Goal: Task Accomplishment & Management: Manage account settings

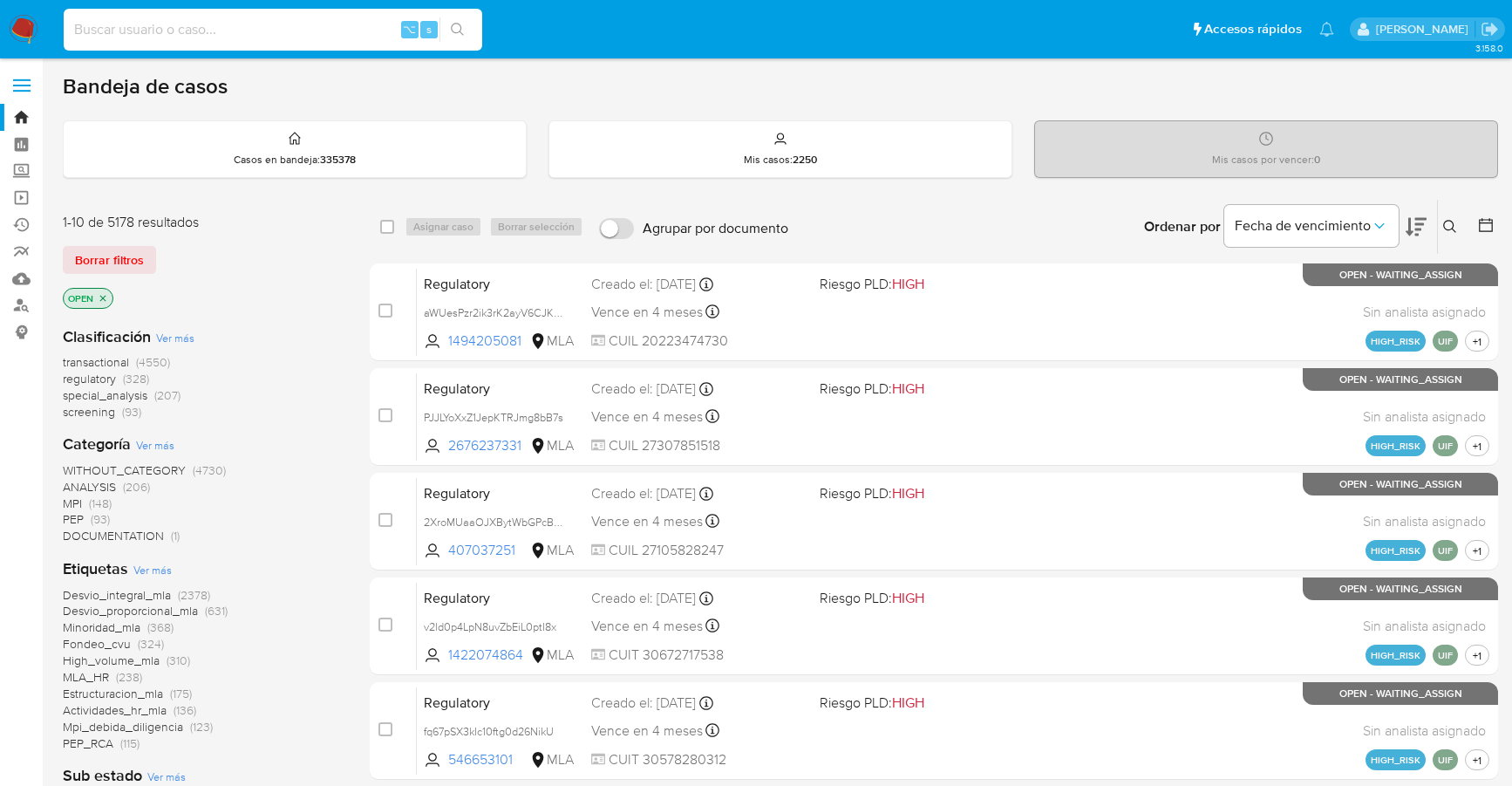
click at [148, 36] on input at bounding box center [273, 30] width 418 height 23
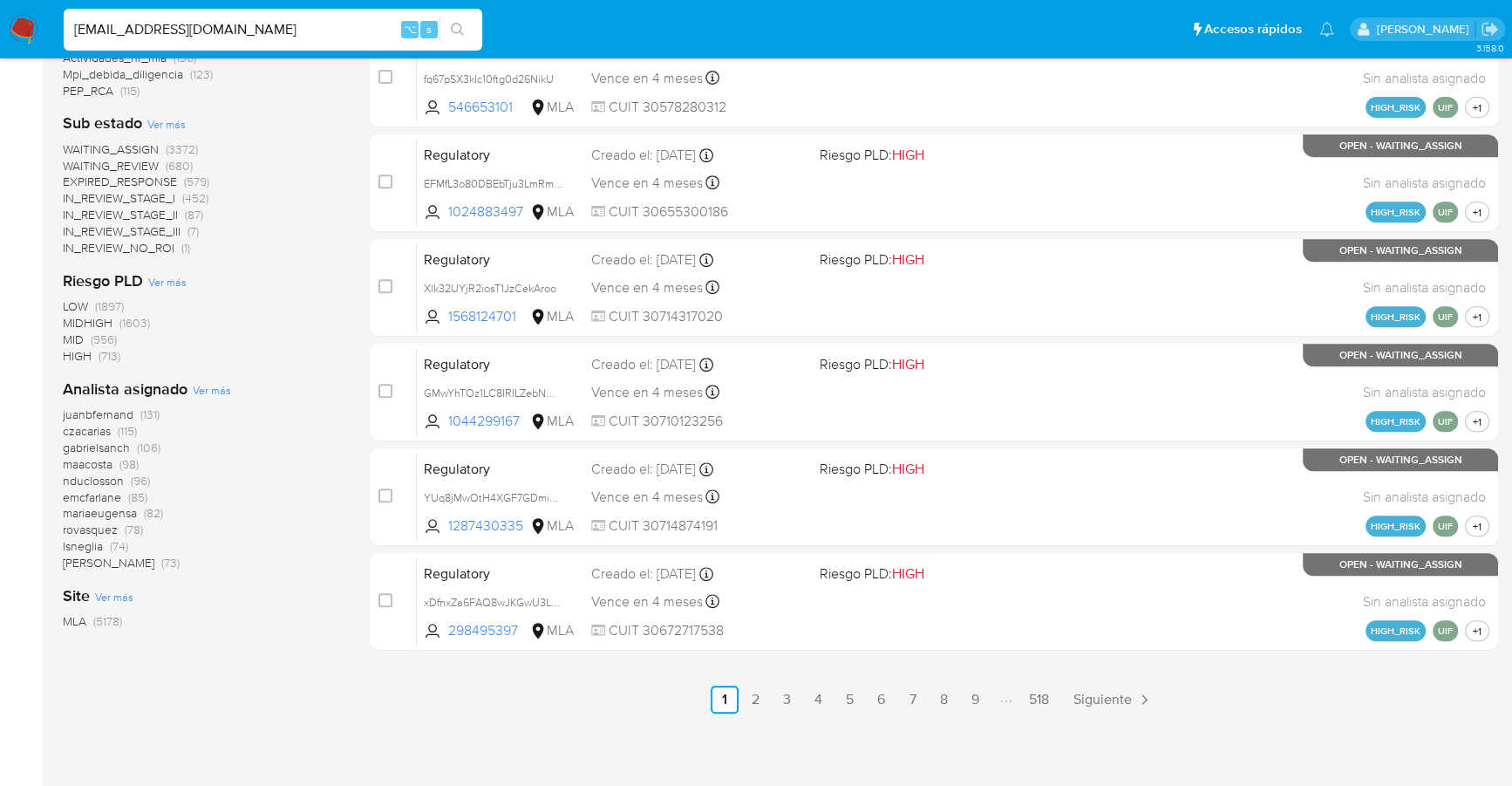
type input "[EMAIL_ADDRESS][DOMAIN_NAME]"
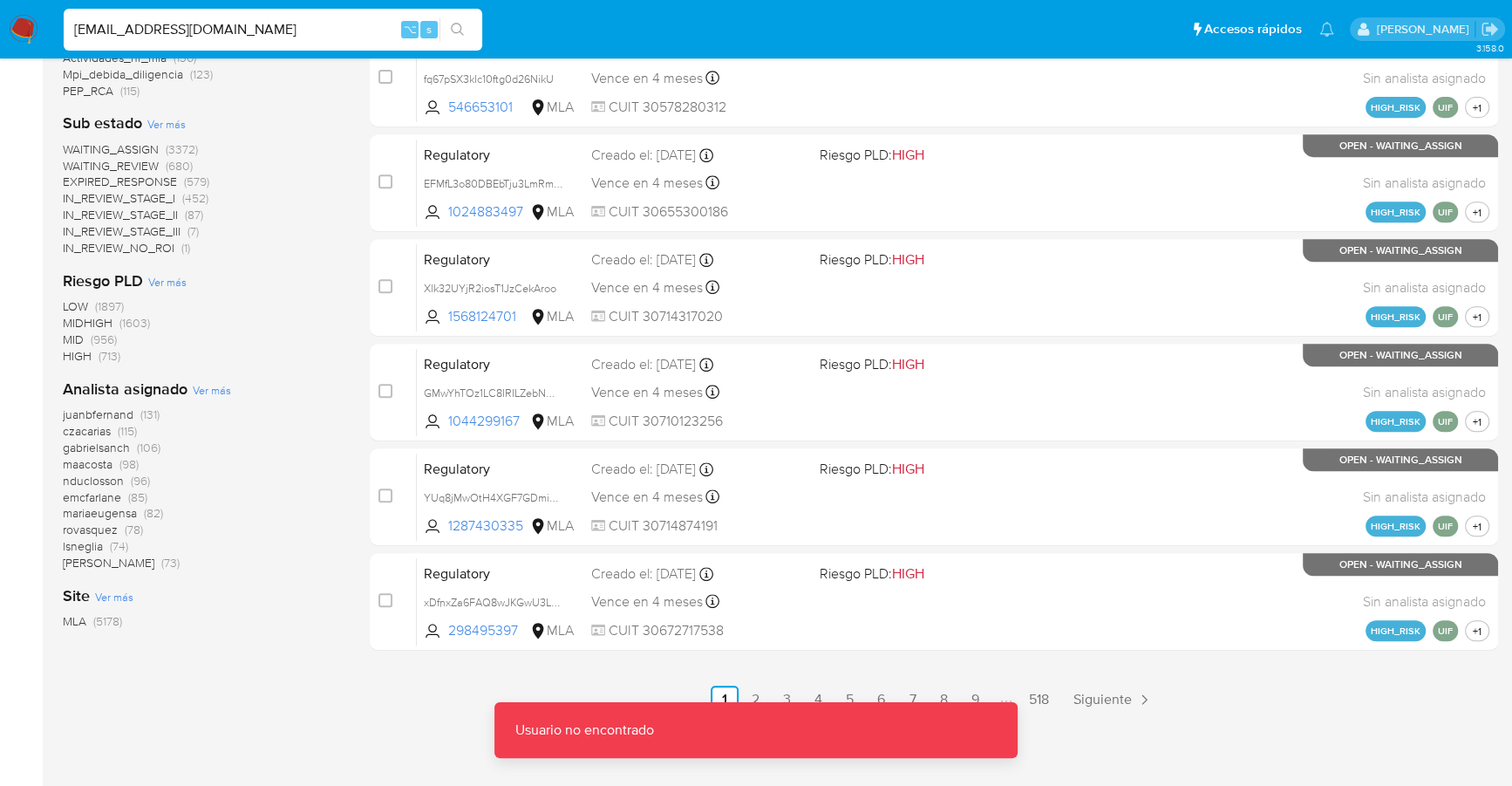
drag, startPoint x: 201, startPoint y: 12, endPoint x: 240, endPoint y: 24, distance: 40.8
click at [210, 15] on div "[EMAIL_ADDRESS][DOMAIN_NAME] ⌥ s" at bounding box center [273, 29] width 418 height 42
drag, startPoint x: 248, startPoint y: 25, endPoint x: 7, endPoint y: 25, distance: 241.0
click at [7, 25] on nav "Pausado Ver notificaciones nestorayar@gmail.com ⌥ s Accesos rápidos Presiona la…" at bounding box center [756, 29] width 1512 height 59
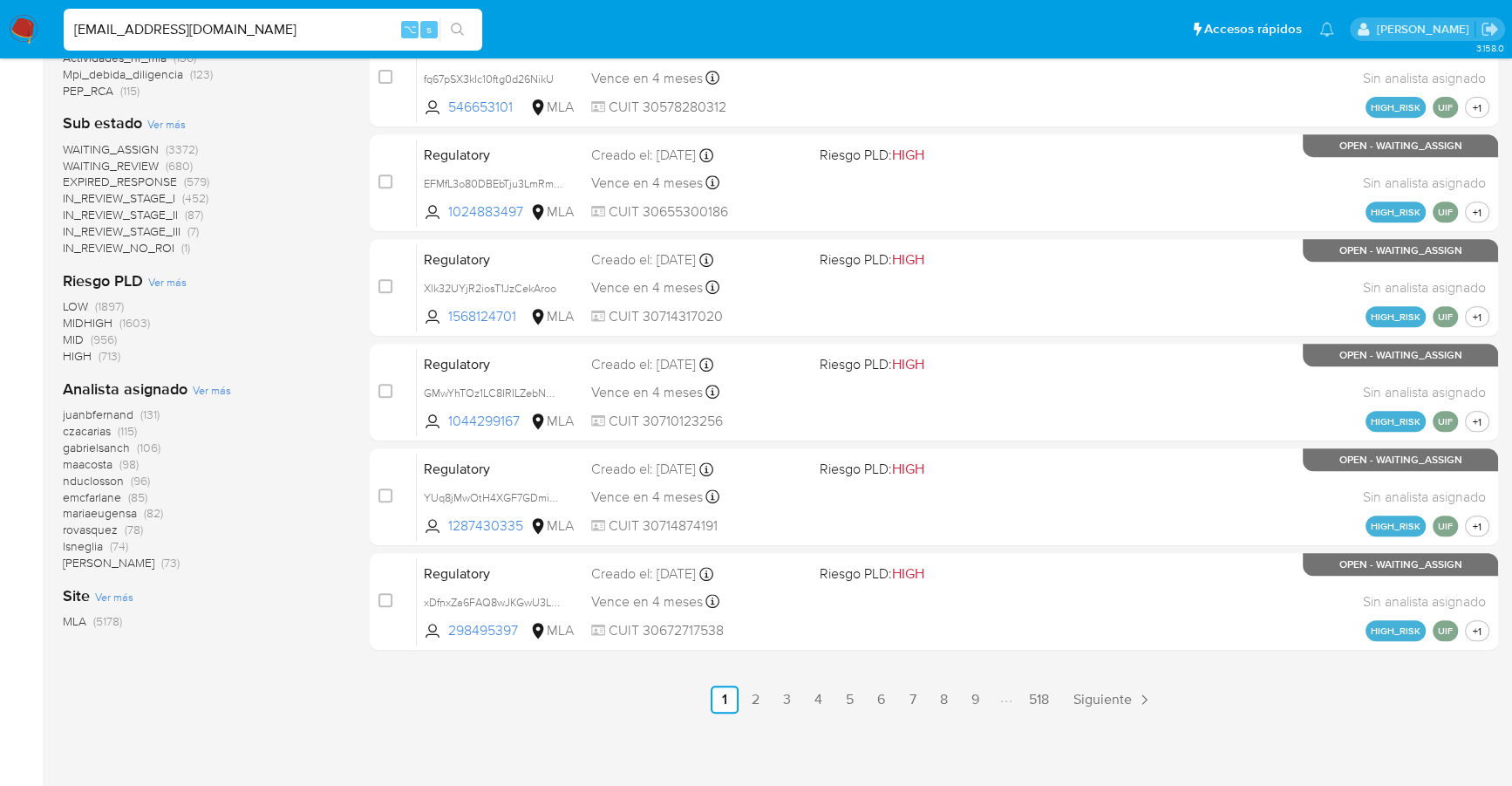
type input "nestorsayar@gmail.com"
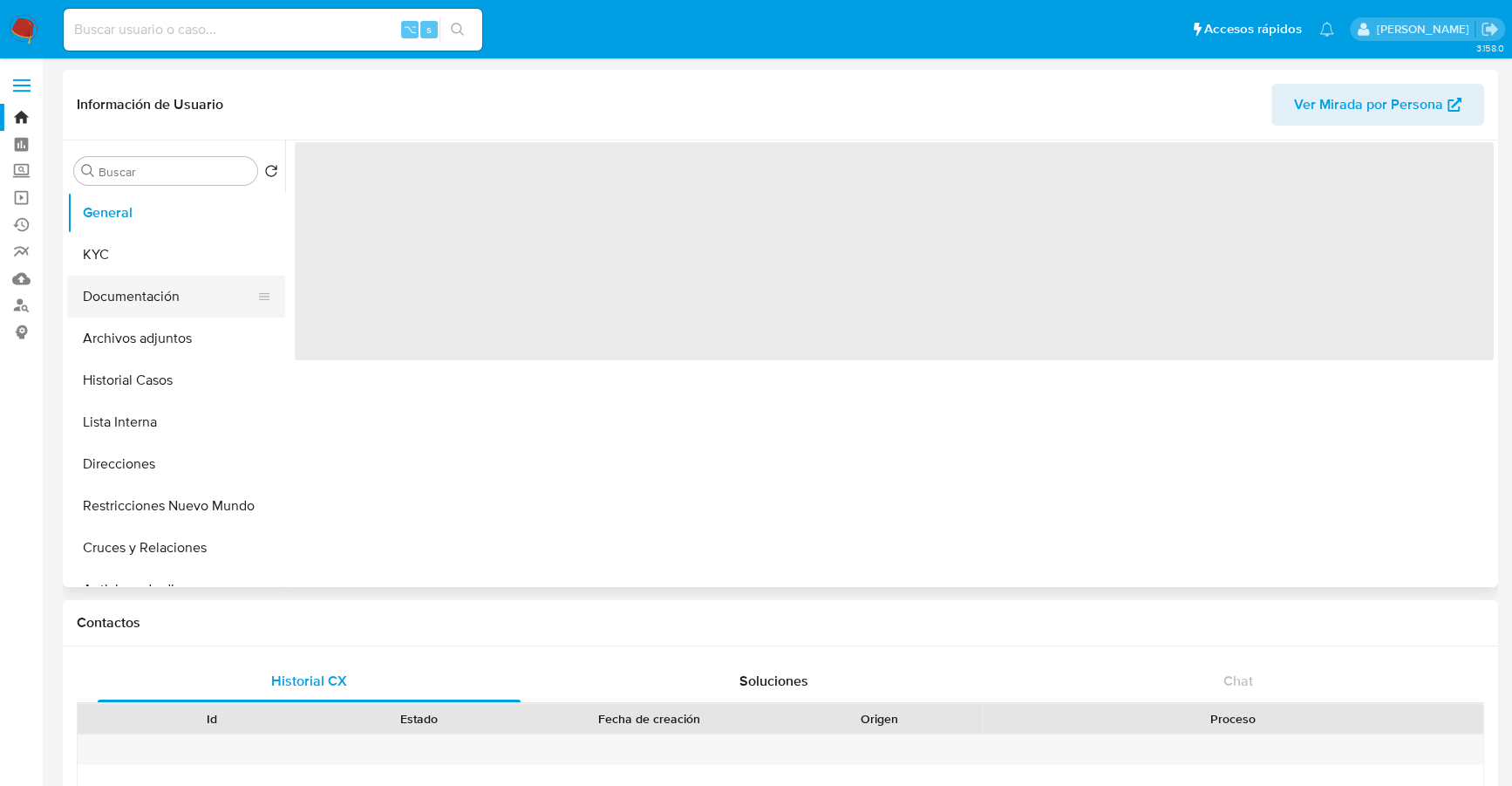
click at [145, 286] on button "Documentación" at bounding box center [170, 296] width 204 height 42
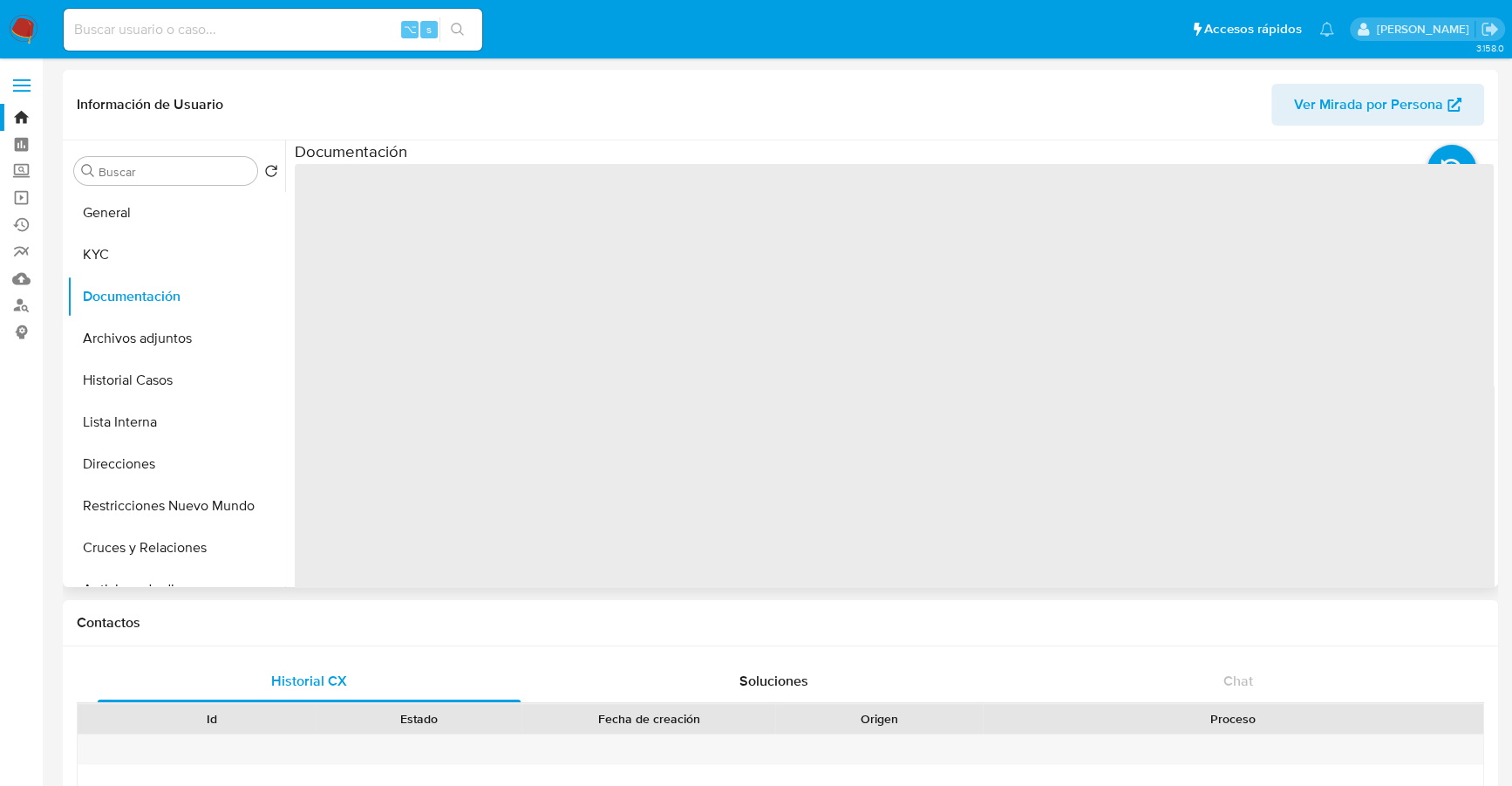
select select "10"
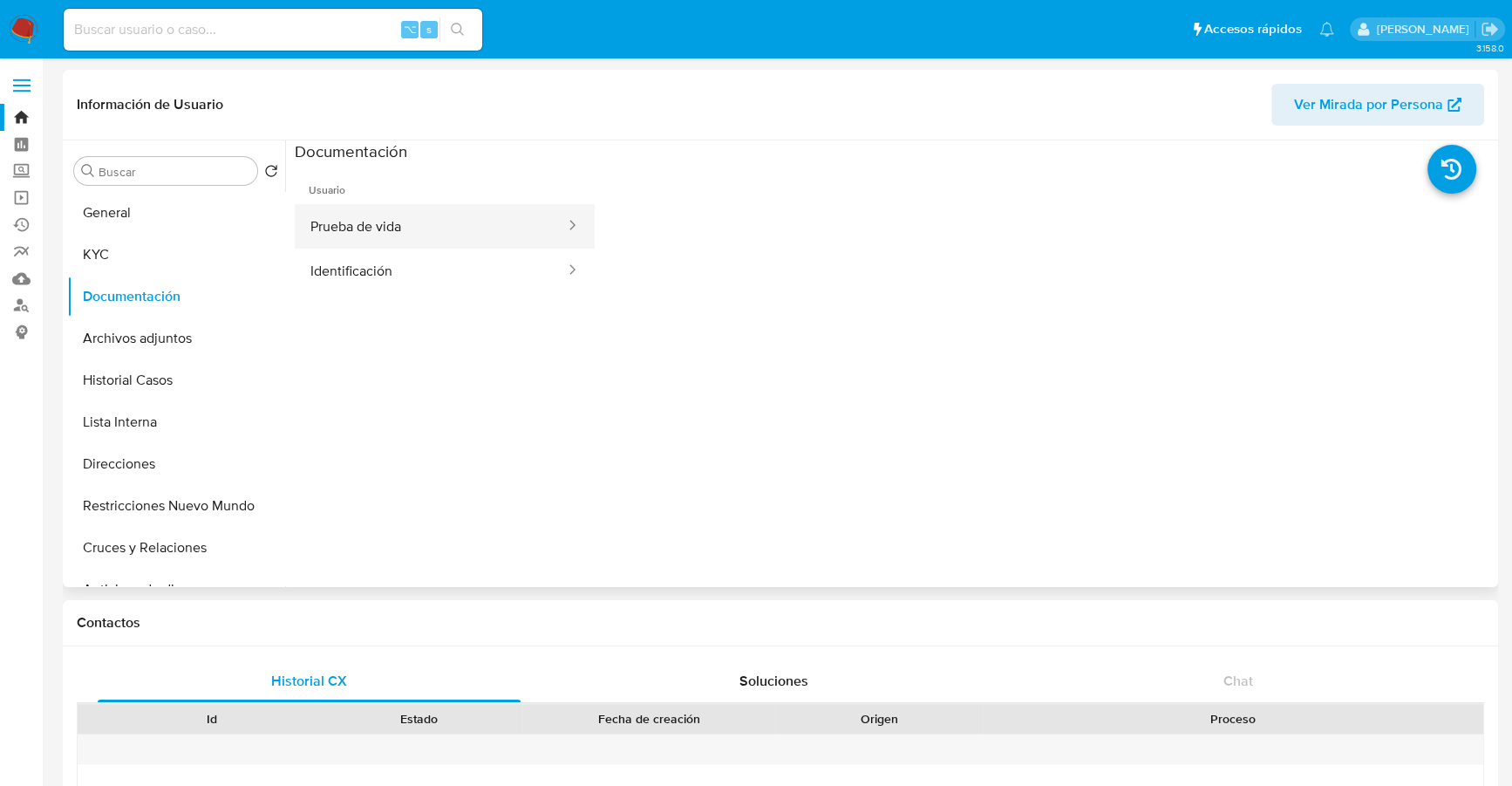
click at [392, 234] on button "Prueba de vida" at bounding box center [431, 226] width 272 height 44
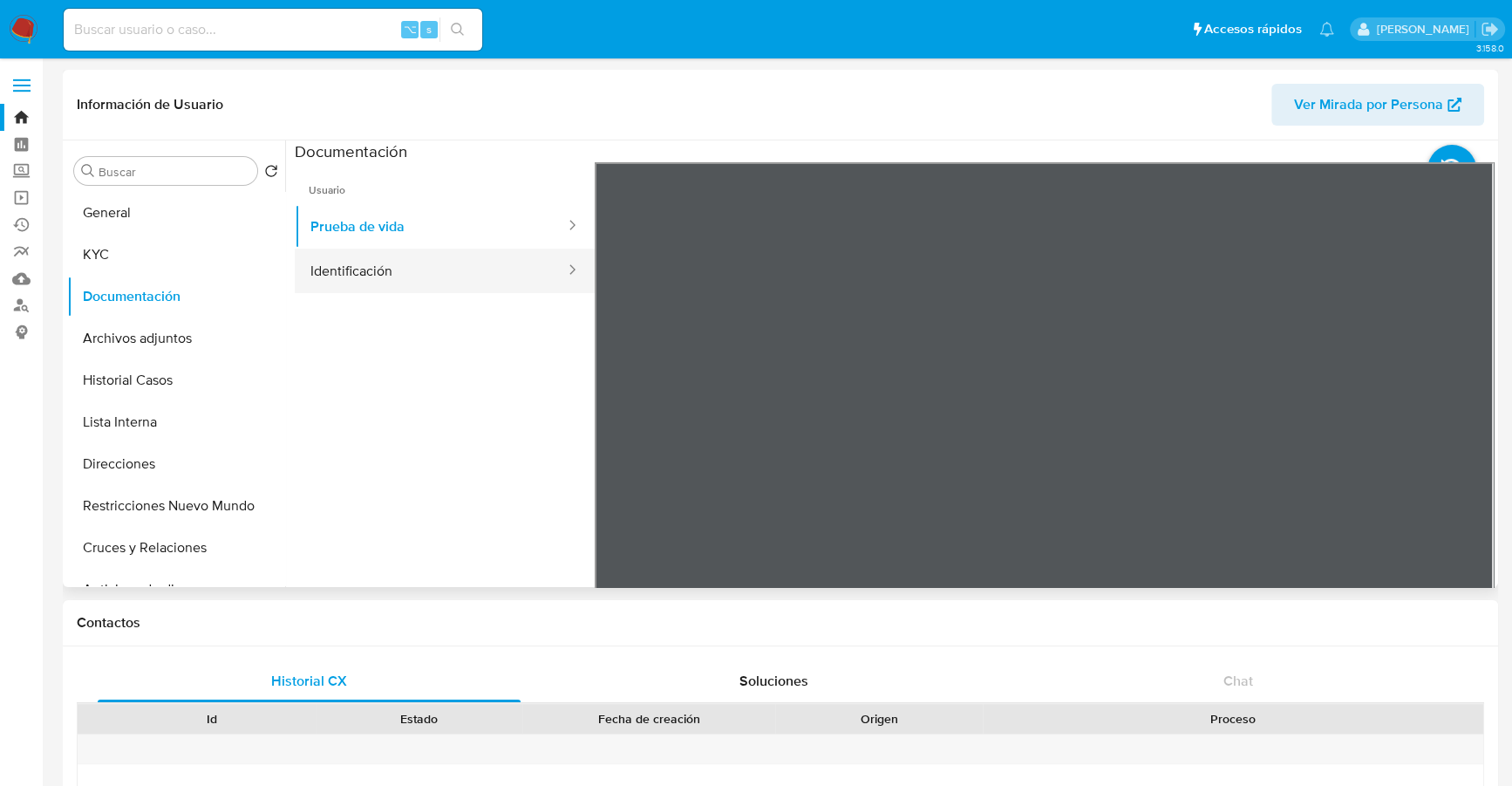
click at [441, 267] on button "Identificación" at bounding box center [431, 271] width 272 height 44
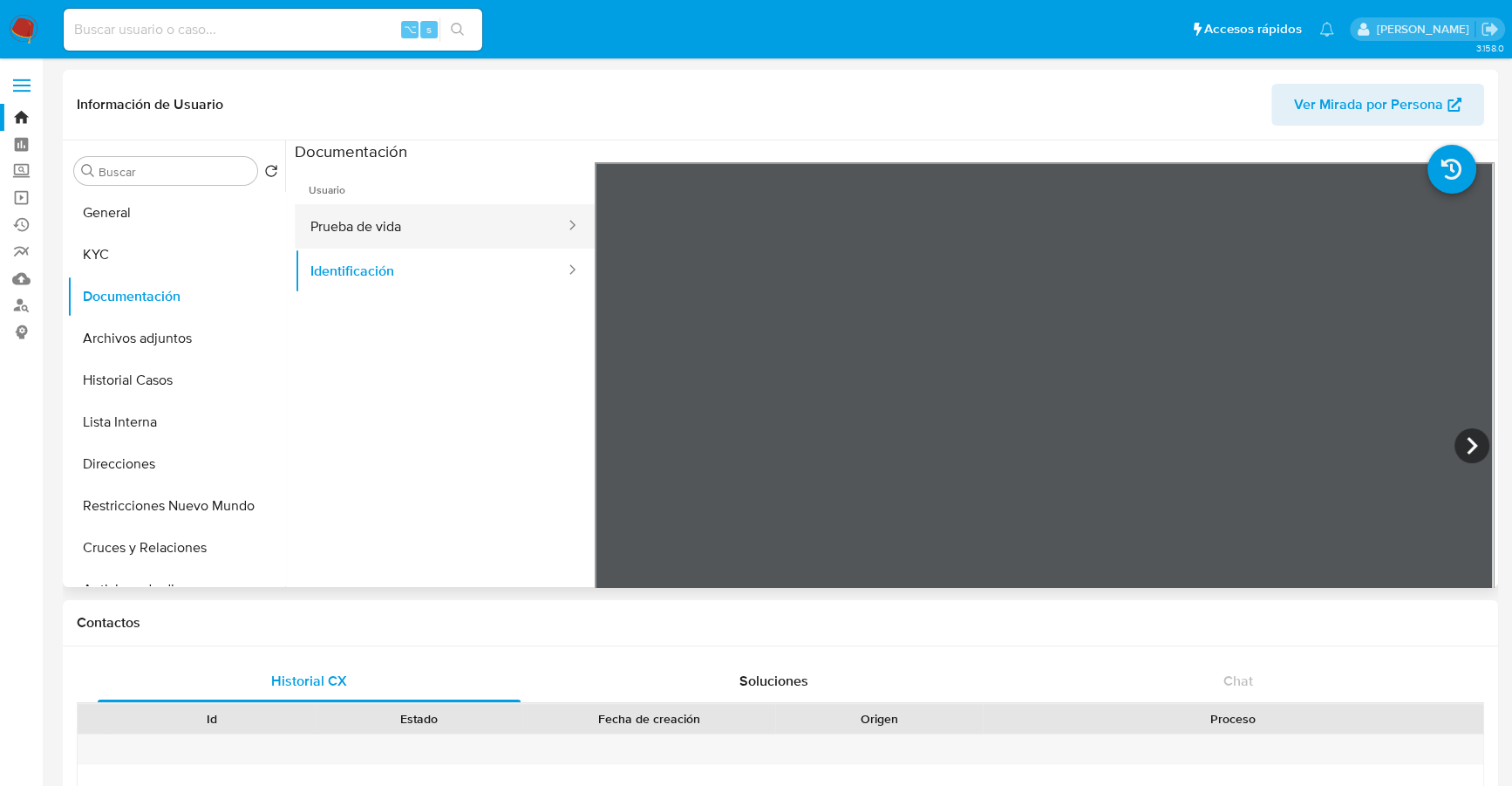
click at [360, 230] on button "Prueba de vida" at bounding box center [431, 226] width 272 height 44
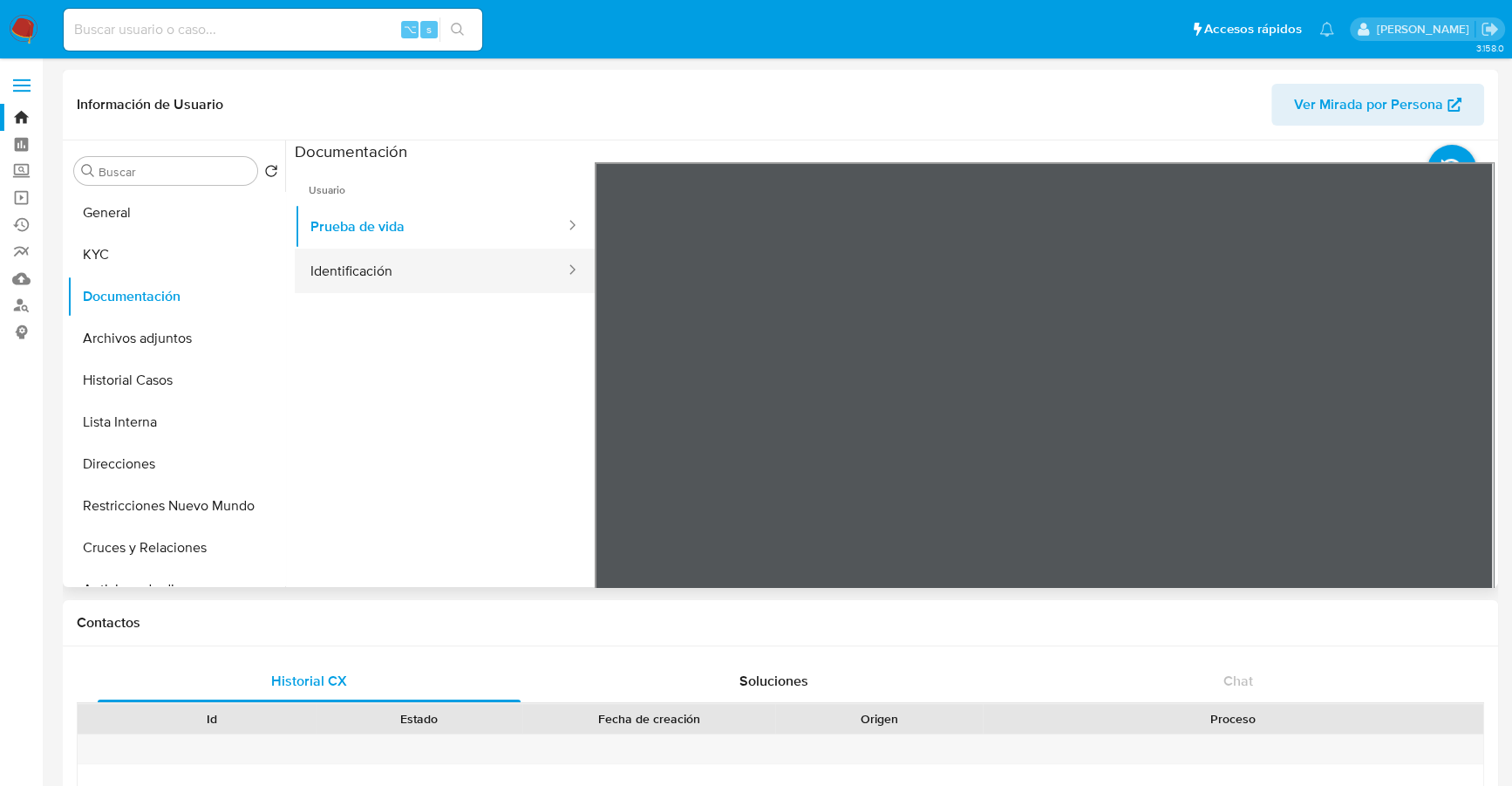
click at [379, 266] on button "Identificación" at bounding box center [431, 271] width 272 height 44
click at [1464, 443] on icon at bounding box center [1471, 445] width 35 height 35
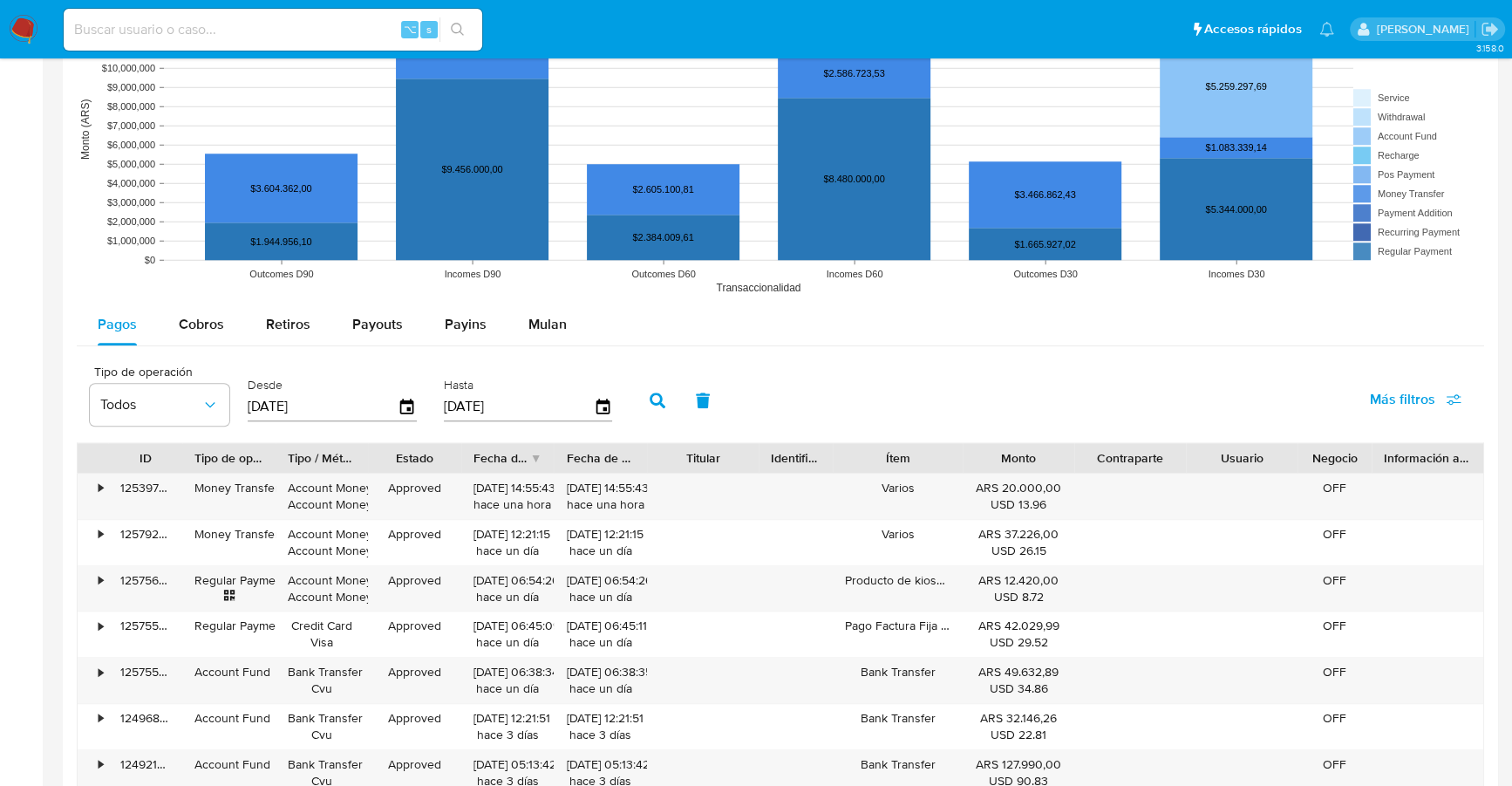
scroll to position [1518, 0]
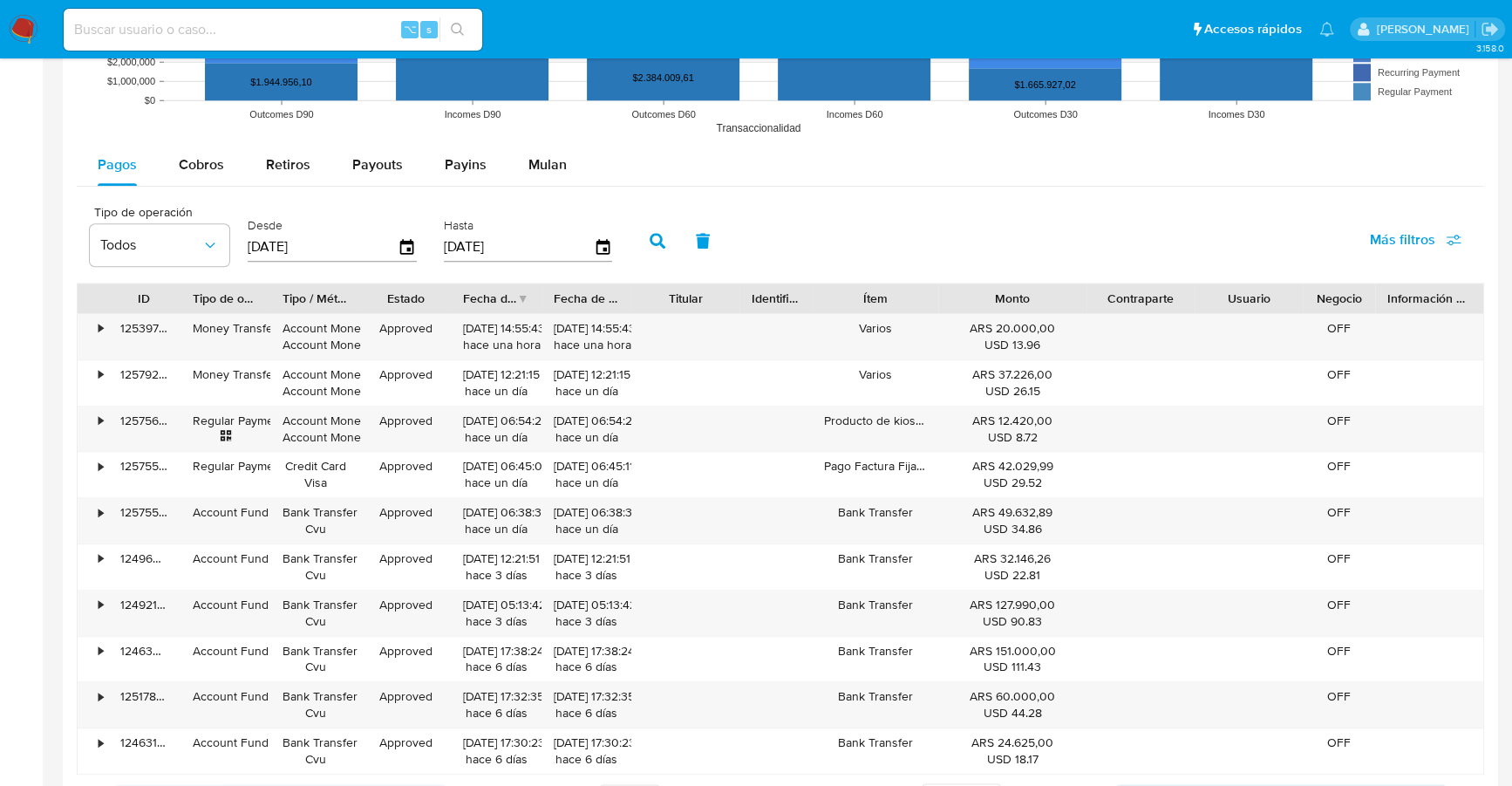
drag, startPoint x: 1080, startPoint y: 287, endPoint x: 1116, endPoint y: 294, distance: 36.7
click at [1116, 294] on div "ID Tipo de operación Tipo / Método Estado Fecha de creación Fecha de aprobación…" at bounding box center [780, 298] width 1405 height 29
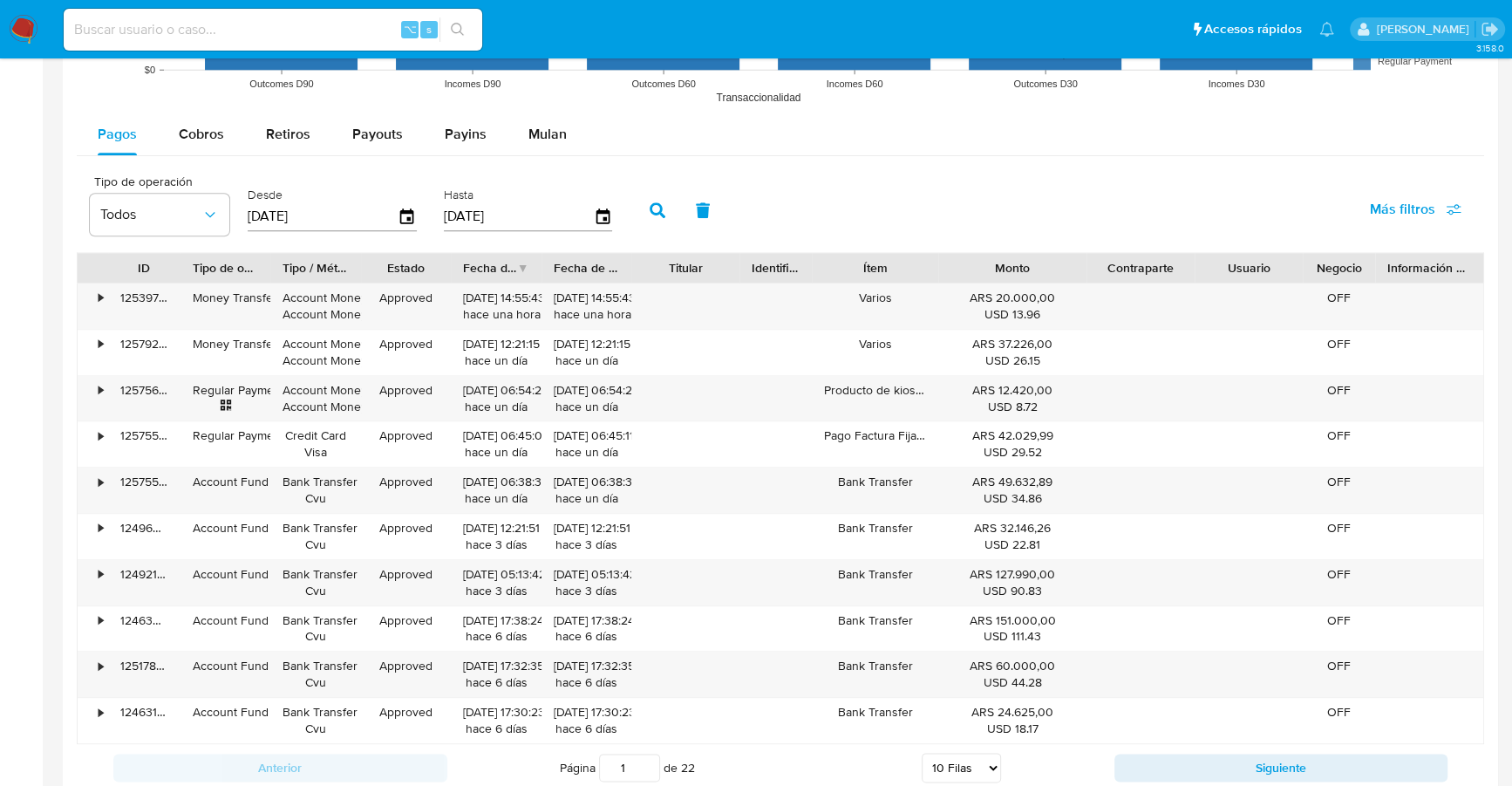
scroll to position [1666, 0]
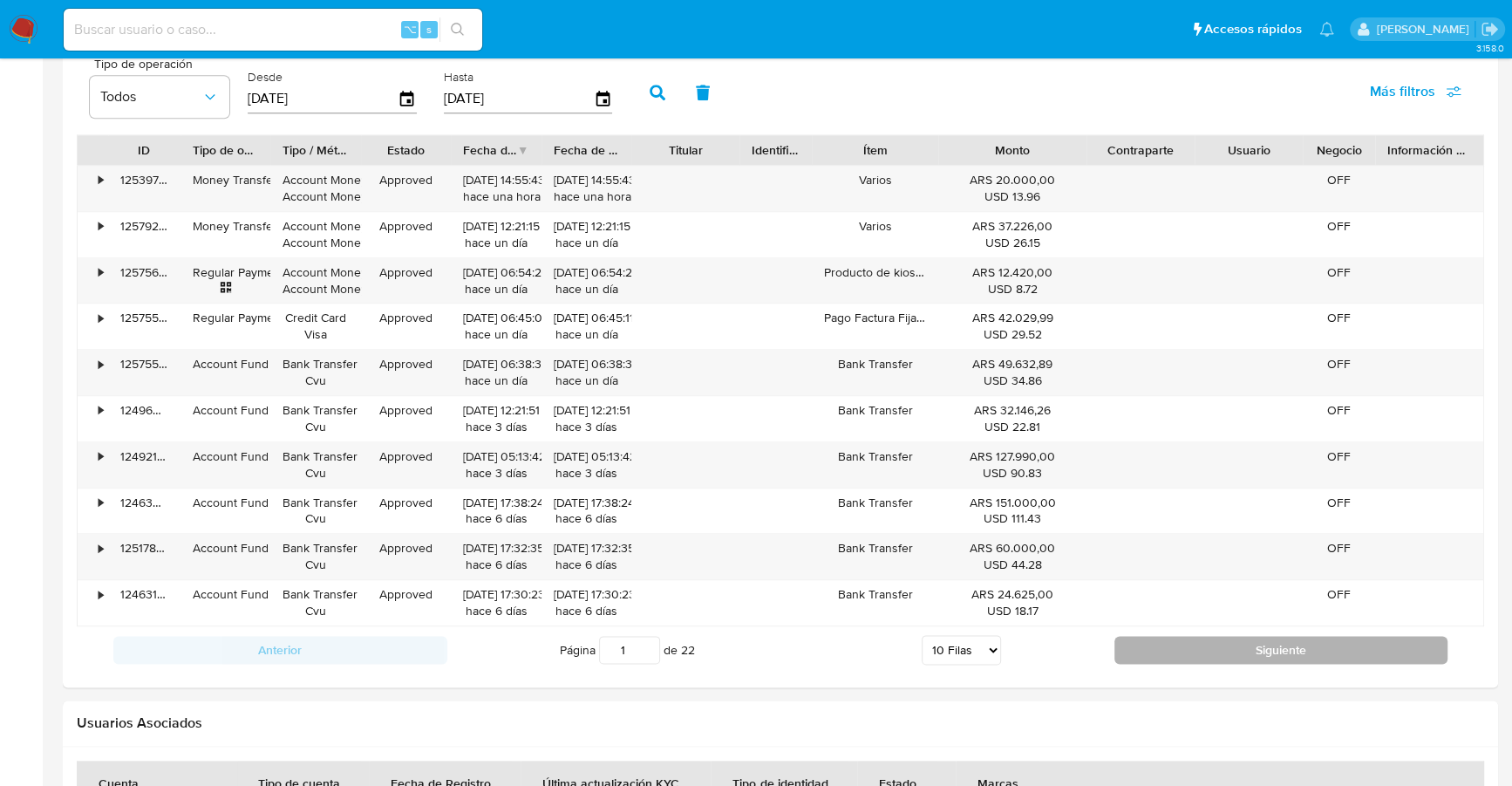
click at [1173, 649] on button "Siguiente" at bounding box center [1281, 649] width 334 height 28
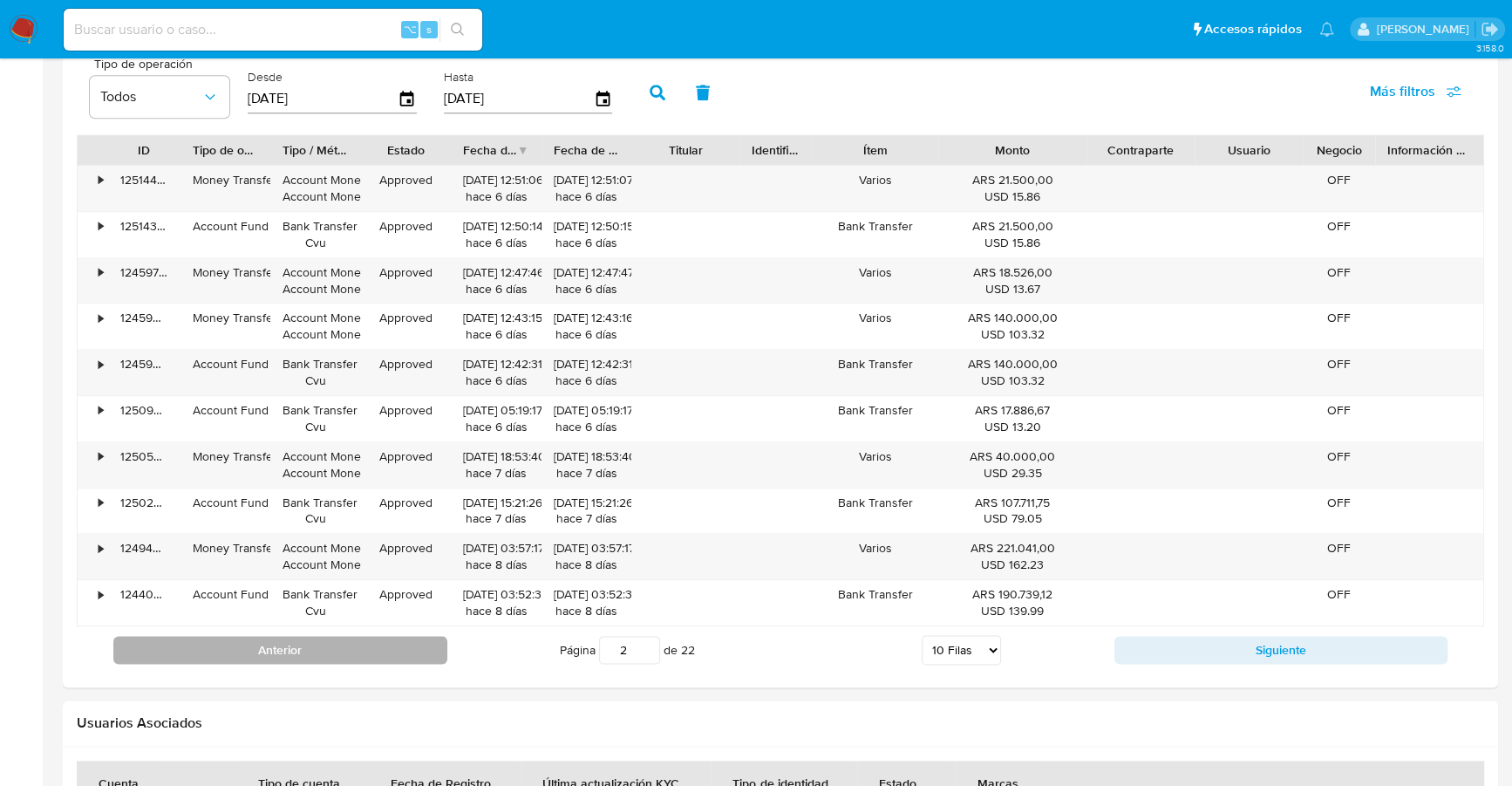
click at [178, 642] on button "Anterior" at bounding box center [281, 649] width 334 height 28
type input "1"
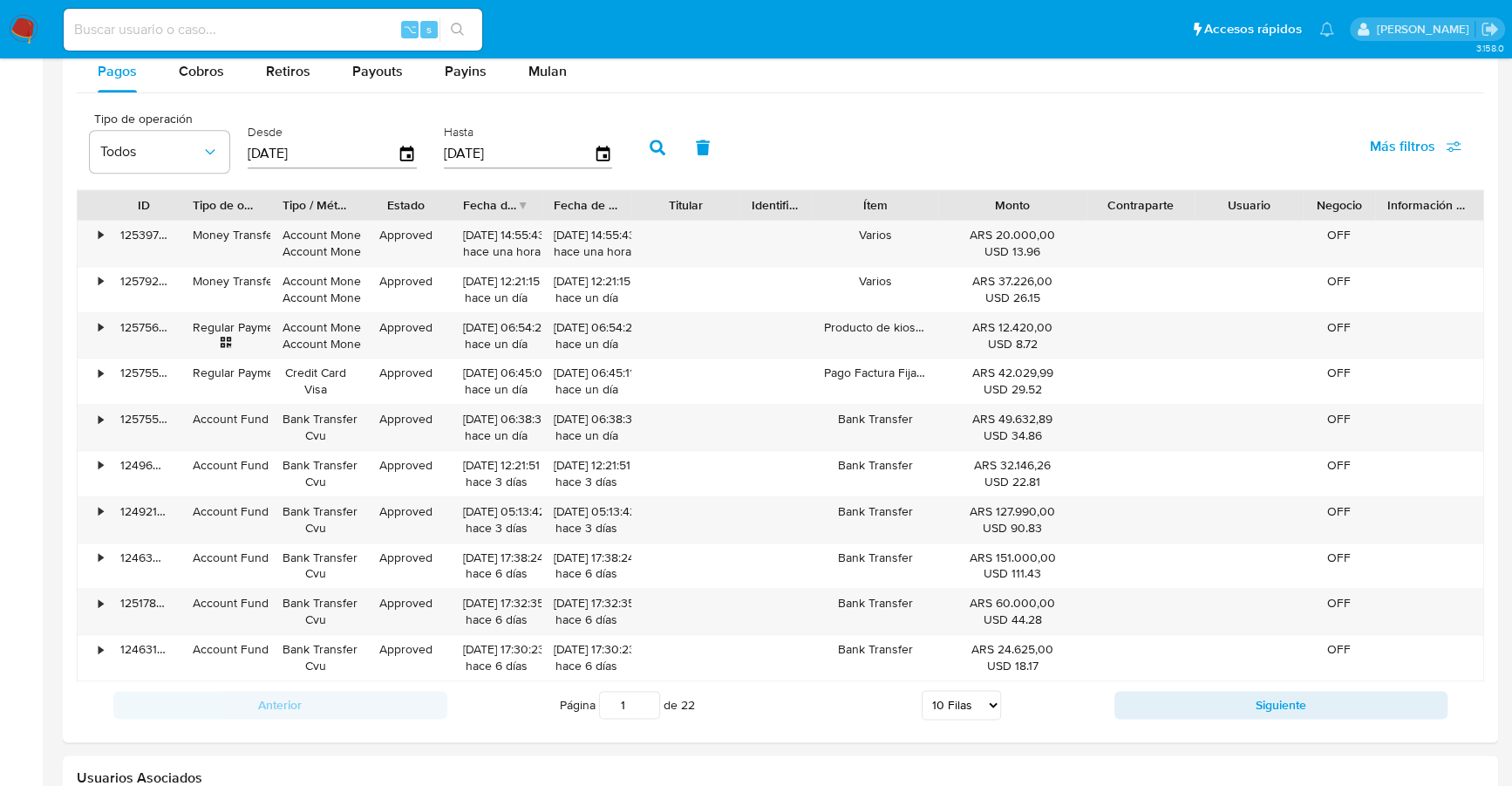
scroll to position [1563, 0]
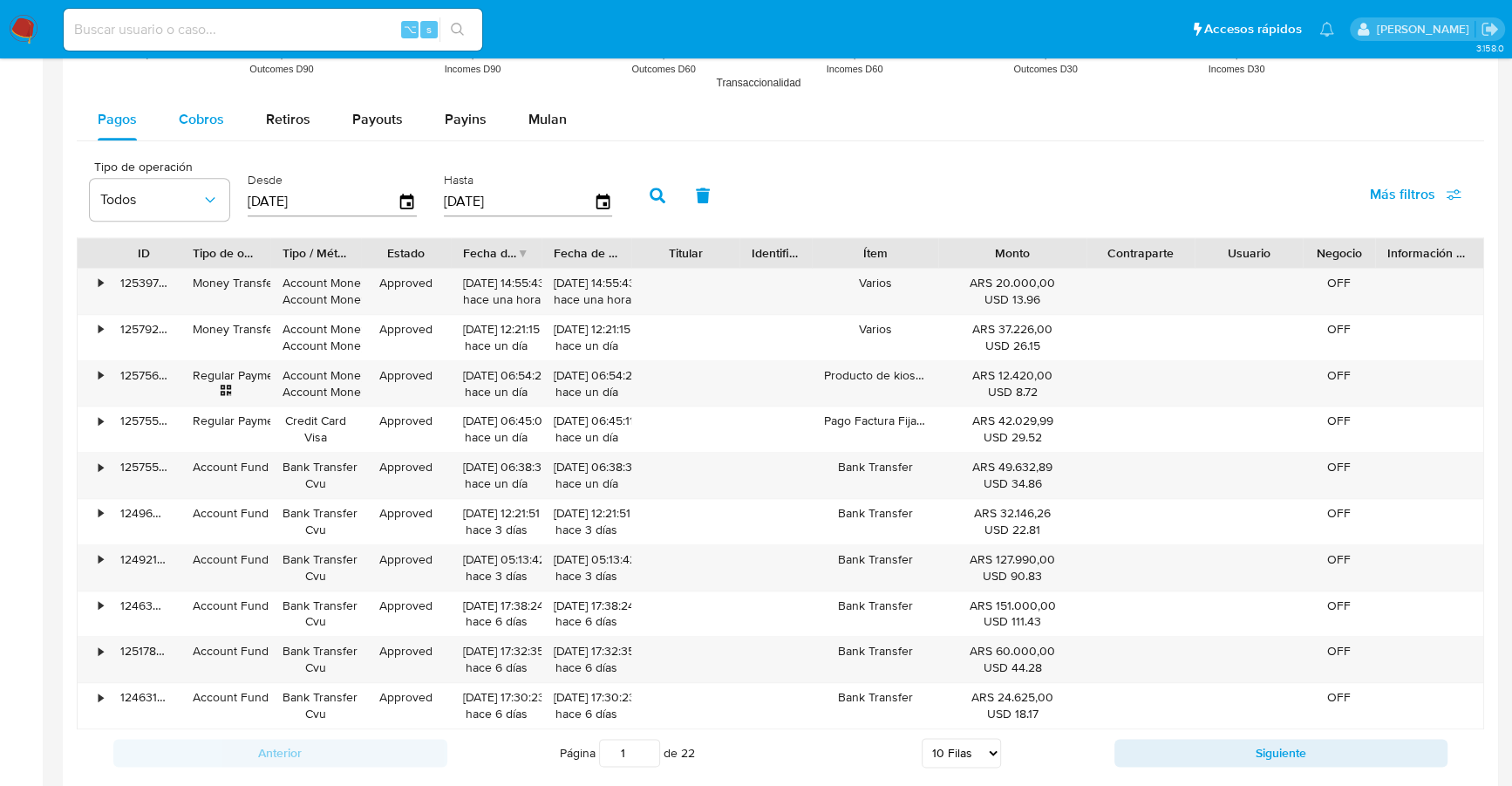
click at [205, 118] on span "Cobros" at bounding box center [201, 119] width 45 height 20
select select "10"
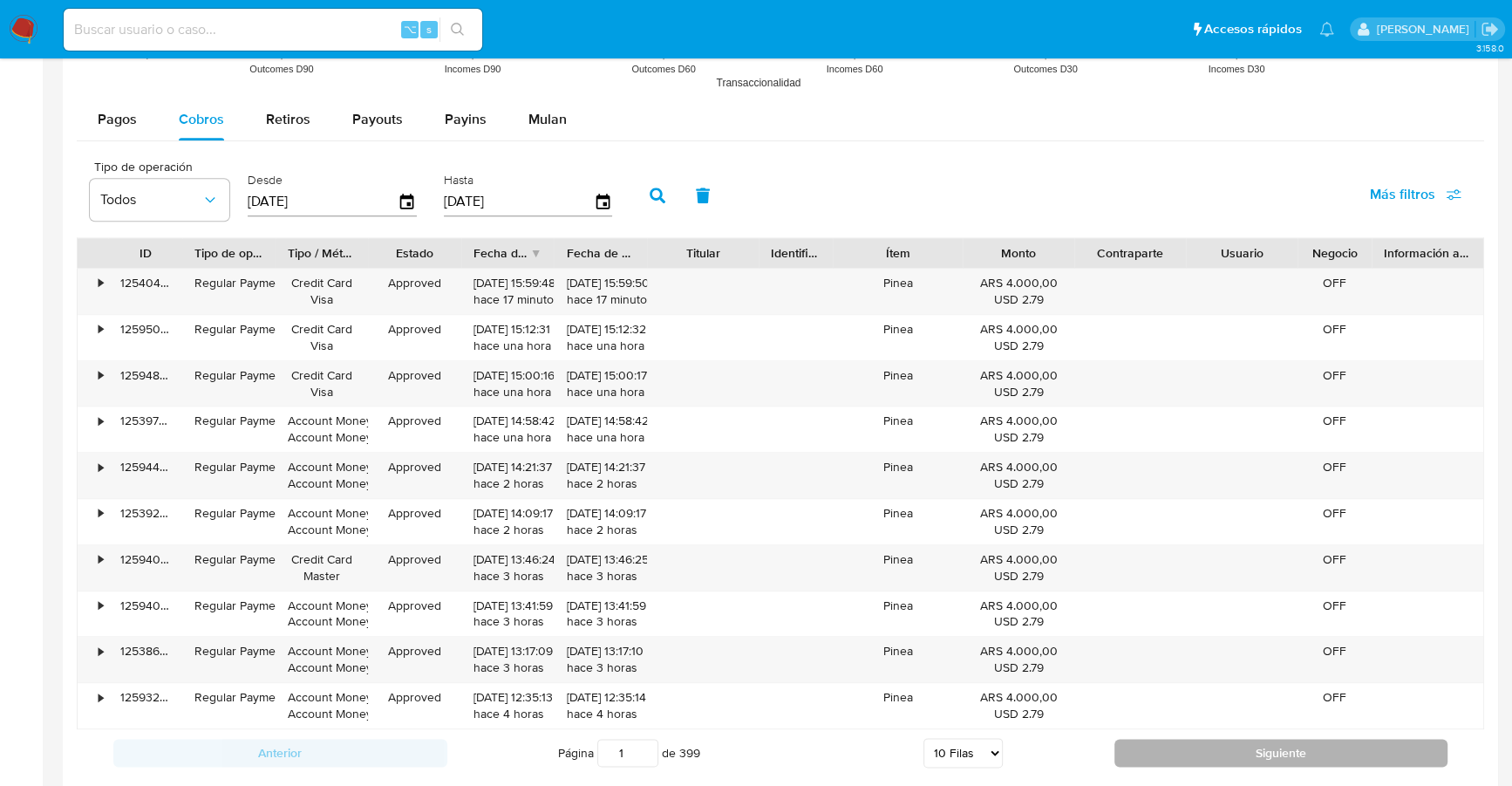
click at [1156, 745] on button "Siguiente" at bounding box center [1281, 752] width 334 height 28
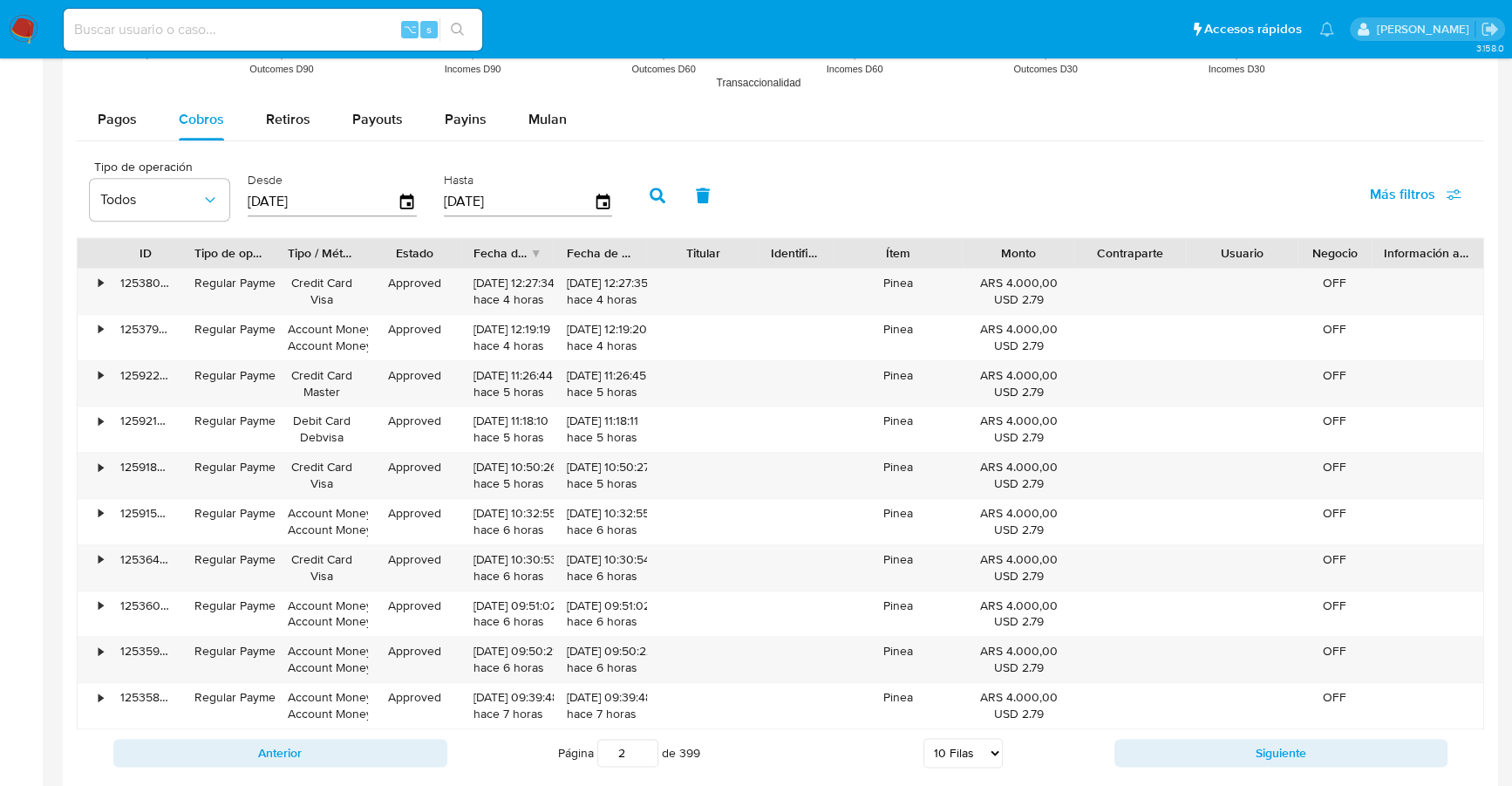
click at [1199, 729] on div "Anterior Página 2 de 399 5 Filas 10 Filas 20 Filas 25 Filas 50 Filas 100 Filas …" at bounding box center [780, 752] width 1407 height 47
click at [1200, 739] on button "Siguiente" at bounding box center [1281, 752] width 334 height 28
type input "3"
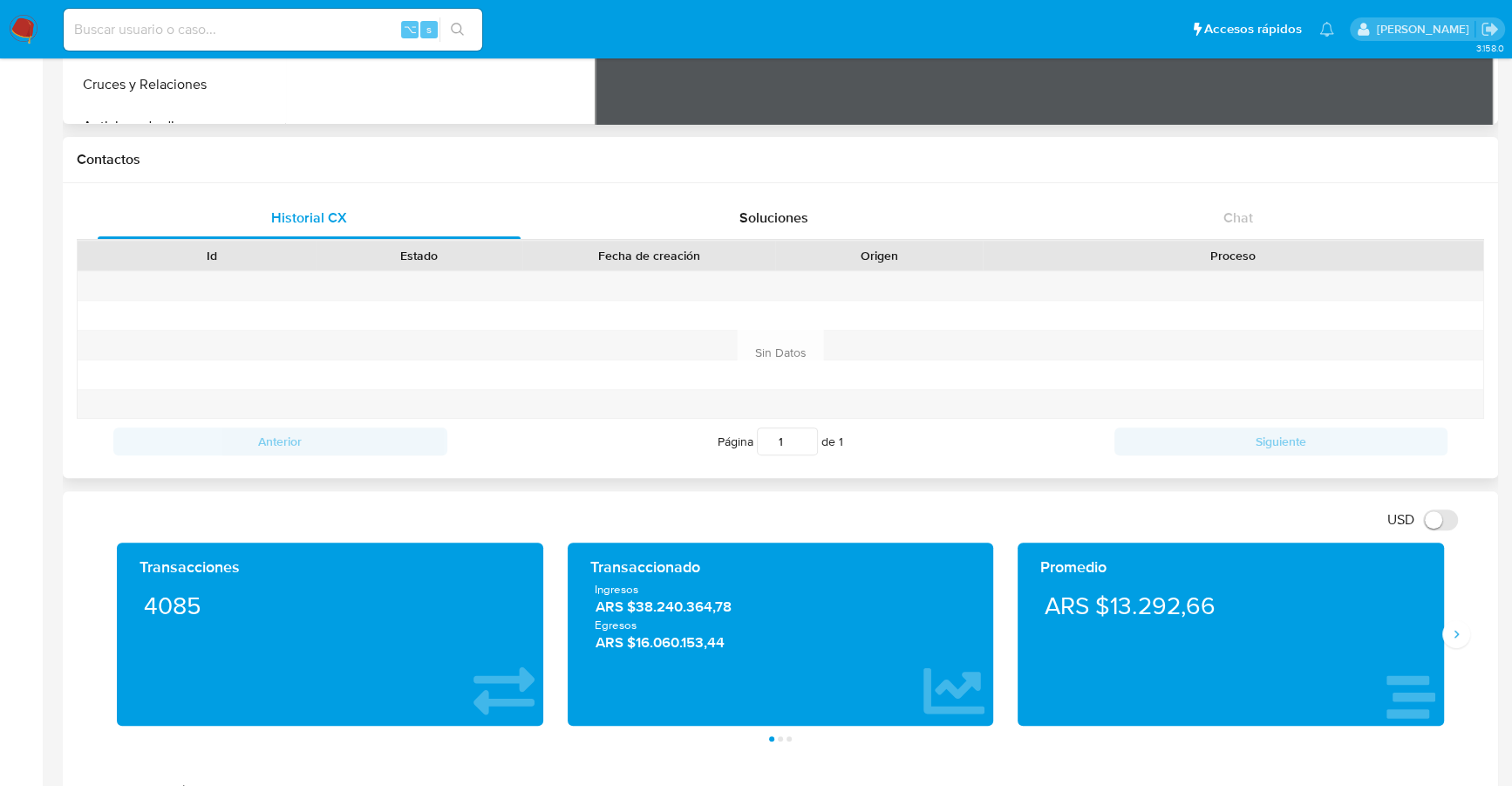
scroll to position [116, 0]
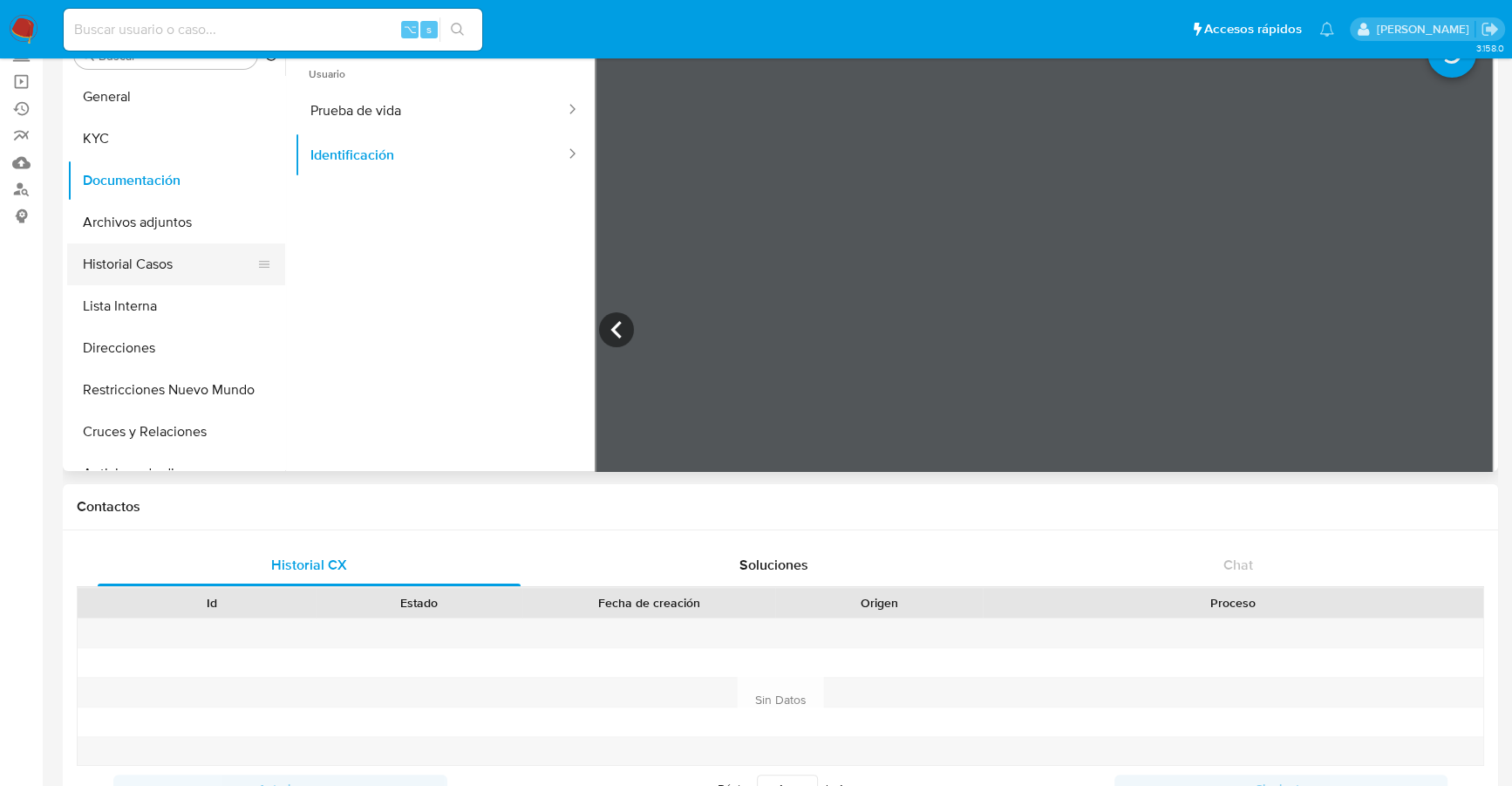
click at [110, 268] on button "Historial Casos" at bounding box center [170, 264] width 204 height 42
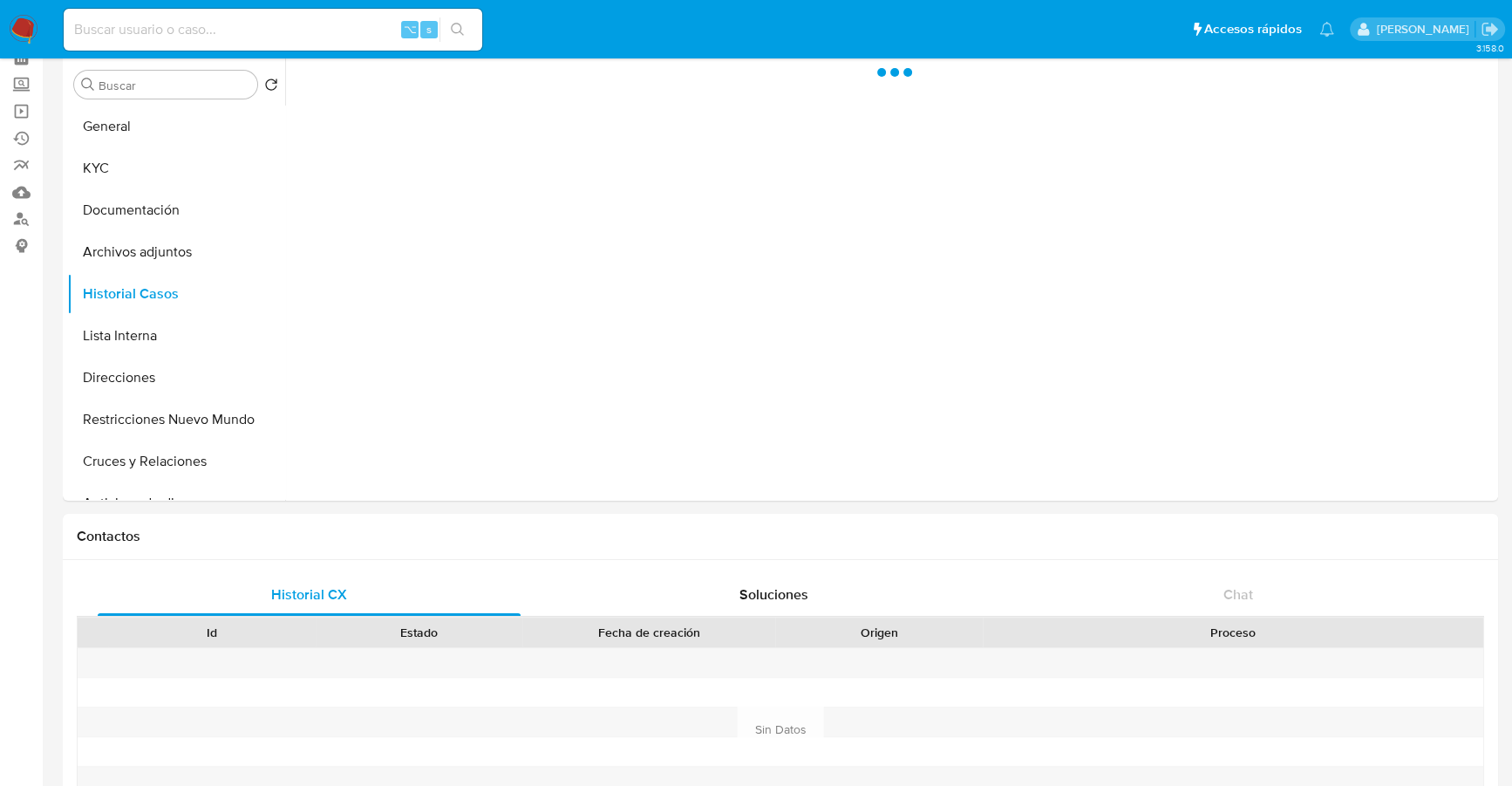
scroll to position [0, 0]
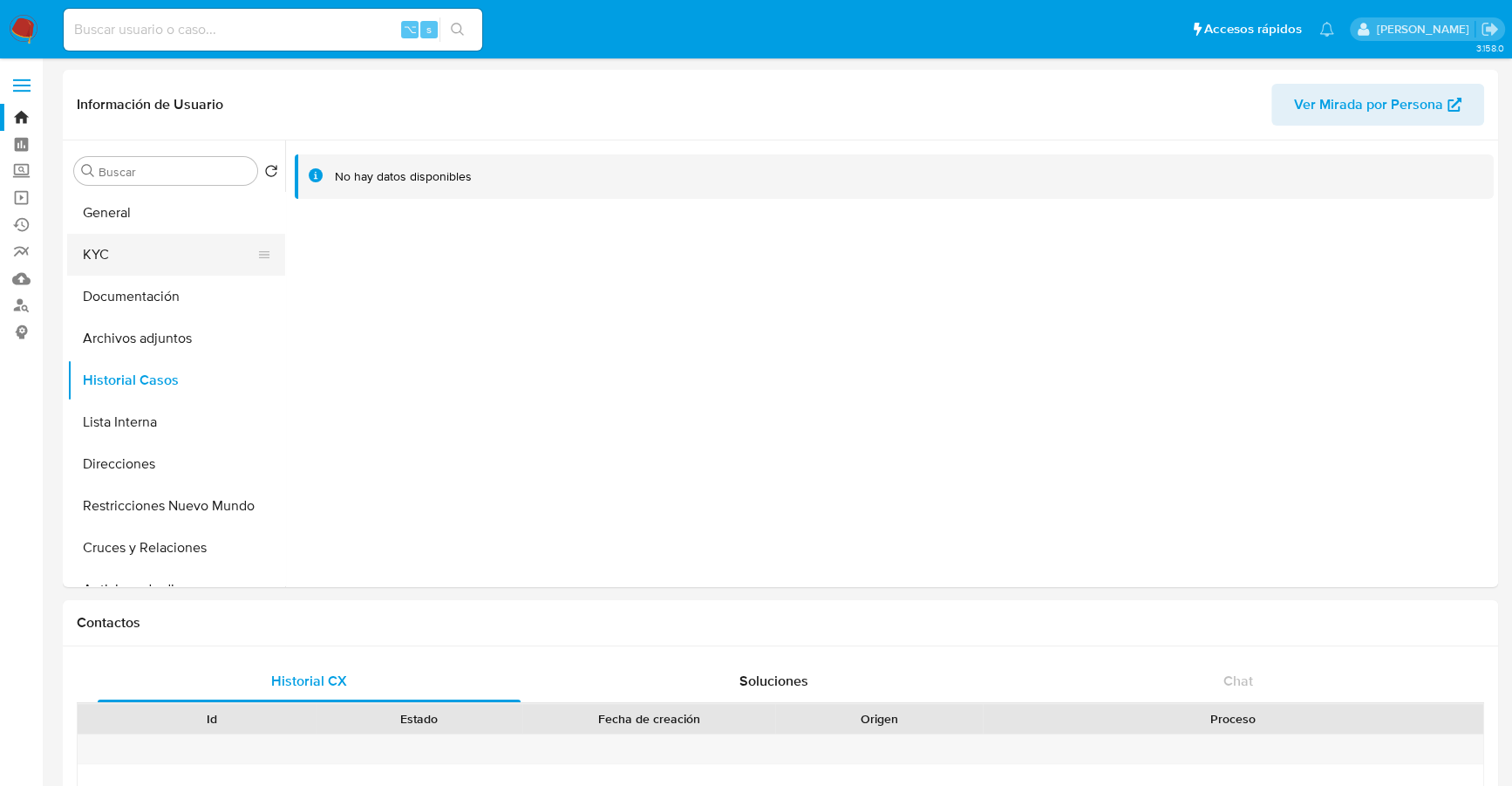
click at [104, 241] on button "KYC" at bounding box center [170, 254] width 204 height 42
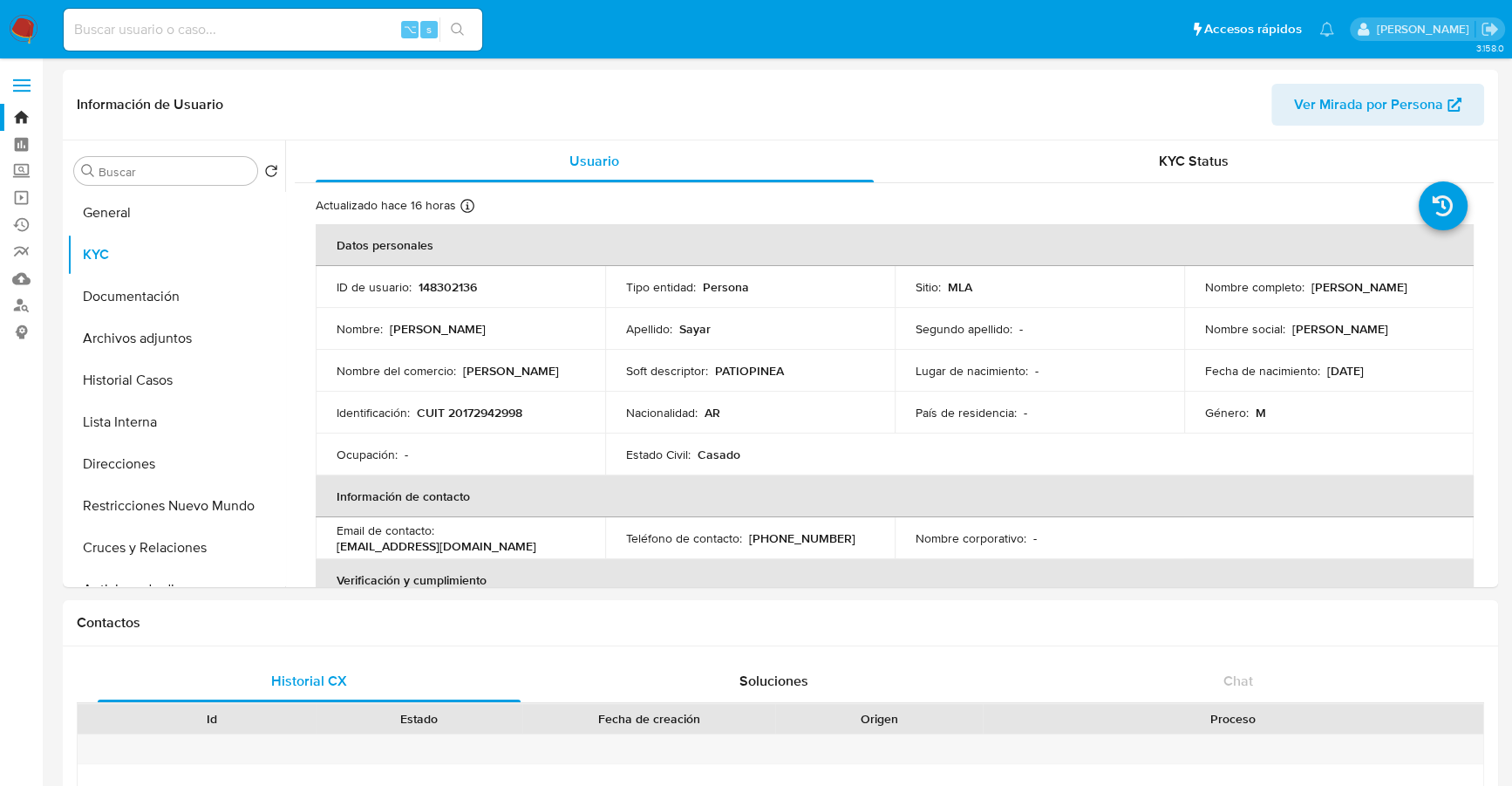
click at [496, 413] on p "CUIT 20172942998" at bounding box center [469, 413] width 106 height 16
copy p "20172942998"
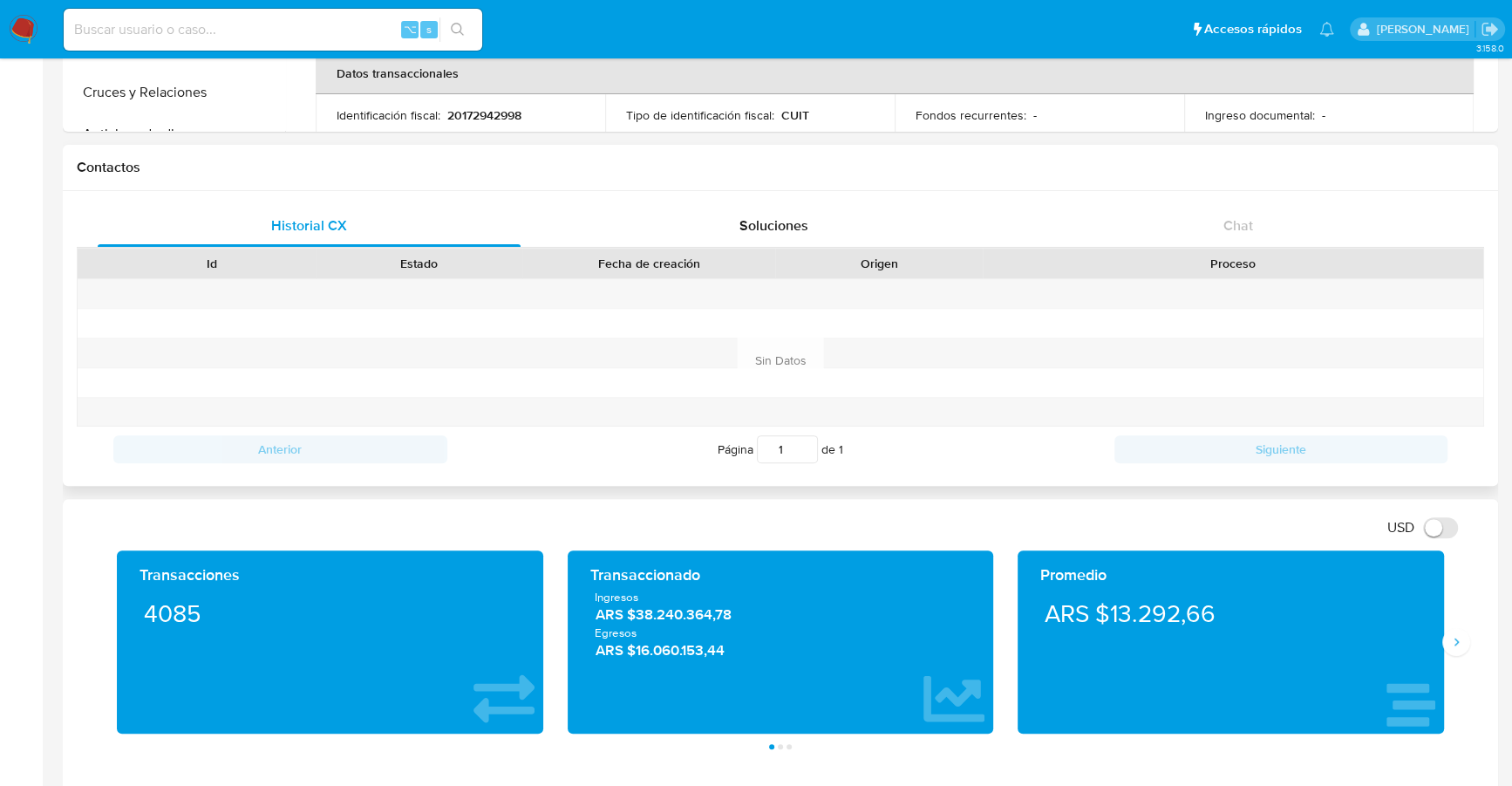
scroll to position [439, 0]
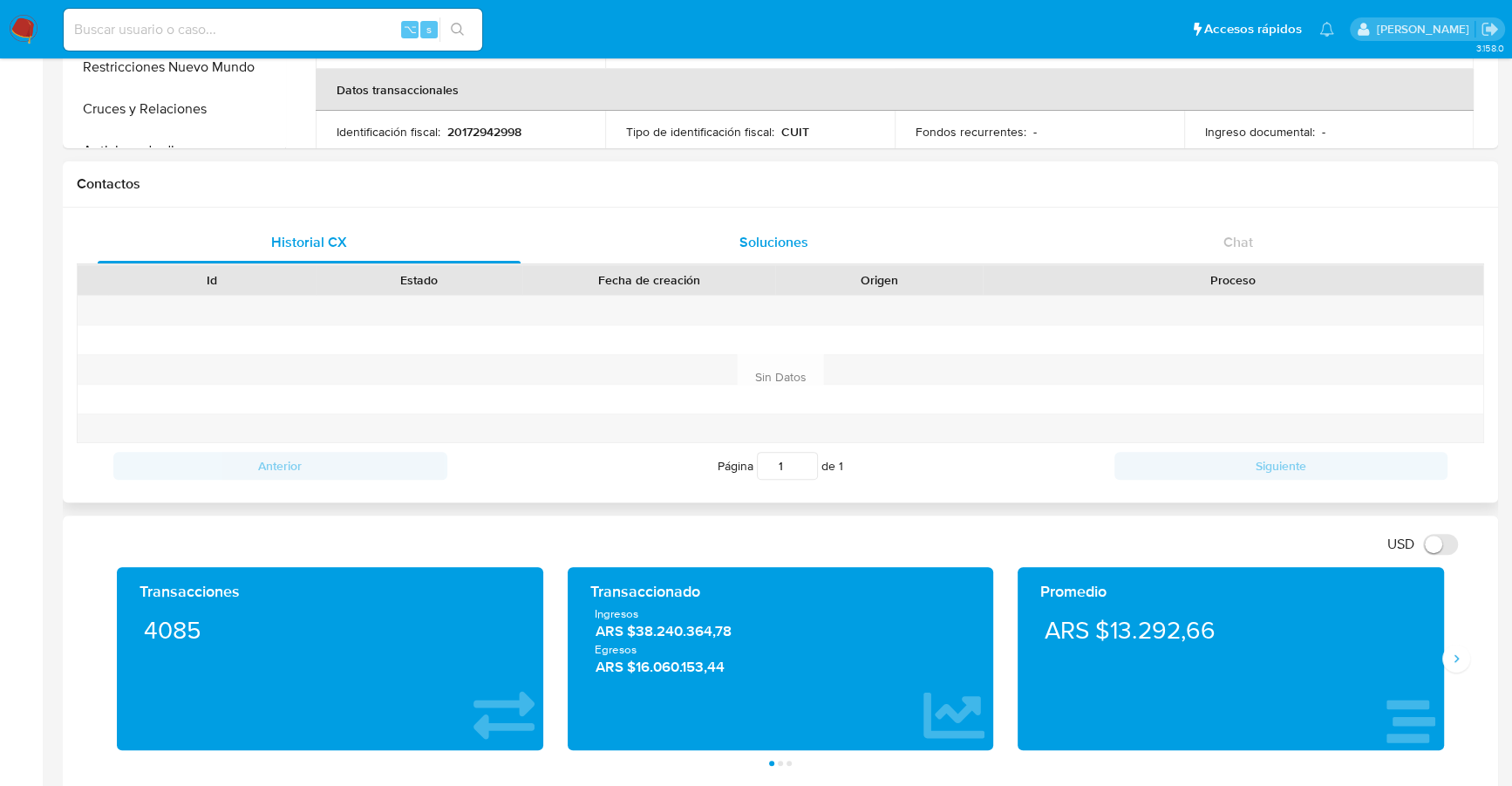
click at [707, 227] on div "Soluciones" at bounding box center [773, 242] width 423 height 42
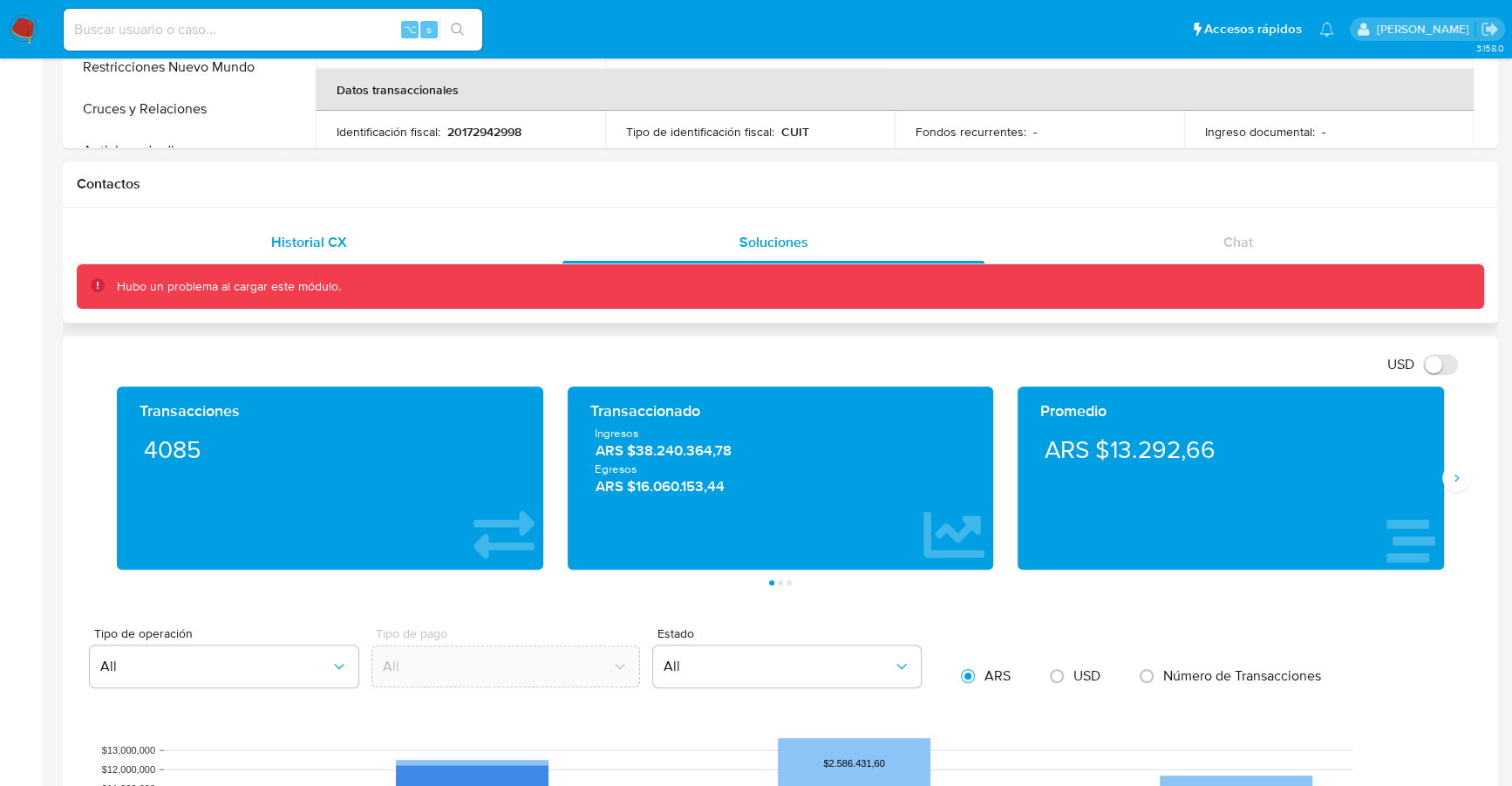
click at [313, 238] on span "Historial CX" at bounding box center [308, 242] width 75 height 20
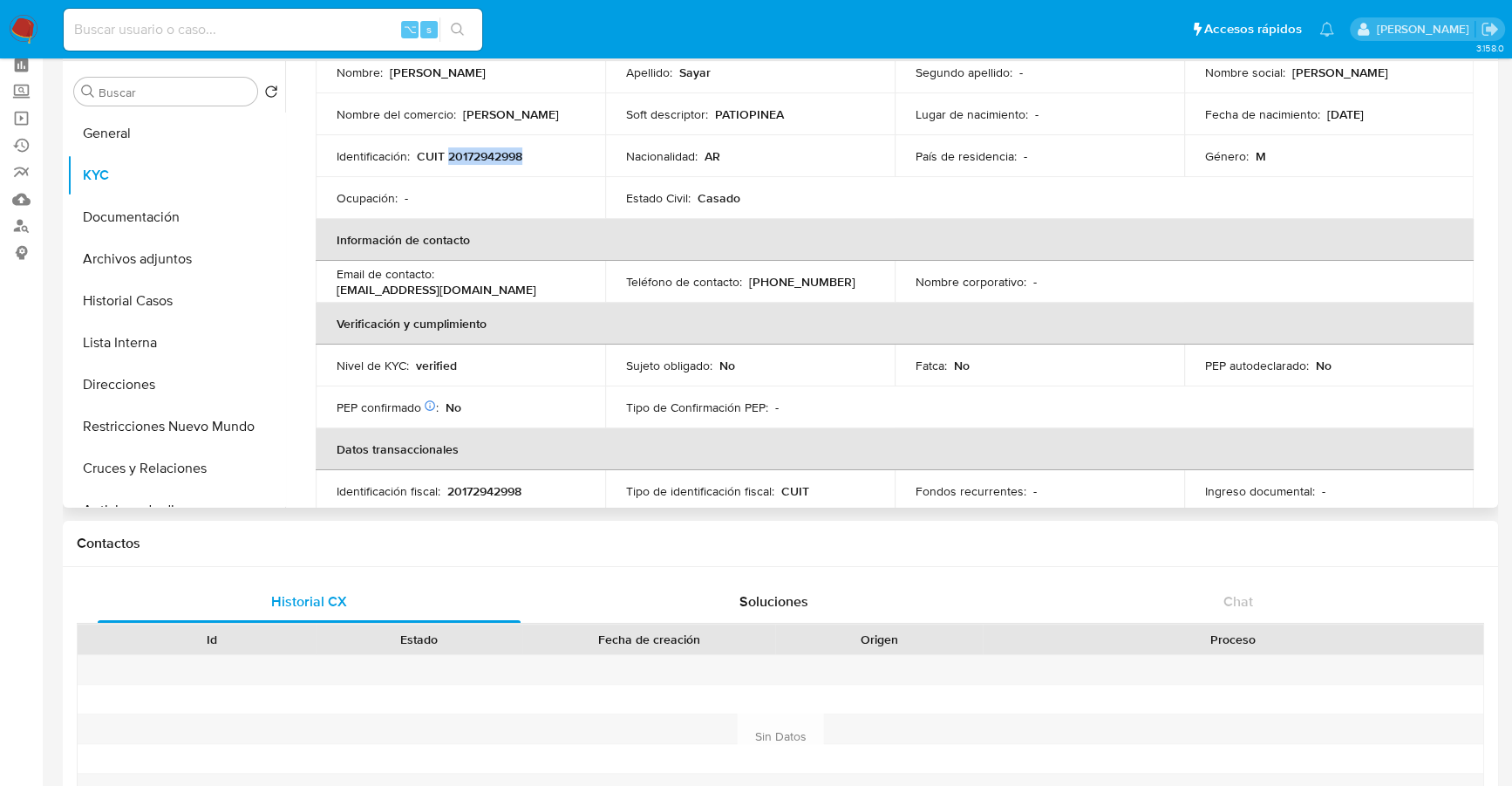
scroll to position [44, 0]
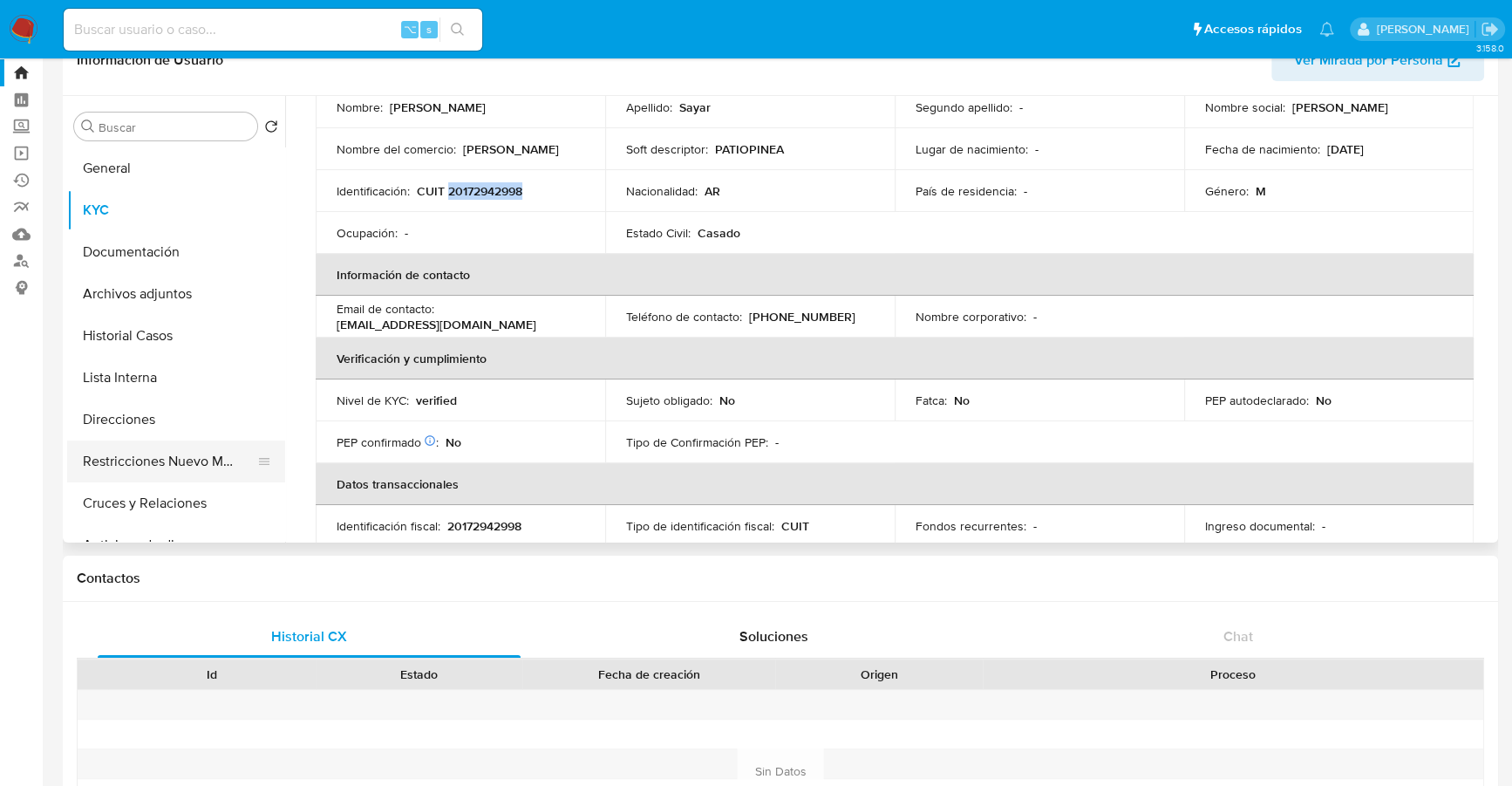
click at [128, 466] on button "Restricciones Nuevo Mundo" at bounding box center [170, 461] width 204 height 42
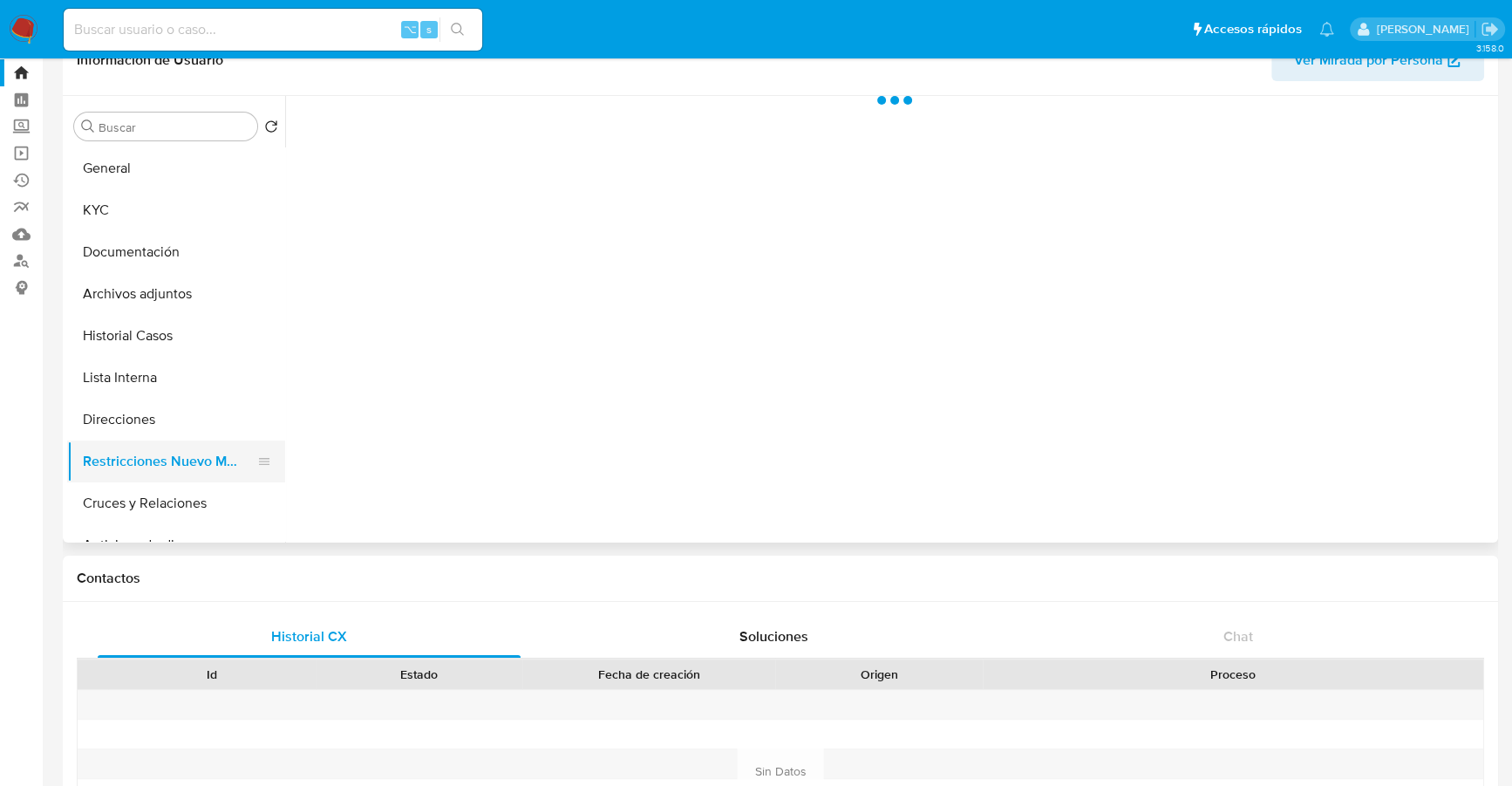
scroll to position [0, 0]
click at [123, 417] on button "Direcciones" at bounding box center [170, 419] width 204 height 42
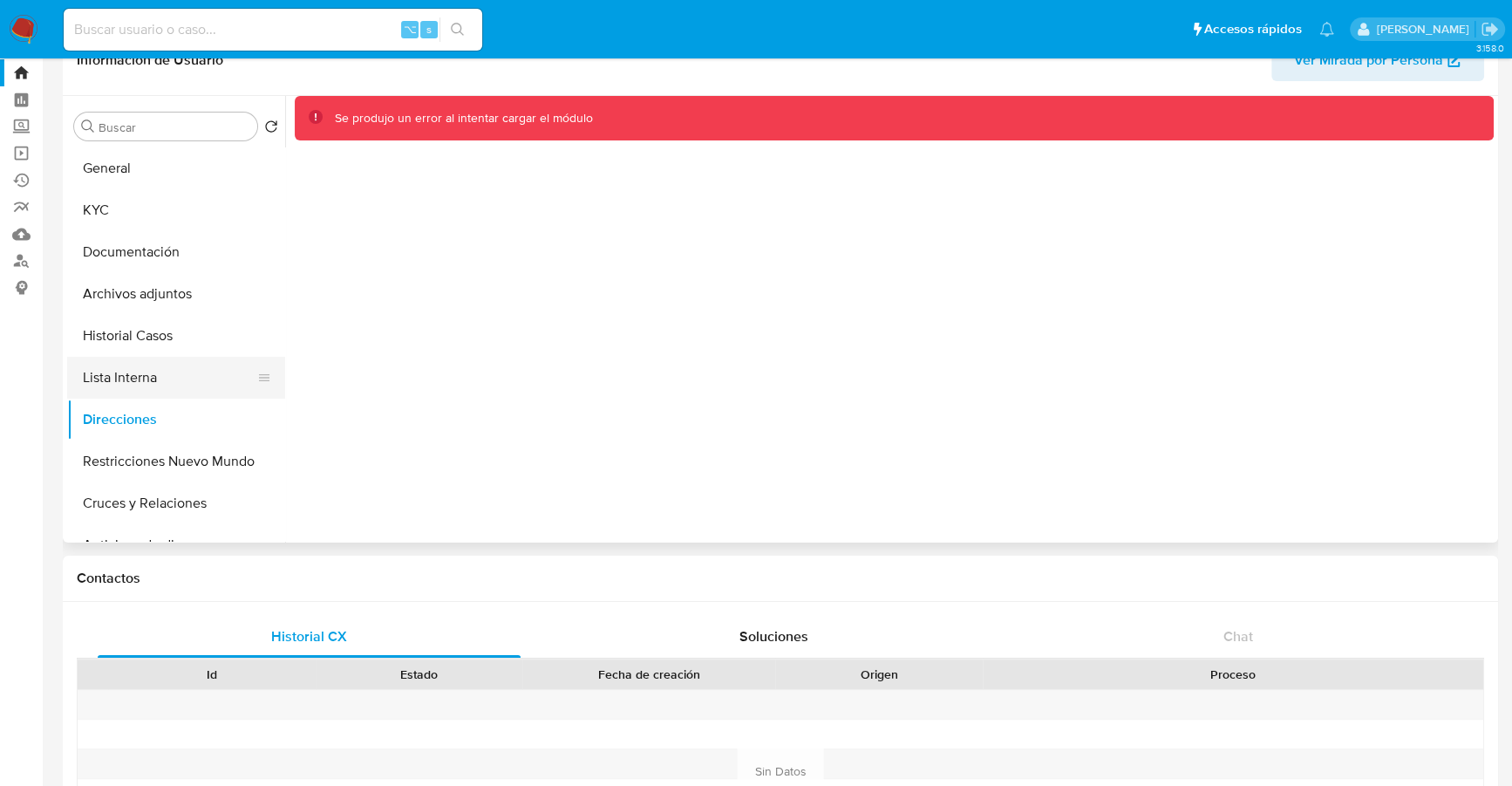
click at [131, 372] on button "Lista Interna" at bounding box center [170, 377] width 204 height 42
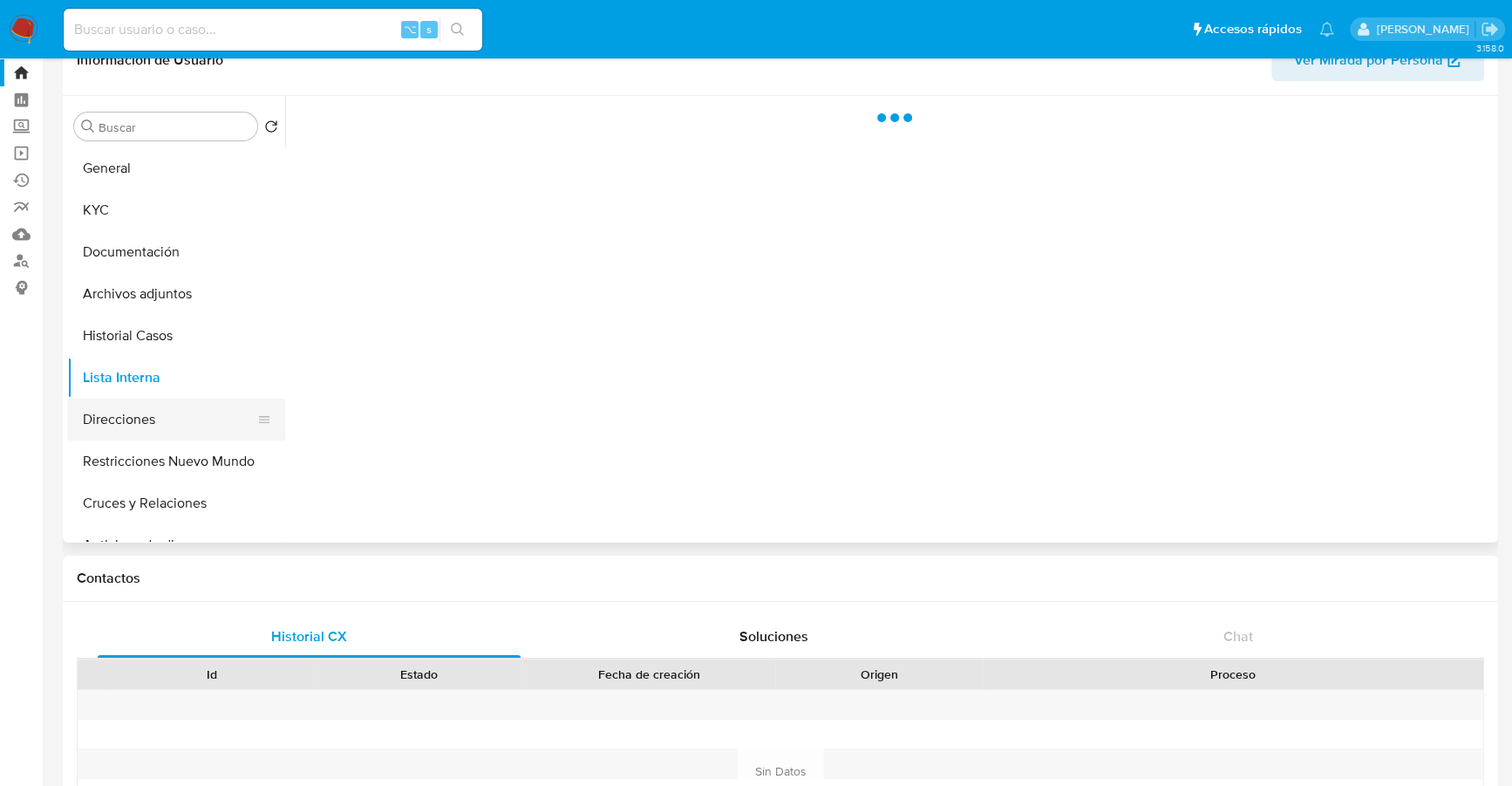
click at [134, 416] on button "Direcciones" at bounding box center [170, 419] width 204 height 42
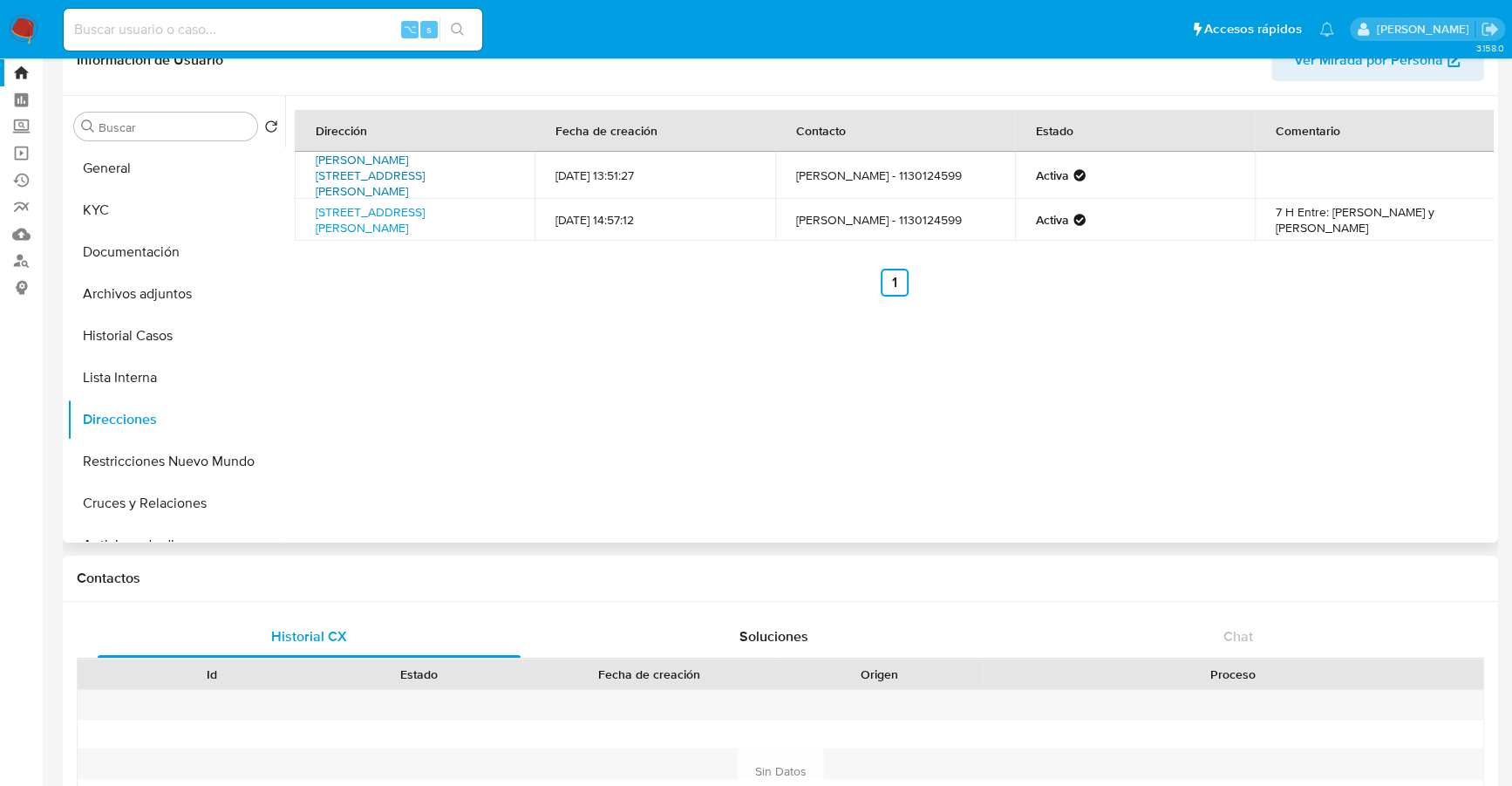
click at [411, 168] on link "Calle Jose Maria Moreno 191, Lanús, Buenos Aires, 1824, Argentina 191" at bounding box center [369, 175] width 109 height 49
click at [118, 470] on button "Restricciones Nuevo Mundo" at bounding box center [170, 461] width 204 height 42
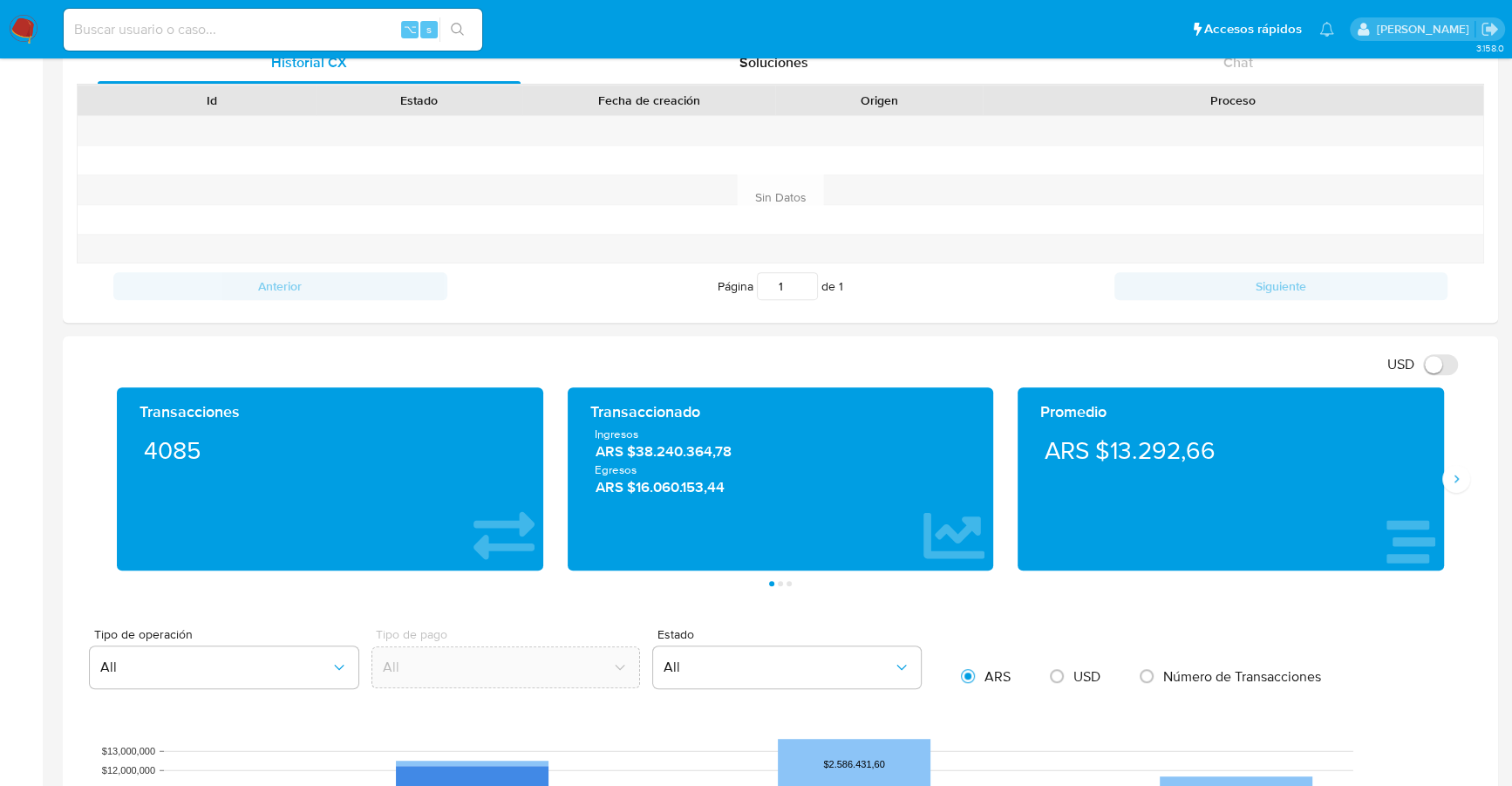
scroll to position [639, 0]
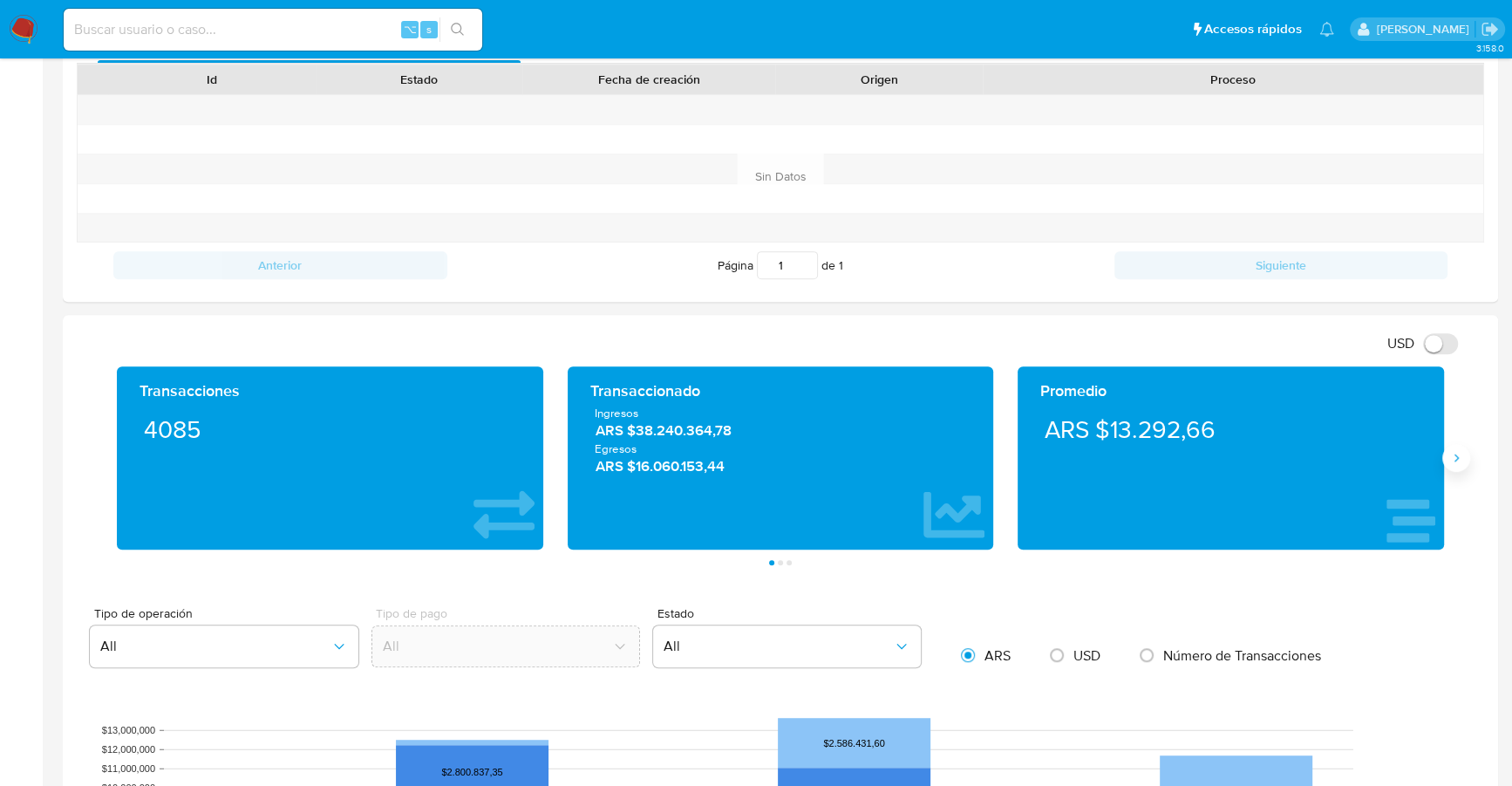
click at [1457, 465] on button "Siguiente" at bounding box center [1455, 457] width 28 height 28
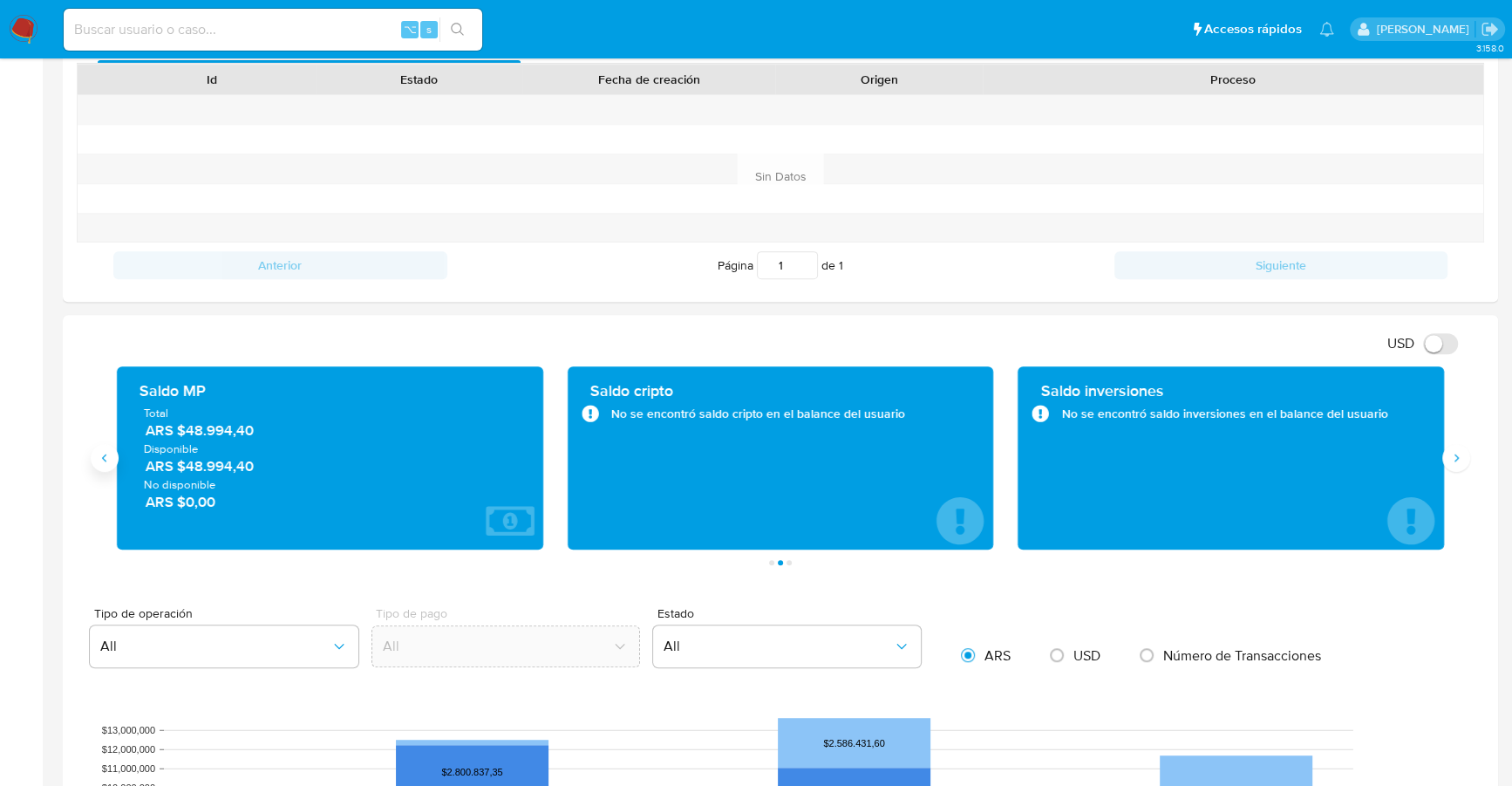
click at [106, 460] on icon "Anterior" at bounding box center [105, 458] width 14 height 14
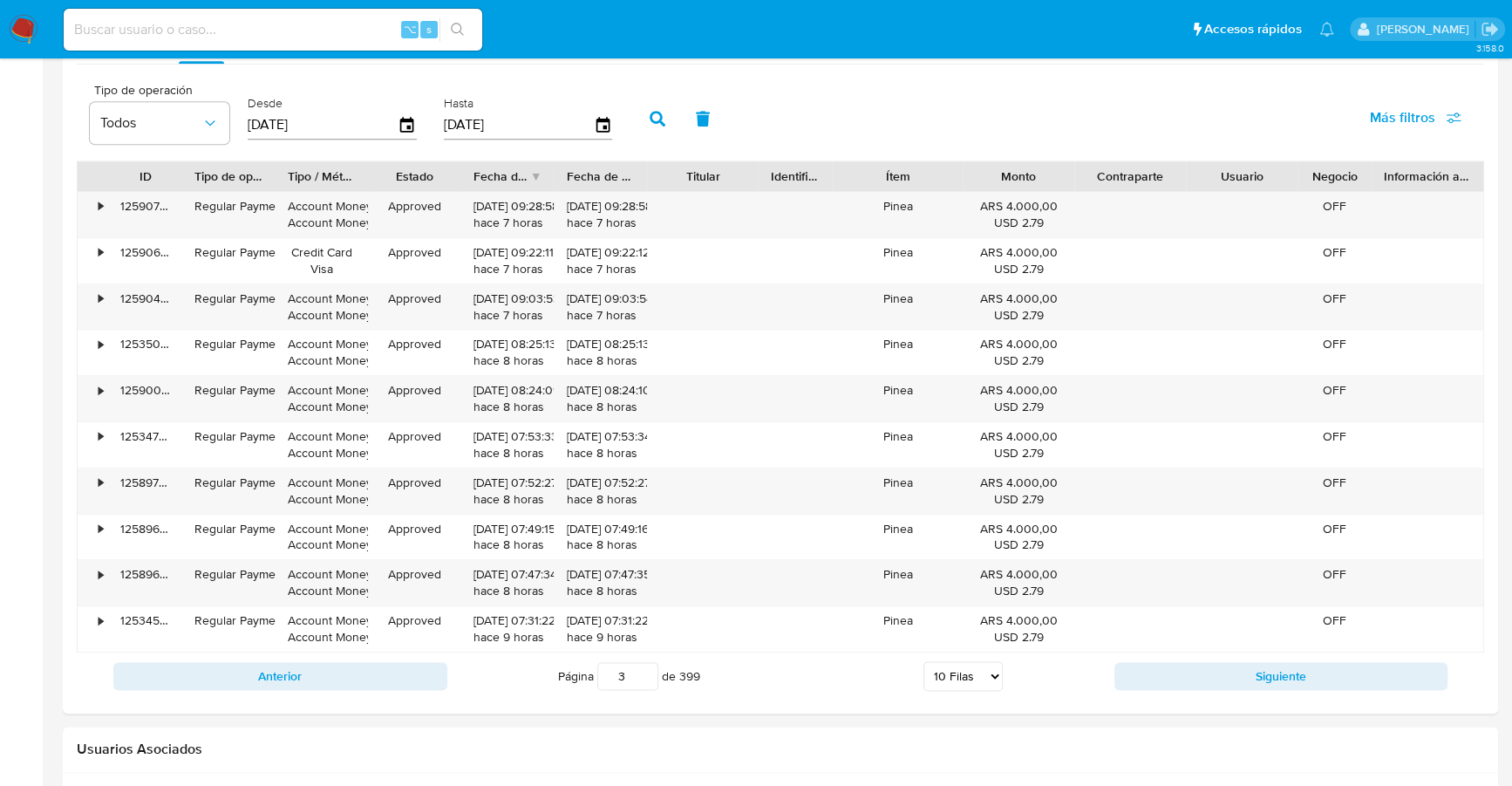
scroll to position [1440, 0]
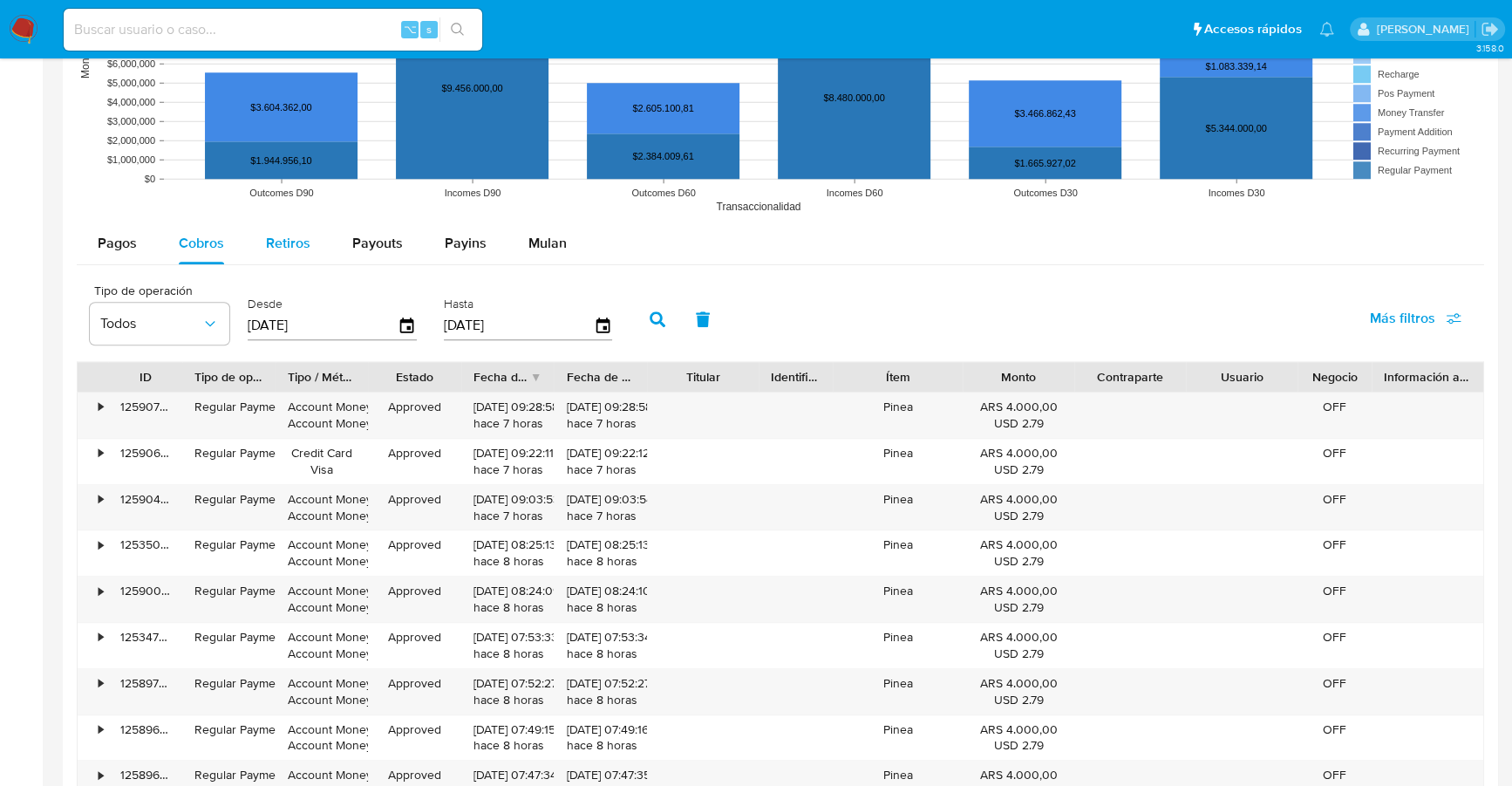
click at [270, 256] on div "Retiros" at bounding box center [288, 242] width 44 height 42
select select "10"
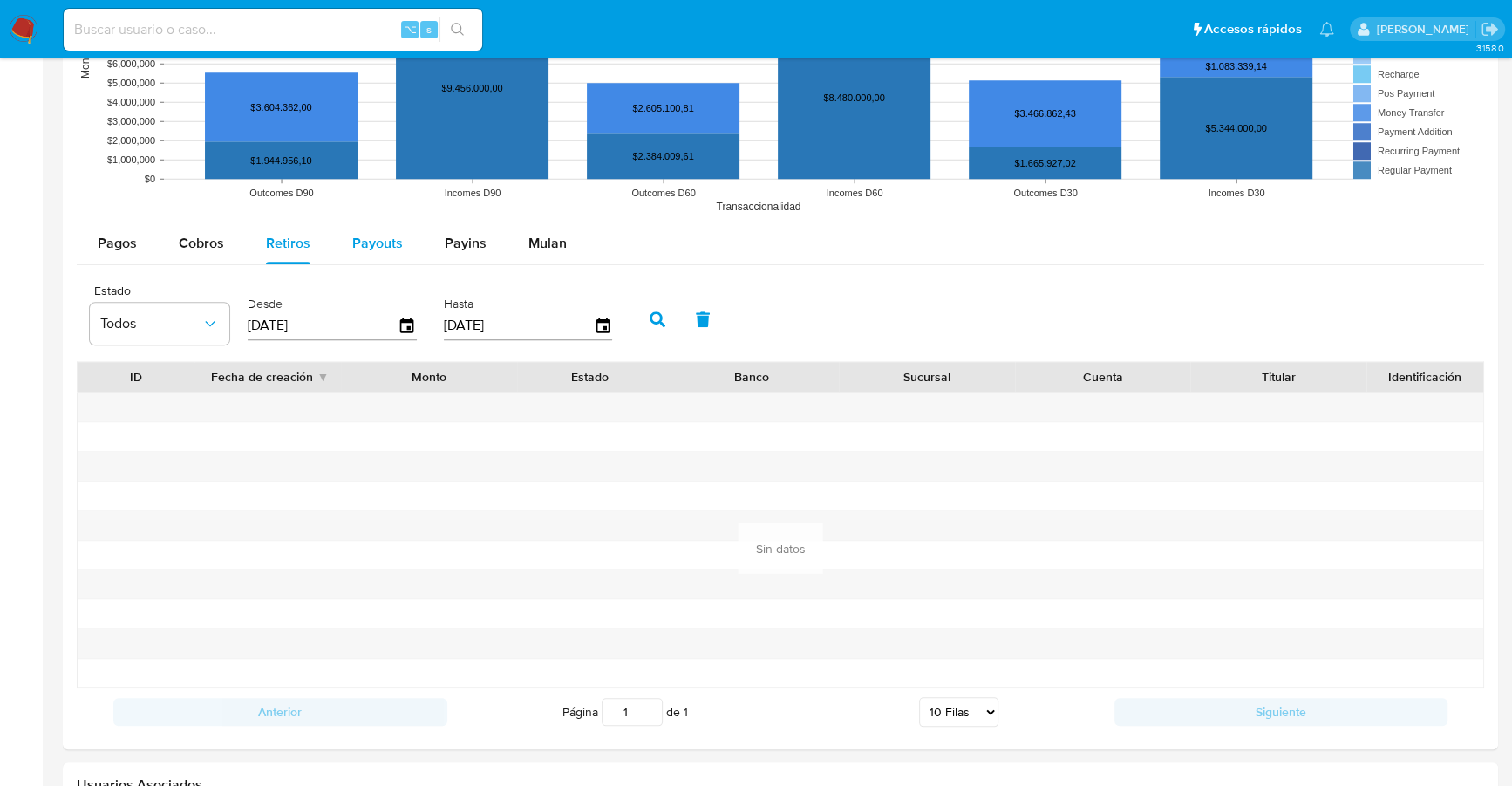
click at [387, 245] on span "Payouts" at bounding box center [377, 242] width 51 height 20
select select "10"
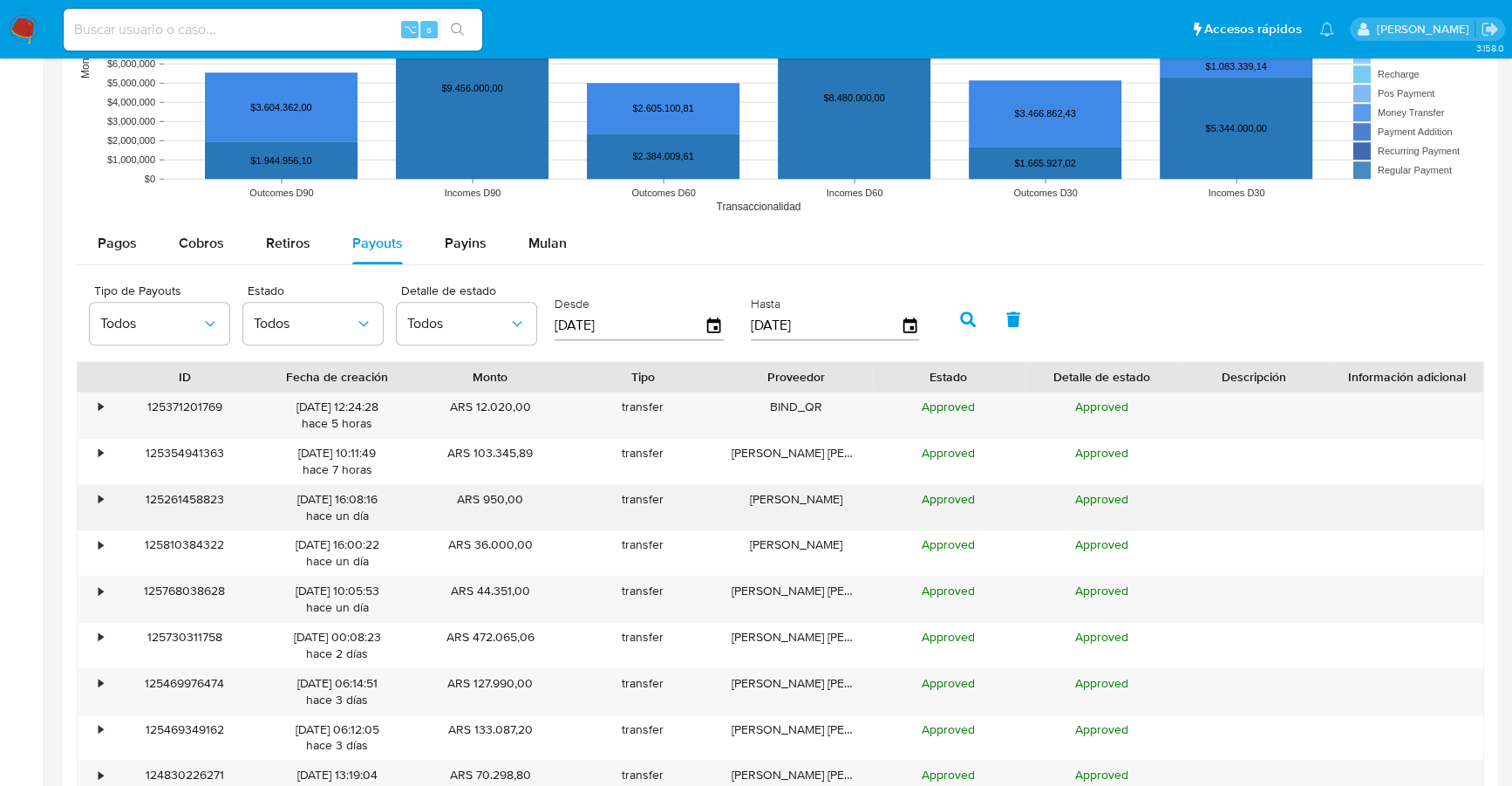
click at [99, 493] on div "•" at bounding box center [100, 499] width 4 height 17
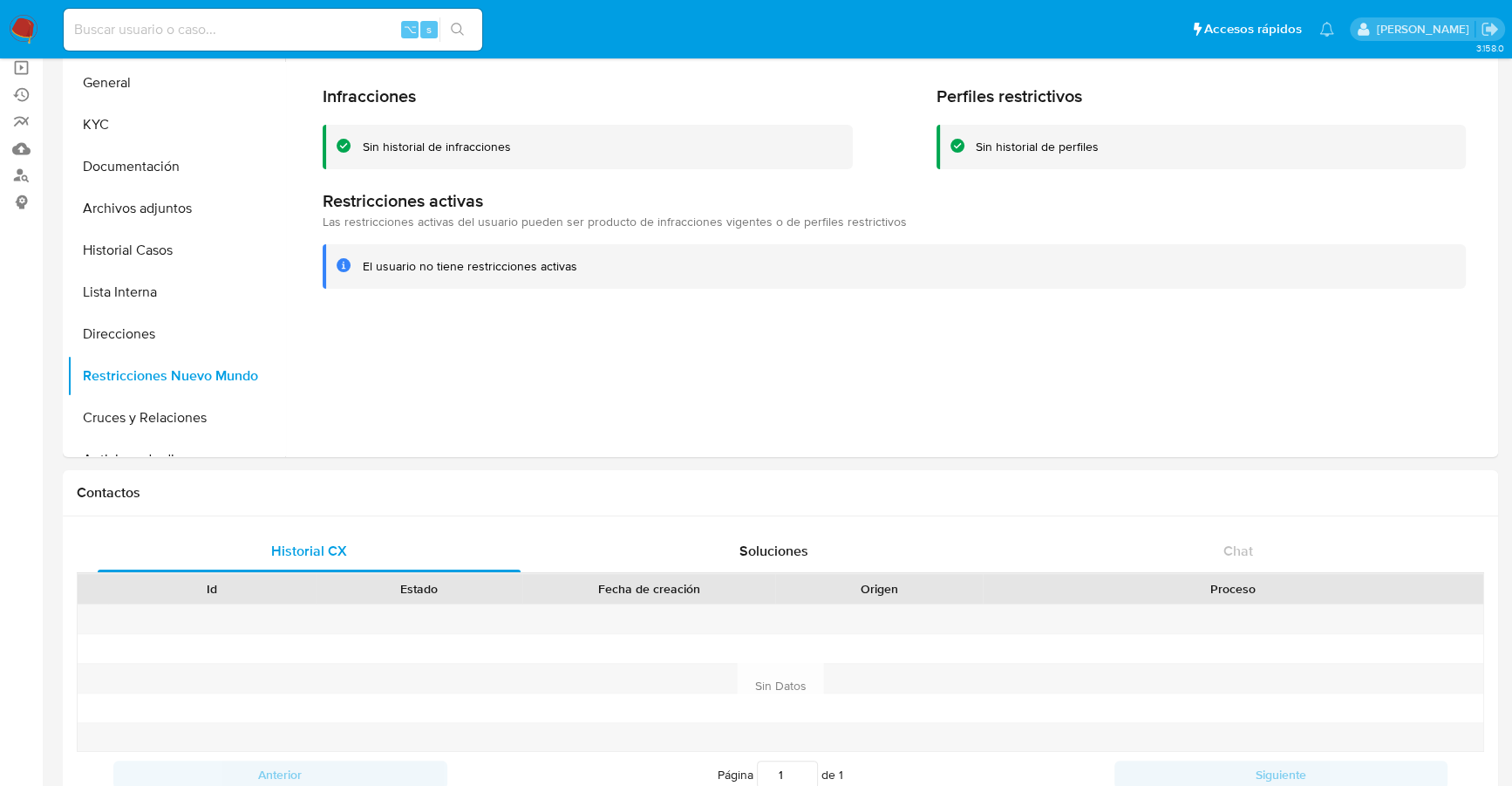
scroll to position [0, 0]
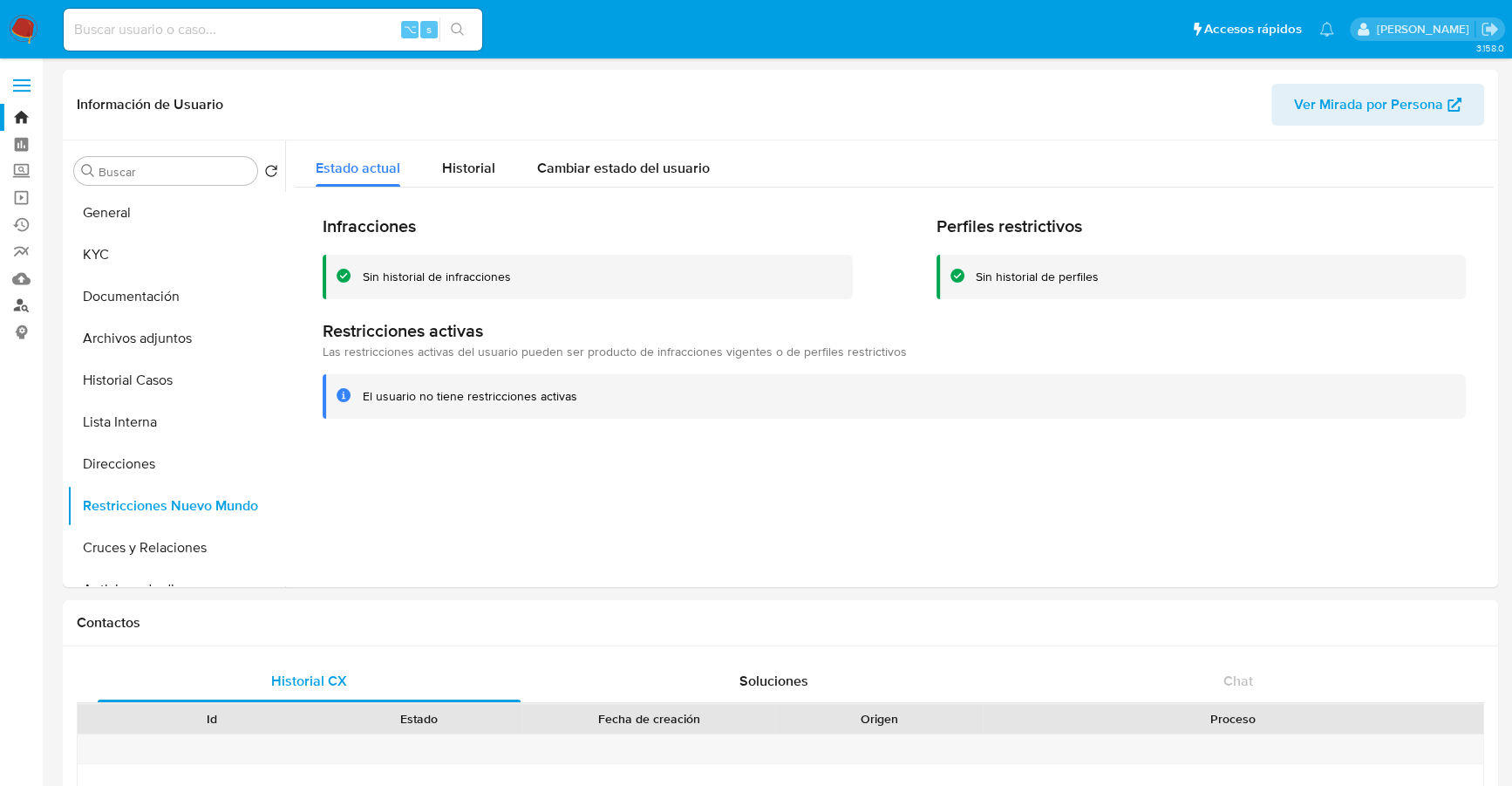
click at [25, 306] on link "Buscador de personas" at bounding box center [104, 306] width 208 height 27
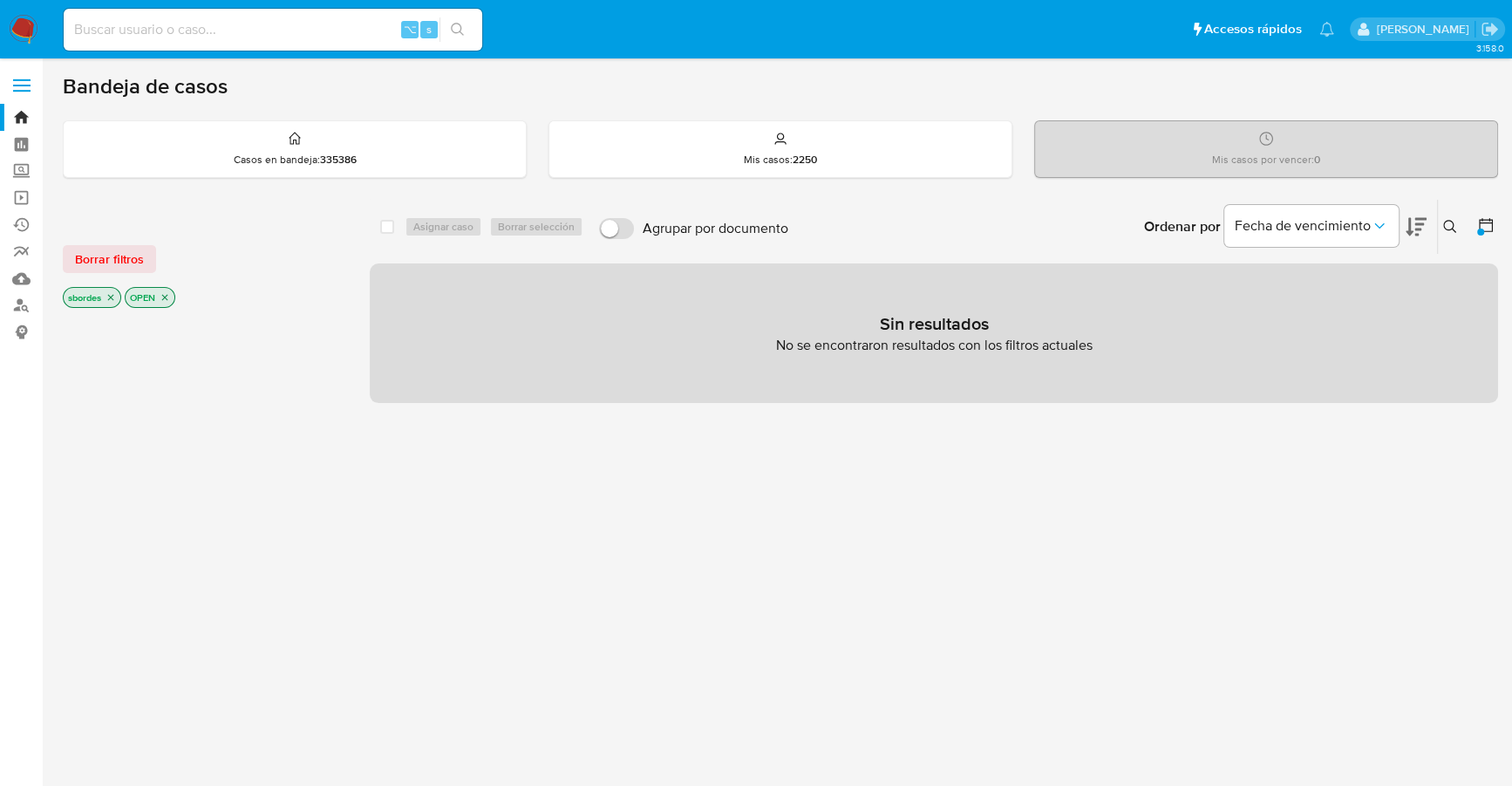
click at [27, 26] on img at bounding box center [23, 29] width 29 height 29
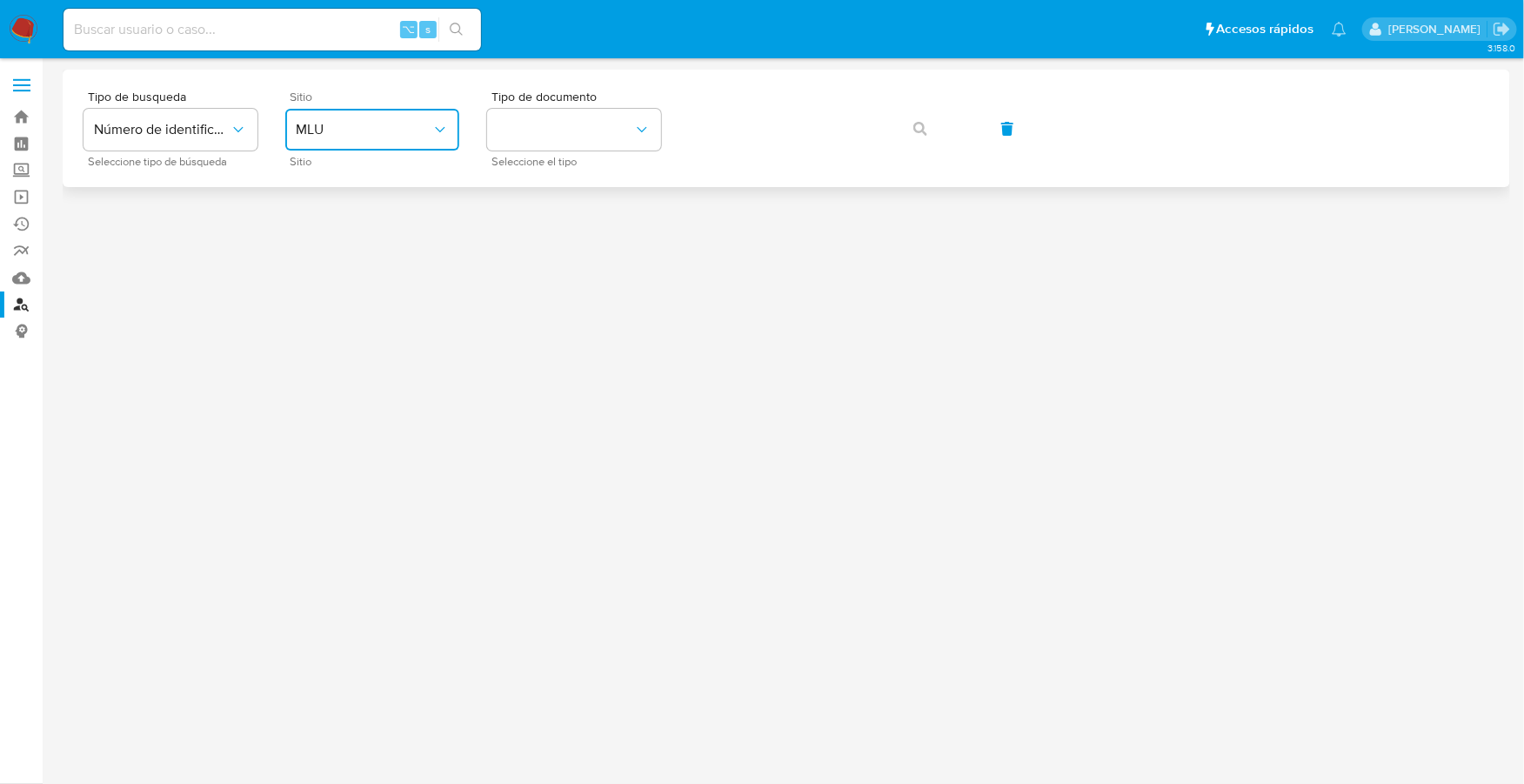
click at [326, 142] on button "MLU" at bounding box center [372, 129] width 174 height 42
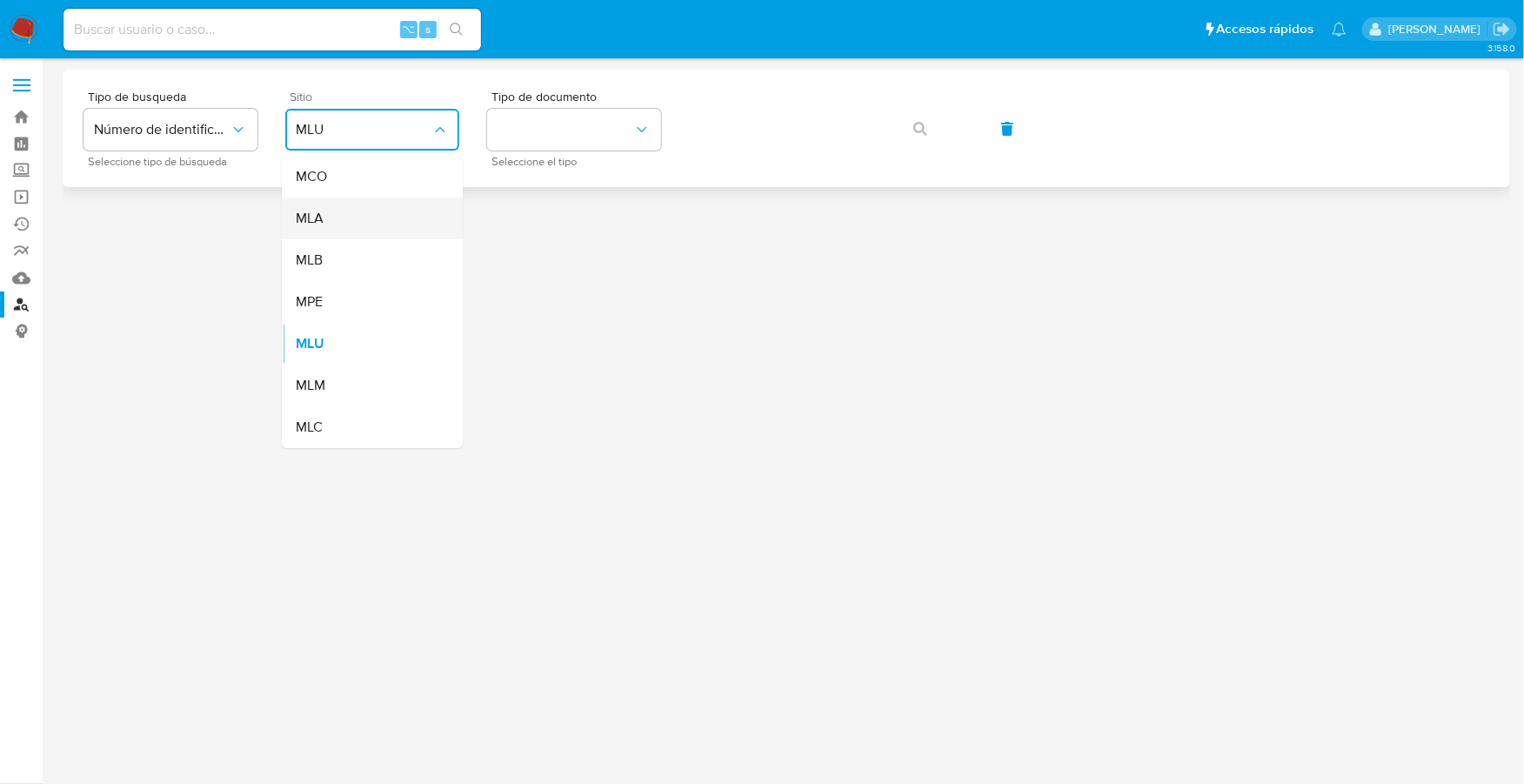
click at [317, 227] on span "MLA" at bounding box center [309, 219] width 27 height 18
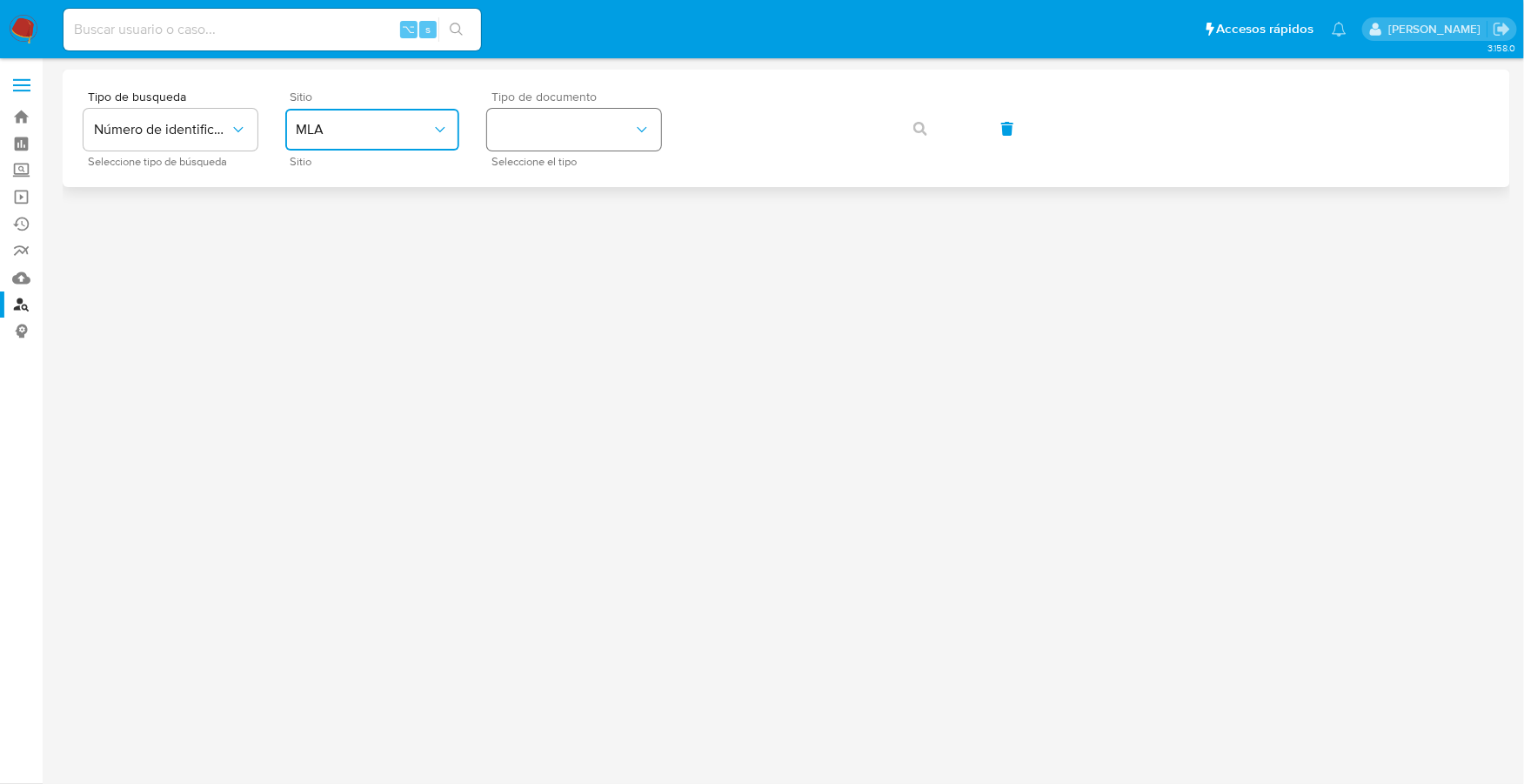
click at [600, 128] on button "identificationType" at bounding box center [574, 129] width 174 height 42
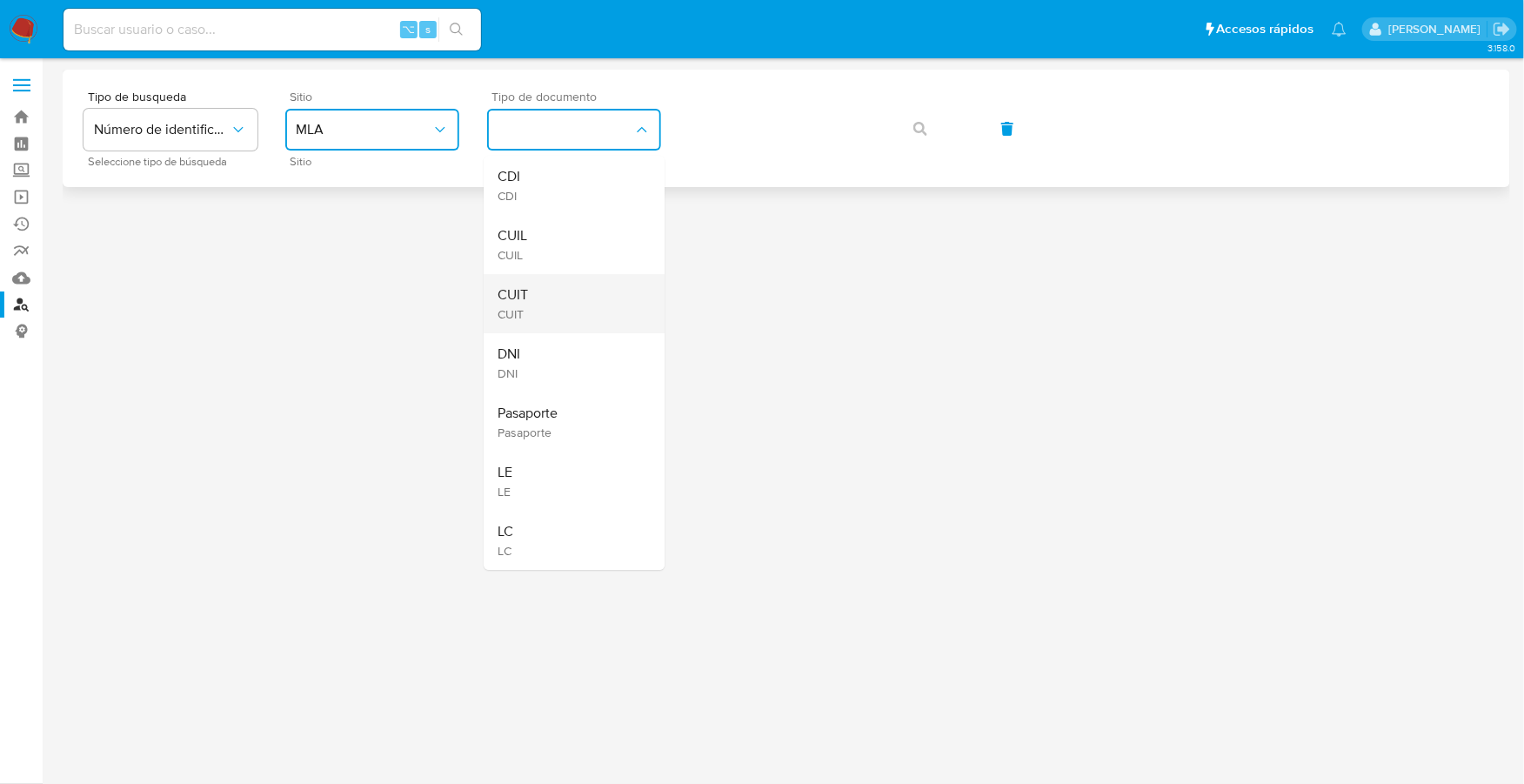
click at [546, 309] on div "CUIT CUIT" at bounding box center [569, 303] width 143 height 59
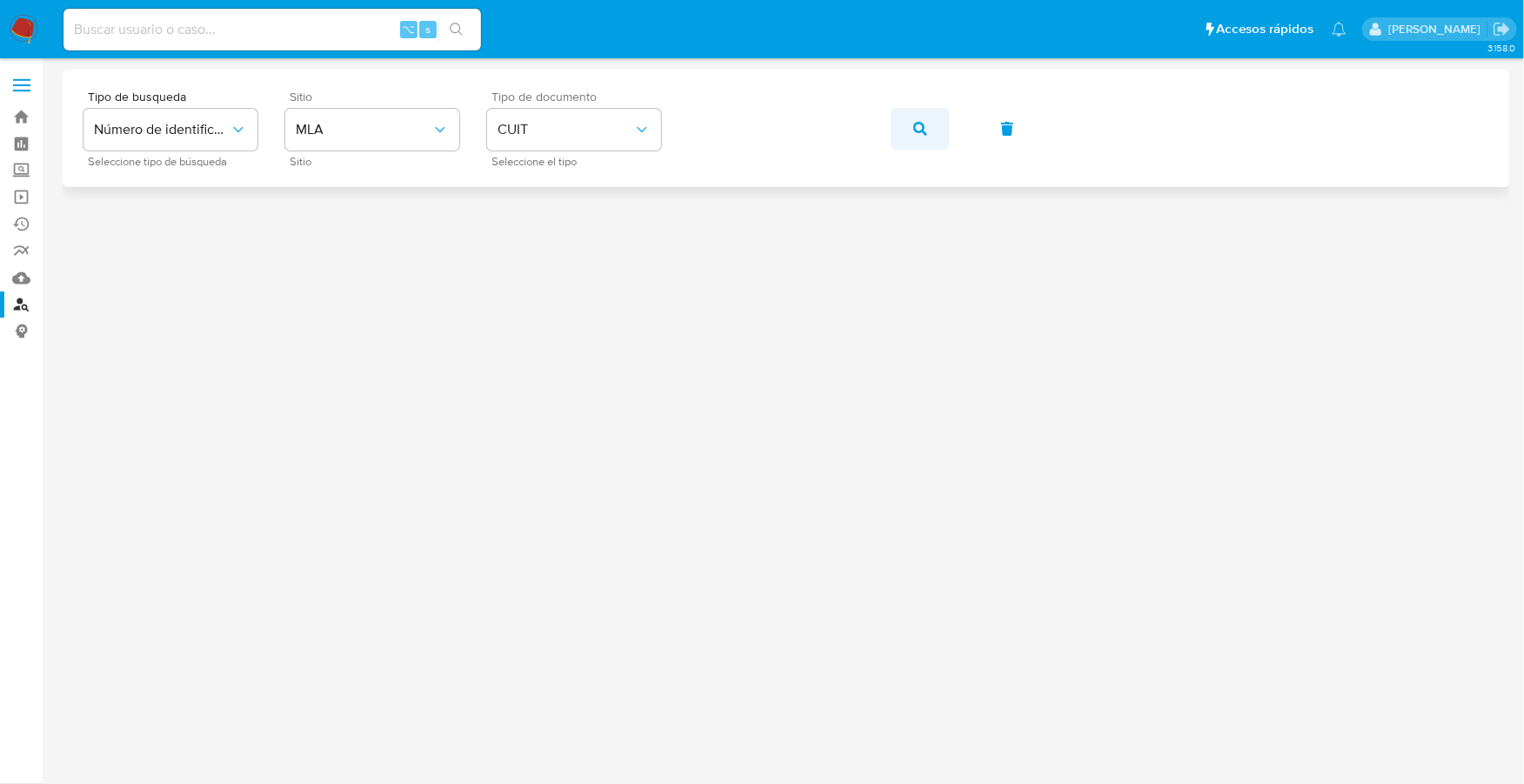
click at [926, 134] on icon "button" at bounding box center [921, 128] width 14 height 14
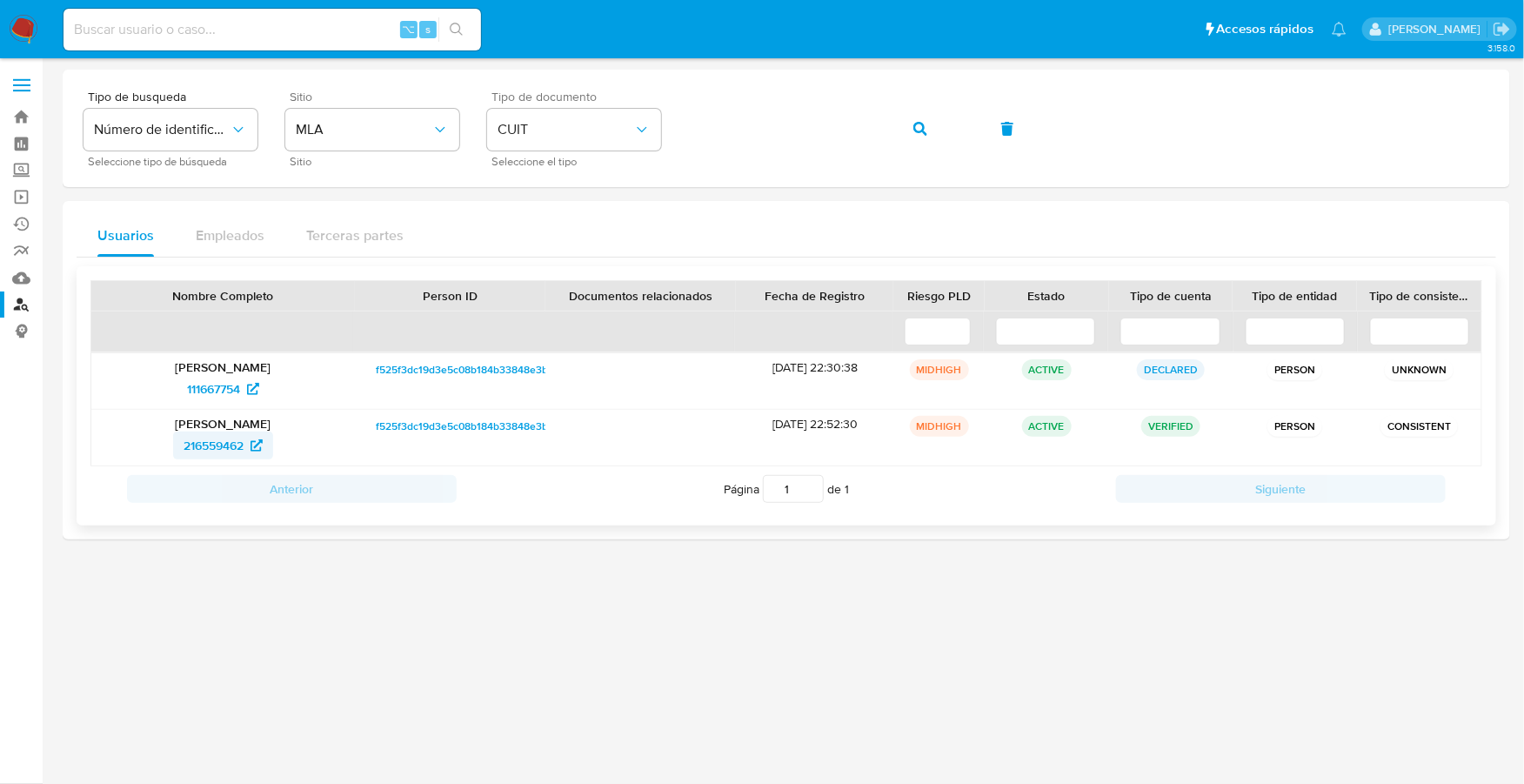
click at [217, 441] on span "216559462" at bounding box center [214, 445] width 60 height 27
click img
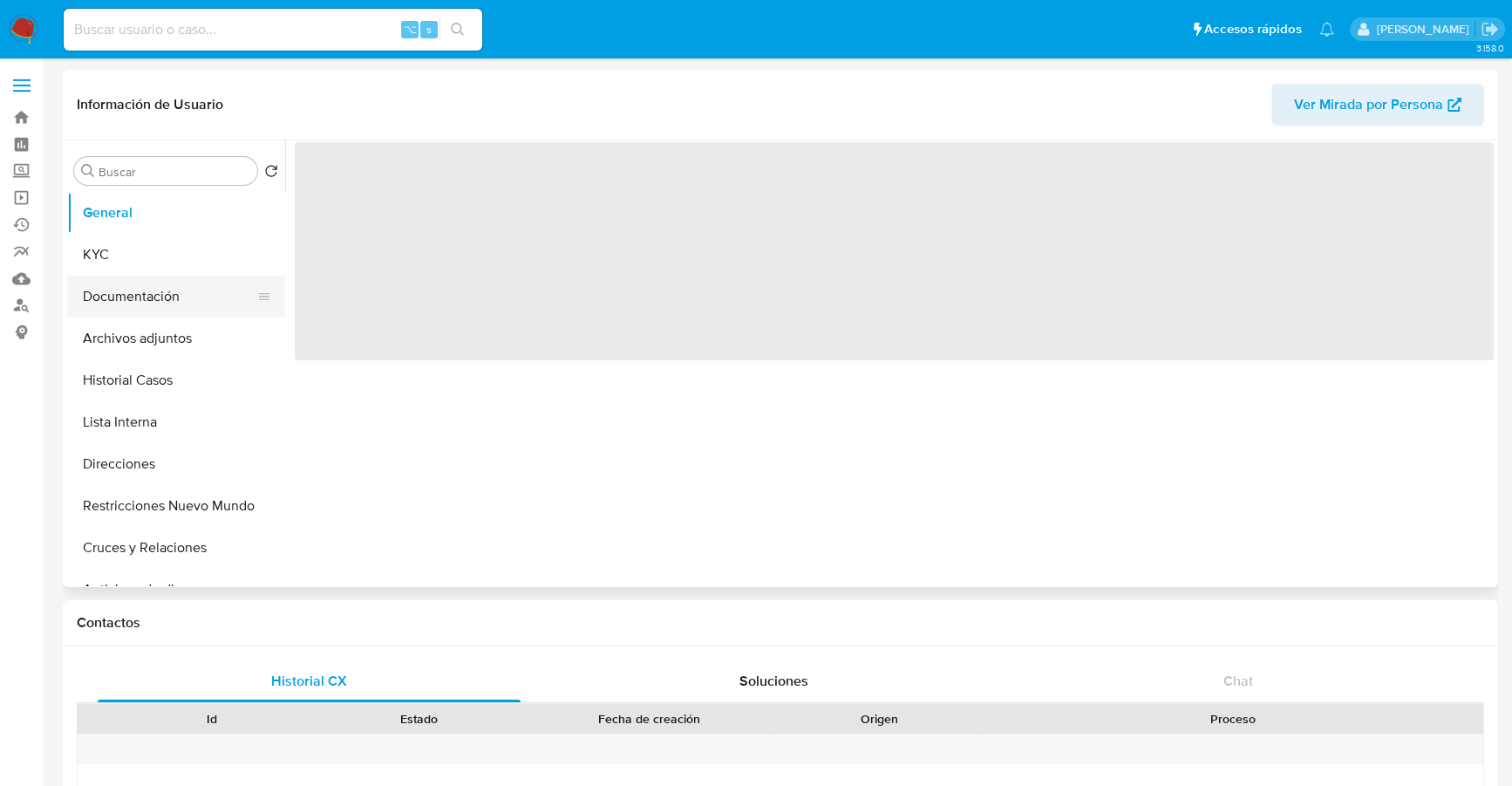
click at [141, 284] on button "Documentación" at bounding box center [170, 296] width 204 height 42
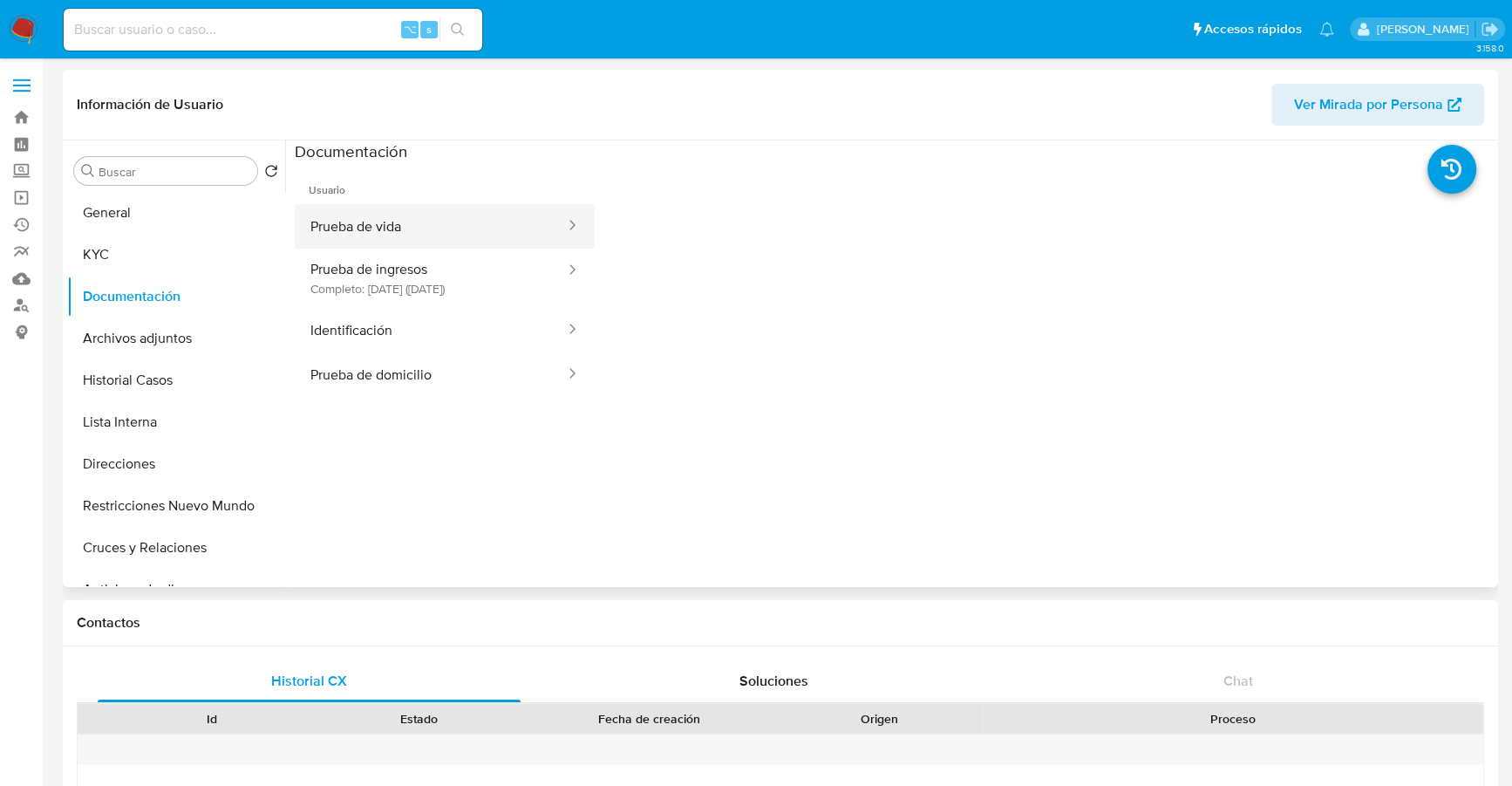
select select "10"
click at [445, 214] on button "Prueba de vida" at bounding box center [431, 226] width 272 height 44
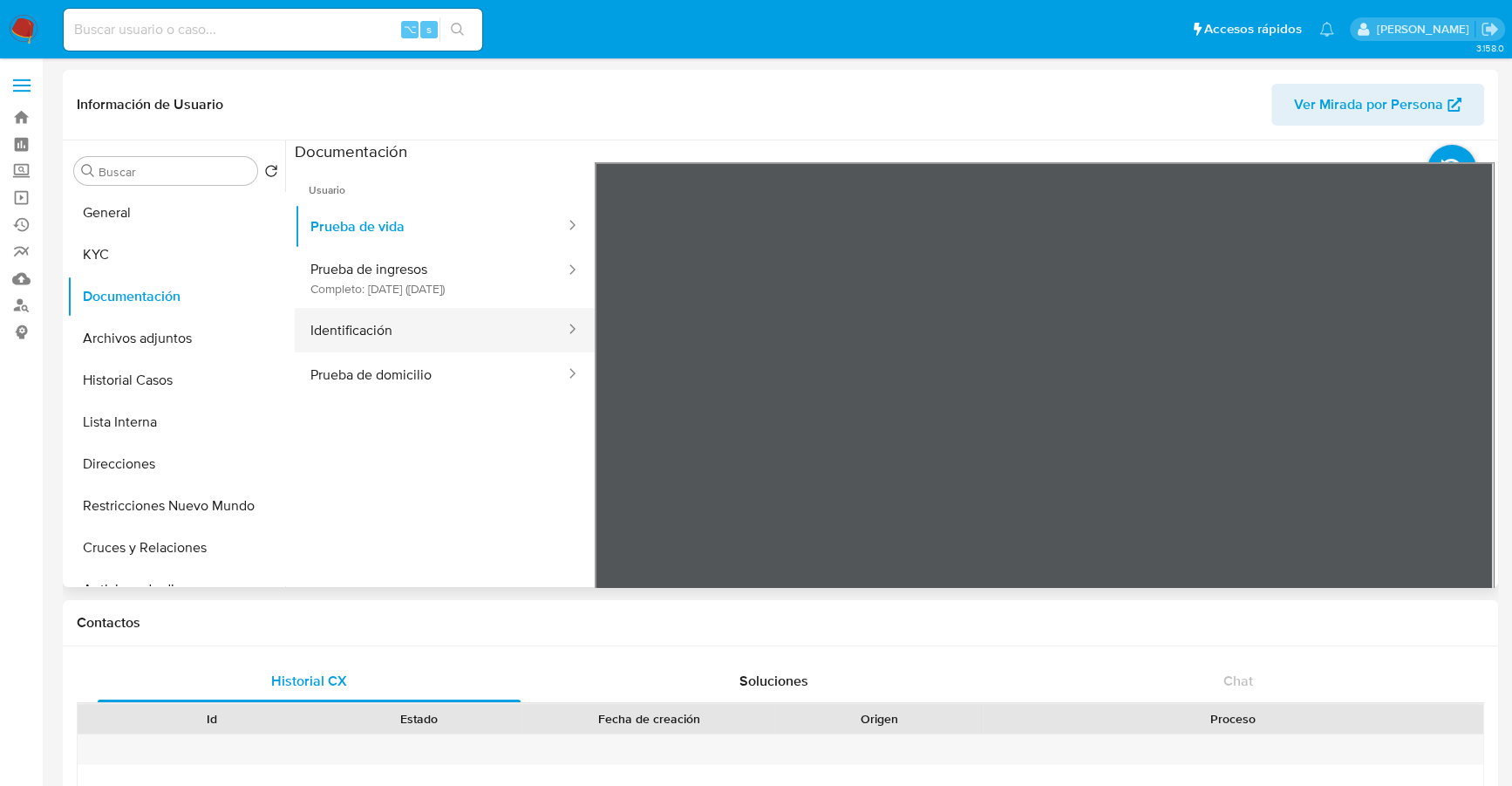
click at [389, 345] on button "Identificación" at bounding box center [431, 330] width 272 height 44
click at [1458, 457] on icon at bounding box center [1471, 445] width 35 height 35
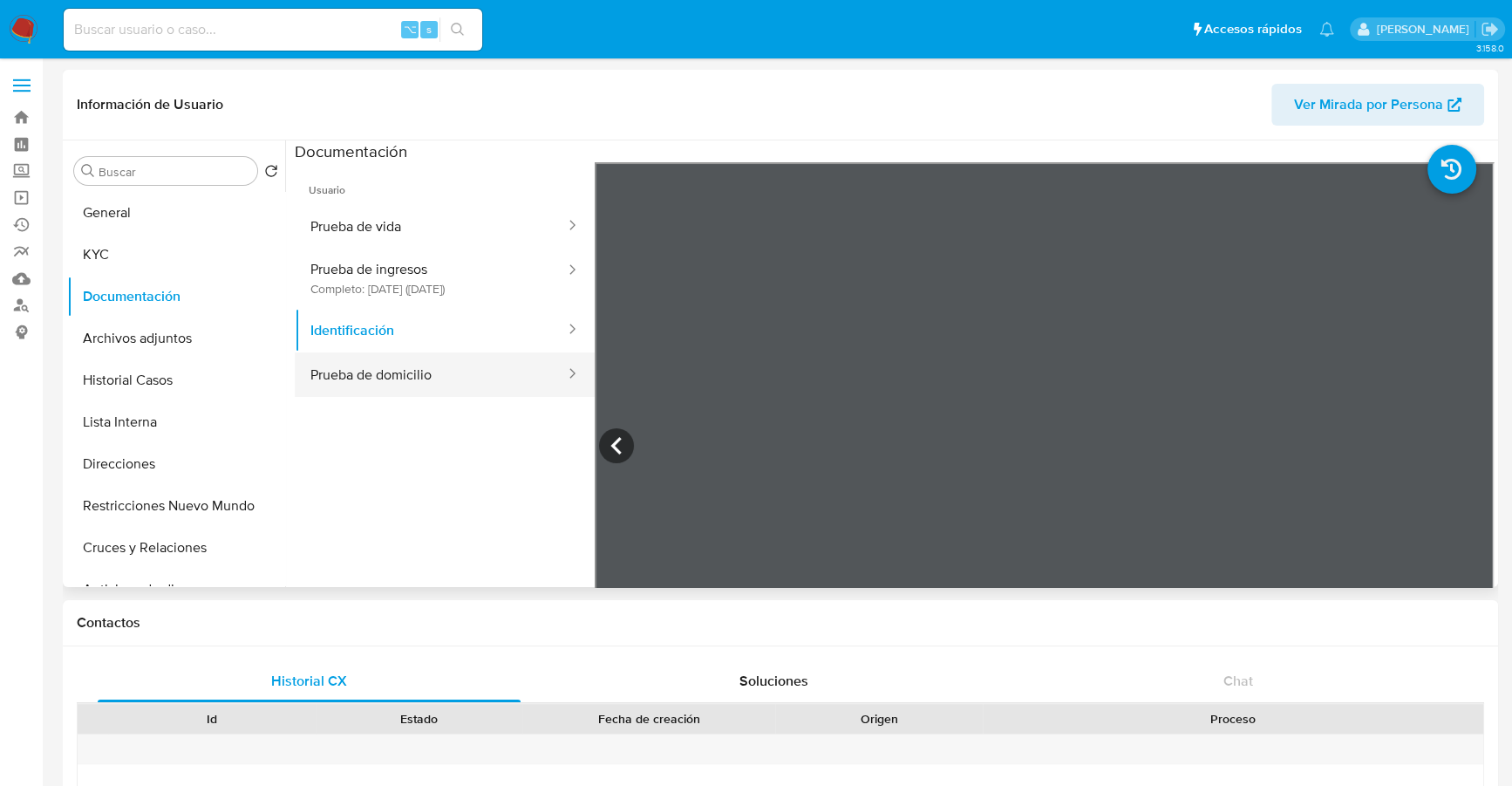
click at [342, 390] on button "Prueba de domicilio" at bounding box center [431, 375] width 272 height 44
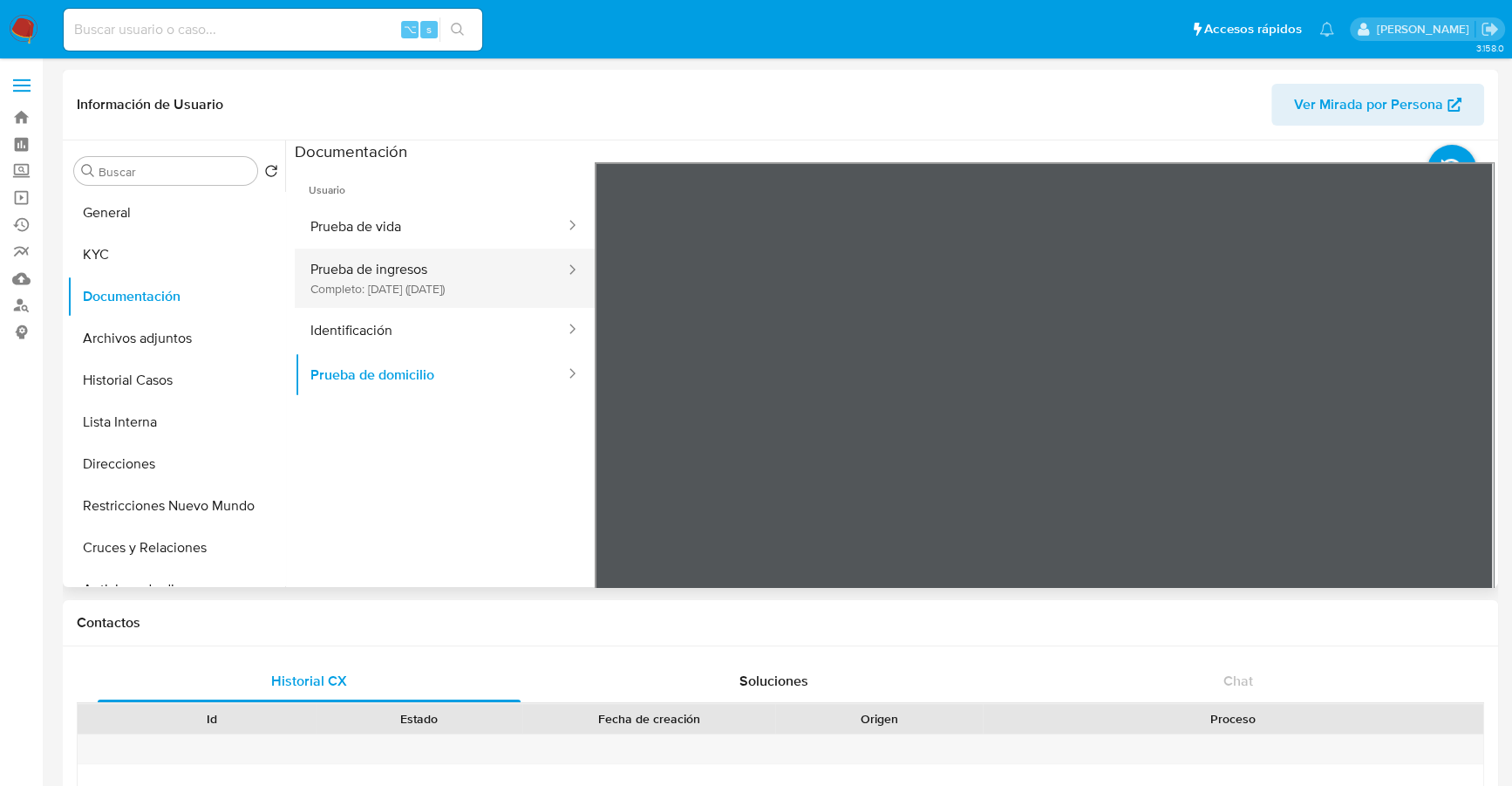
click at [388, 287] on button "Prueba de ingresos Completo: 10/01/2023 (hace 3 años)" at bounding box center [431, 278] width 272 height 60
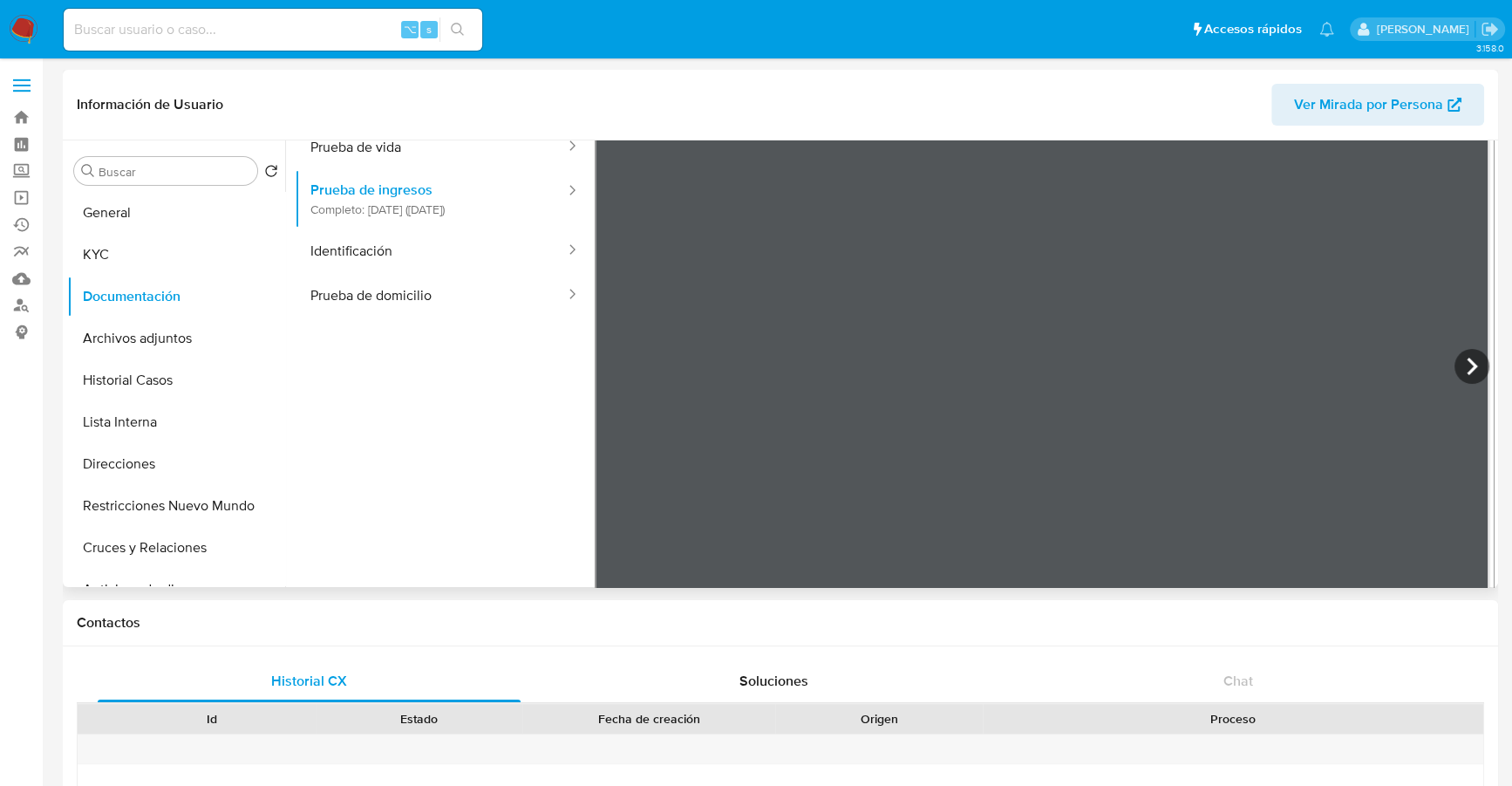
scroll to position [152, 0]
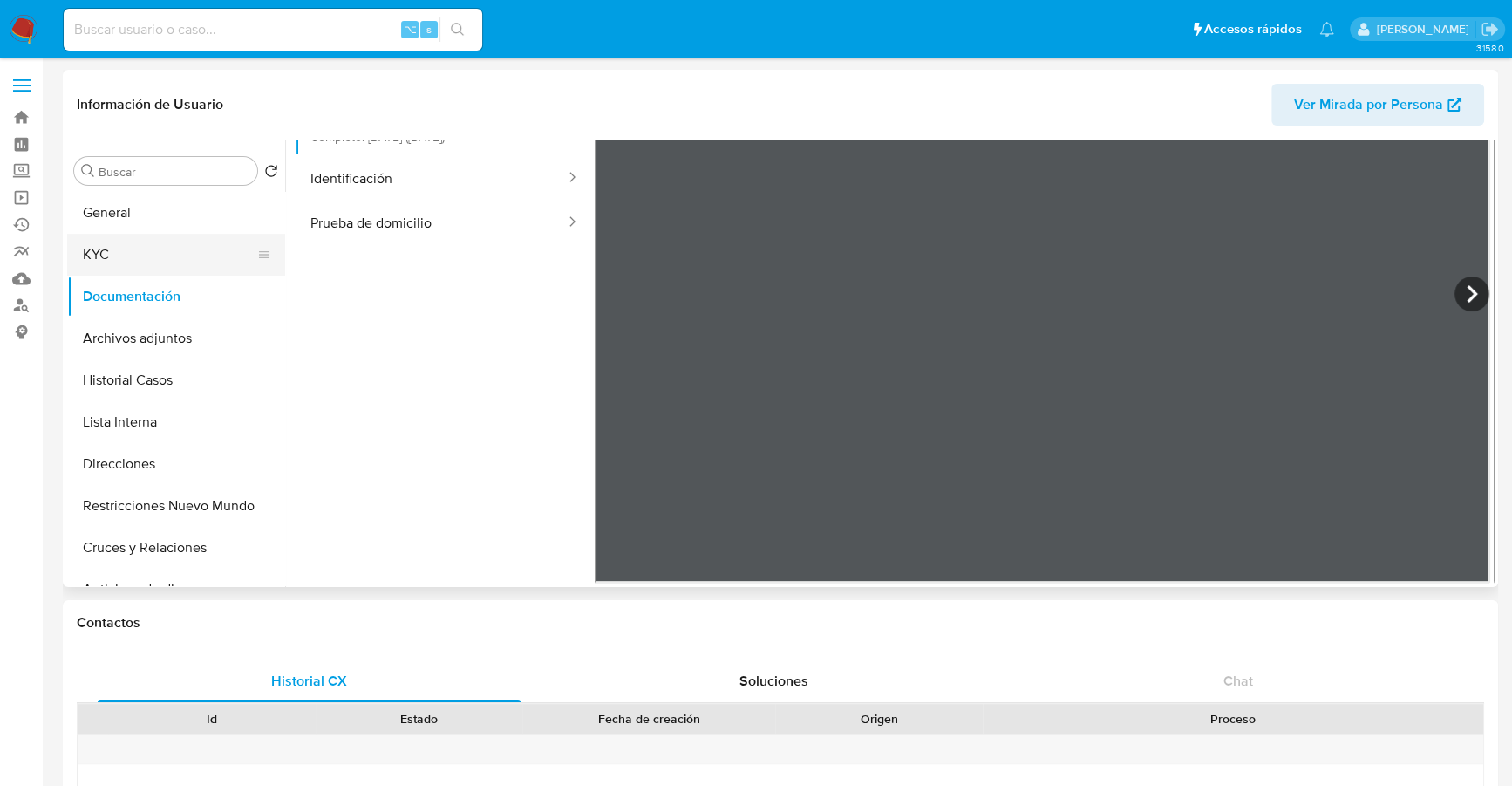
click at [108, 248] on button "KYC" at bounding box center [170, 254] width 204 height 42
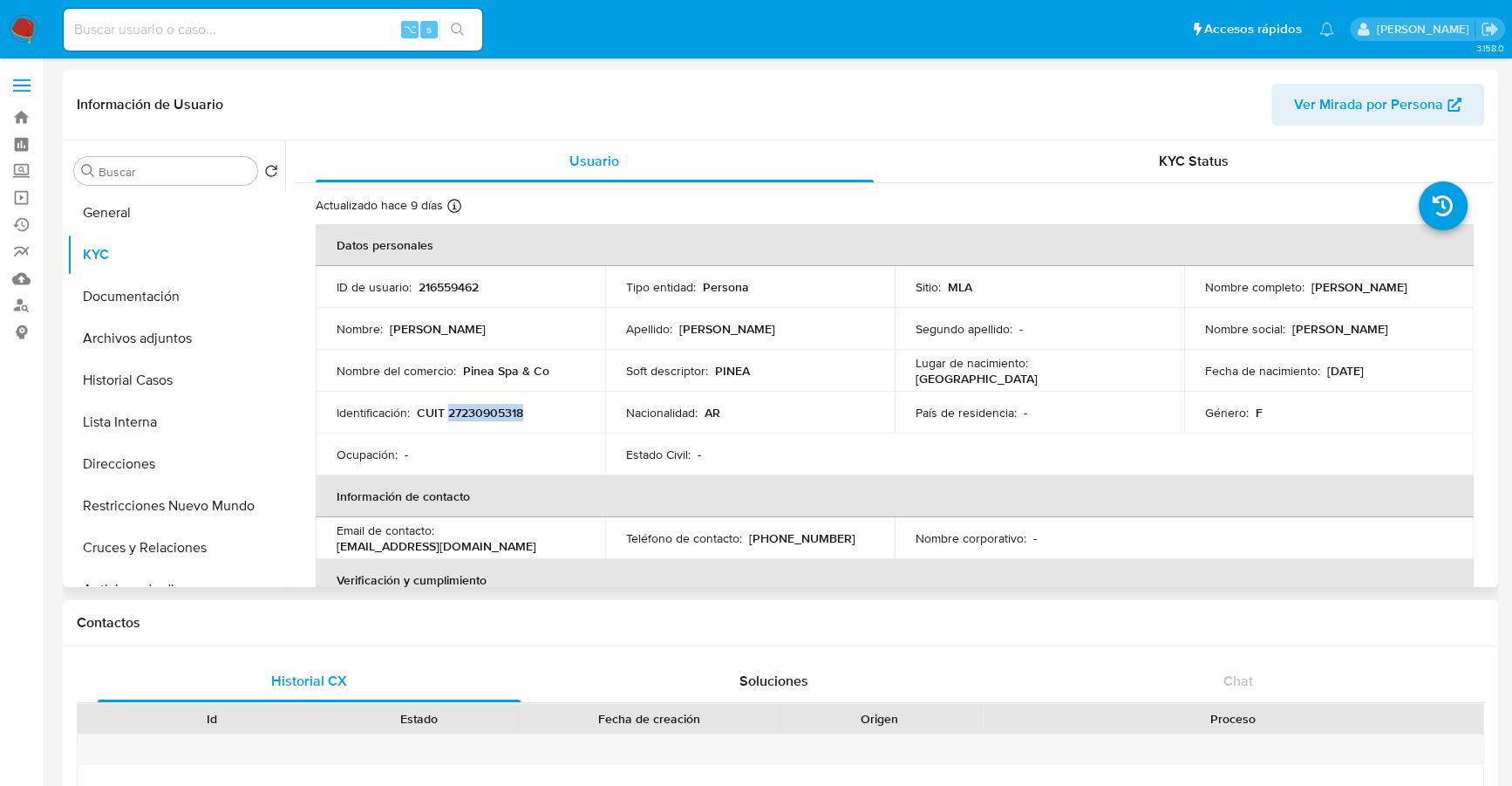
copy p "27230905318"
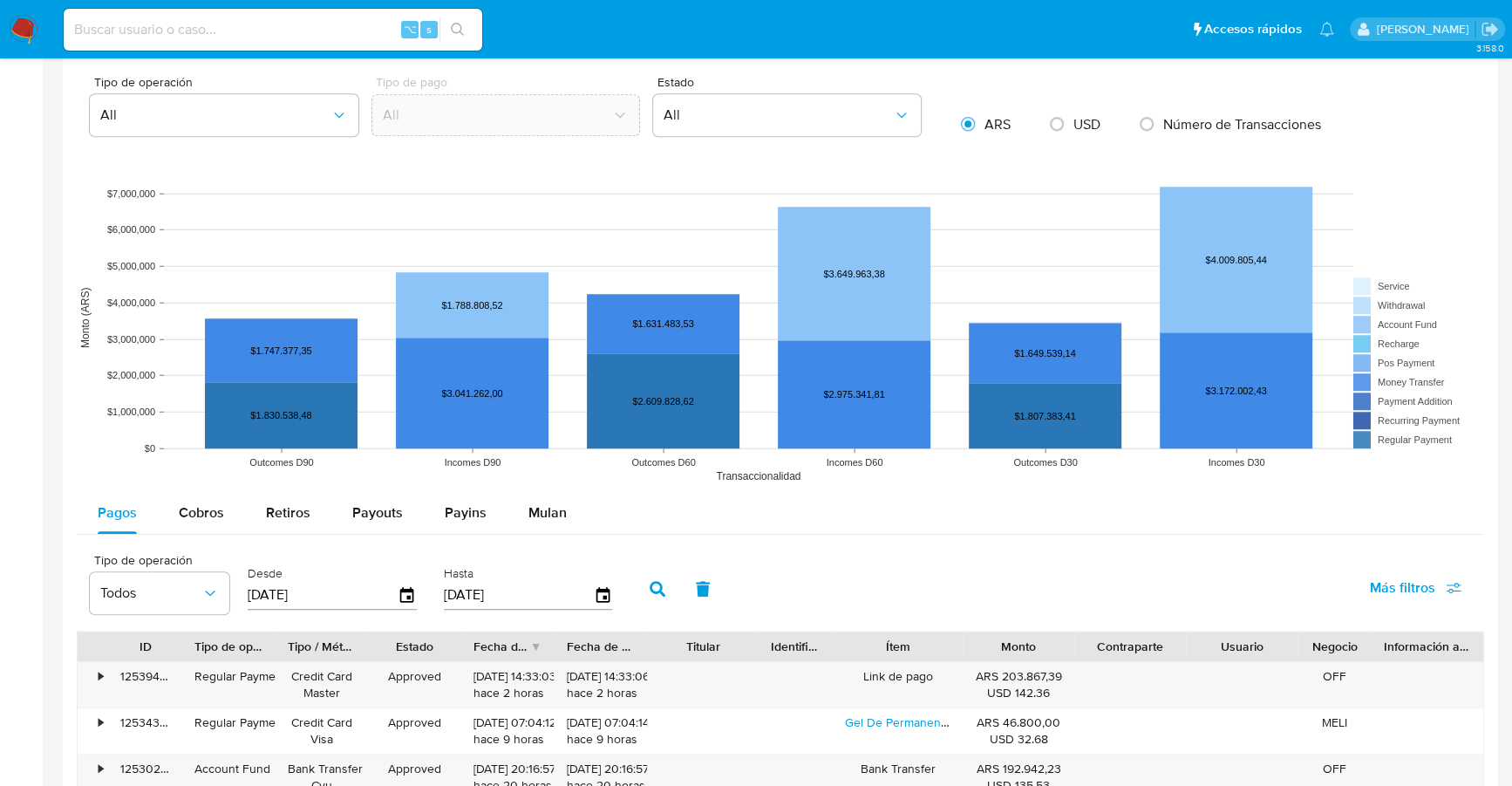
scroll to position [1390, 0]
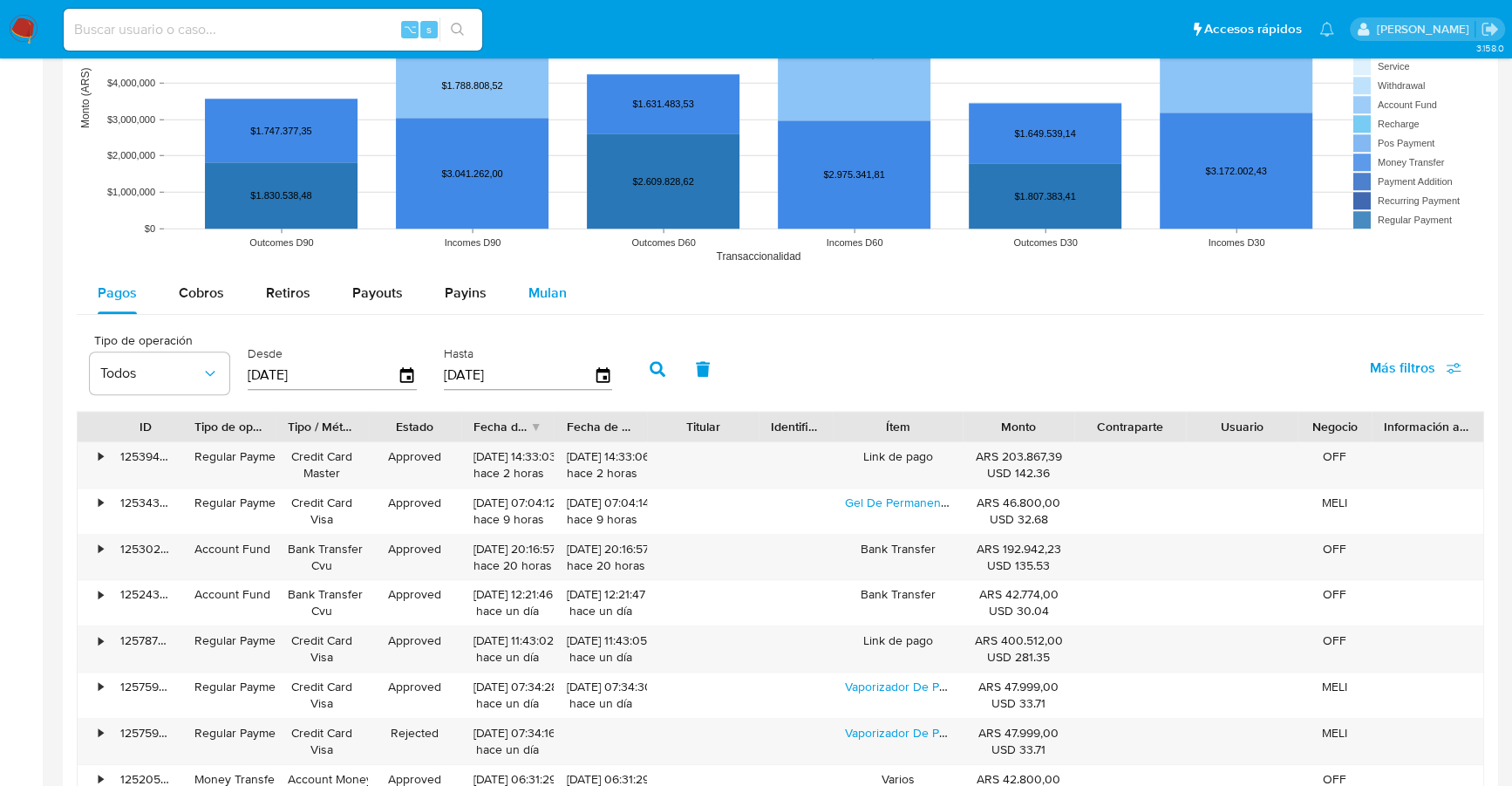
click at [521, 291] on button "Mulan" at bounding box center [547, 292] width 80 height 42
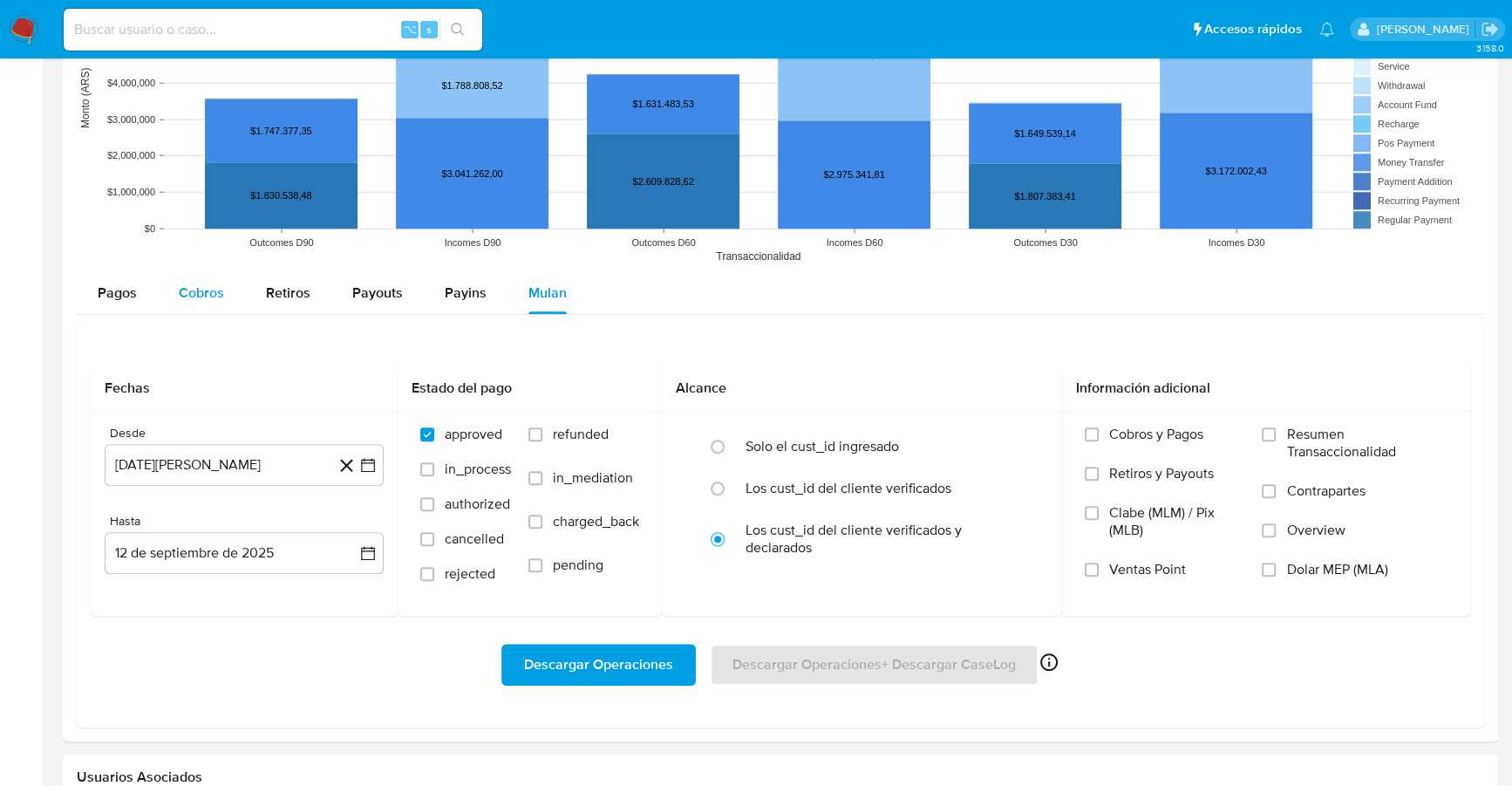
click at [208, 295] on span "Cobros" at bounding box center [201, 292] width 45 height 20
select select "10"
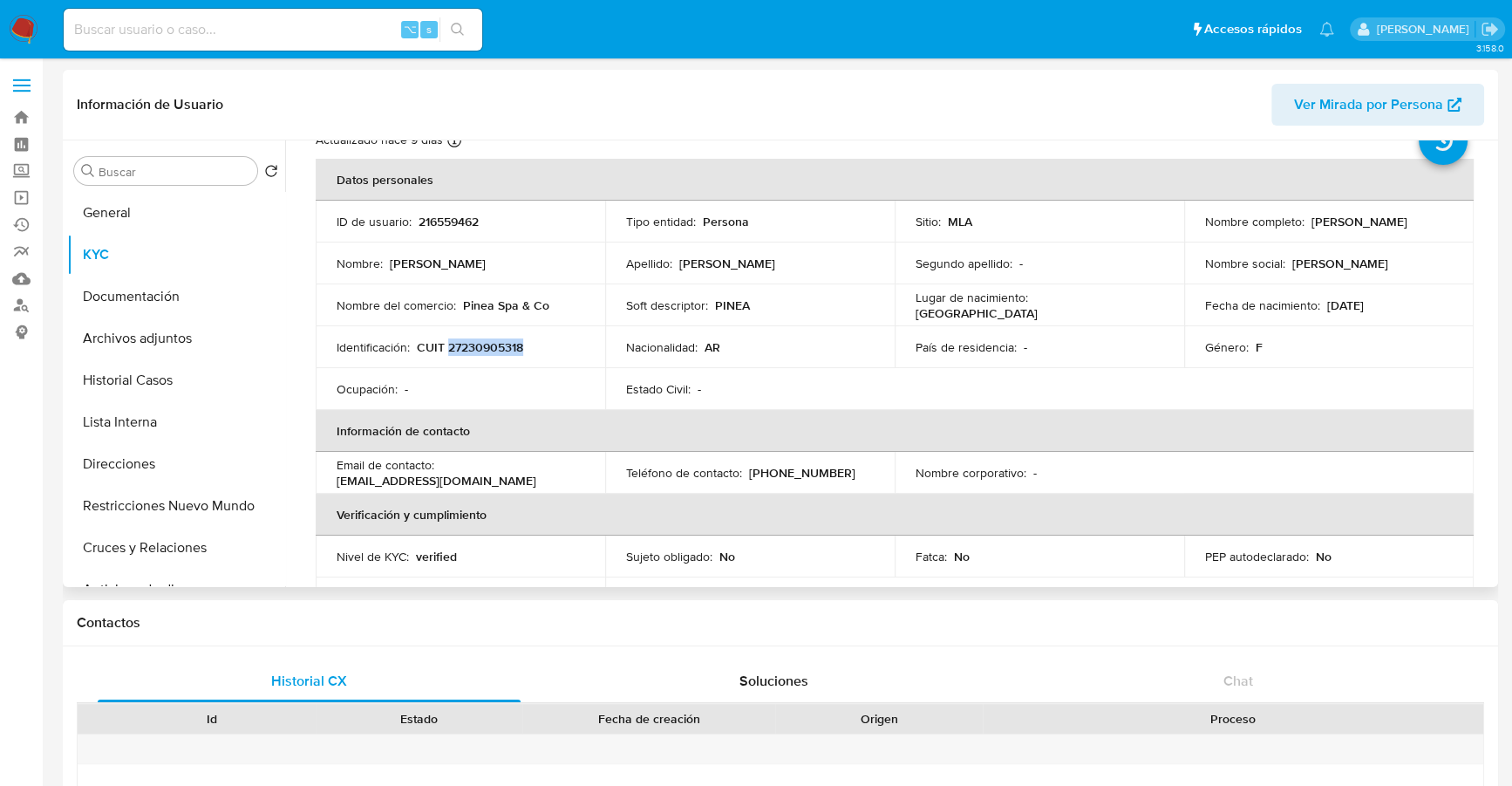
scroll to position [0, 0]
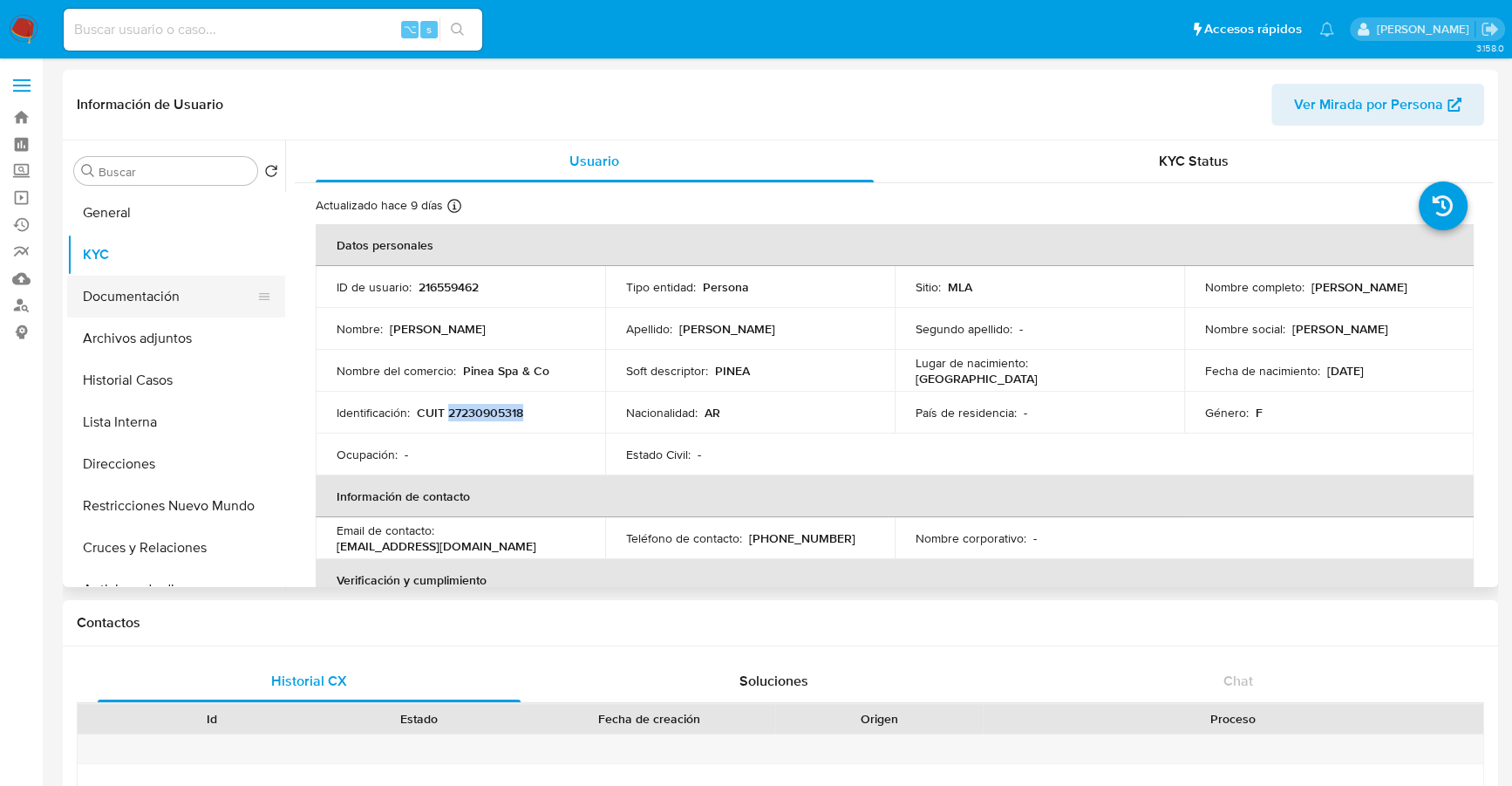
click at [139, 289] on button "Documentación" at bounding box center [170, 296] width 204 height 42
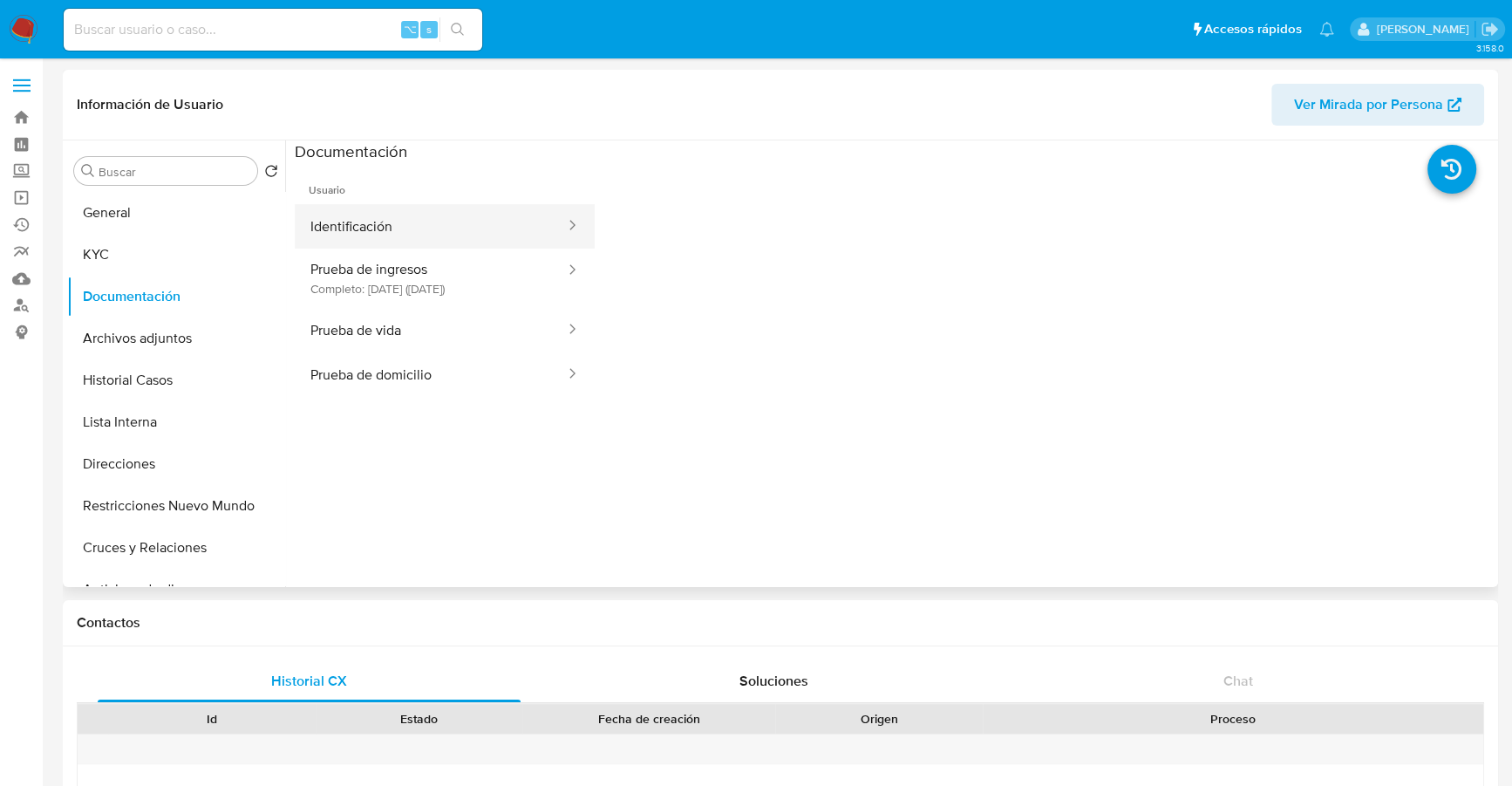
click at [414, 228] on button "Identificación" at bounding box center [431, 226] width 272 height 44
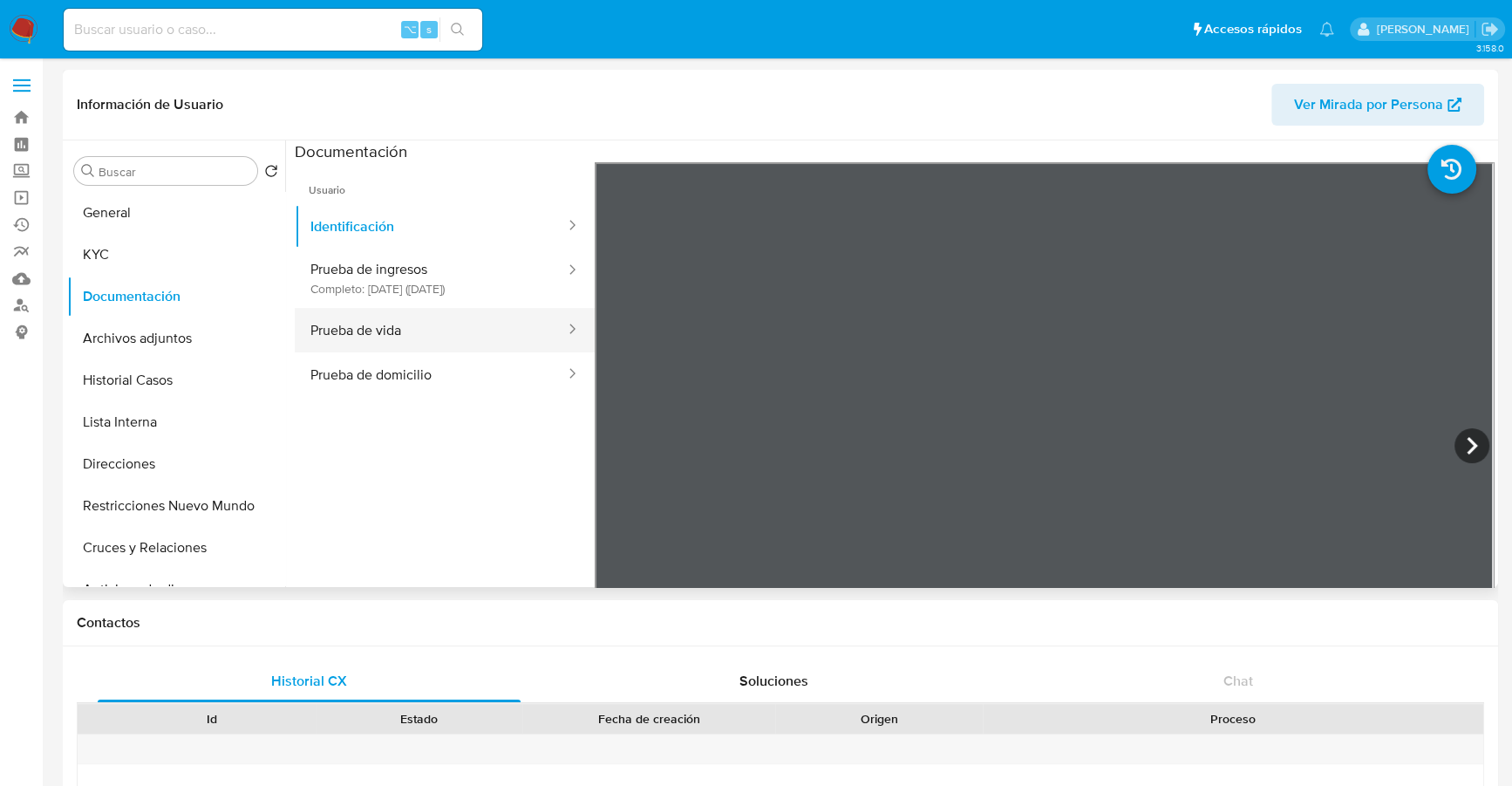
click at [389, 340] on button "Prueba de vida" at bounding box center [431, 330] width 272 height 44
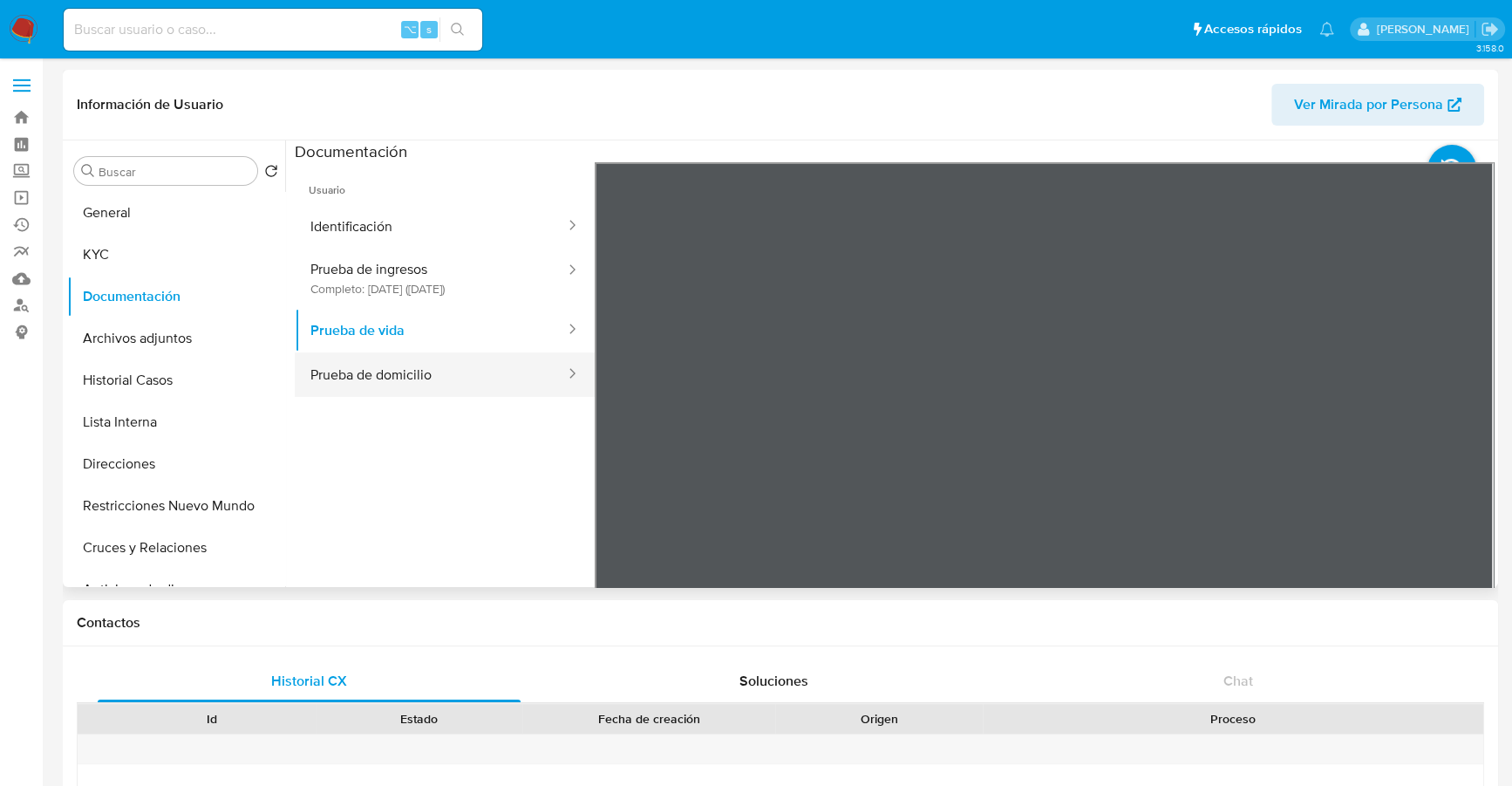
click at [401, 378] on button "Prueba de domicilio" at bounding box center [431, 375] width 272 height 44
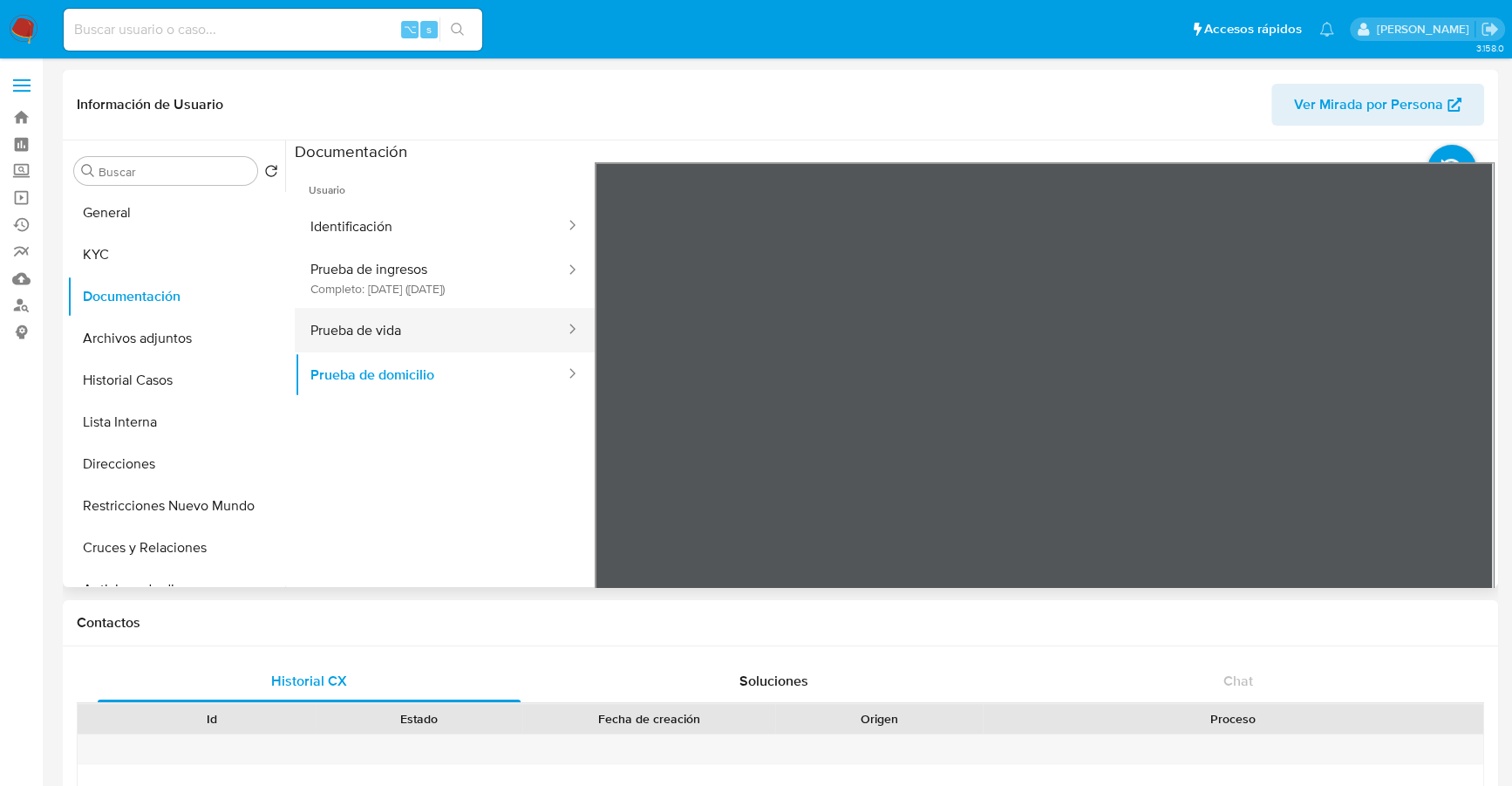
click at [401, 341] on button "Prueba de vida" at bounding box center [431, 330] width 272 height 44
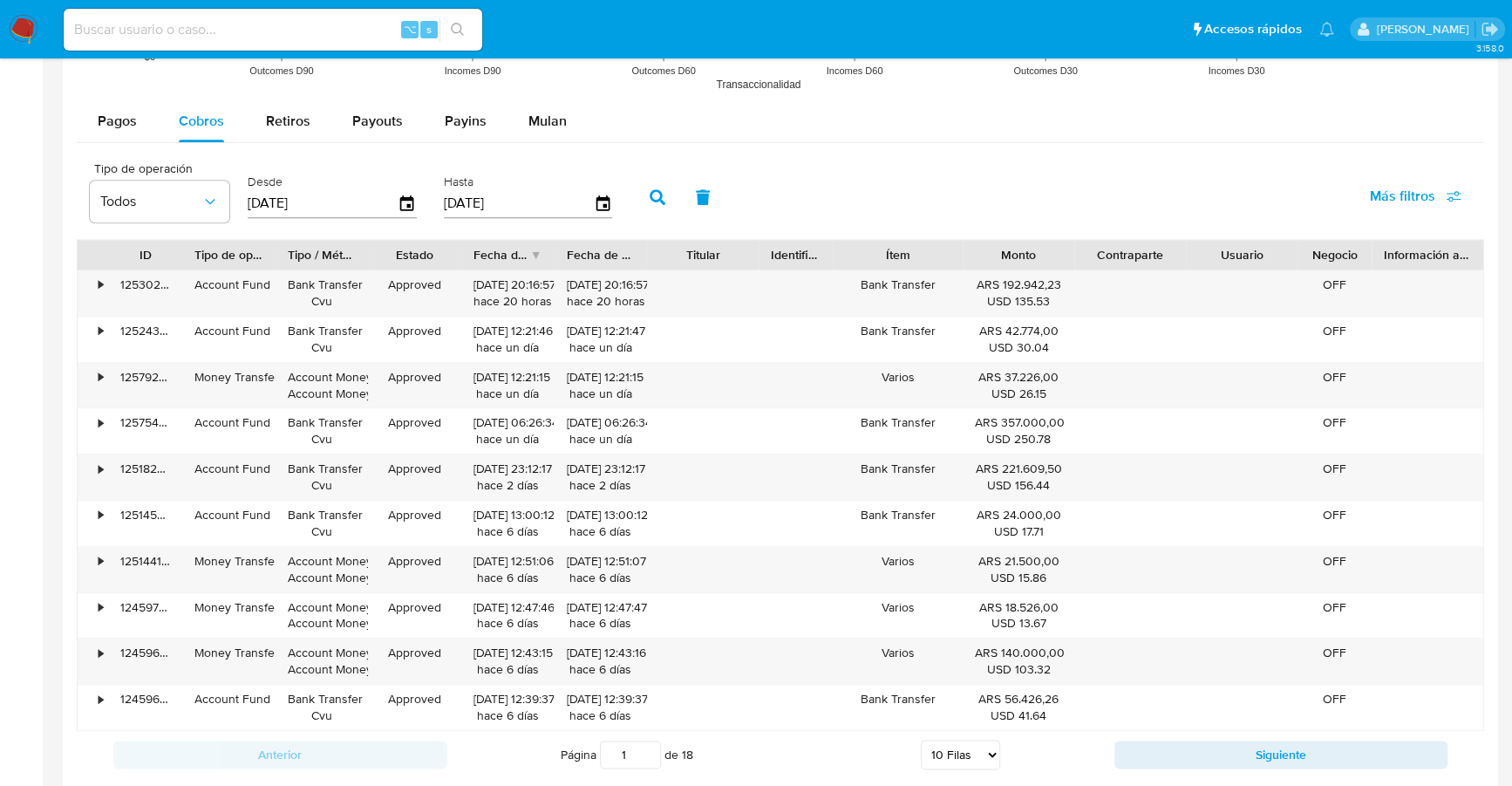
scroll to position [1612, 0]
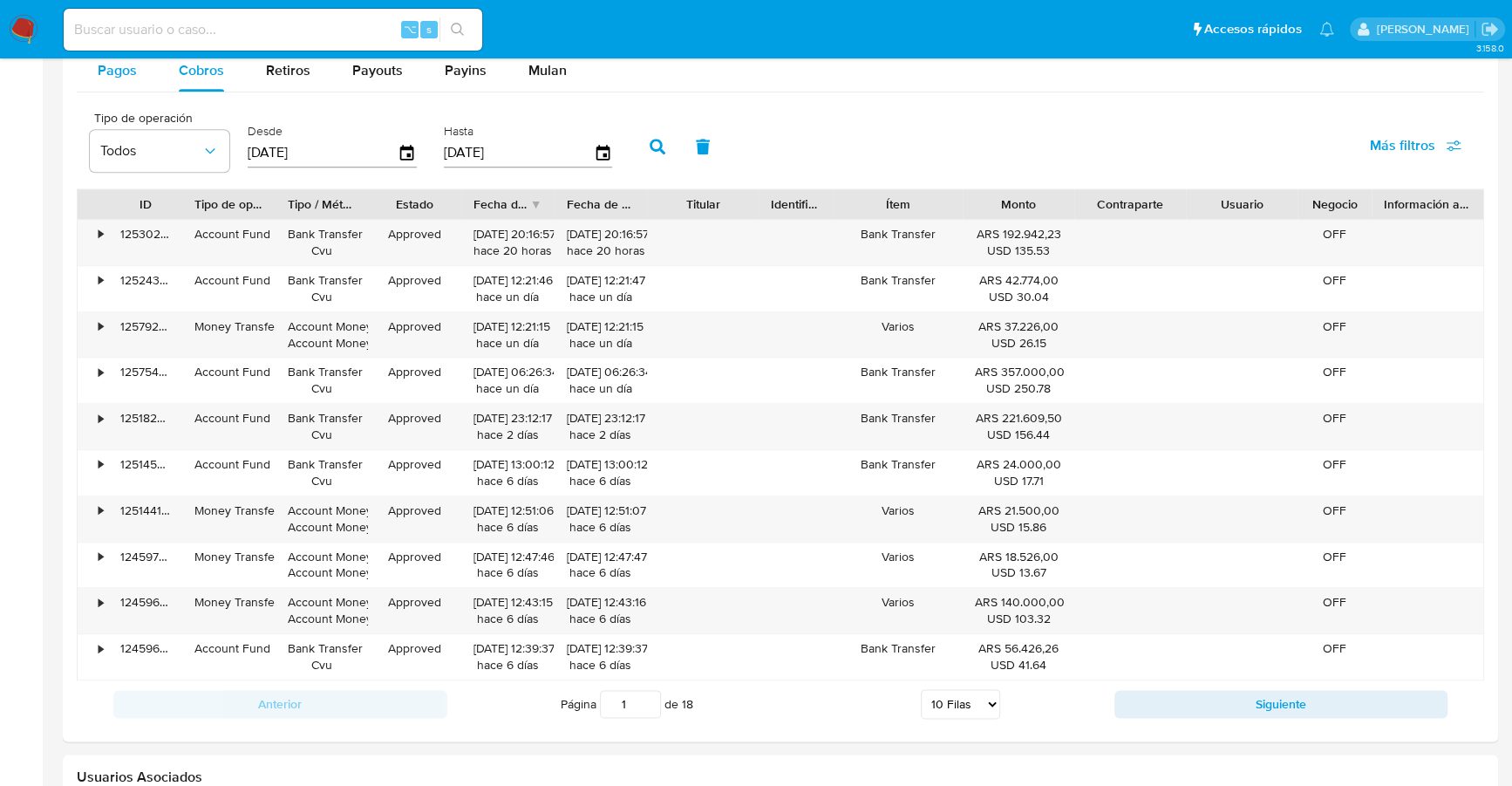
click at [126, 82] on div "Pagos" at bounding box center [117, 70] width 39 height 42
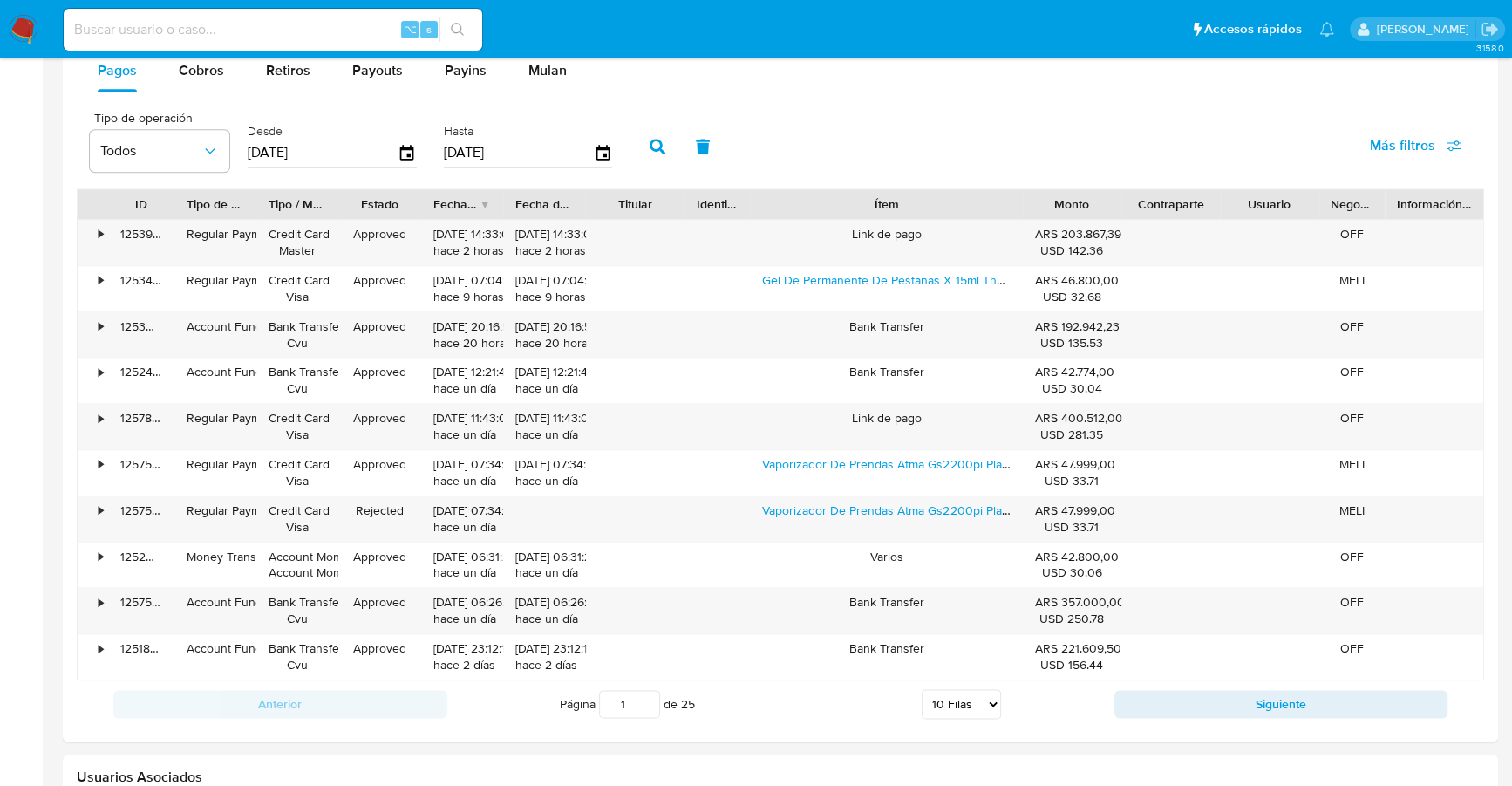
drag, startPoint x: 947, startPoint y: 201, endPoint x: 1089, endPoint y: 202, distance: 142.0
click at [1089, 202] on div "ID Tipo de operación Tipo / Método Estado Fecha de creación Fecha de aprobación…" at bounding box center [780, 203] width 1405 height 29
click at [204, 72] on span "Cobros" at bounding box center [201, 70] width 45 height 20
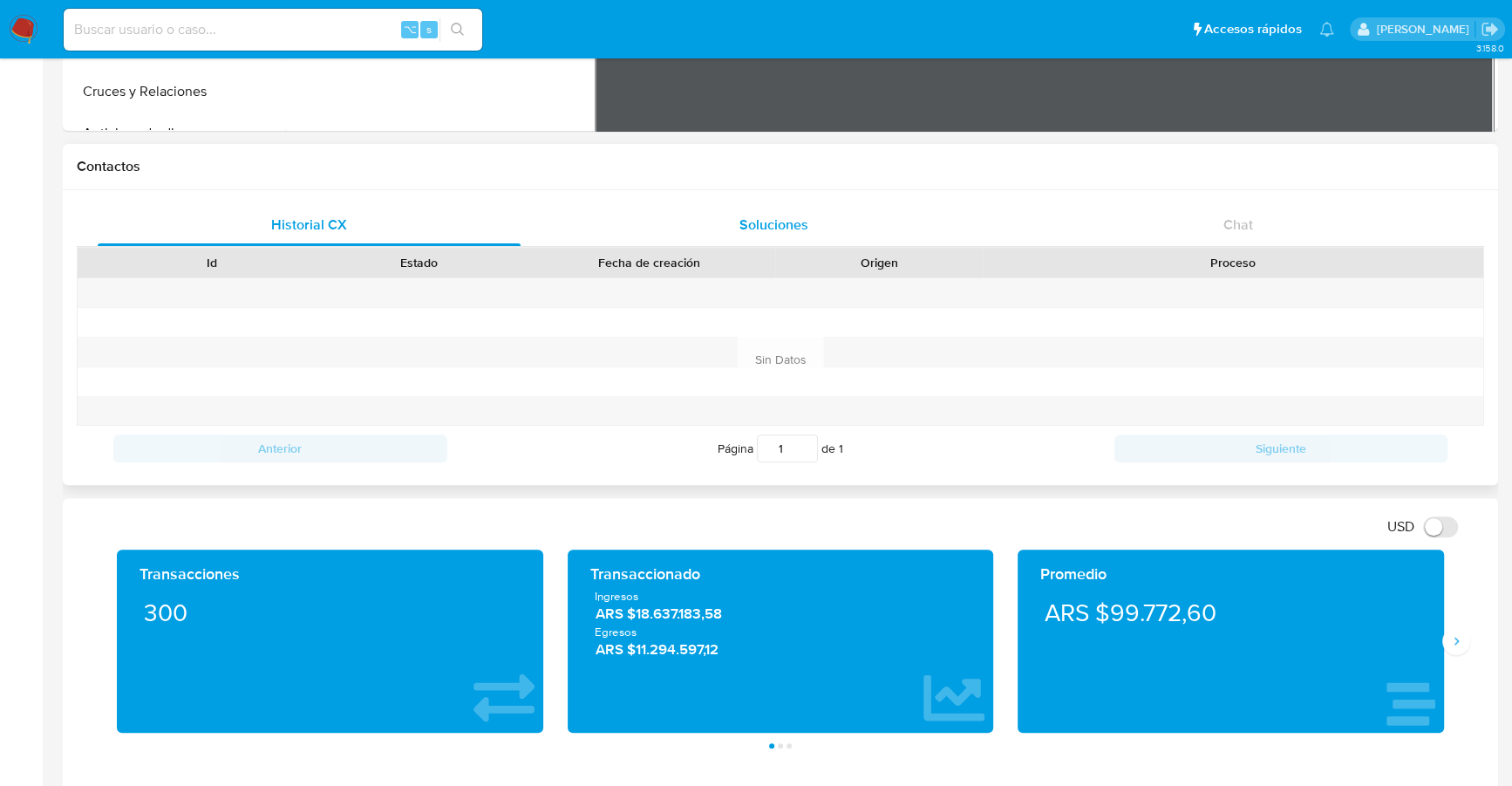
scroll to position [383, 0]
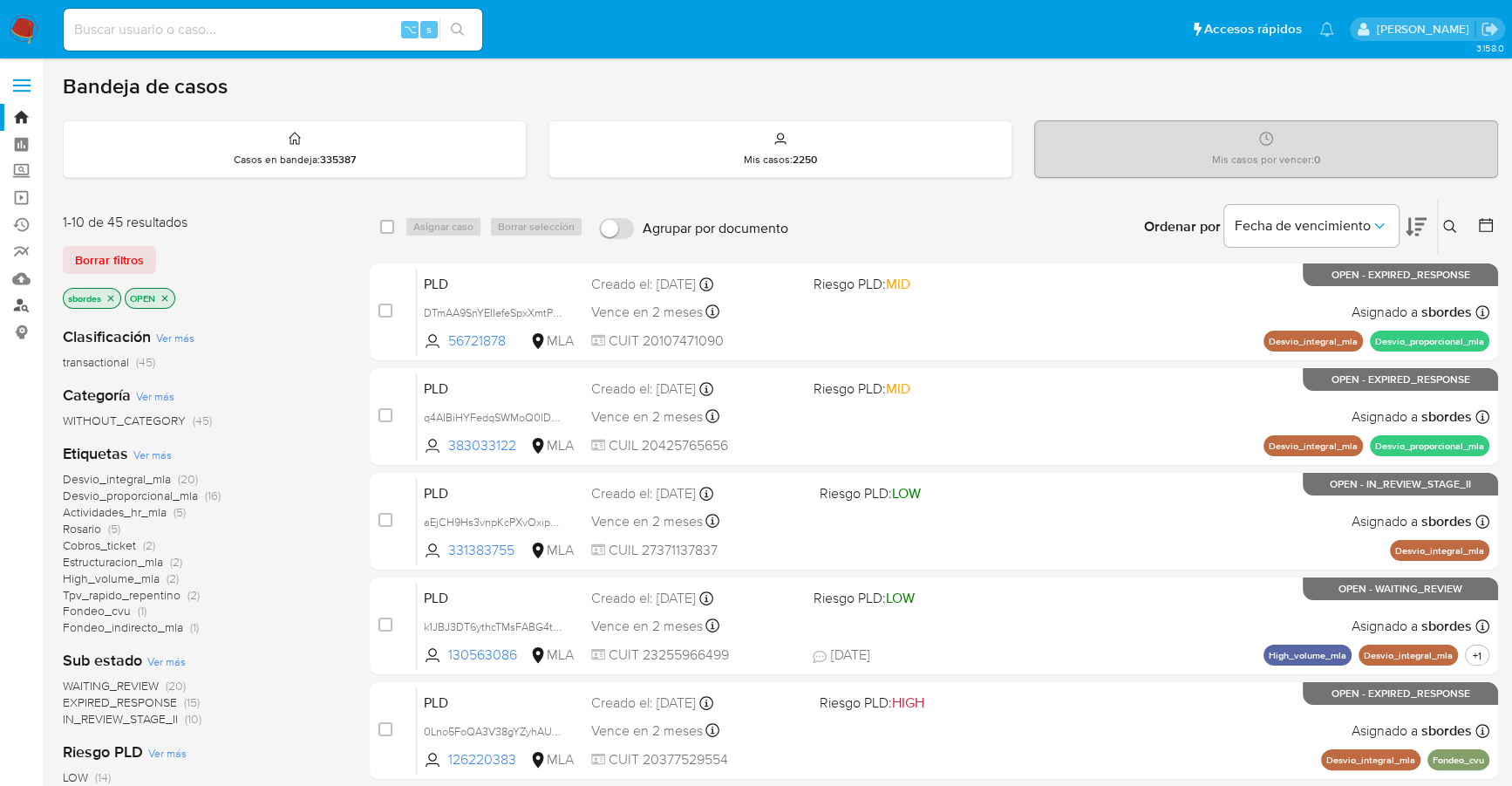
click at [22, 306] on link "Buscador de personas" at bounding box center [104, 306] width 208 height 27
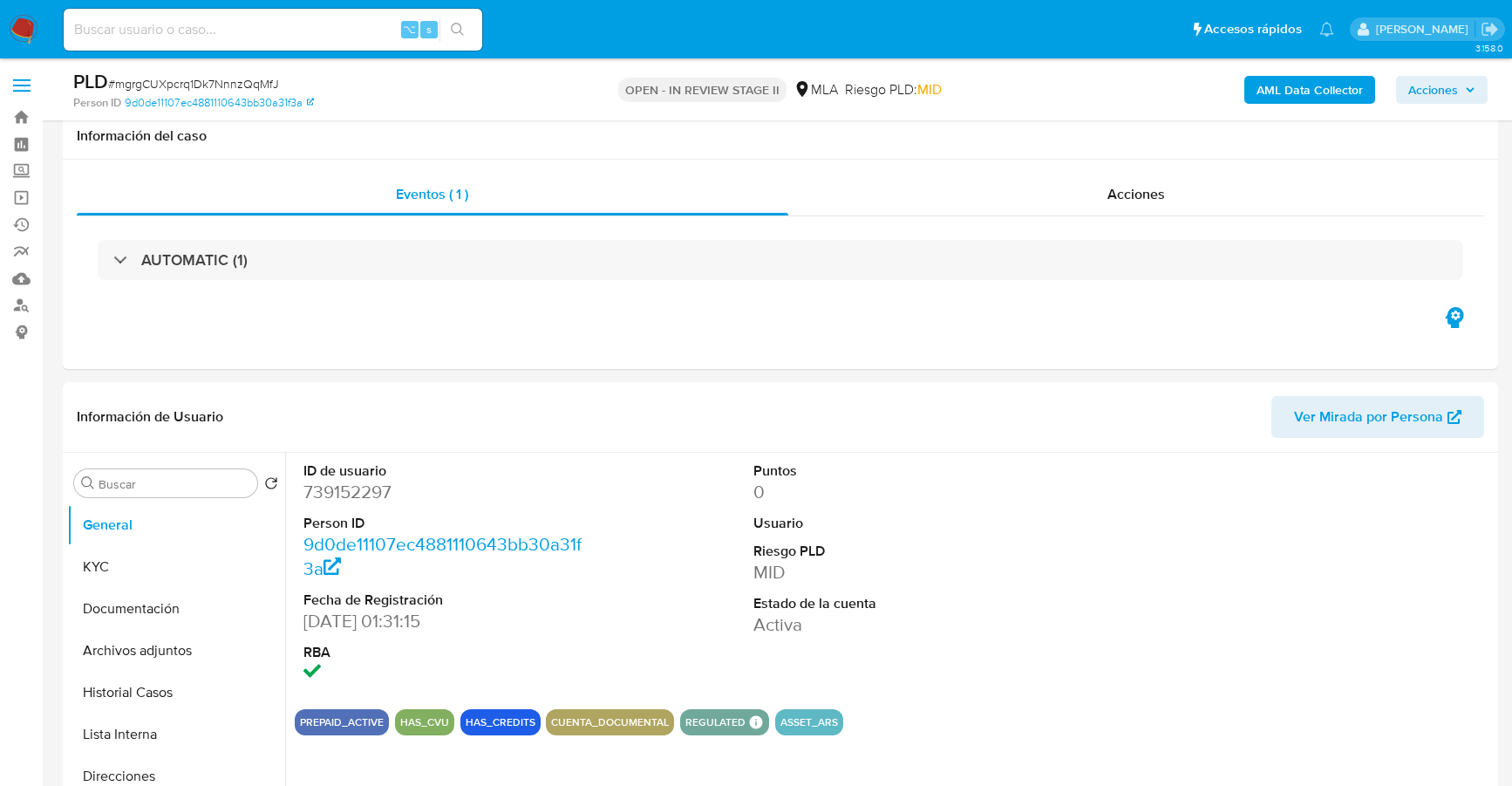
select select "10"
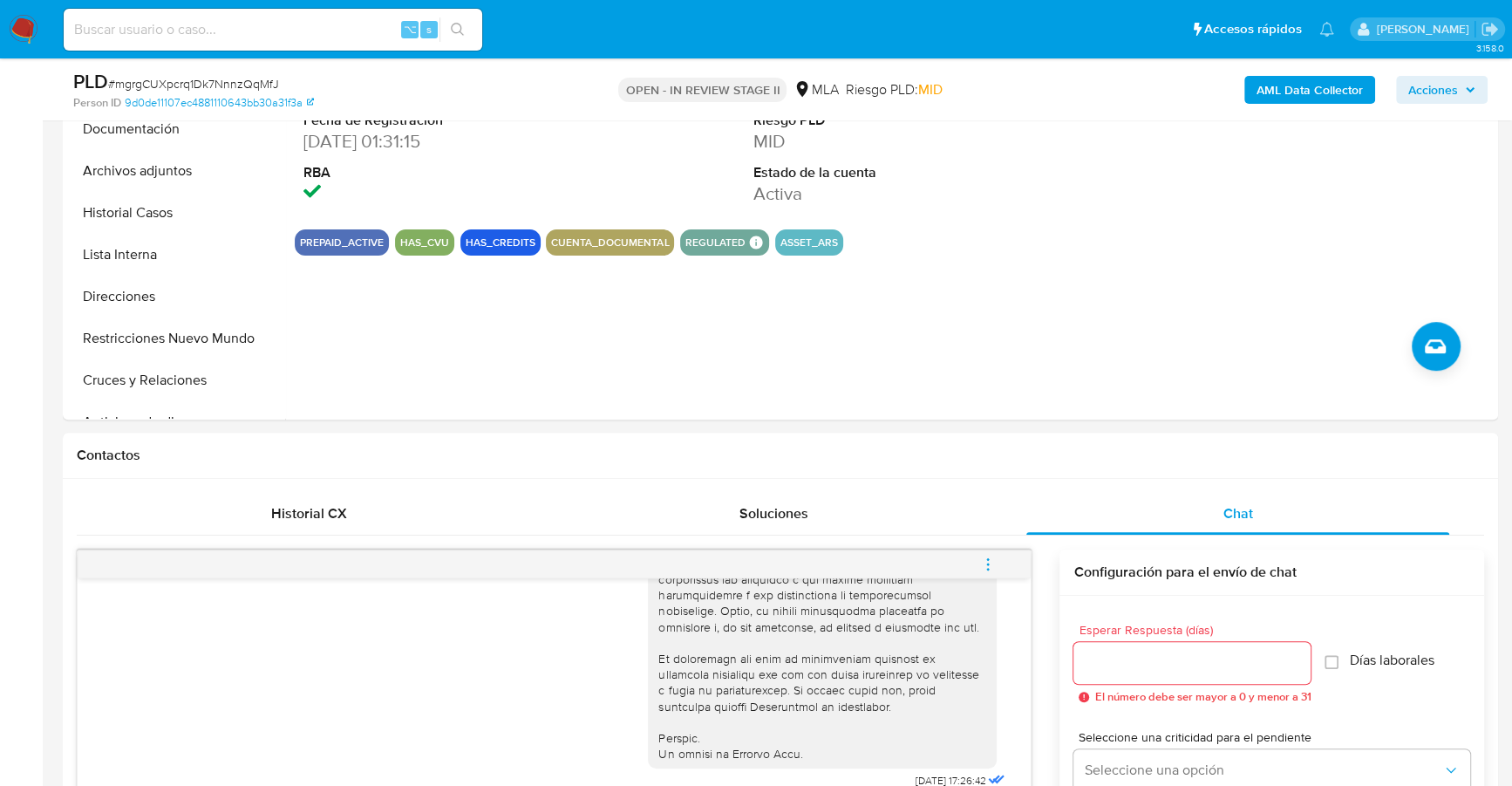
scroll to position [60, 0]
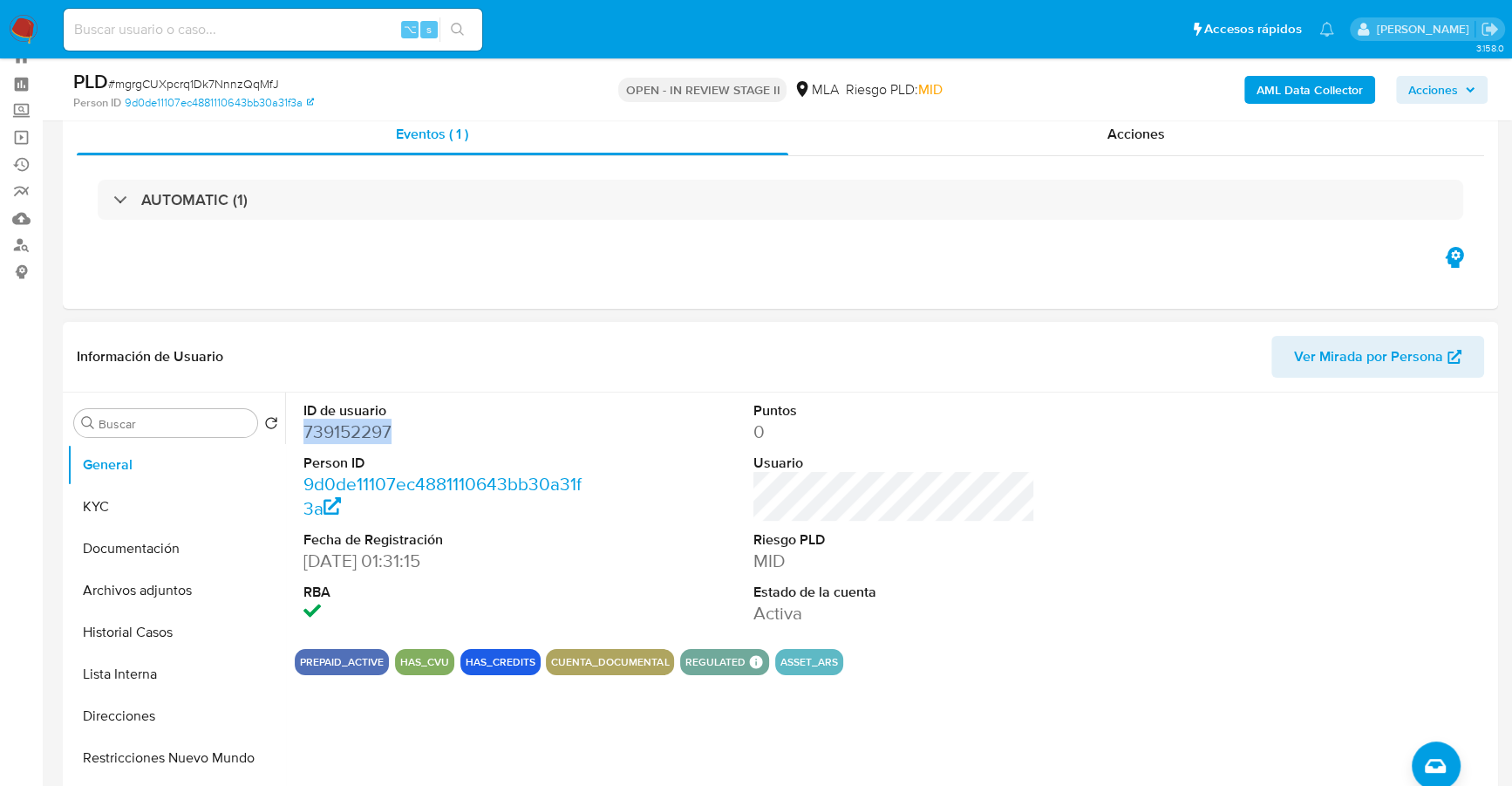
copy dd "739152297"
click at [307, 22] on input at bounding box center [273, 30] width 418 height 23
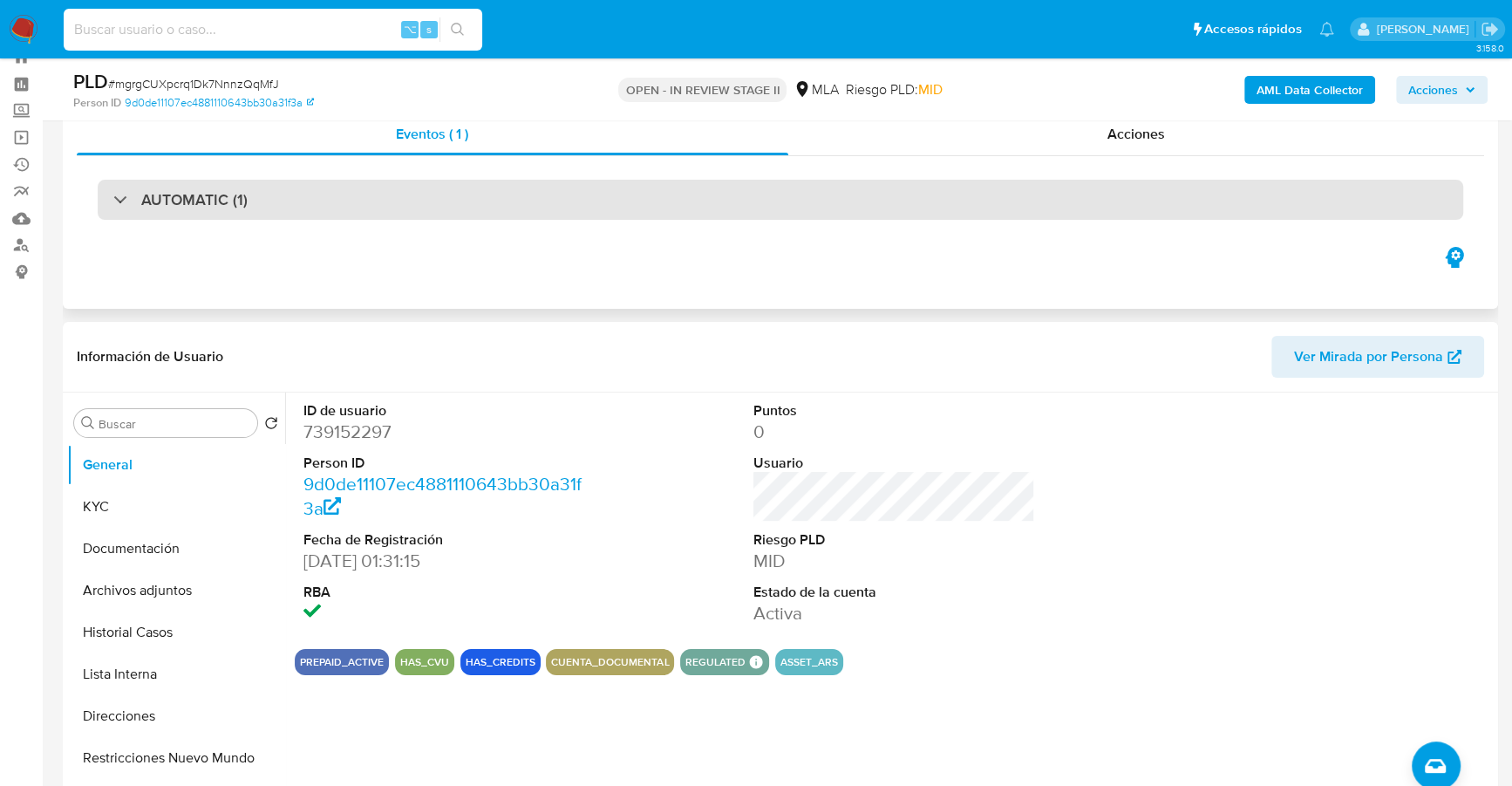
paste input "739152297"
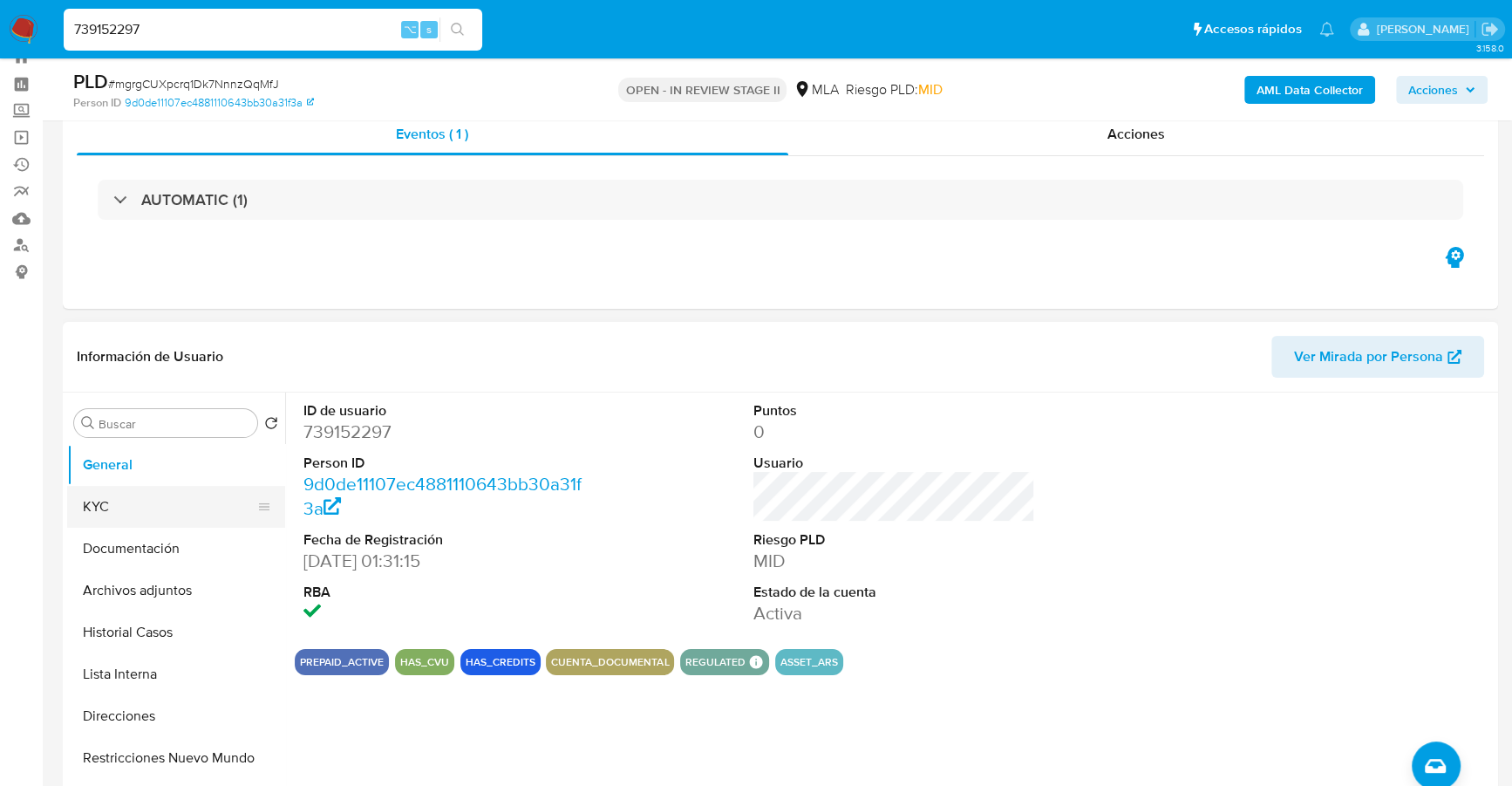
type input "739152297"
click at [131, 503] on button "KYC" at bounding box center [170, 506] width 204 height 42
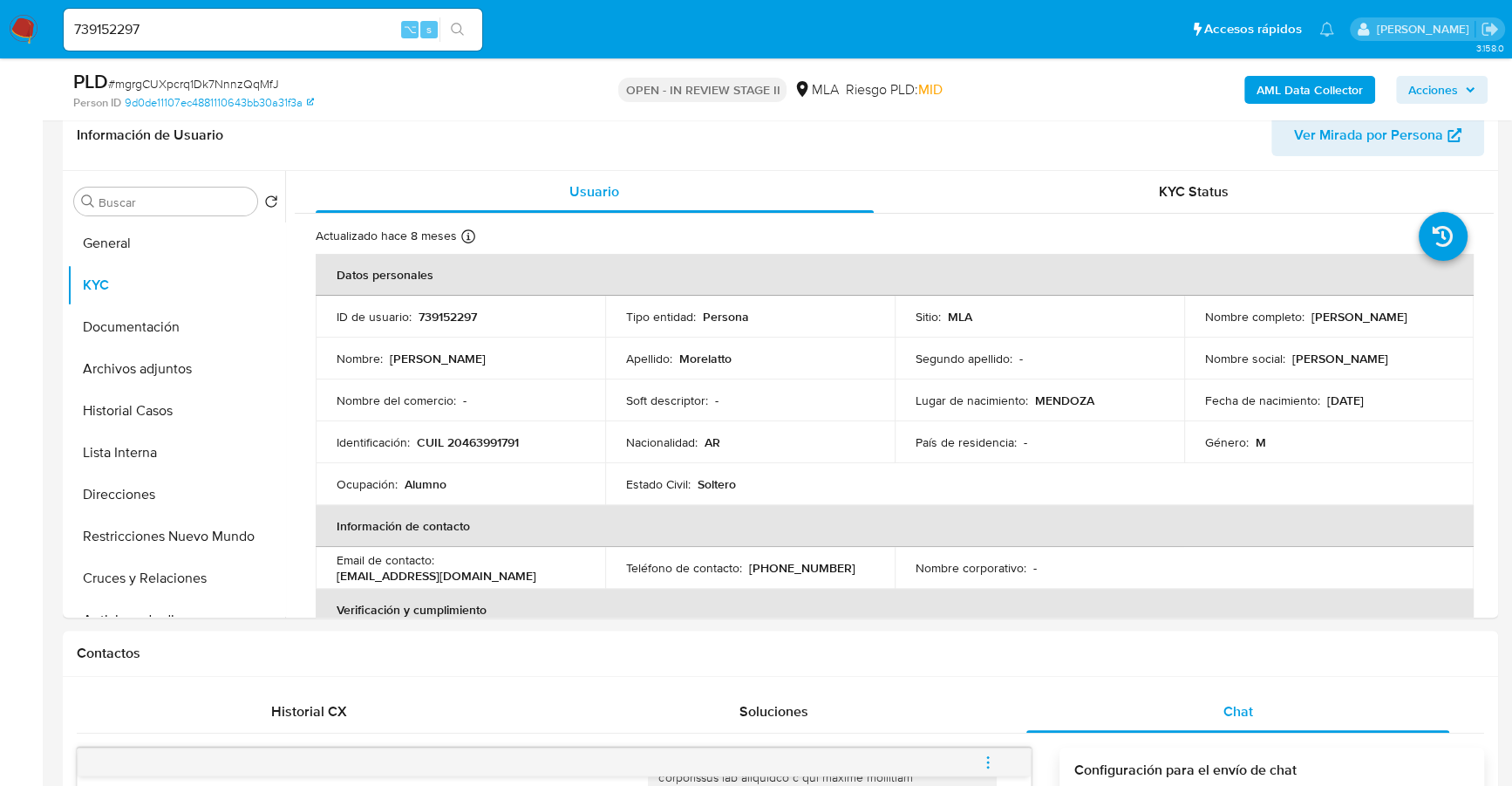
scroll to position [238, 0]
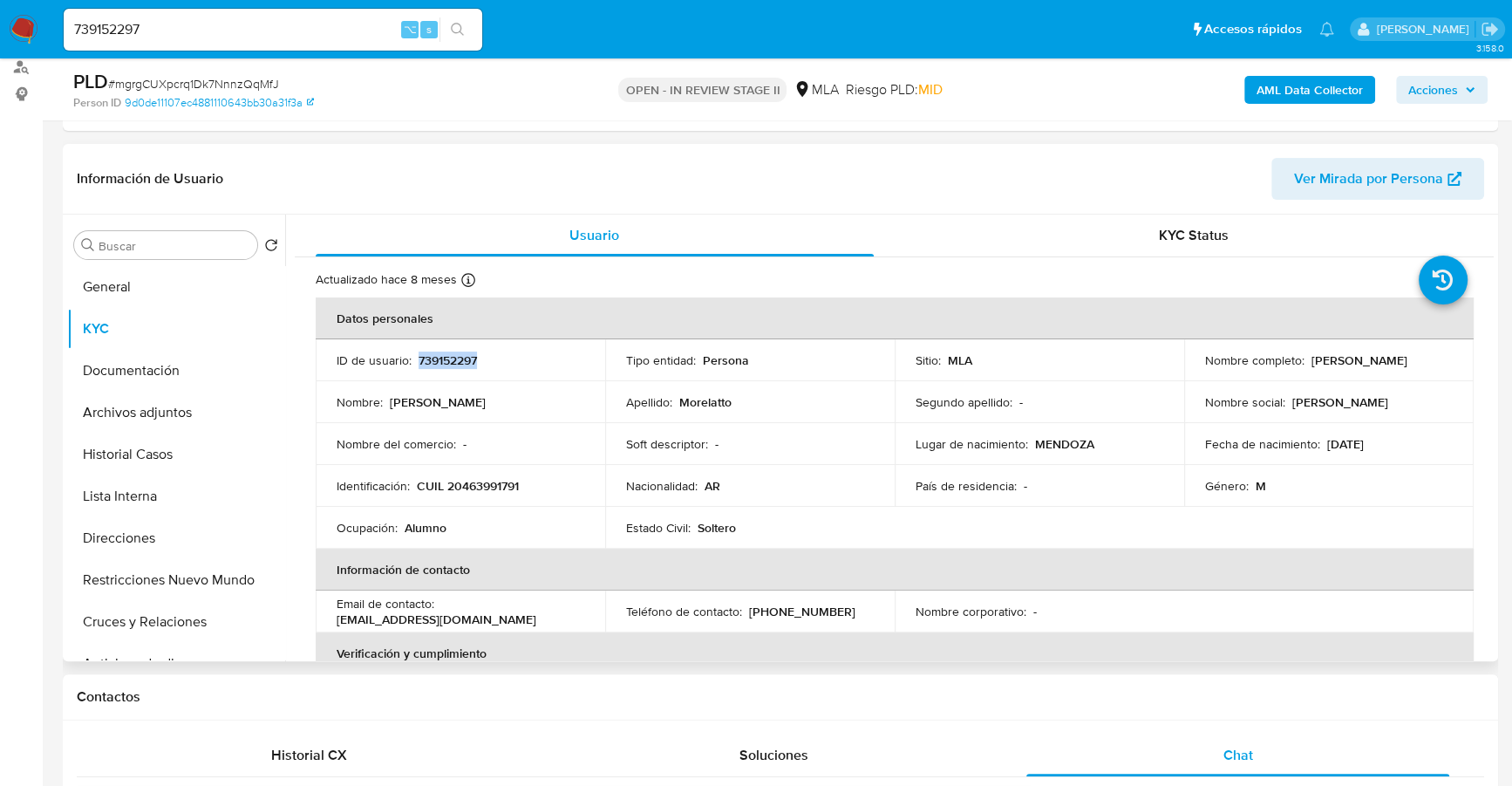
copy p "739152297"
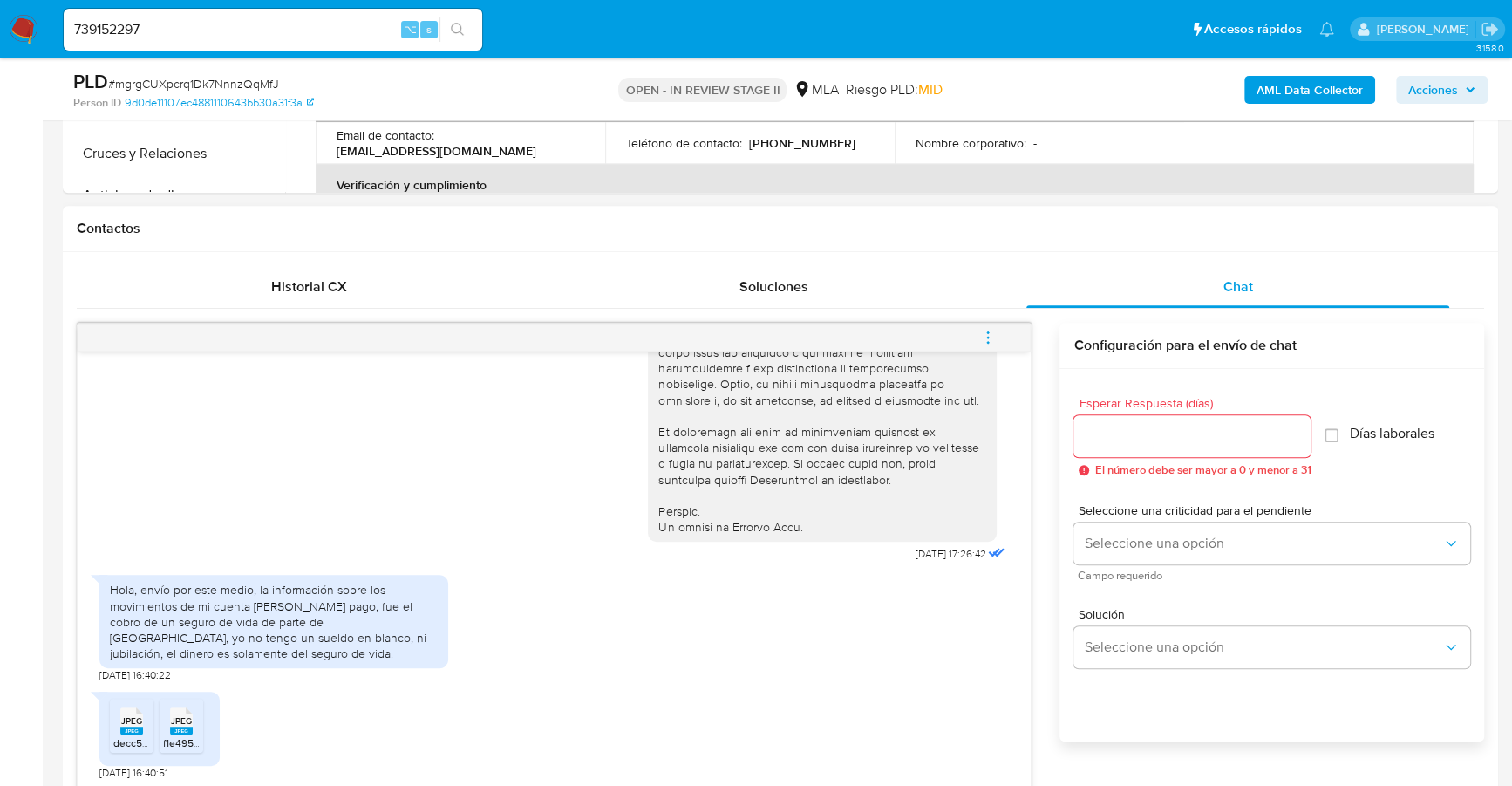
scroll to position [793, 0]
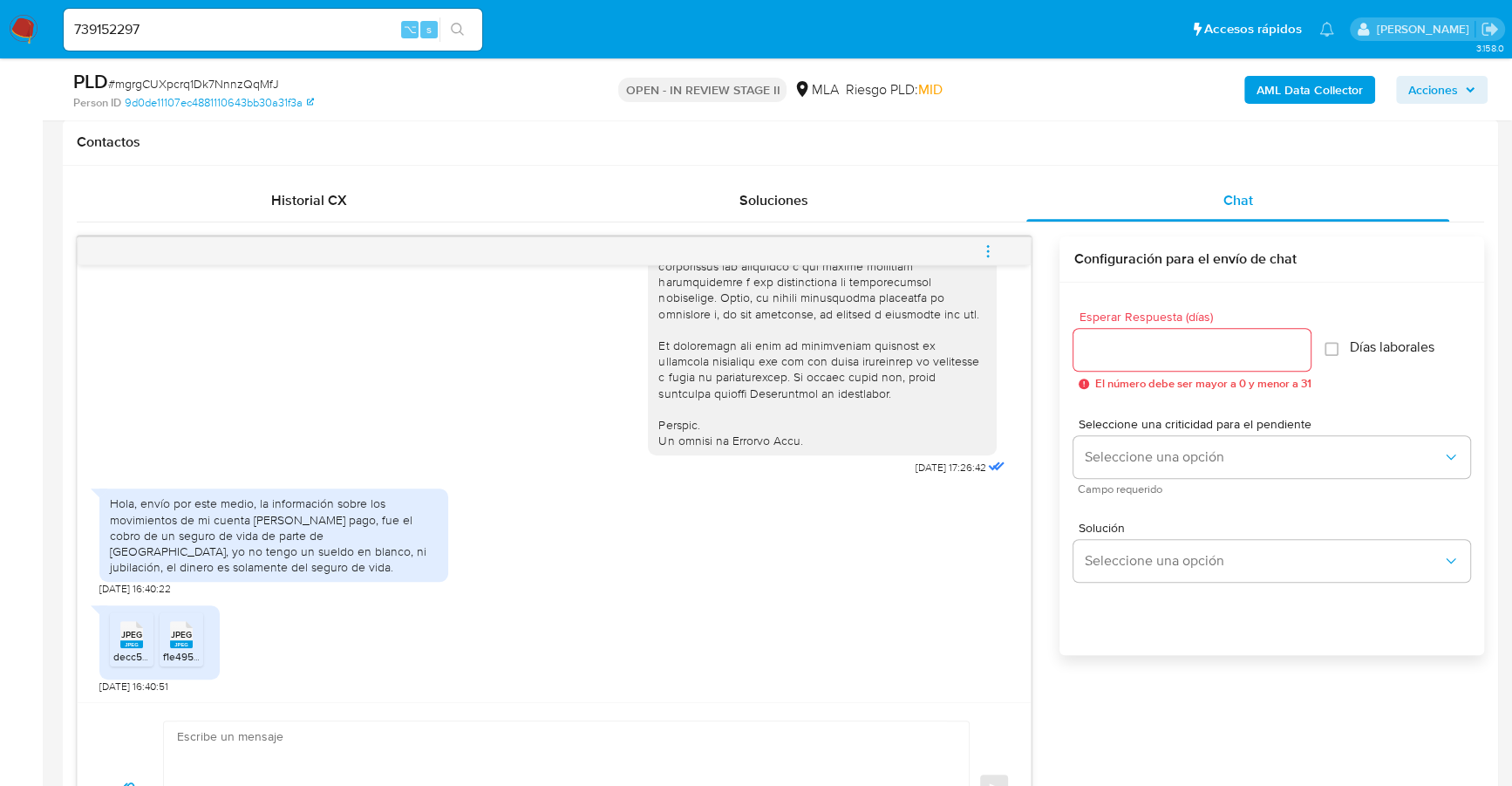
click at [474, 175] on div "Historial CX Soluciones Chat Id Estado Fecha de creación Origen Proceso Anterio…" at bounding box center [780, 528] width 1435 height 723
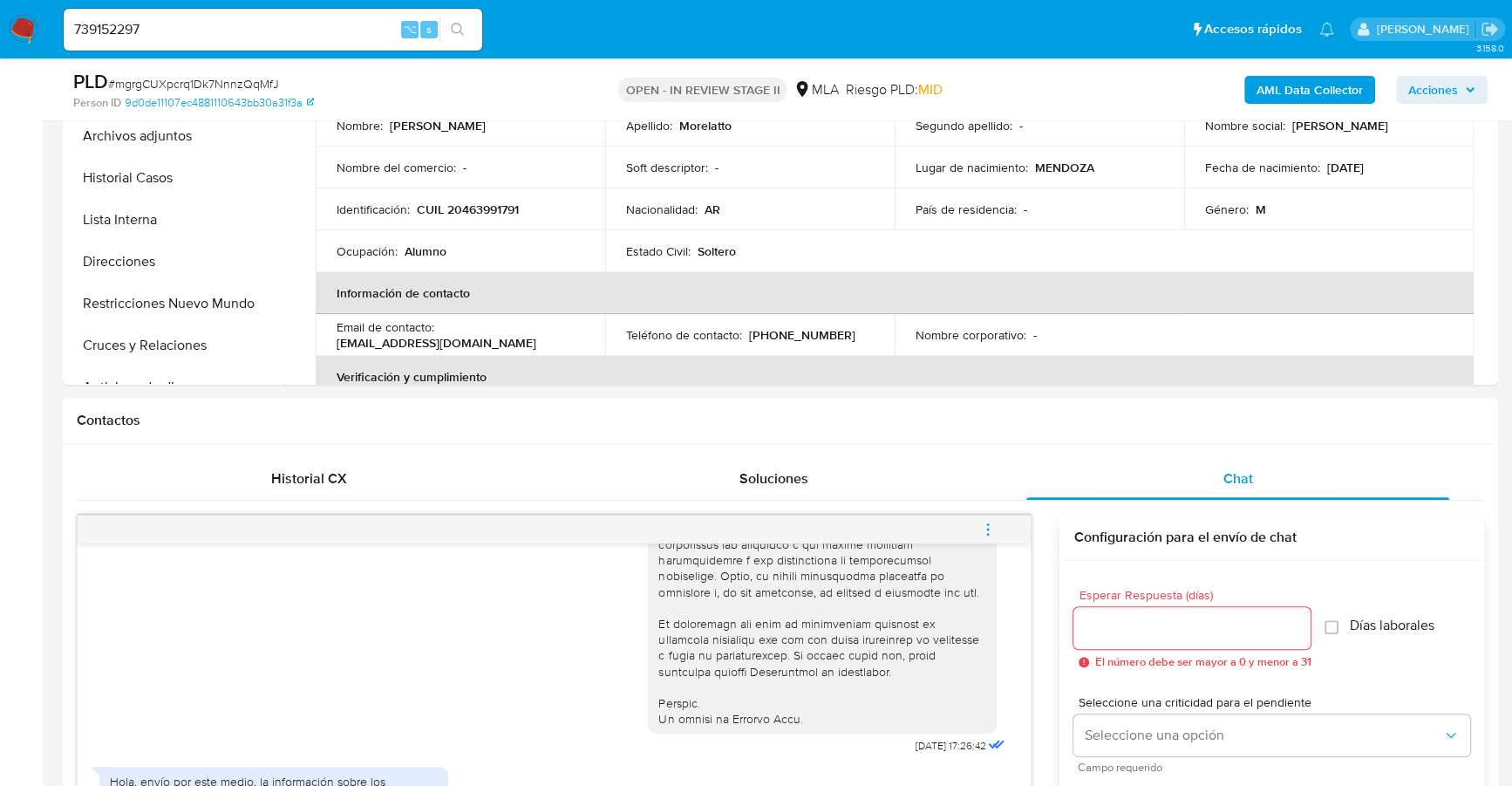
scroll to position [361, 0]
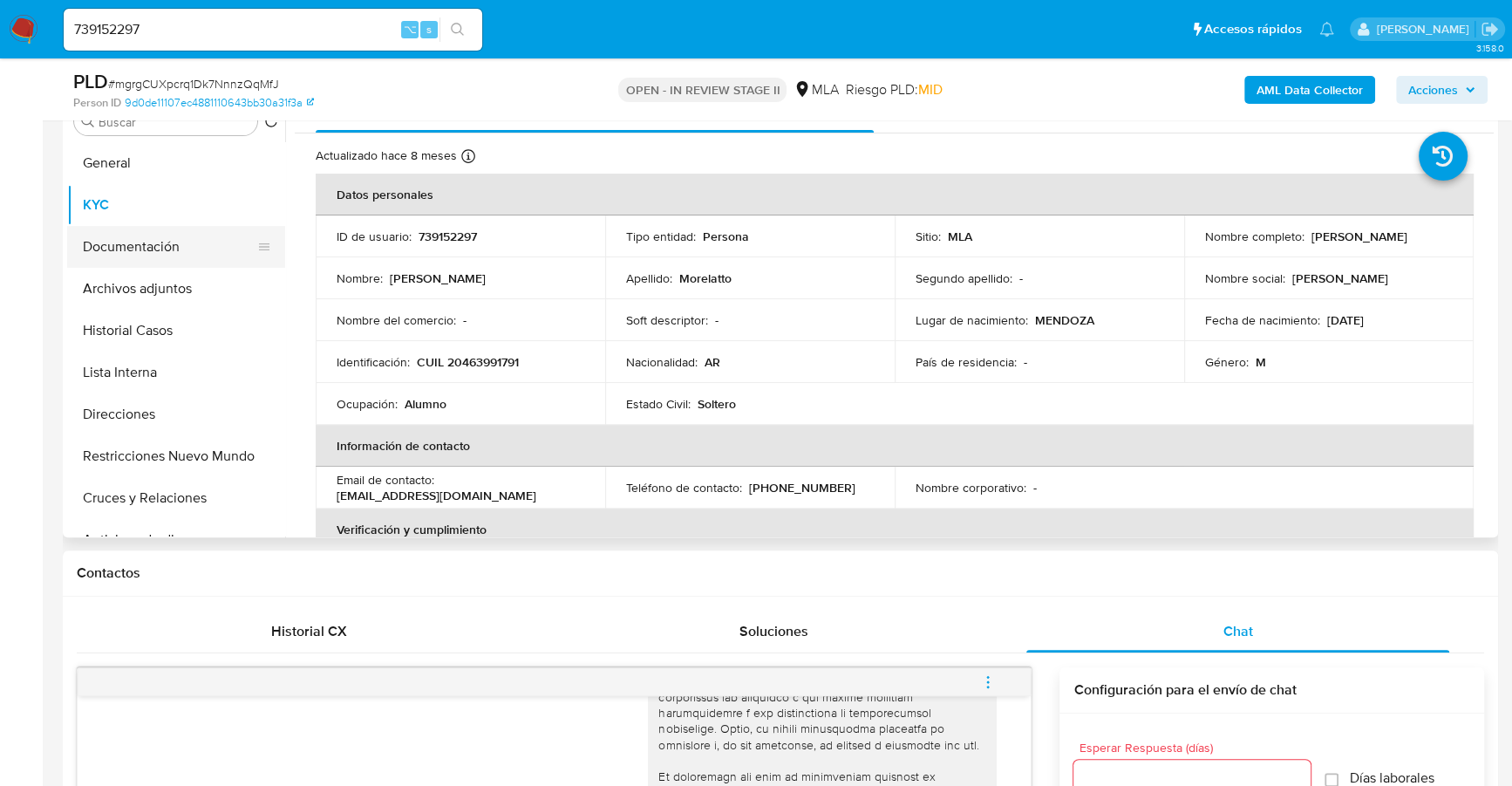
click at [86, 250] on button "Documentación" at bounding box center [170, 246] width 204 height 42
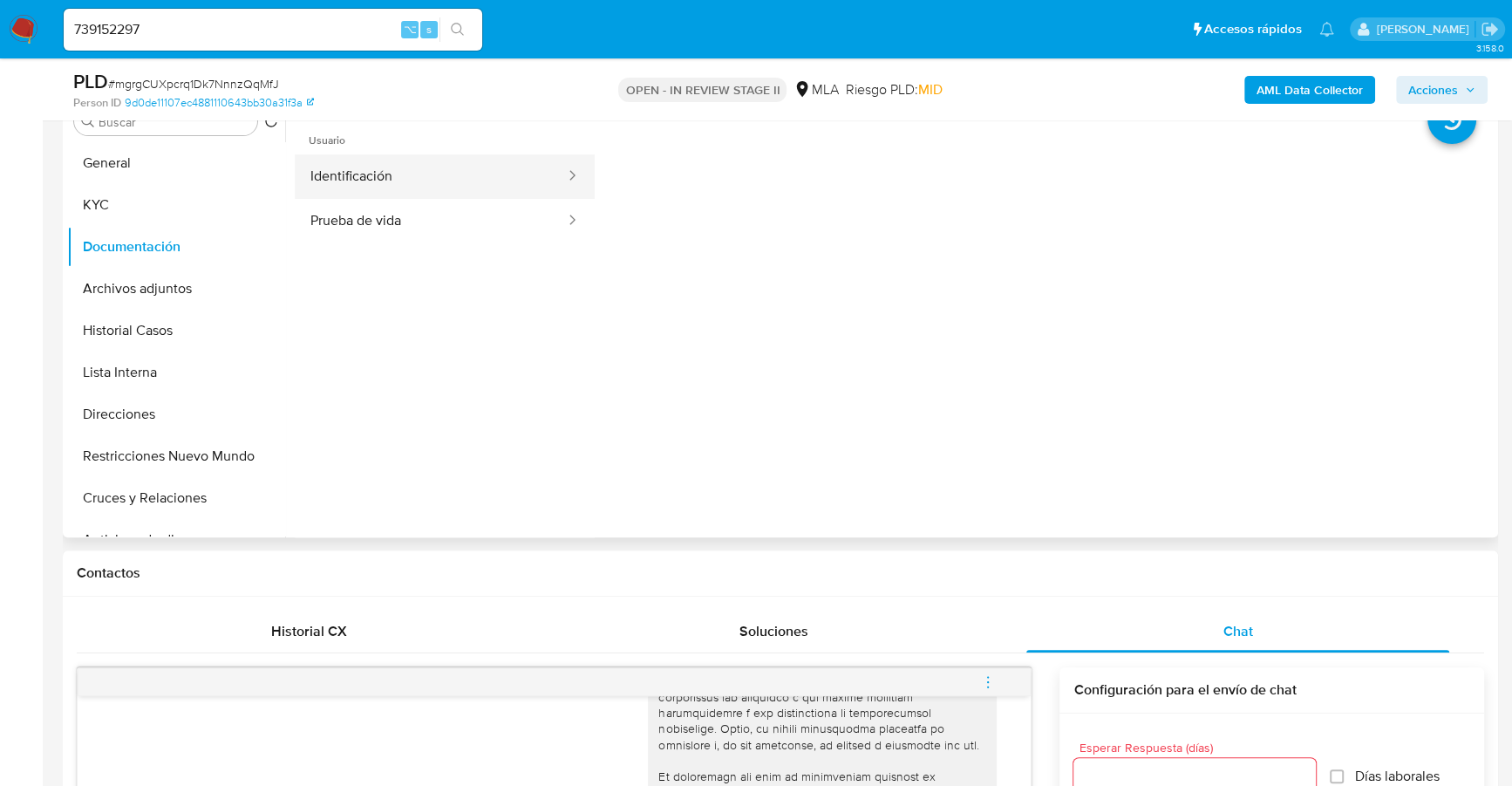
click at [404, 169] on button "Identificación" at bounding box center [431, 177] width 272 height 44
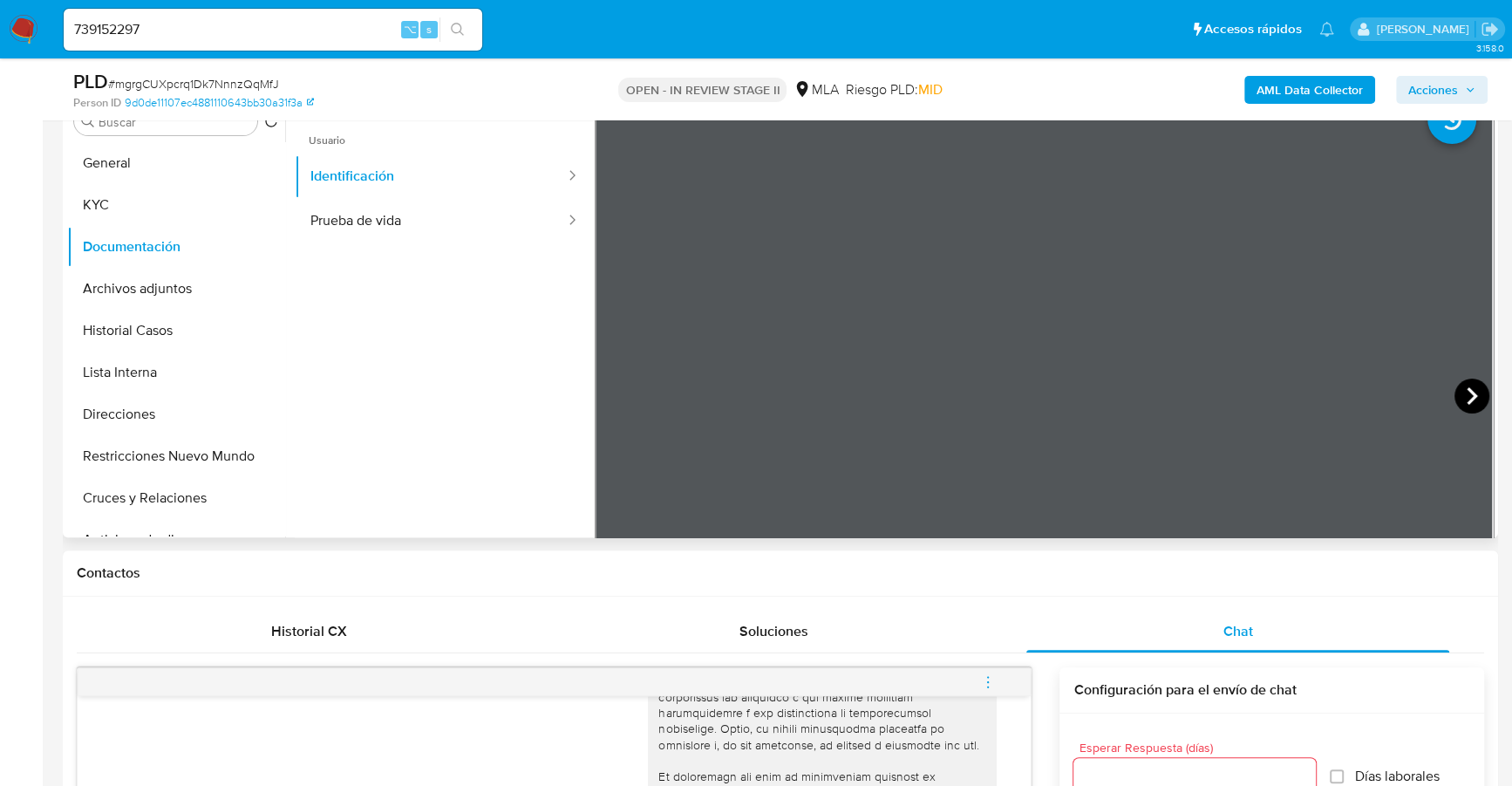
click at [1458, 393] on icon at bounding box center [1471, 395] width 35 height 35
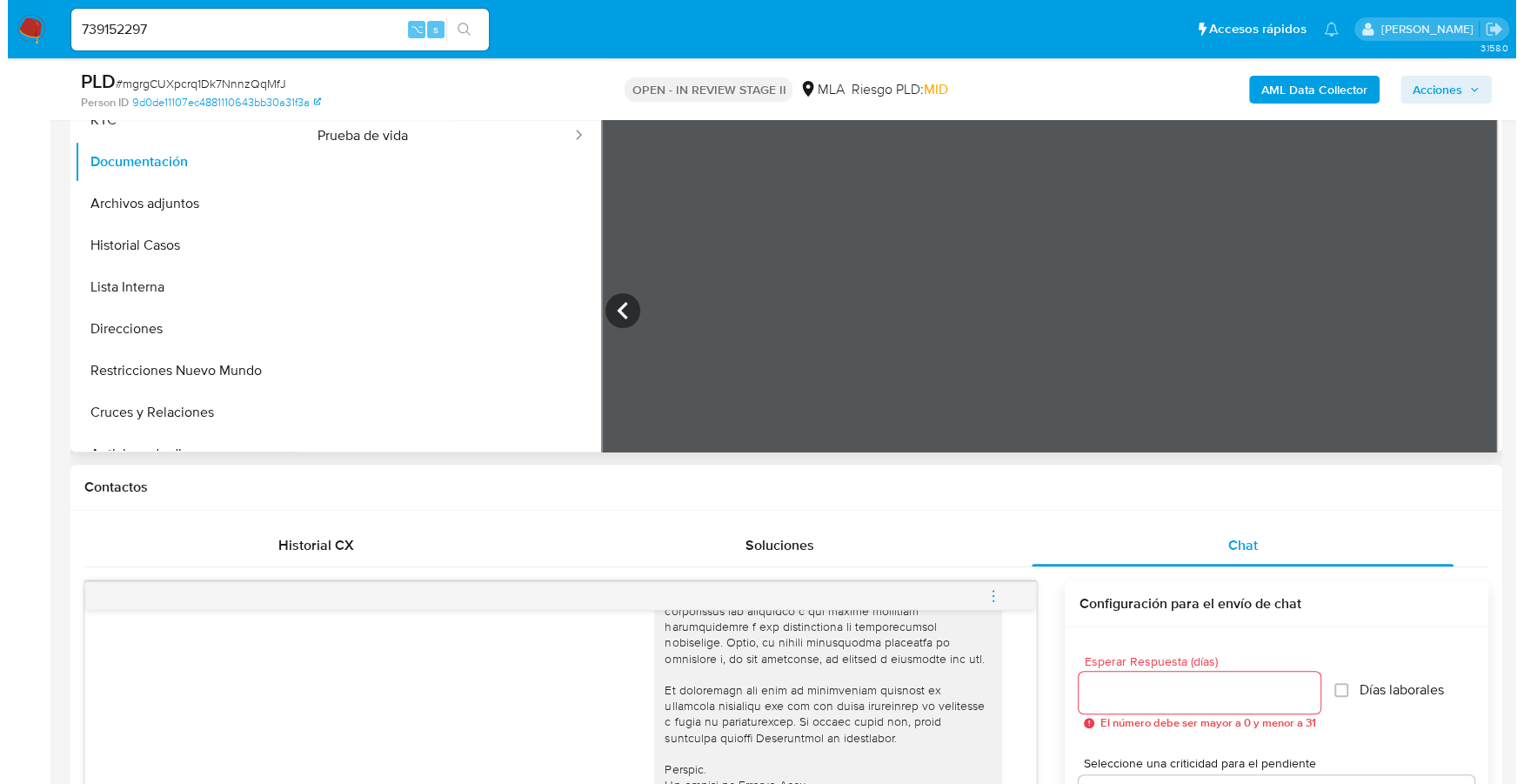
scroll to position [344, 0]
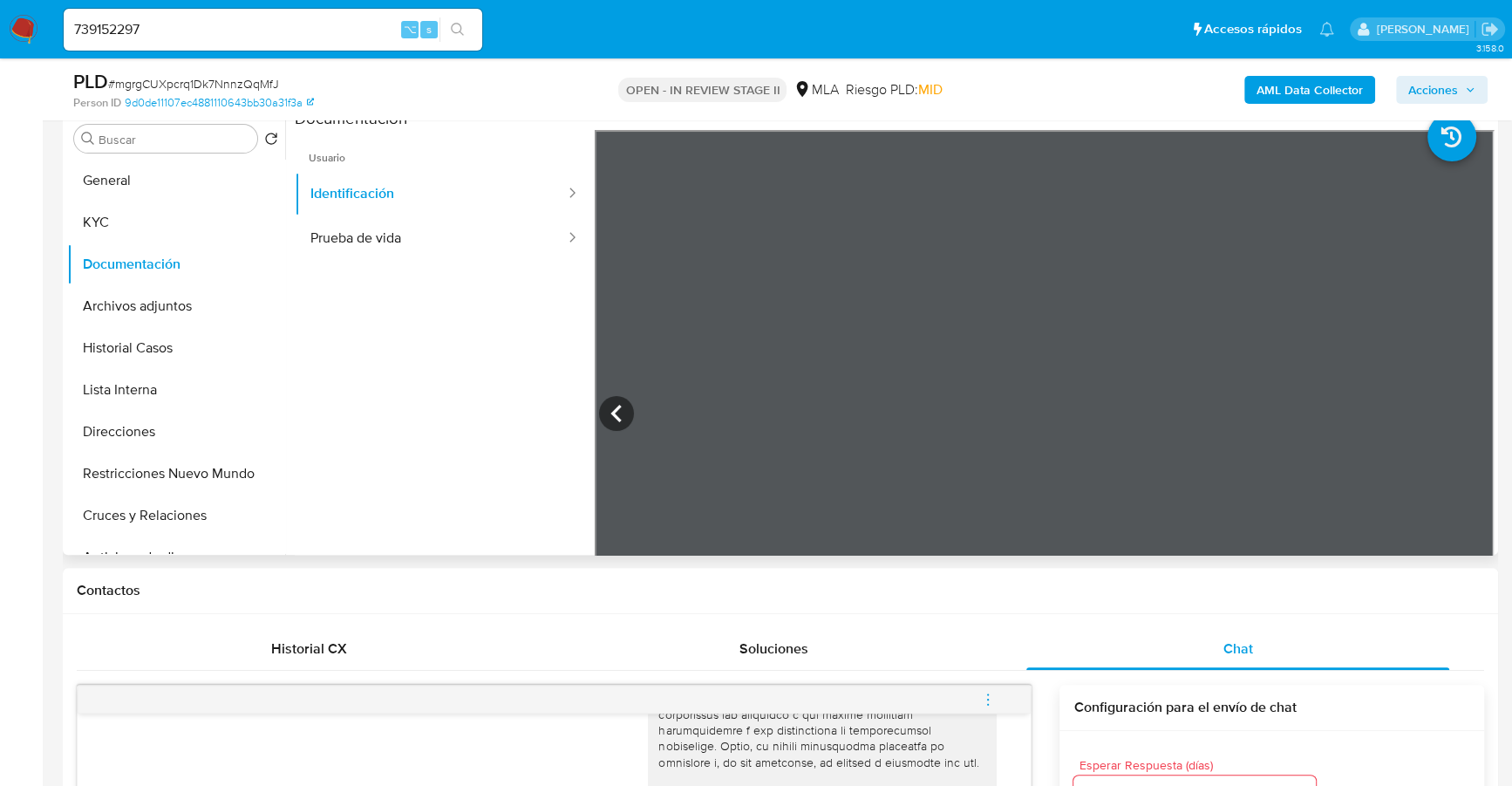
click at [1317, 92] on b "AML Data Collector" at bounding box center [1310, 89] width 107 height 28
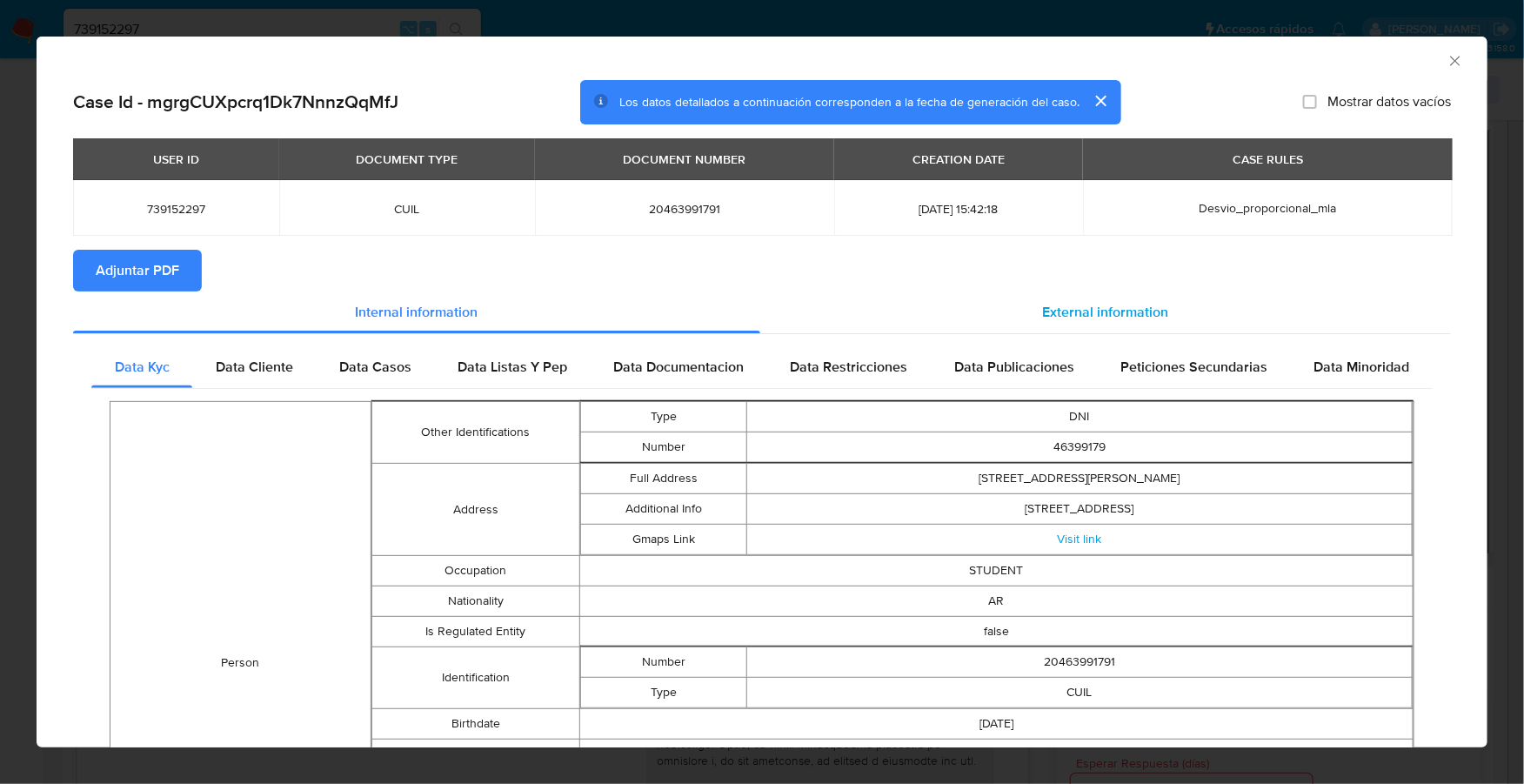
click at [1125, 302] on span "External information" at bounding box center [1106, 312] width 126 height 20
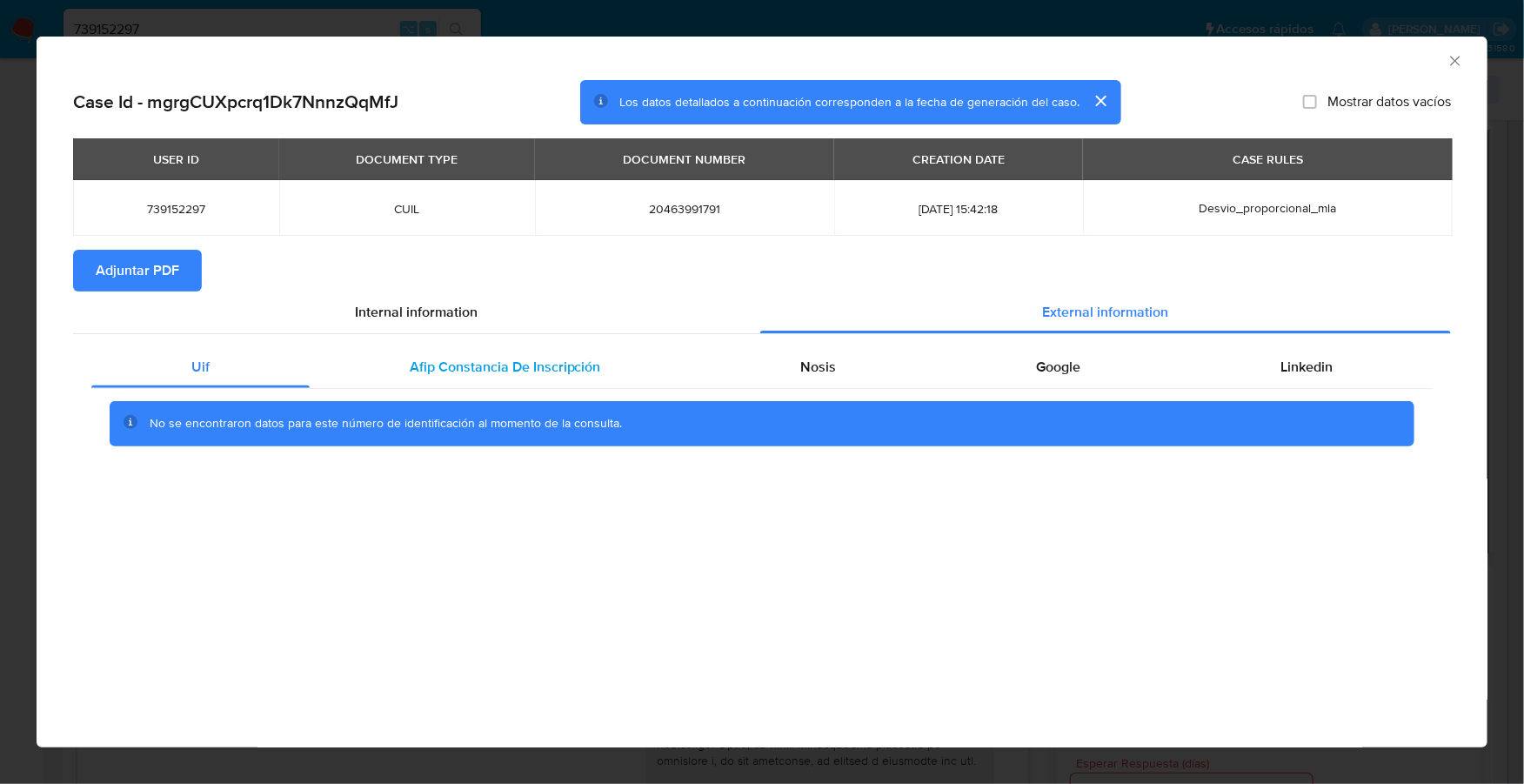
click at [511, 360] on span "Afip Constancia De Inscripción" at bounding box center [505, 367] width 191 height 20
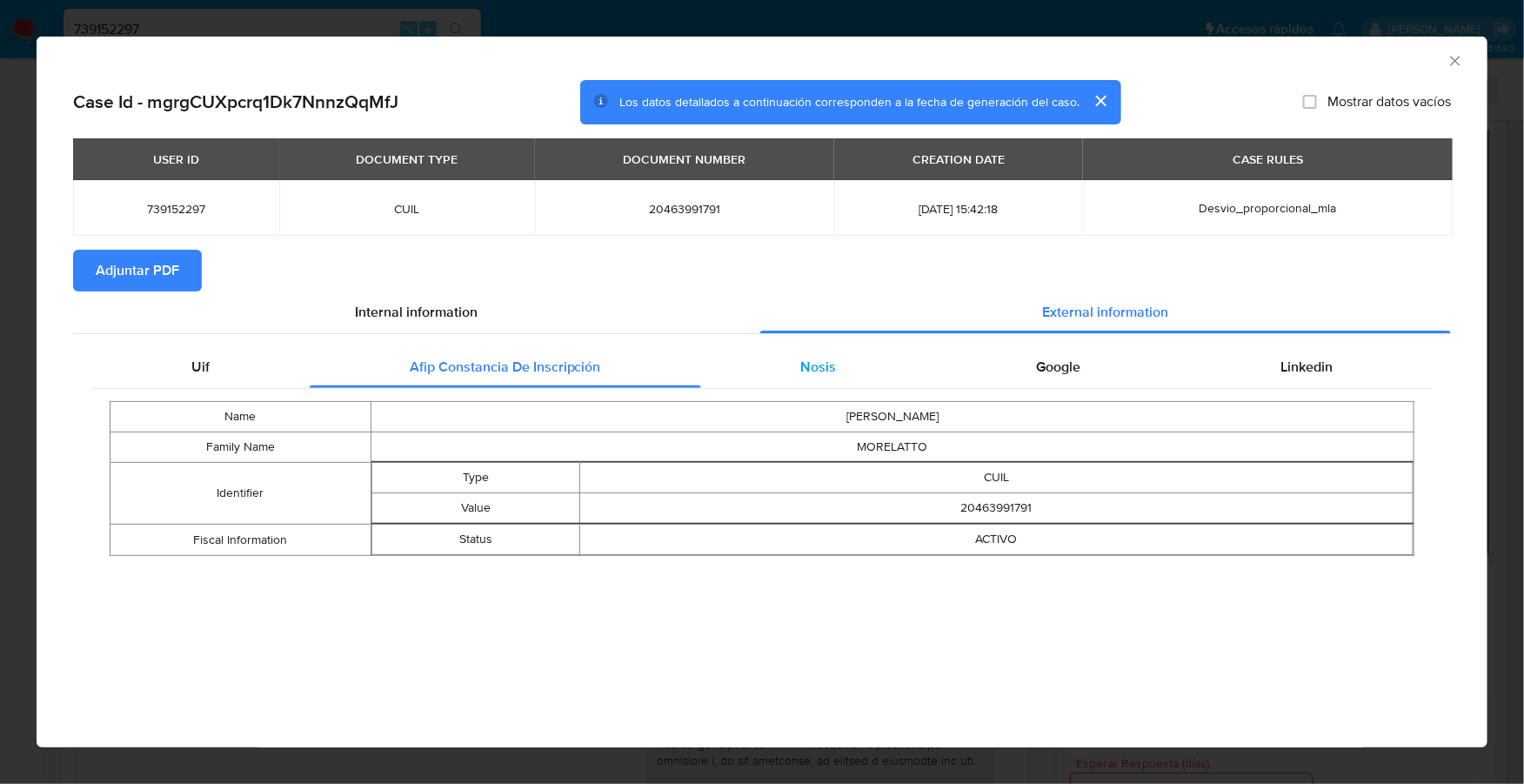
click at [912, 382] on div "Nosis" at bounding box center [819, 367] width 236 height 42
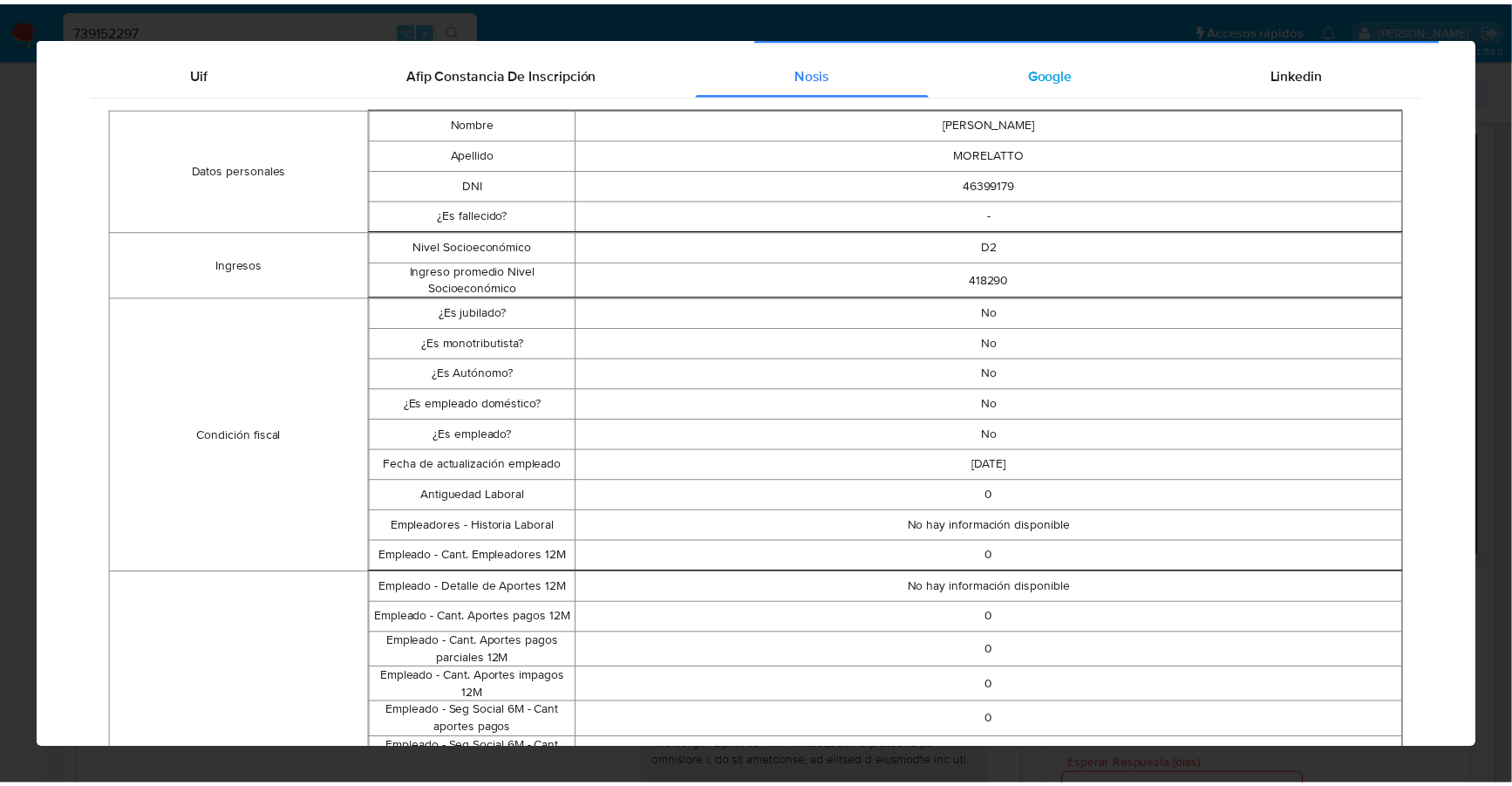
scroll to position [0, 0]
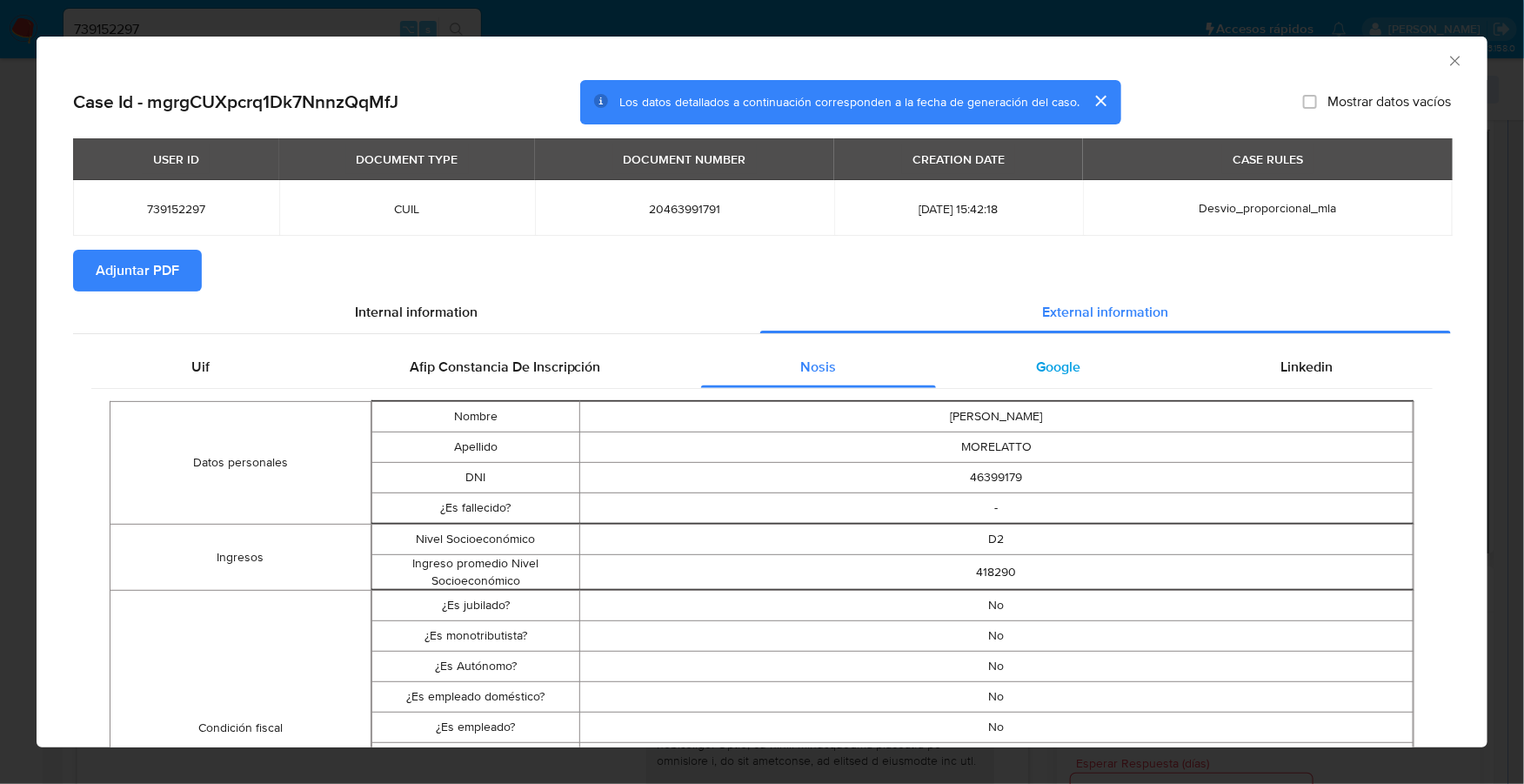
click at [1061, 363] on span "Google" at bounding box center [1058, 367] width 44 height 20
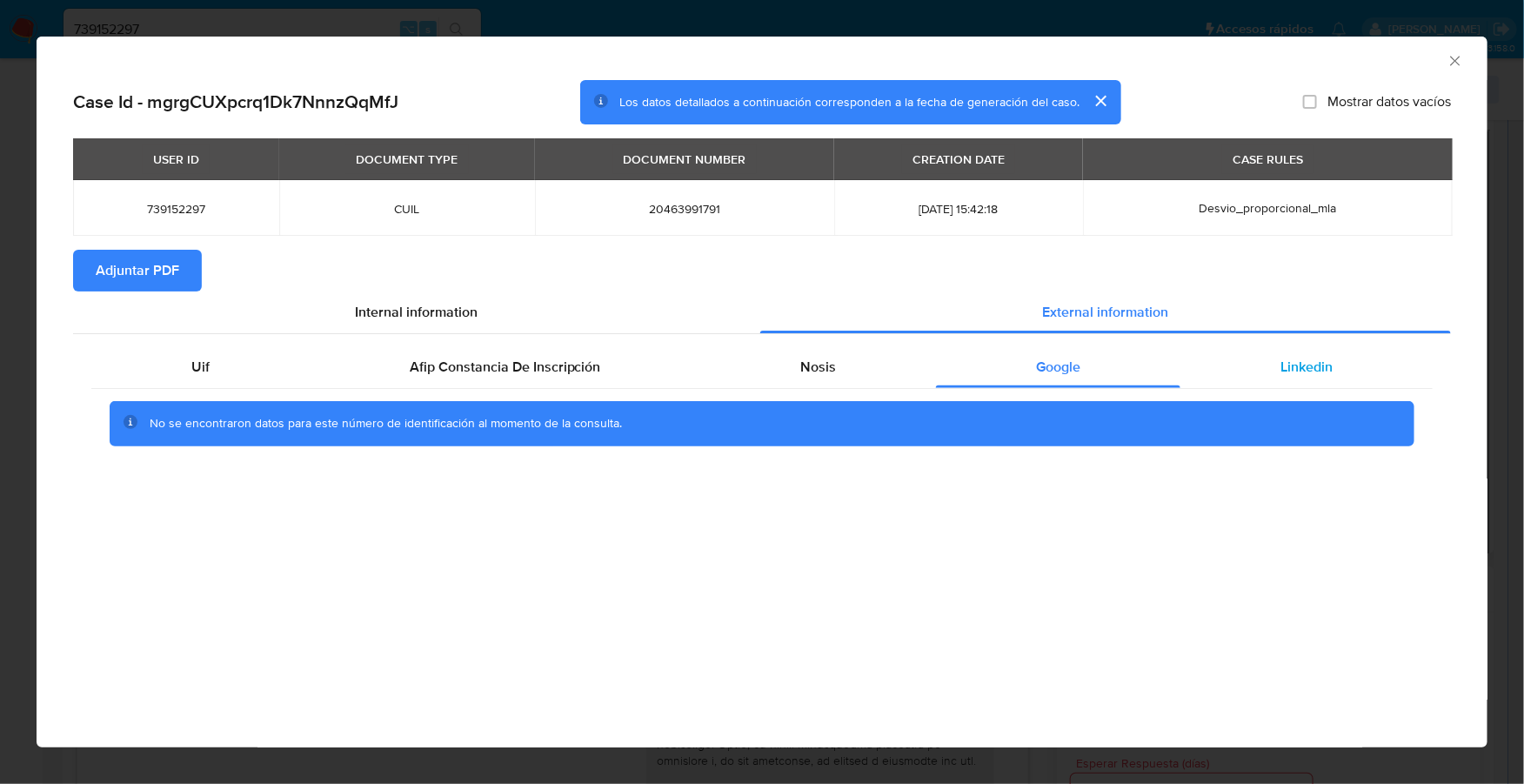
click at [1271, 361] on div "Linkedin" at bounding box center [1306, 367] width 253 height 42
click at [144, 262] on span "Adjuntar PDF" at bounding box center [137, 270] width 83 height 38
click at [1458, 56] on icon "Cerrar ventana" at bounding box center [1456, 61] width 18 height 18
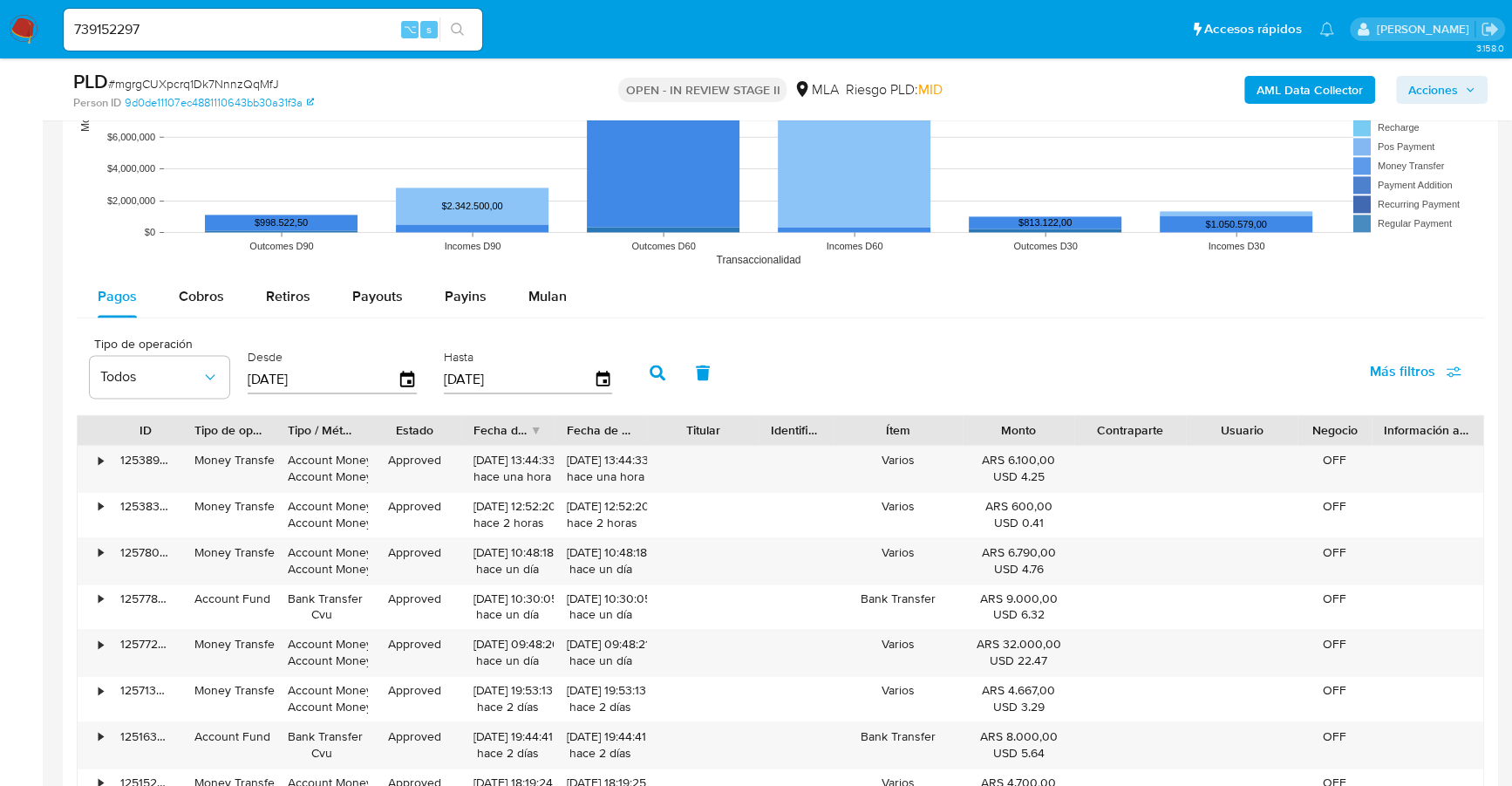
scroll to position [2171, 0]
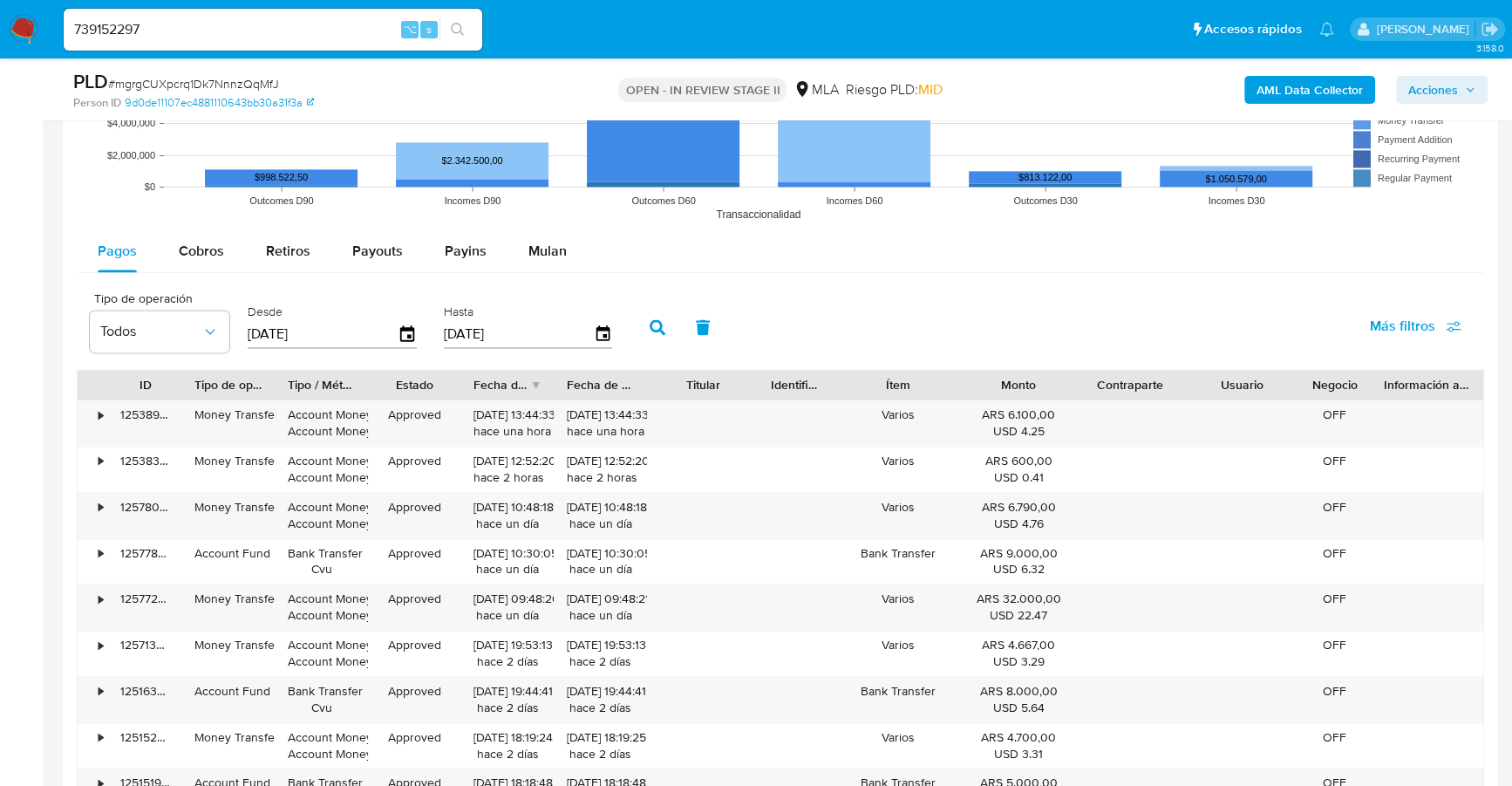
click at [321, 337] on input "[DATE]" at bounding box center [322, 333] width 150 height 28
drag, startPoint x: 324, startPoint y: 333, endPoint x: 259, endPoint y: 332, distance: 65.0
click at [259, 332] on input "[DATE]" at bounding box center [322, 333] width 150 height 28
type input "15/__/____"
type input "14/07/2025"
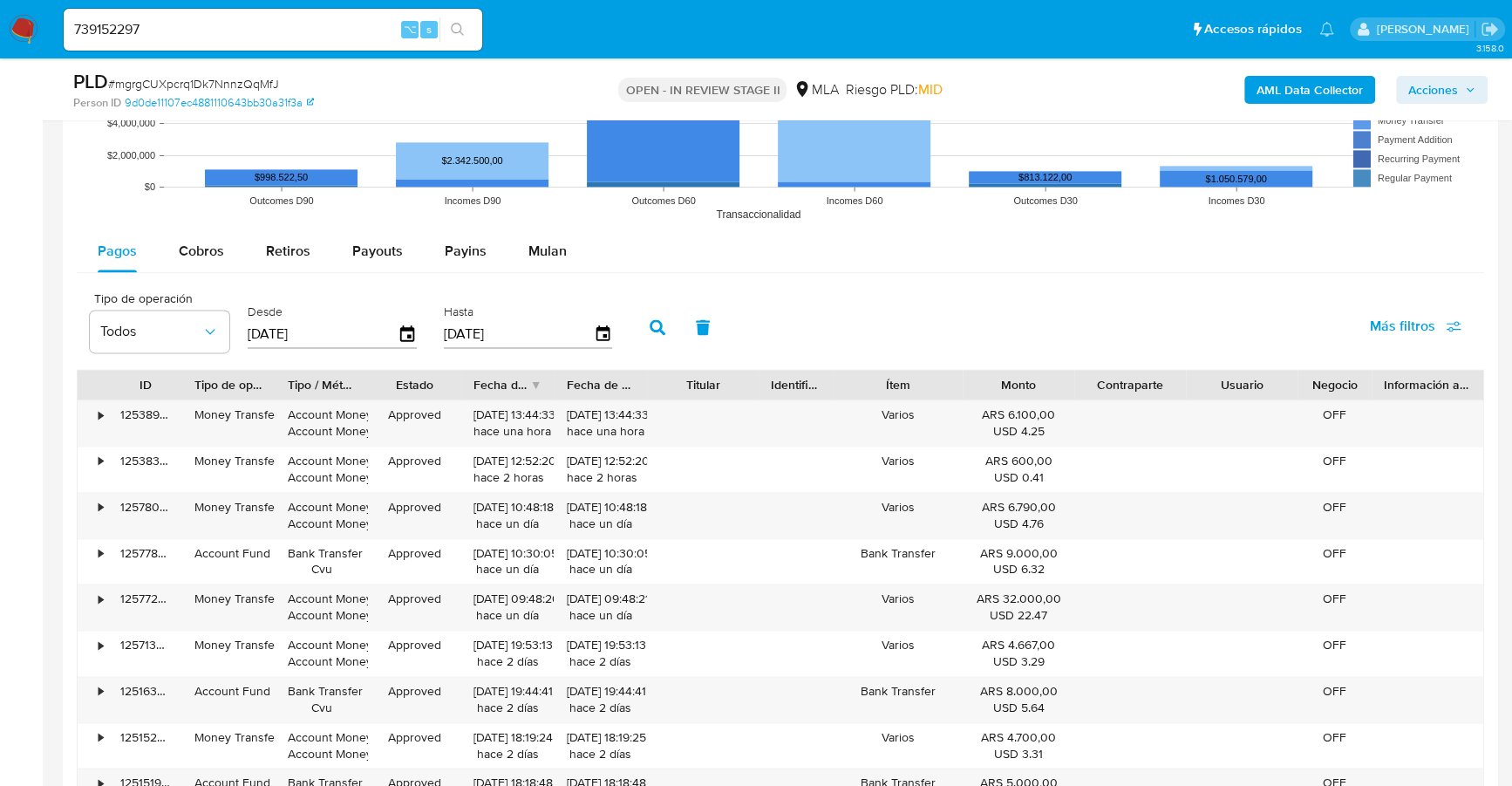
drag, startPoint x: 562, startPoint y: 337, endPoint x: 438, endPoint y: 327, distance: 124.4
click at [444, 327] on input "[DATE]" at bounding box center [519, 333] width 150 height 28
type input "1_/__/____"
type input "4_/__/____"
type input "14/07/2025"
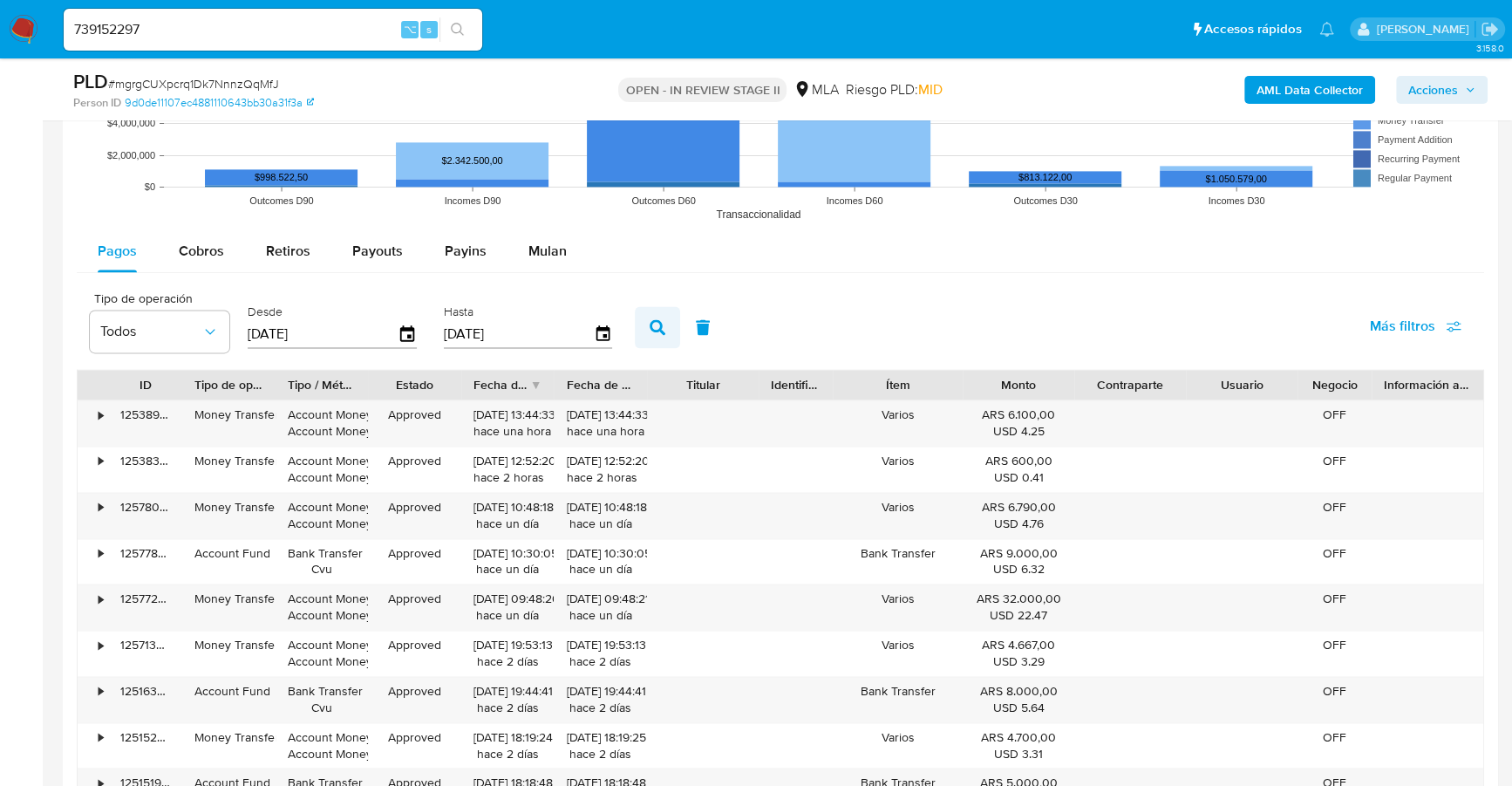
click at [649, 322] on icon "button" at bounding box center [657, 327] width 16 height 16
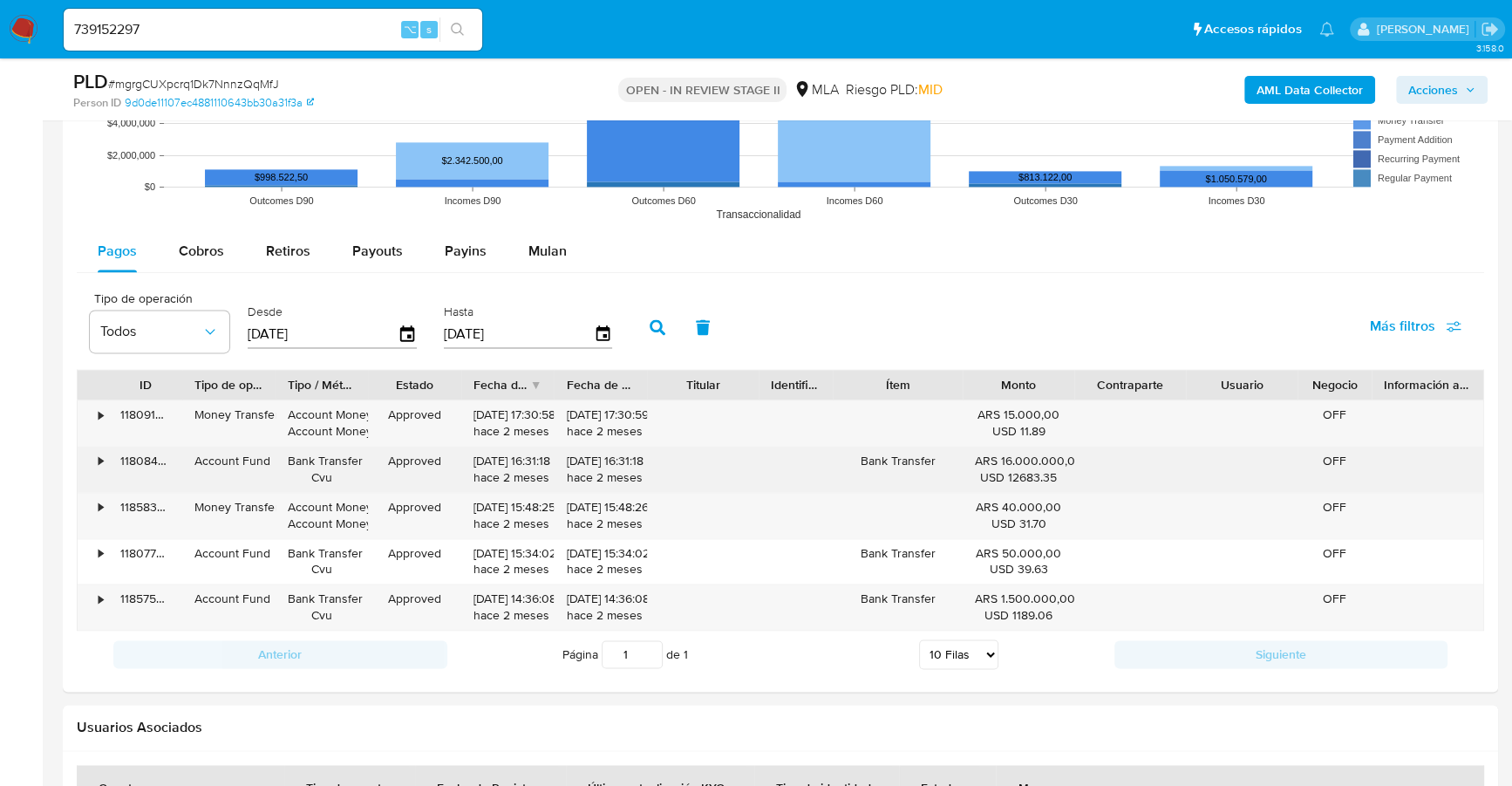
click at [95, 450] on div "•" at bounding box center [92, 469] width 30 height 45
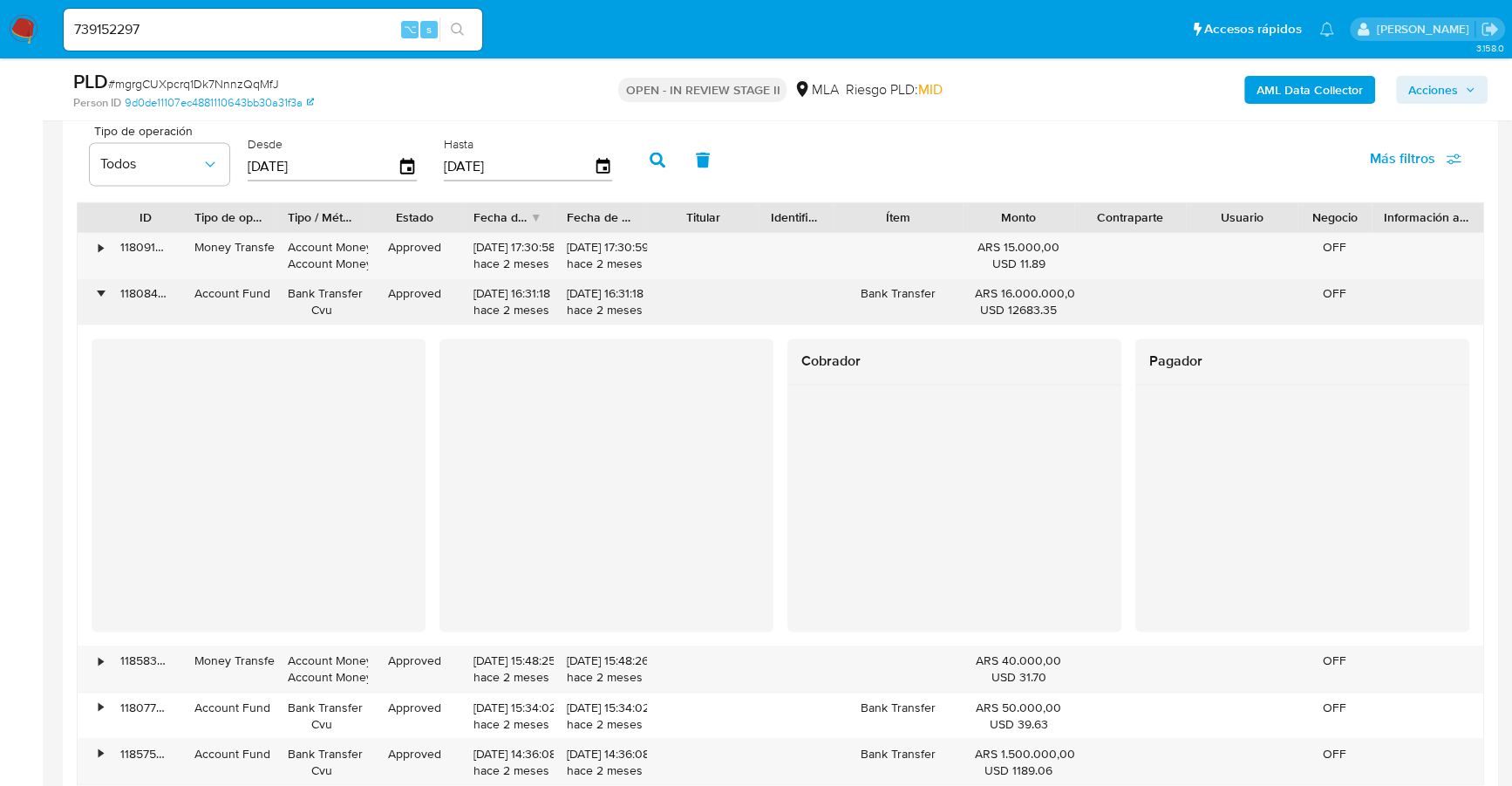
scroll to position [2449, 0]
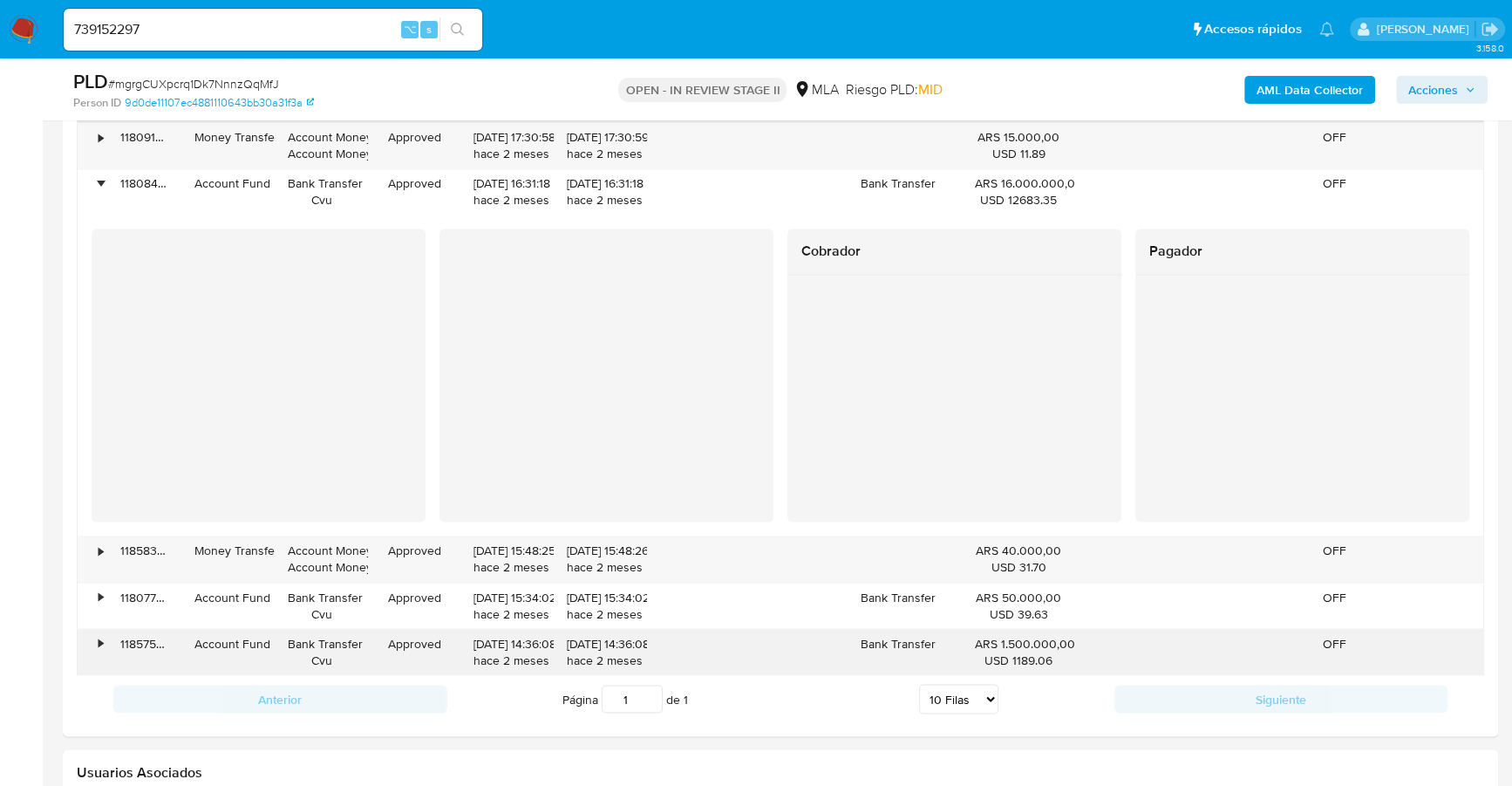
click at [95, 629] on div "•" at bounding box center [92, 651] width 30 height 45
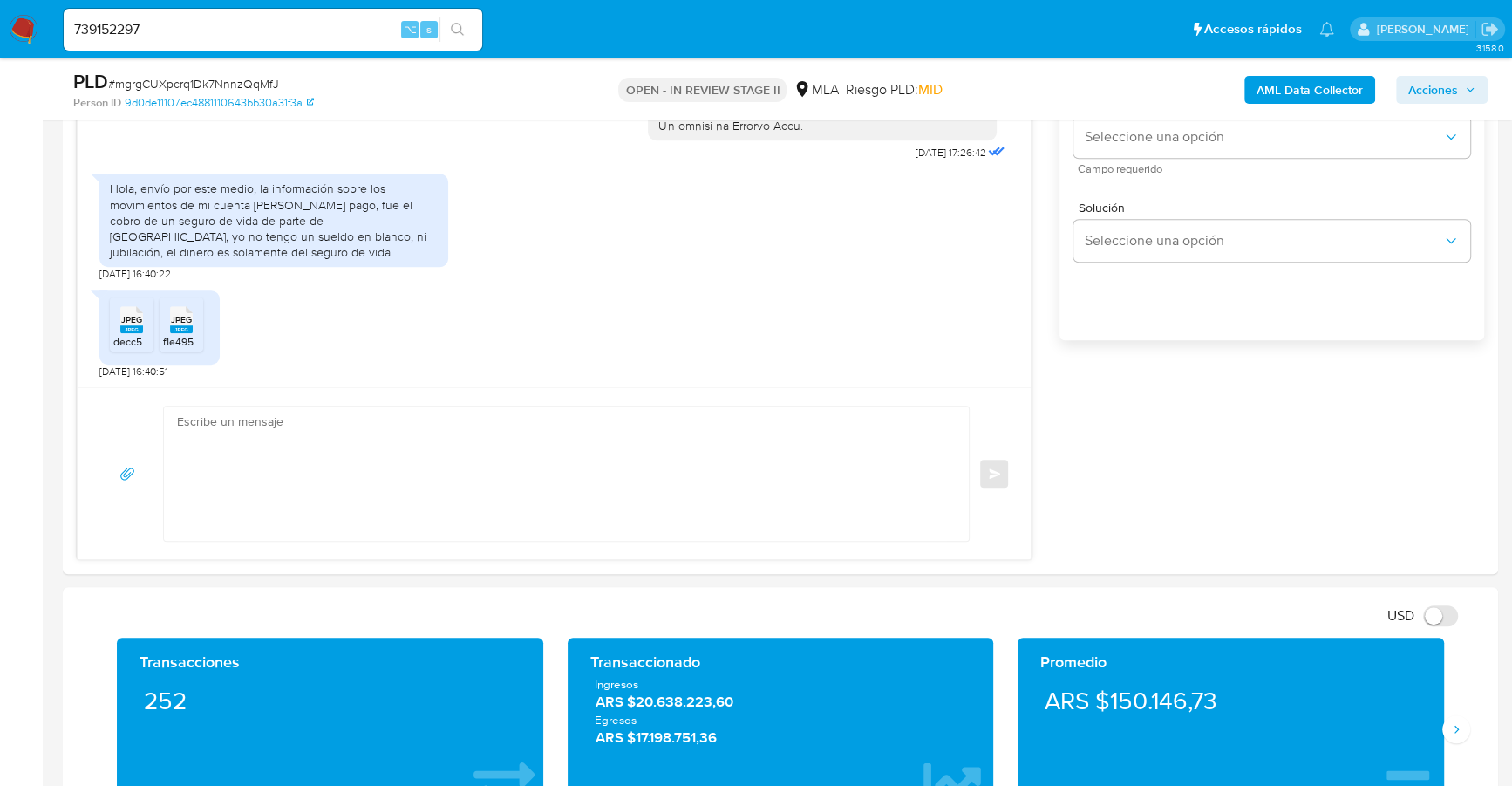
scroll to position [879, 0]
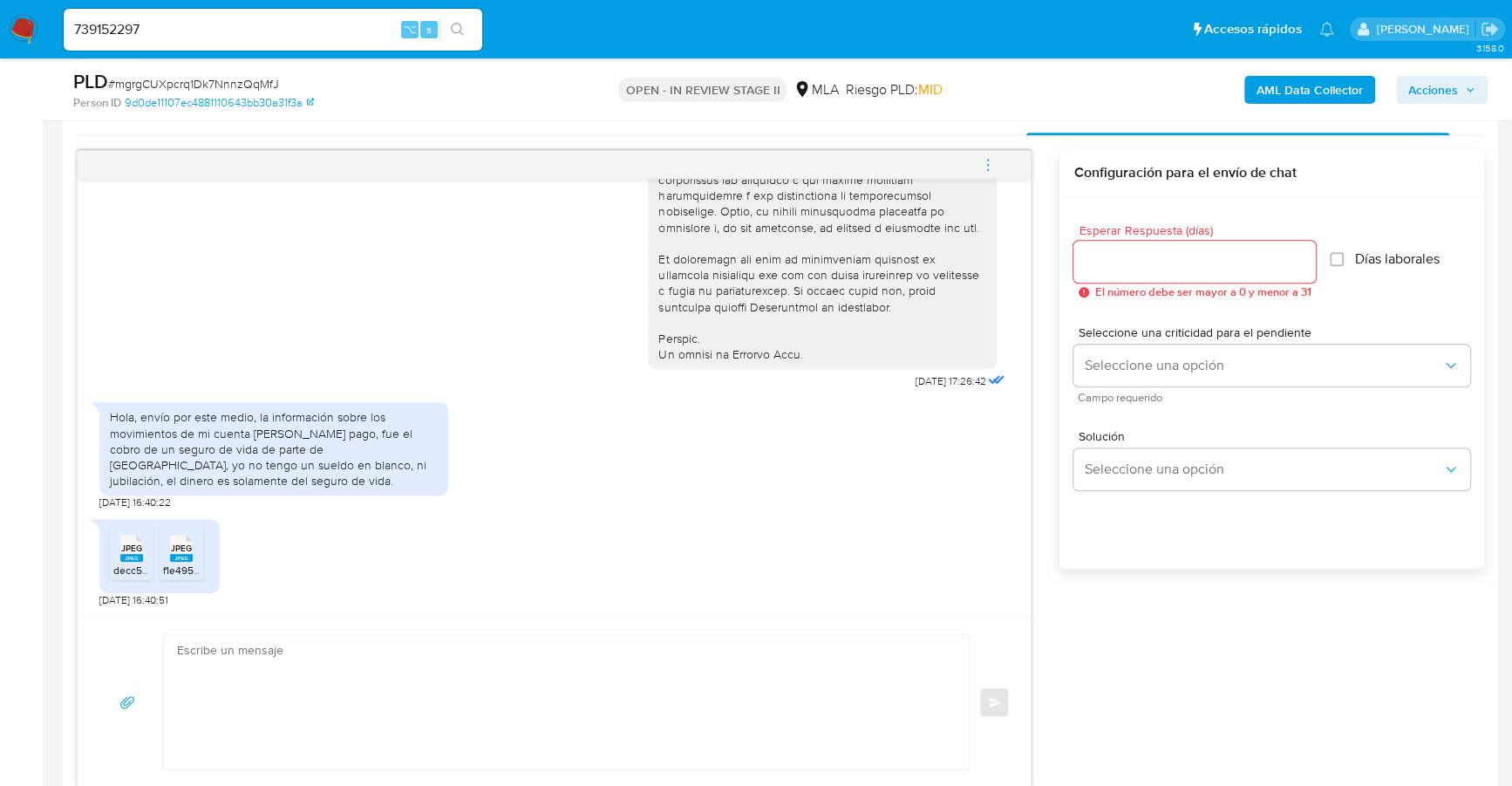
click at [416, 701] on textarea at bounding box center [561, 702] width 770 height 134
paste textarea "Hola, ¡Muchas gracias por tu respuesta! Confirmamos la recepción de la document…"
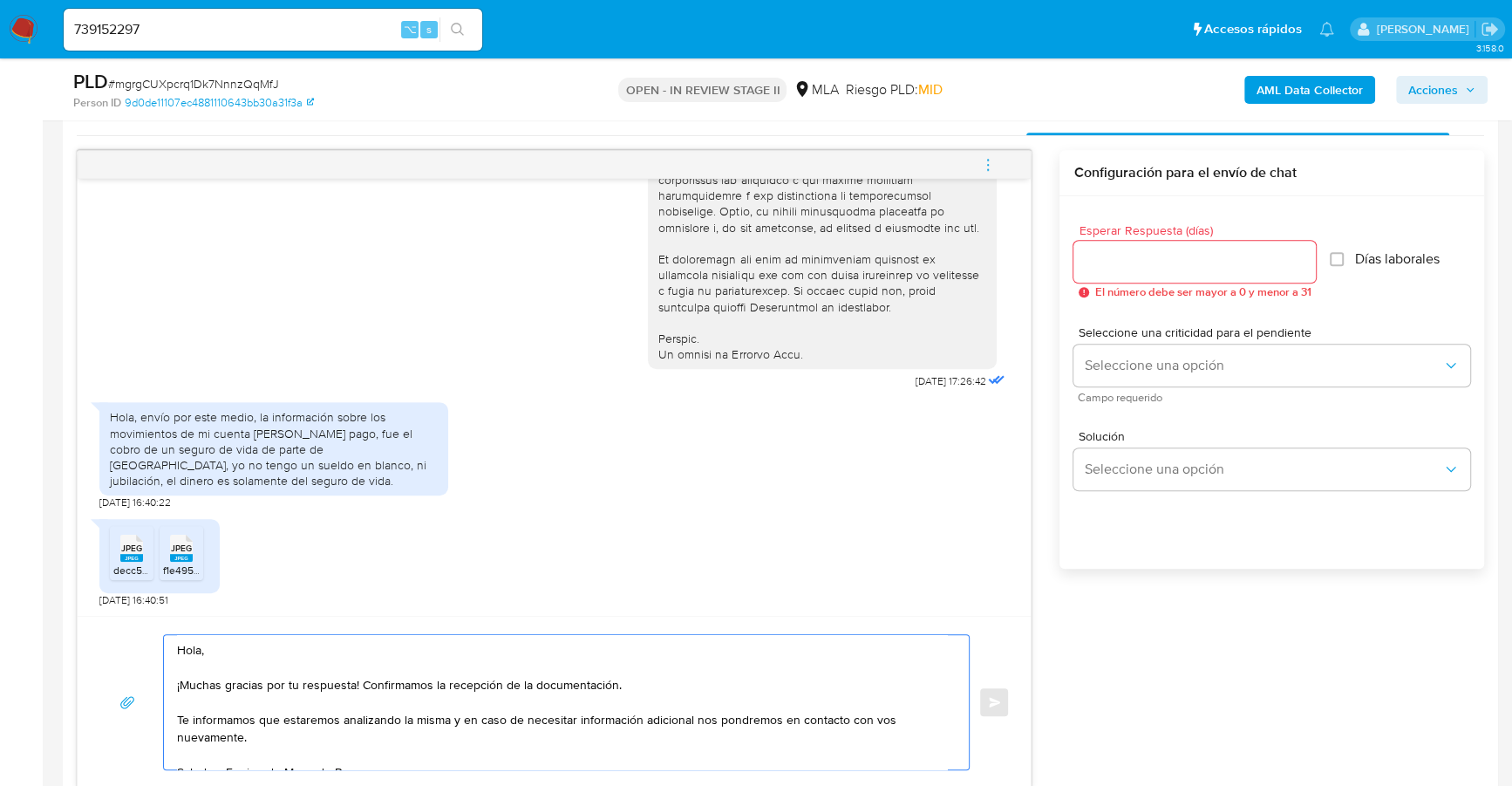
scroll to position [888, 0]
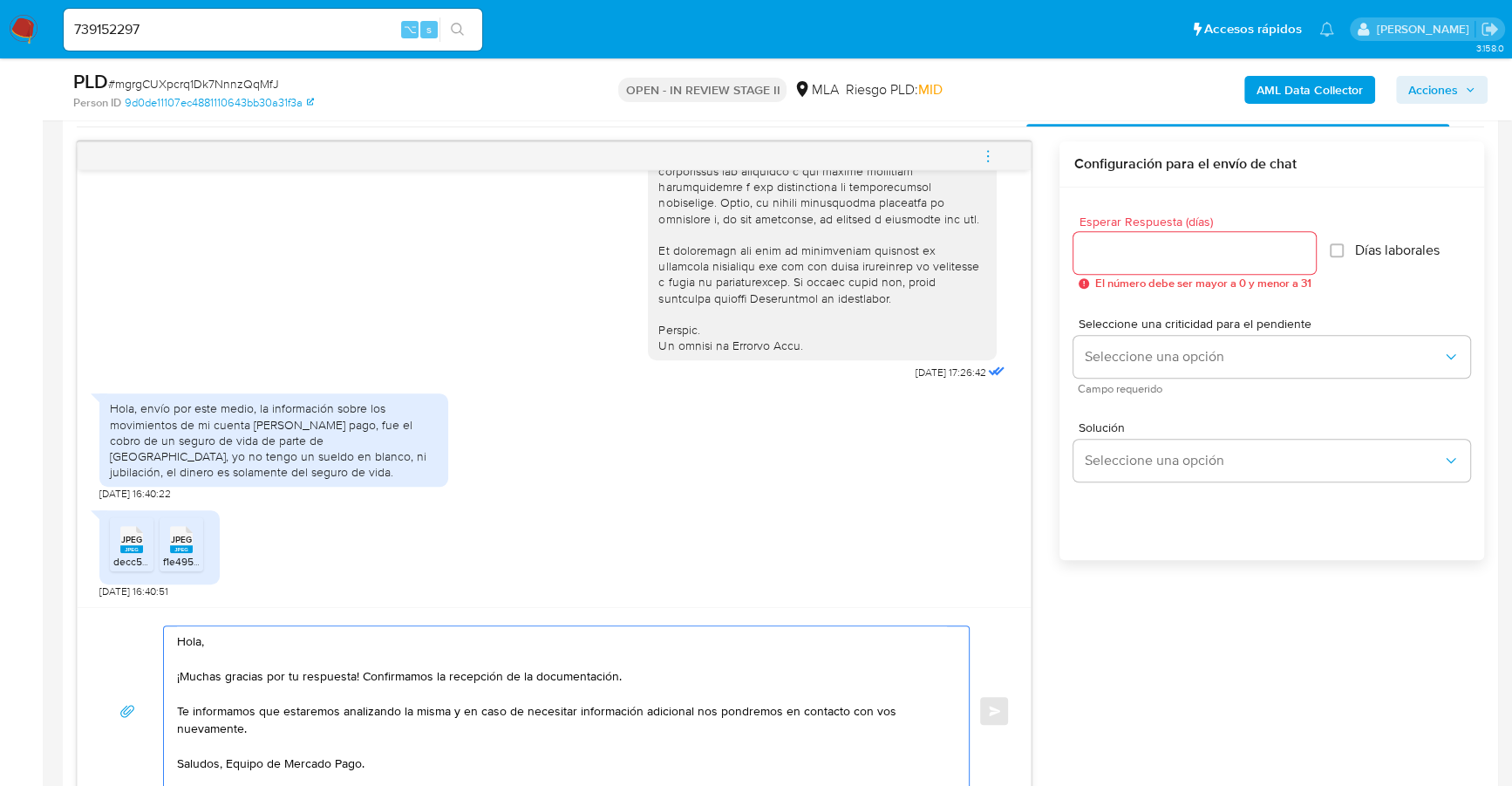
type textarea "Hola, ¡Muchas gracias por tu respuesta! Confirmamos la recepción de la document…"
click at [1217, 254] on input "Esperar Respuesta (días)" at bounding box center [1194, 253] width 242 height 23
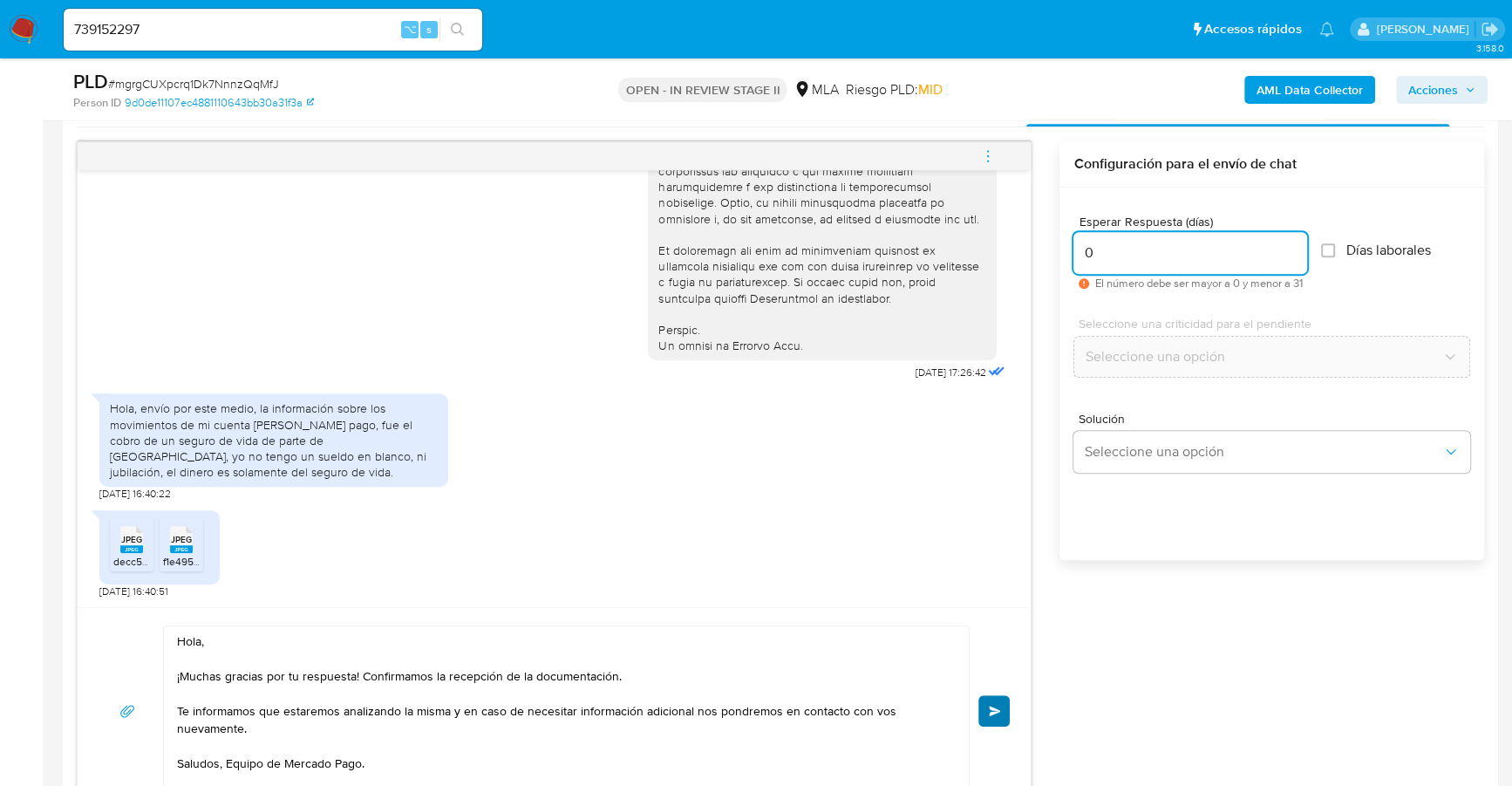
type input "0"
click at [986, 716] on button "Enviar" at bounding box center [993, 711] width 31 height 31
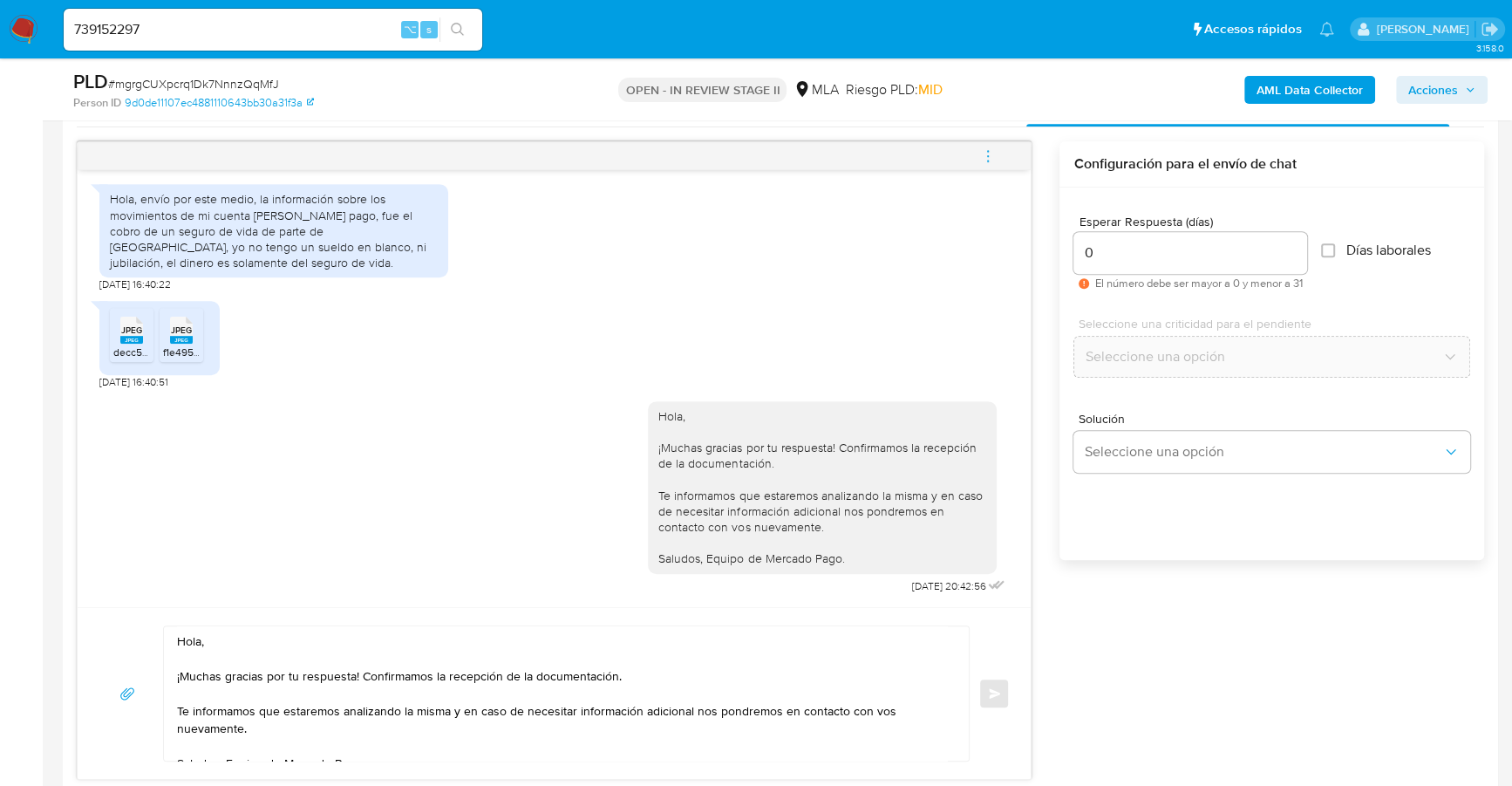
click at [989, 154] on icon "menu-action" at bounding box center [988, 156] width 16 height 16
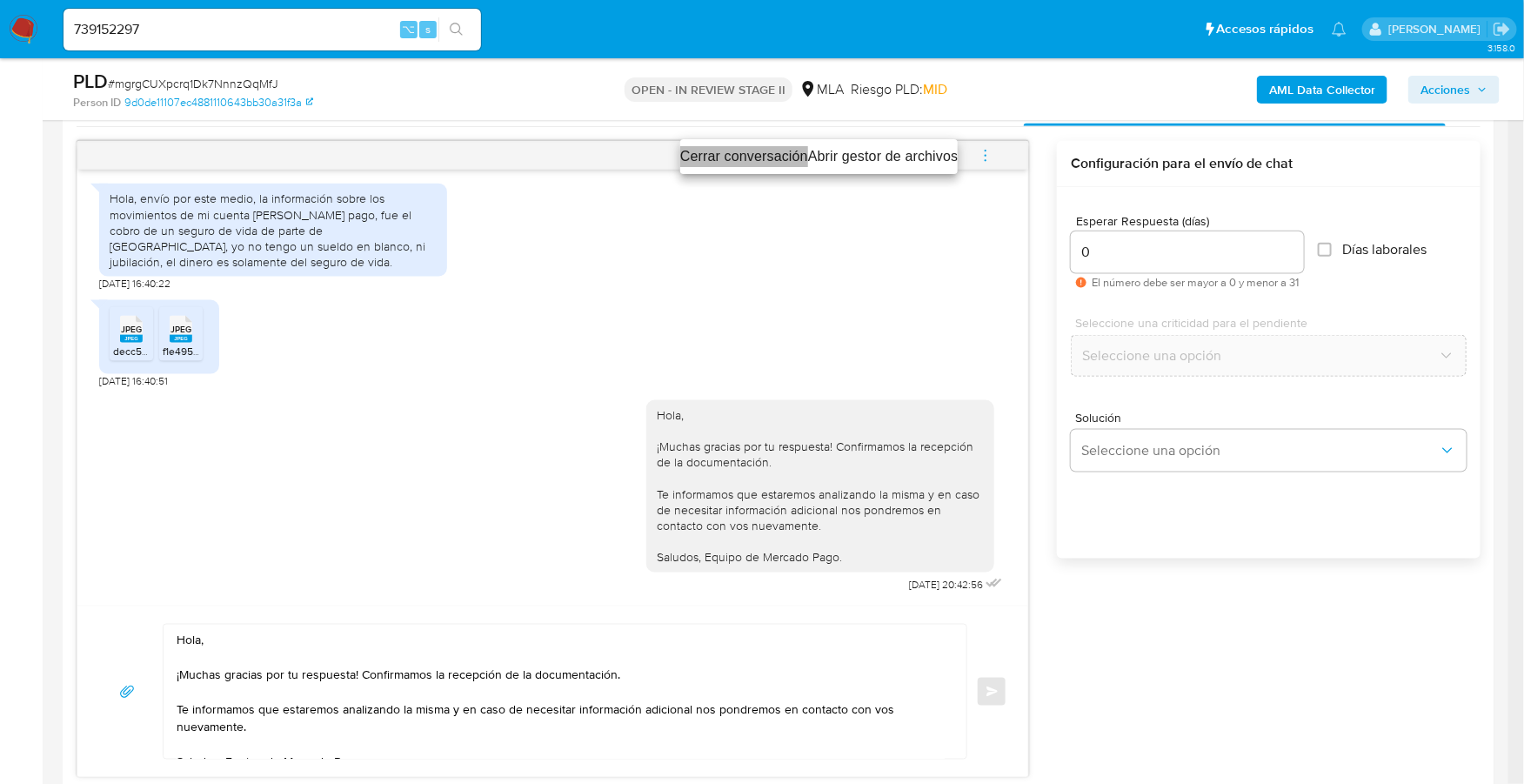
click at [730, 156] on li "Cerrar conversación" at bounding box center [744, 157] width 128 height 21
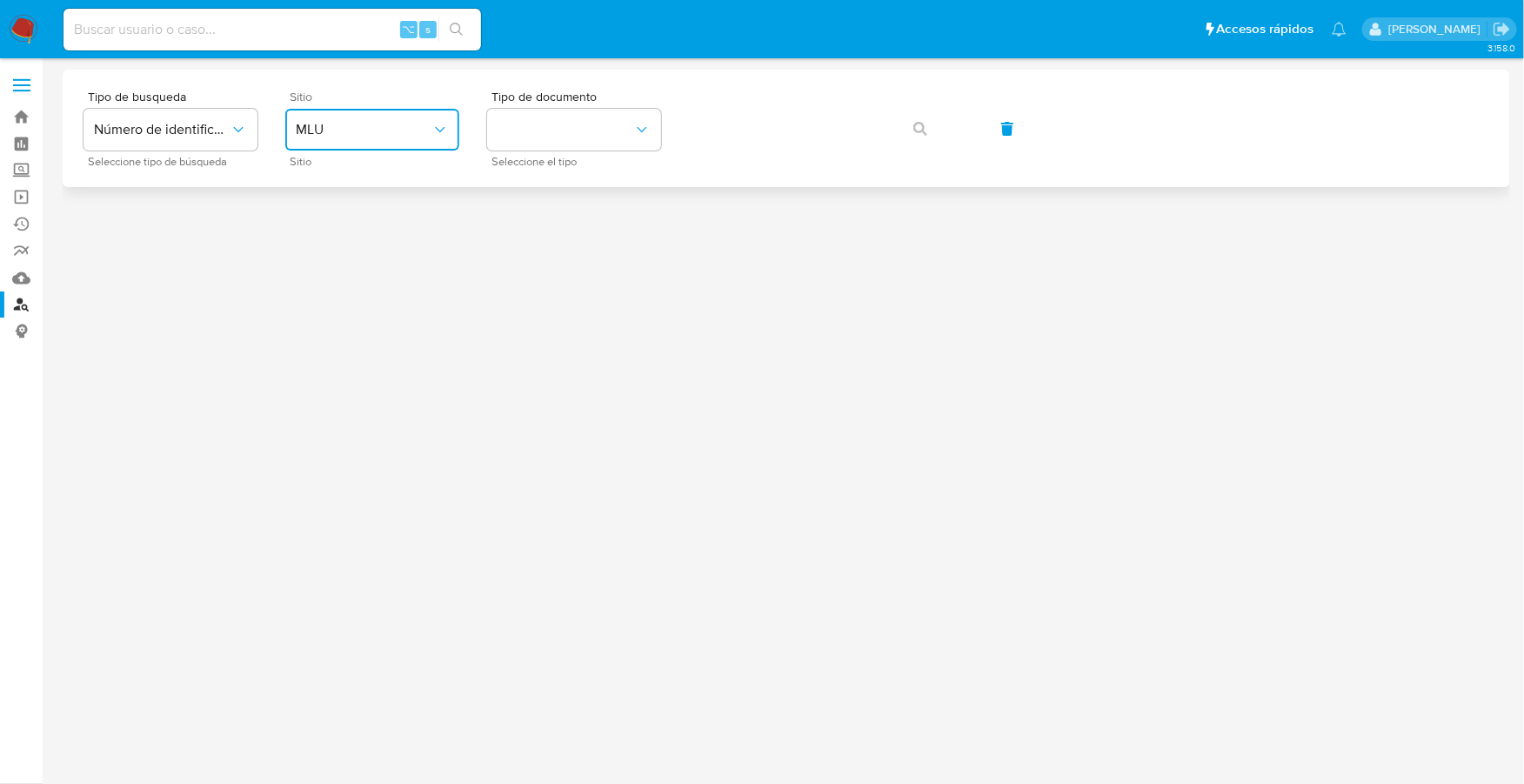
click at [368, 146] on button "MLU" at bounding box center [372, 129] width 174 height 42
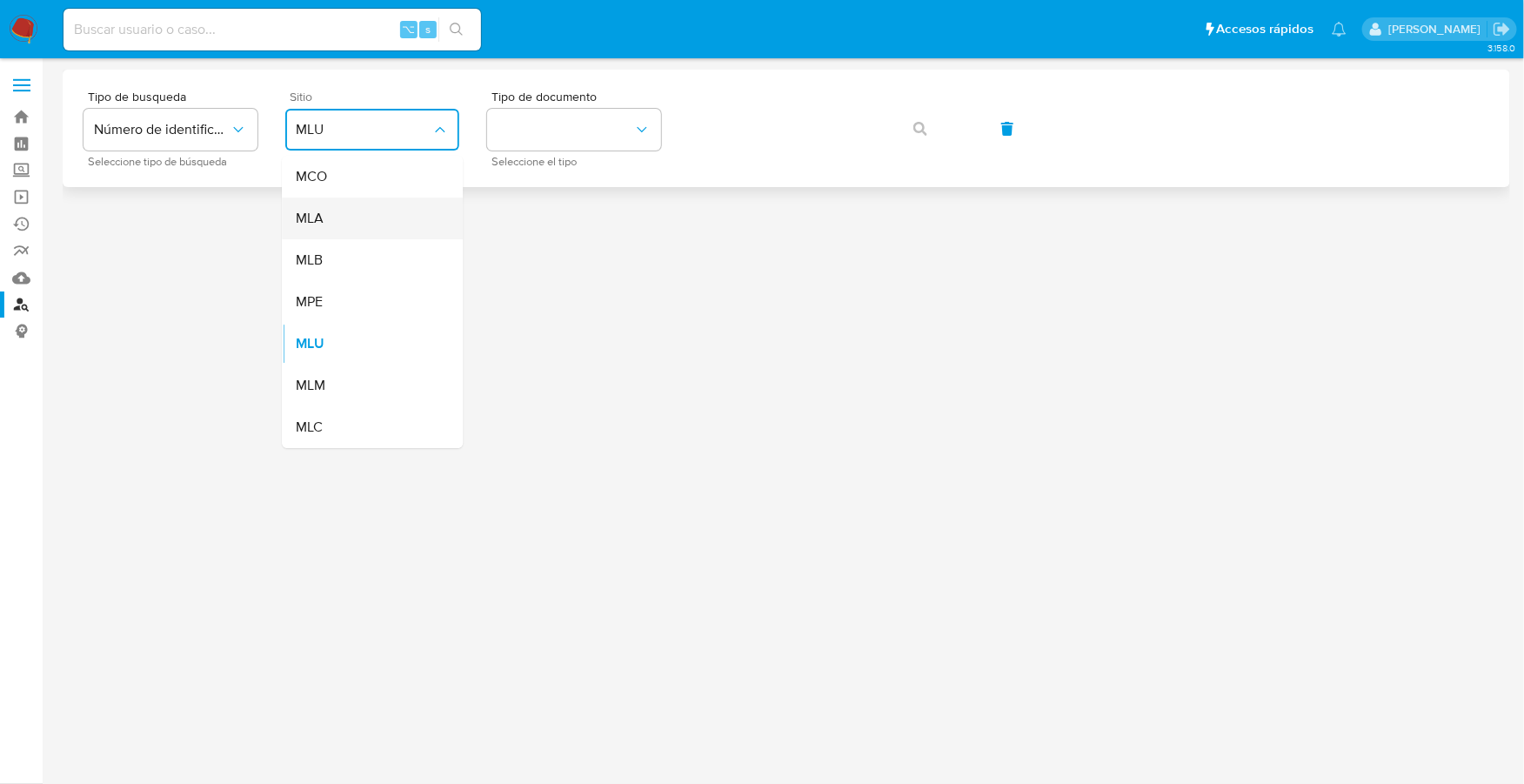
click at [347, 220] on div "MLA" at bounding box center [367, 218] width 143 height 42
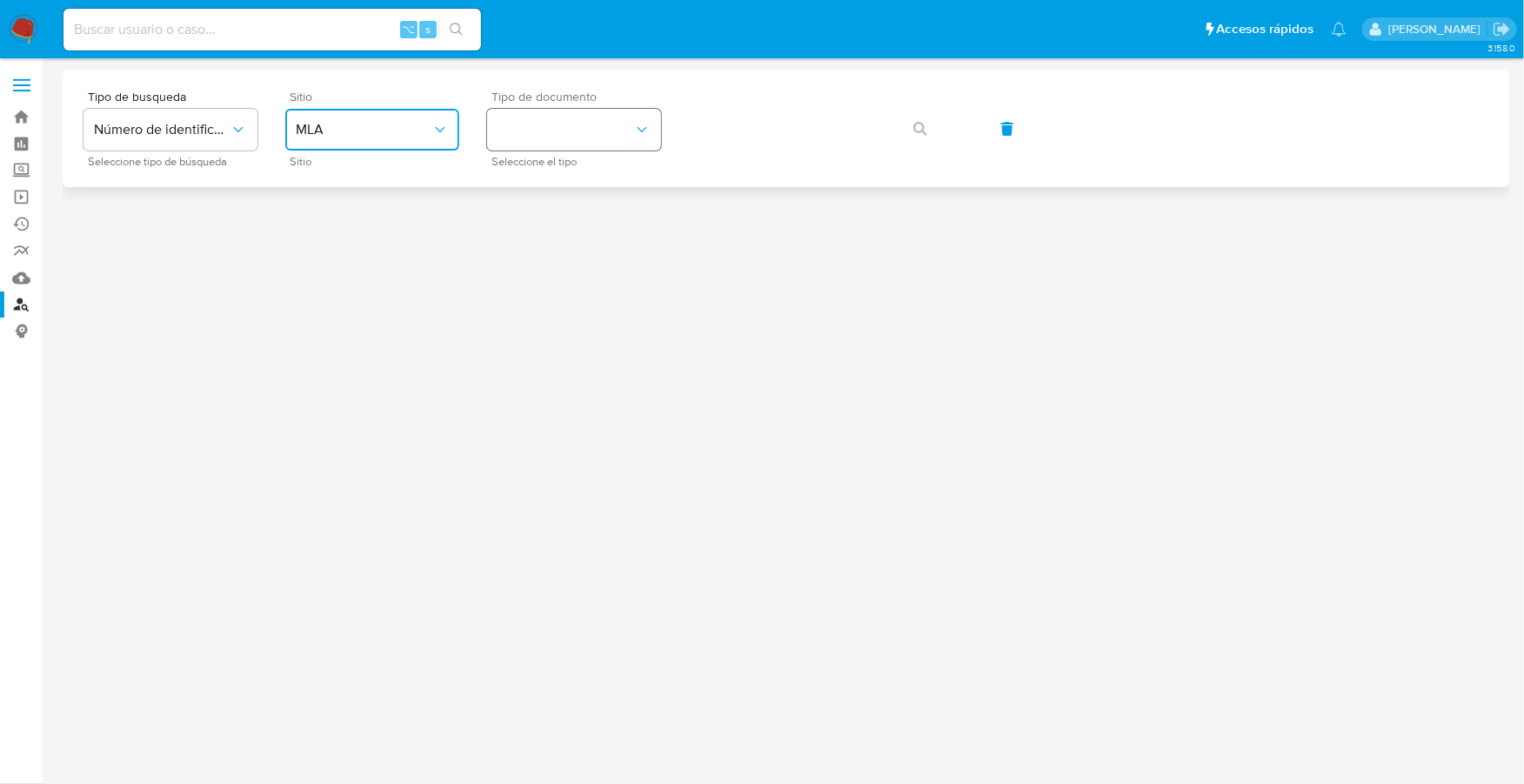
click at [545, 128] on button "identificationType" at bounding box center [574, 129] width 174 height 42
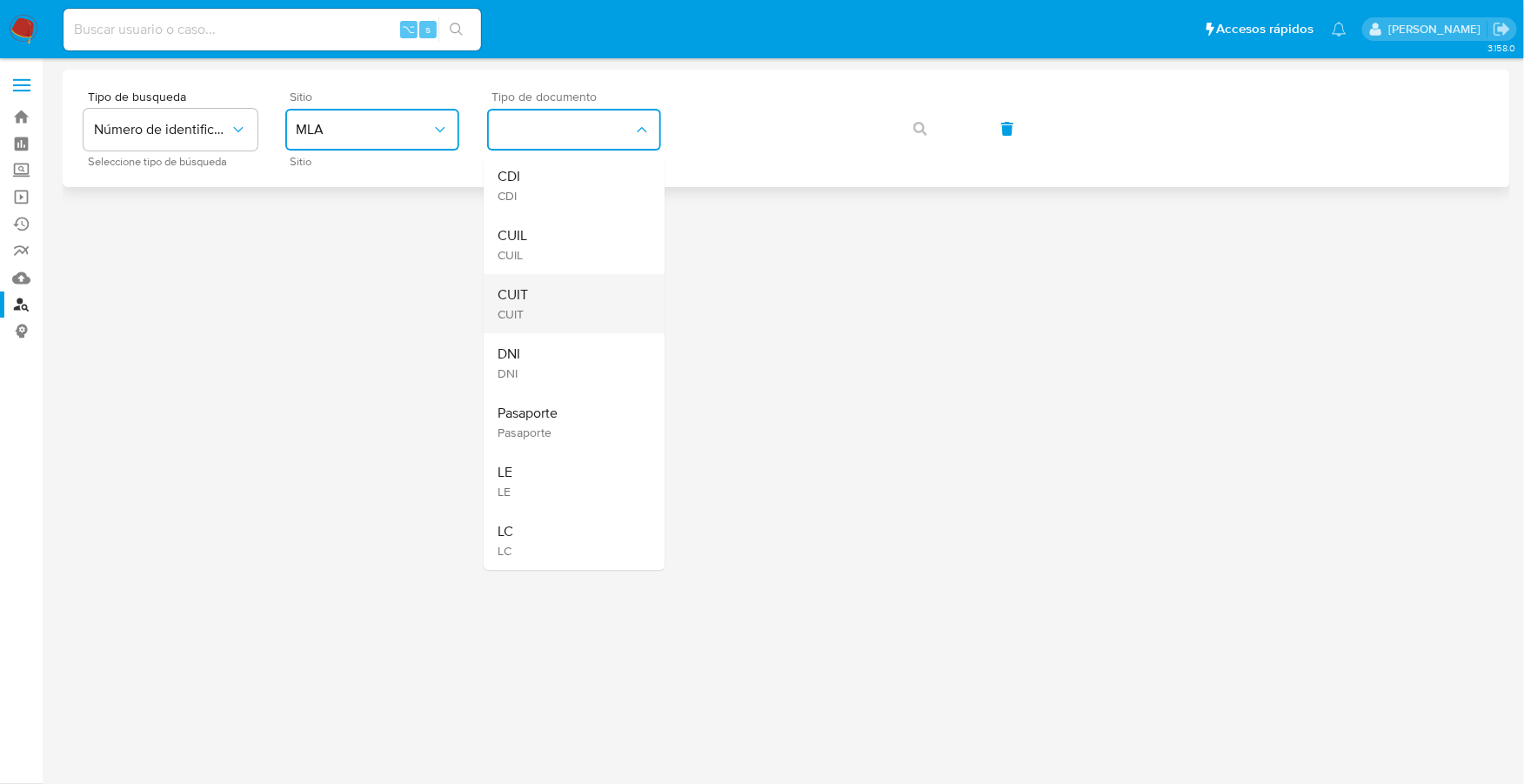
click at [540, 292] on div "CUIT CUIT" at bounding box center [569, 303] width 143 height 59
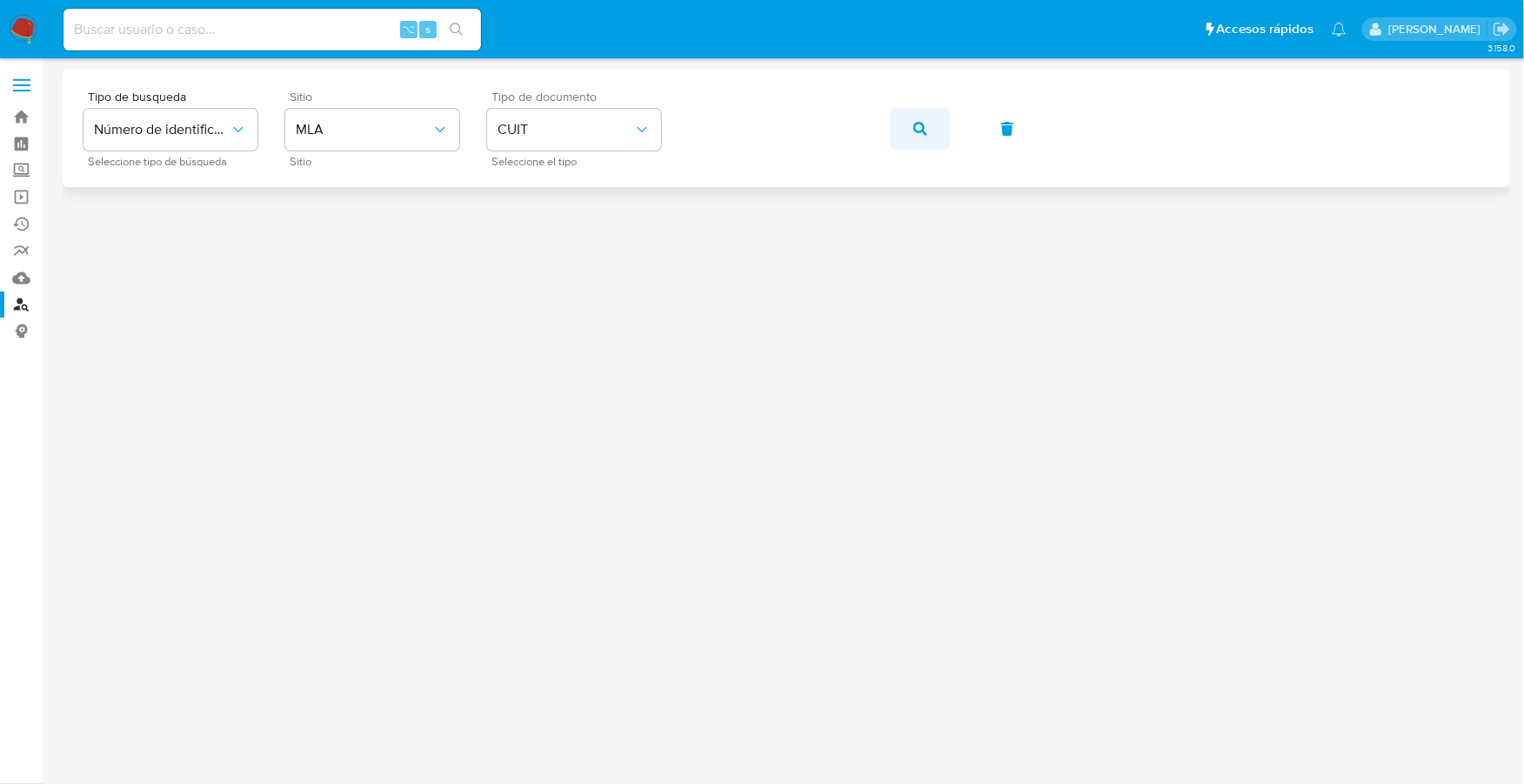
click at [924, 132] on icon "button" at bounding box center [921, 128] width 14 height 14
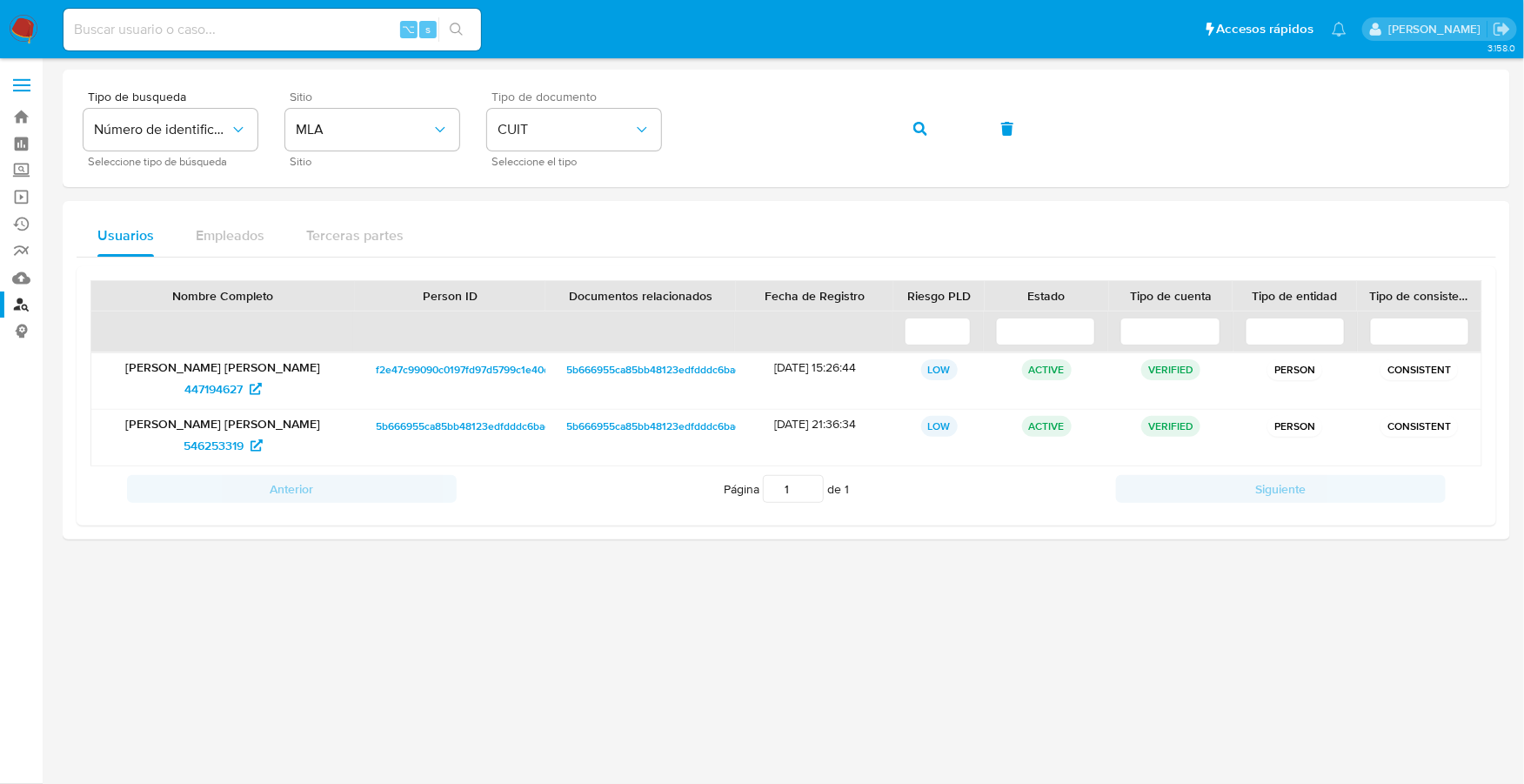
click at [12, 19] on img at bounding box center [23, 29] width 29 height 29
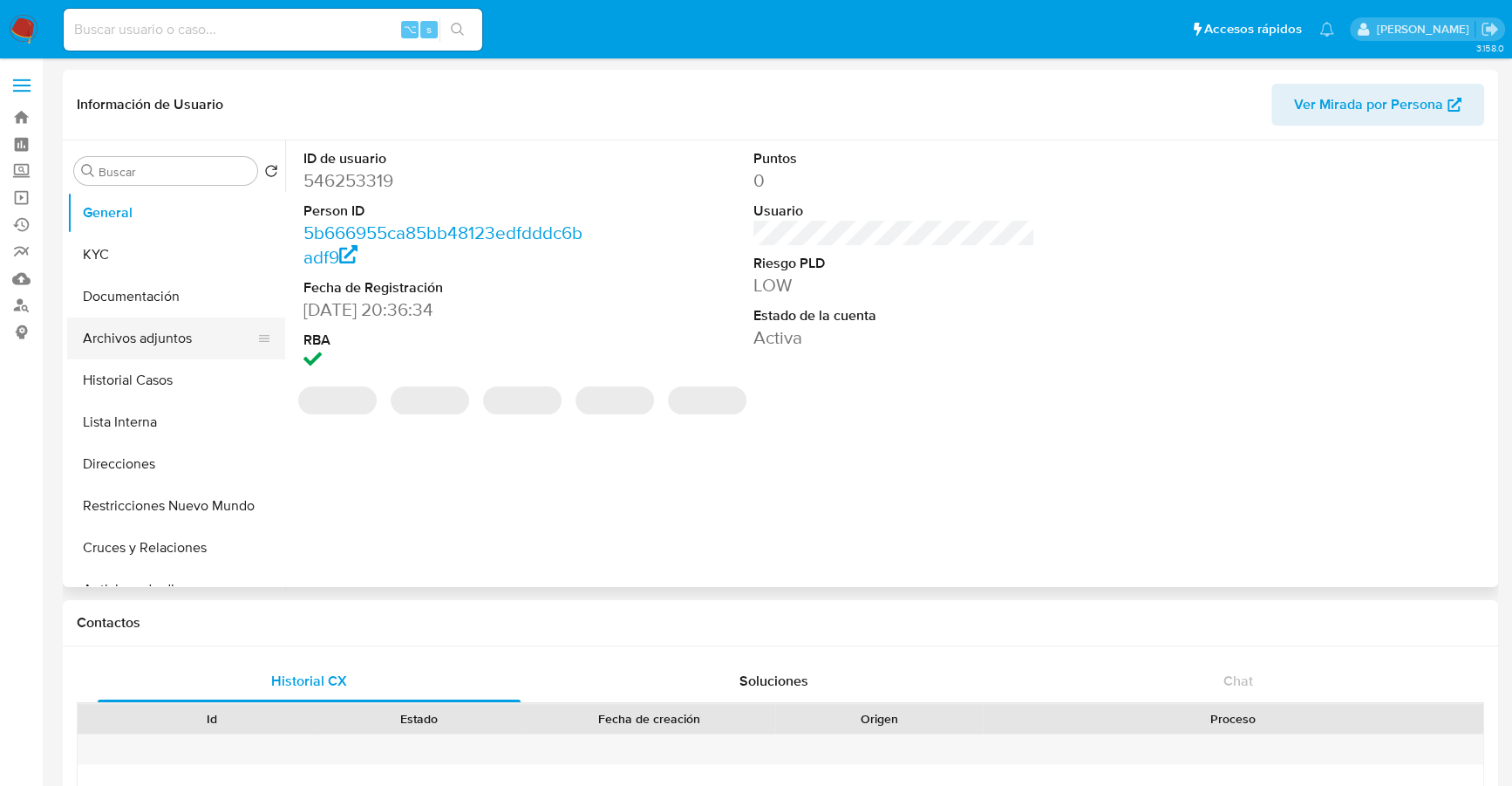
select select "10"
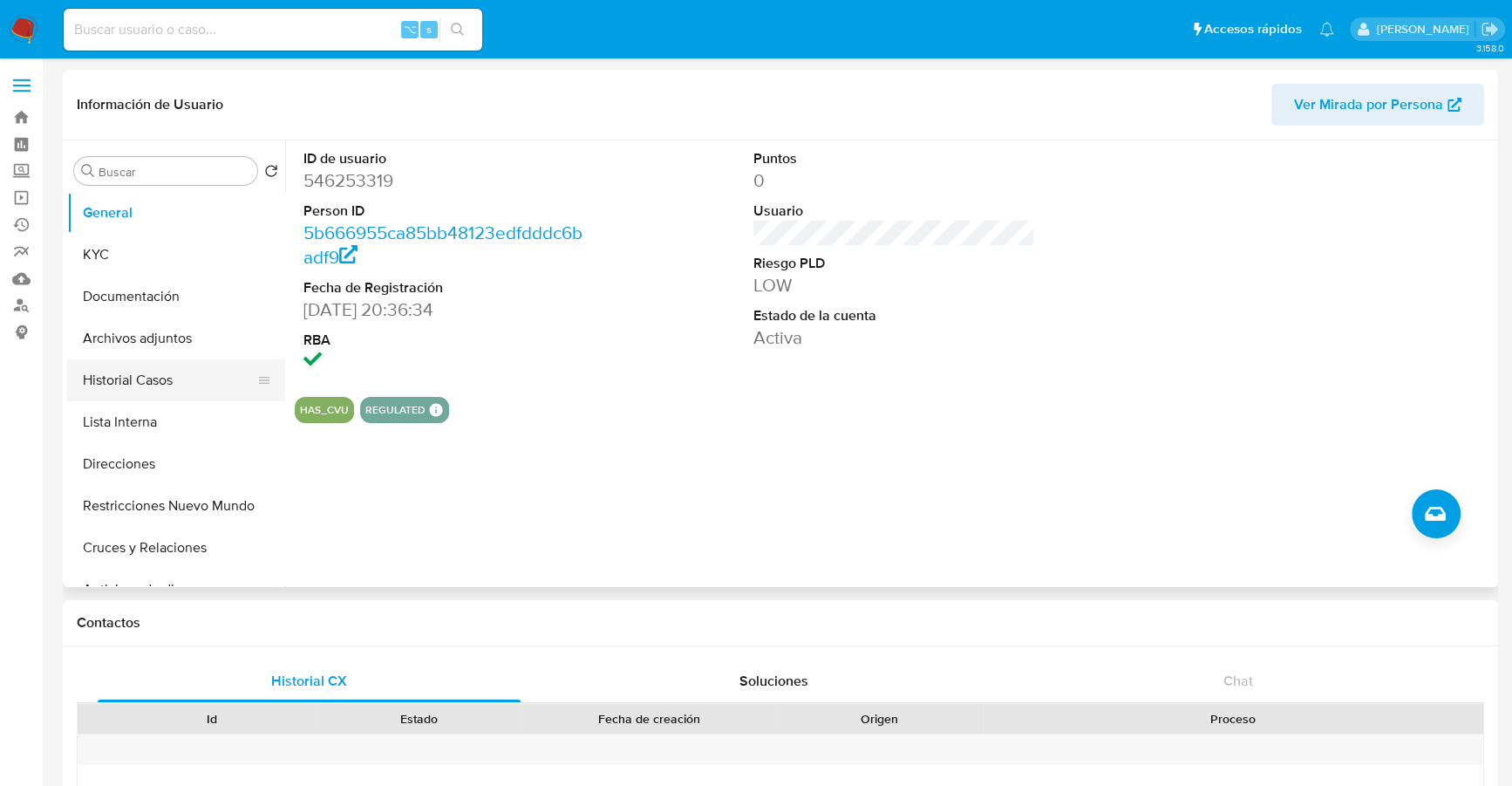
click at [106, 387] on button "Historial Casos" at bounding box center [170, 380] width 204 height 42
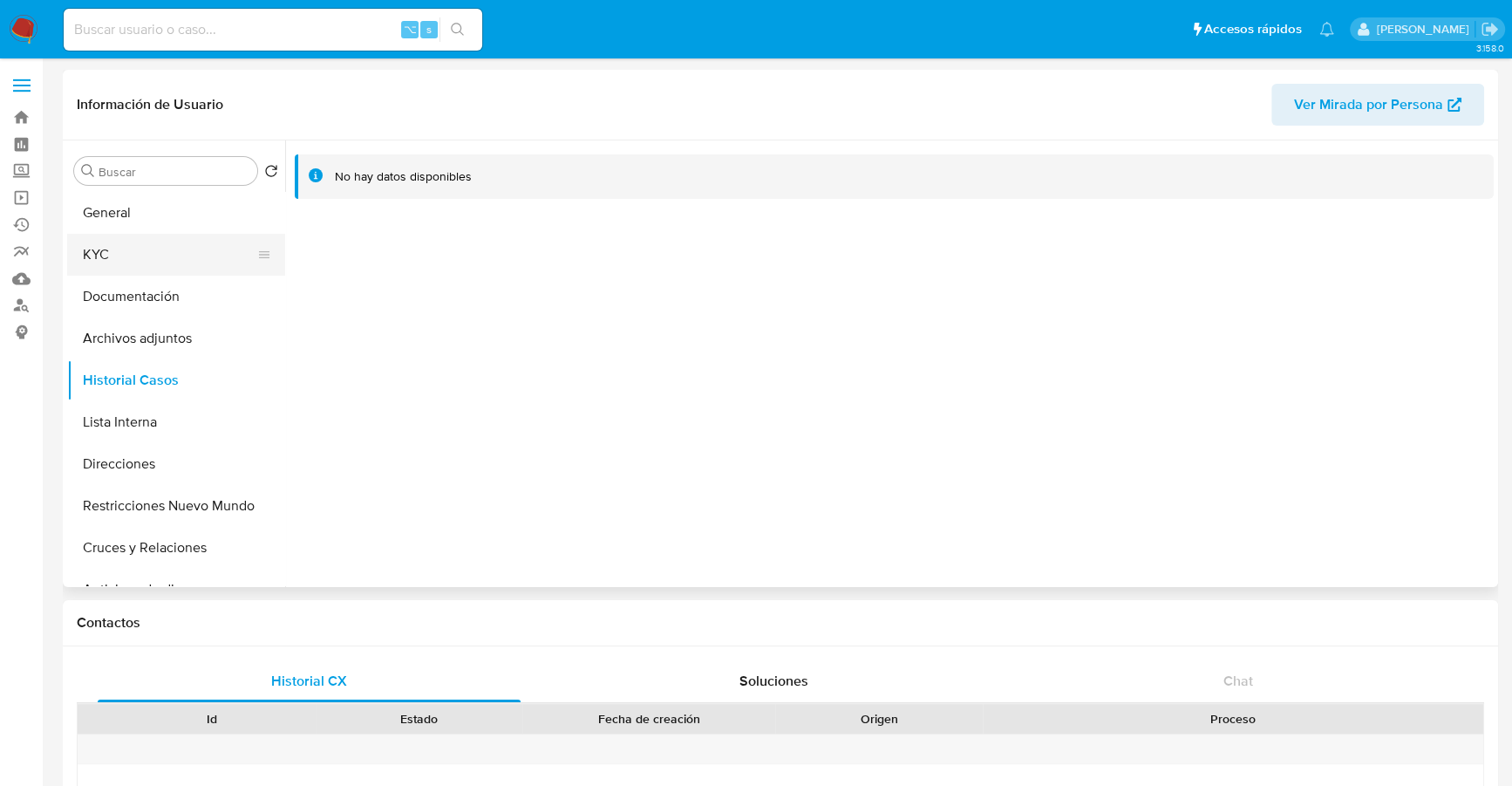
click at [121, 256] on button "KYC" at bounding box center [170, 254] width 204 height 42
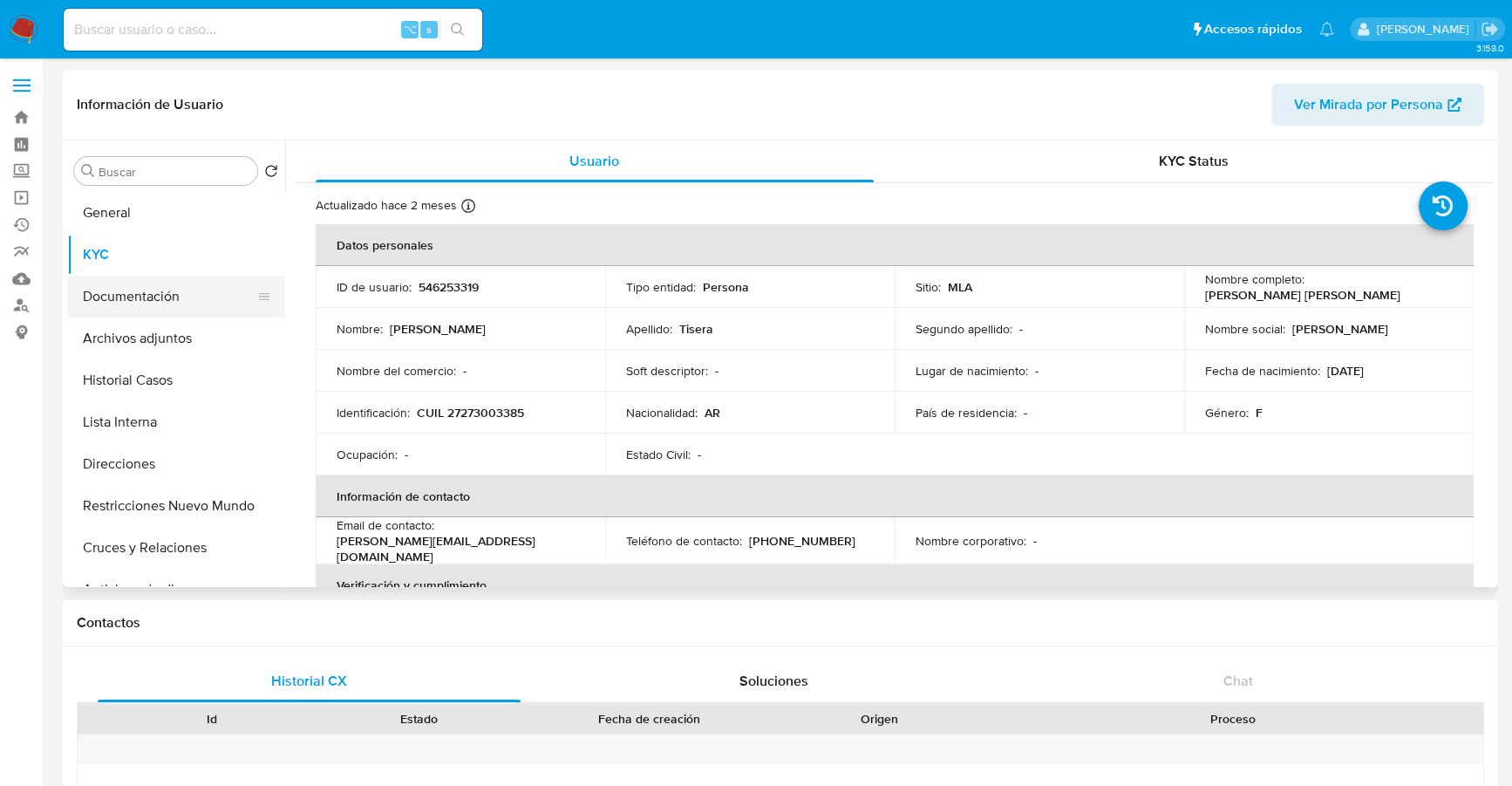
click at [124, 297] on button "Documentación" at bounding box center [170, 296] width 204 height 42
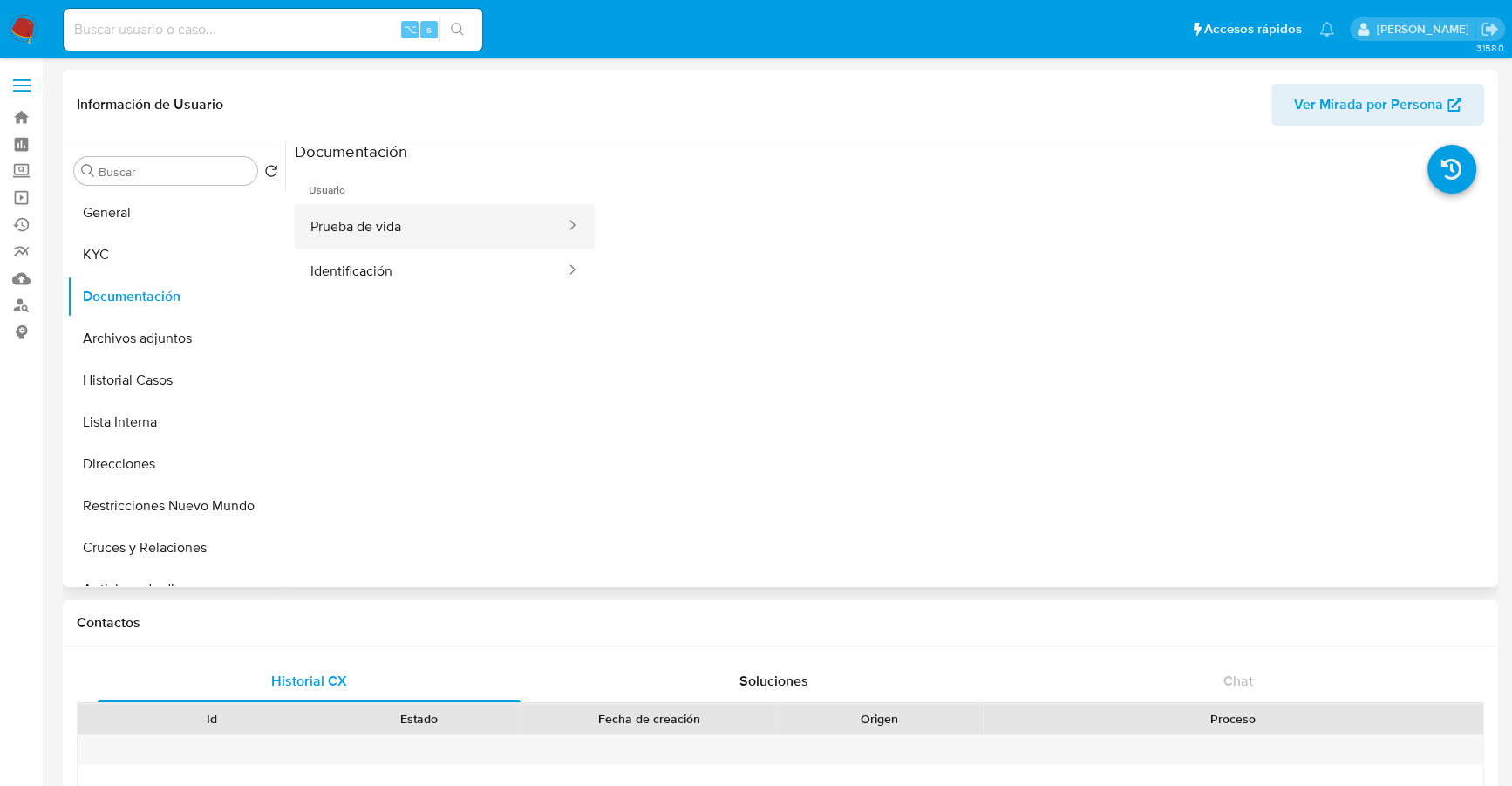
click at [411, 224] on button "Prueba de vida" at bounding box center [431, 226] width 272 height 44
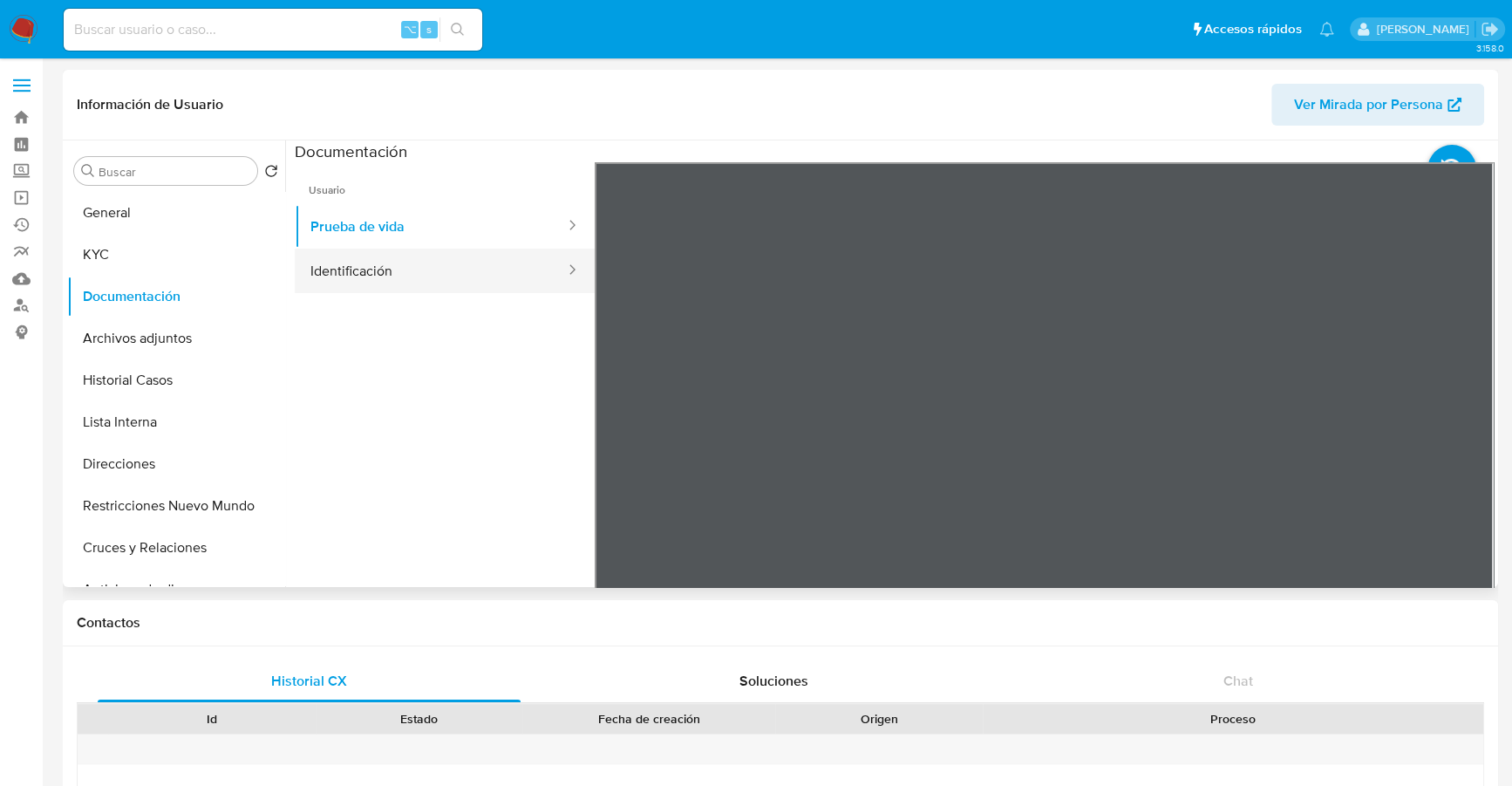
click at [380, 266] on button "Identificación" at bounding box center [431, 271] width 272 height 44
click at [1465, 451] on icon at bounding box center [1471, 445] width 35 height 35
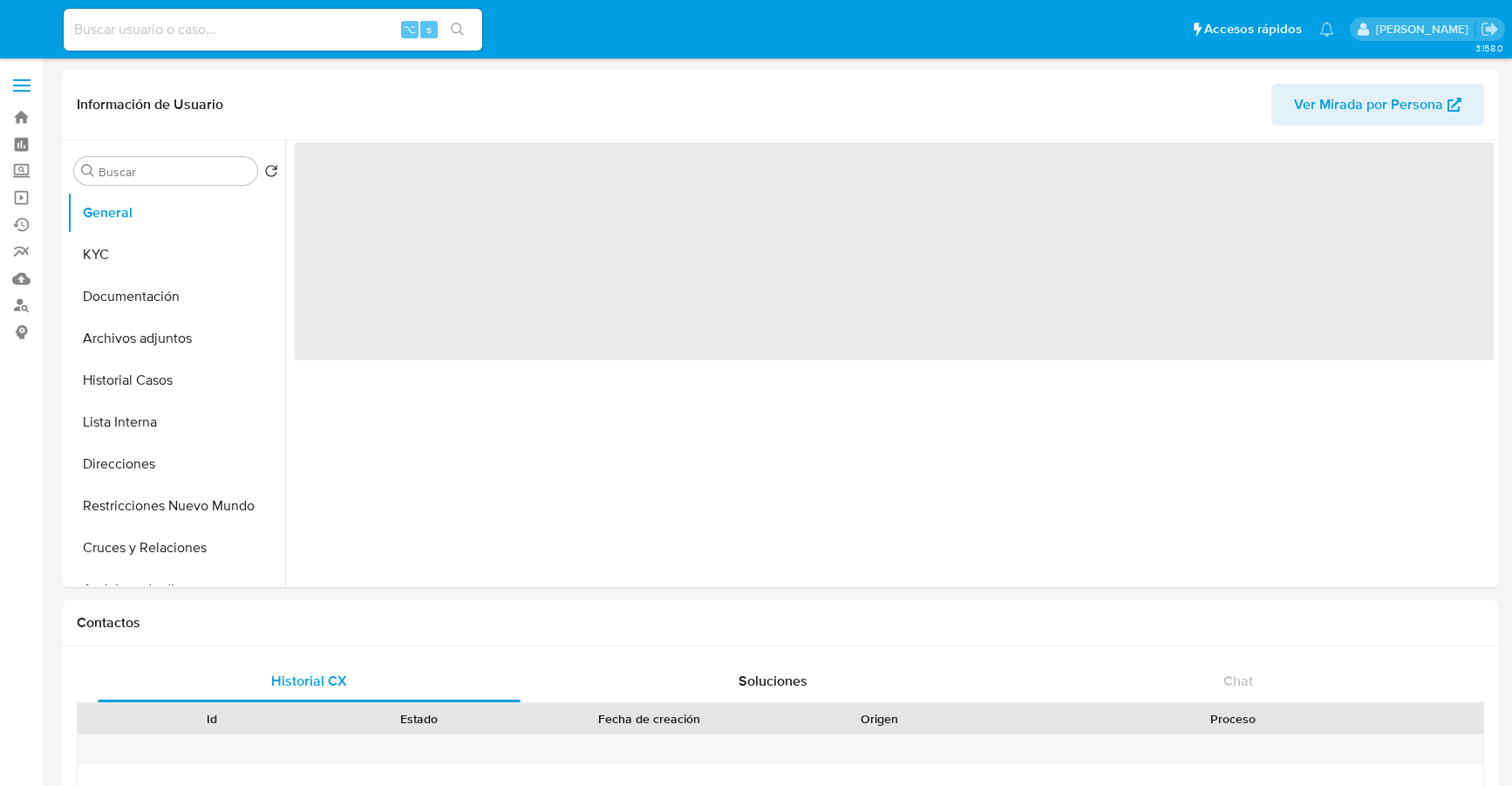
select select "10"
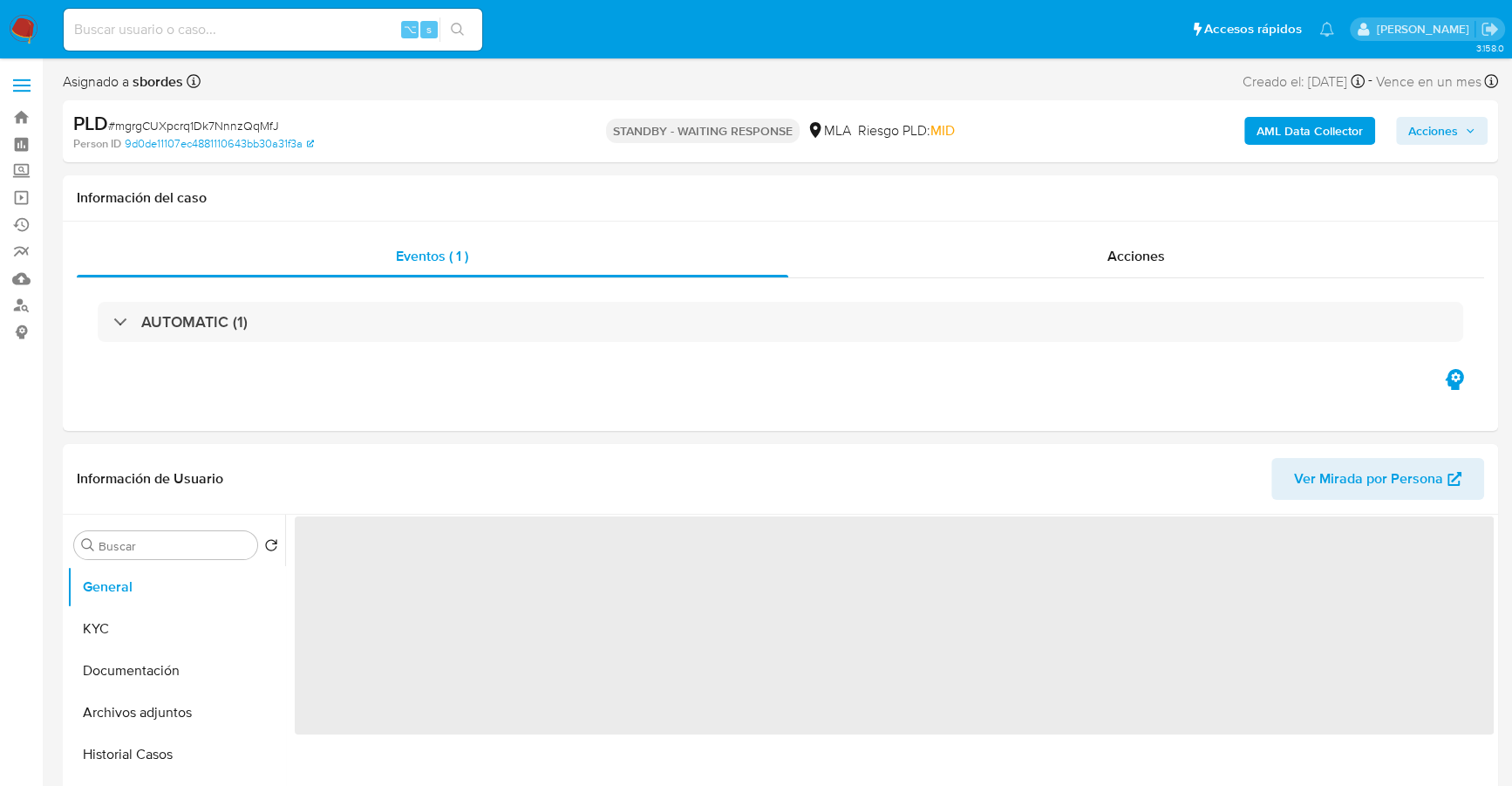
select select "10"
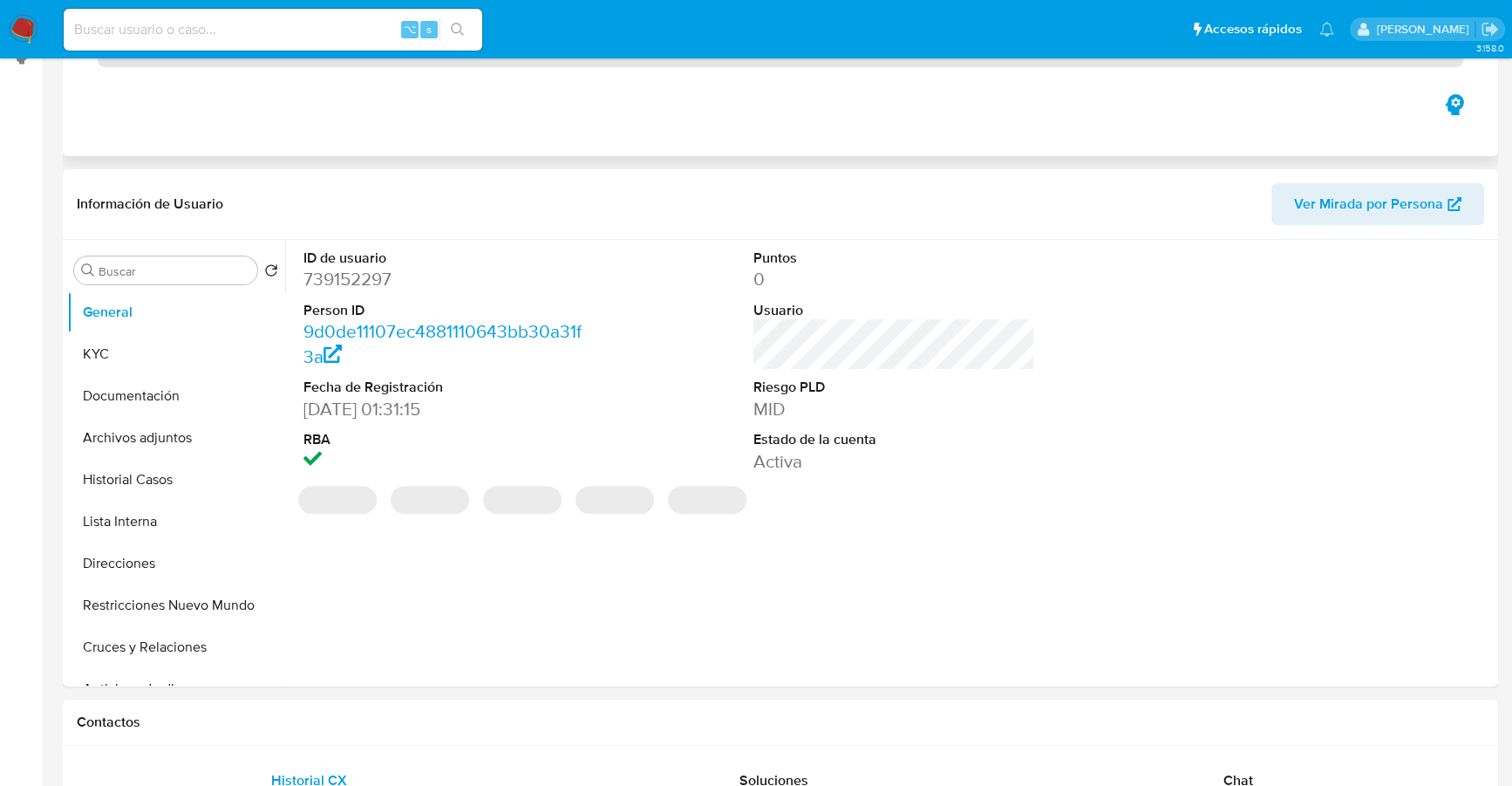
scroll to position [720, 0]
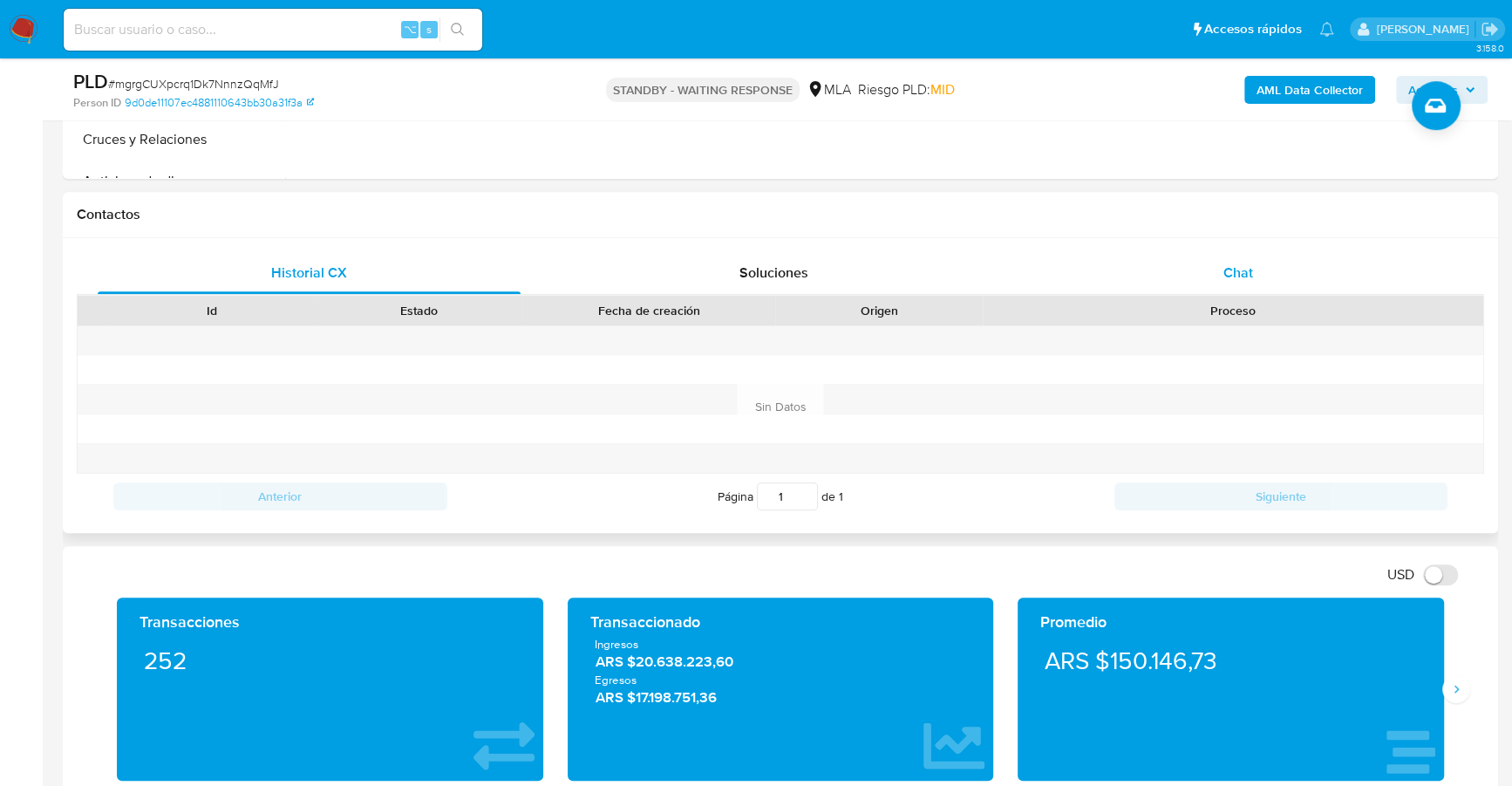
click at [1178, 263] on div "Chat" at bounding box center [1238, 273] width 423 height 42
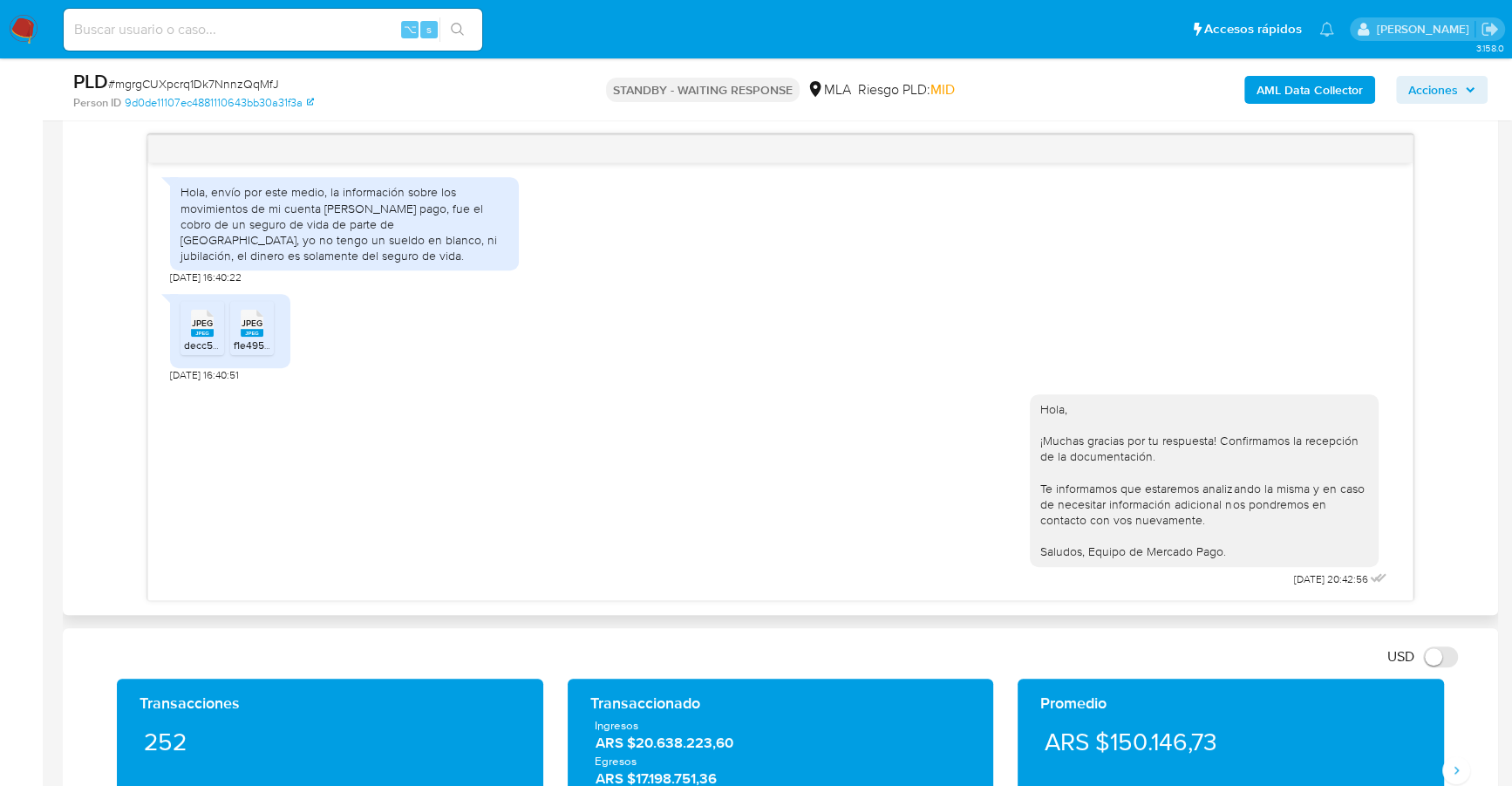
scroll to position [985, 0]
drag, startPoint x: 424, startPoint y: 208, endPoint x: 456, endPoint y: 212, distance: 32.2
click at [456, 212] on div "Hola, envío por este medio, la información sobre los movimientos de mi cuenta […" at bounding box center [344, 223] width 328 height 79
click at [473, 212] on div "Hola, envío por este medio, la información sobre los movimientos de mi cuenta […" at bounding box center [344, 223] width 328 height 79
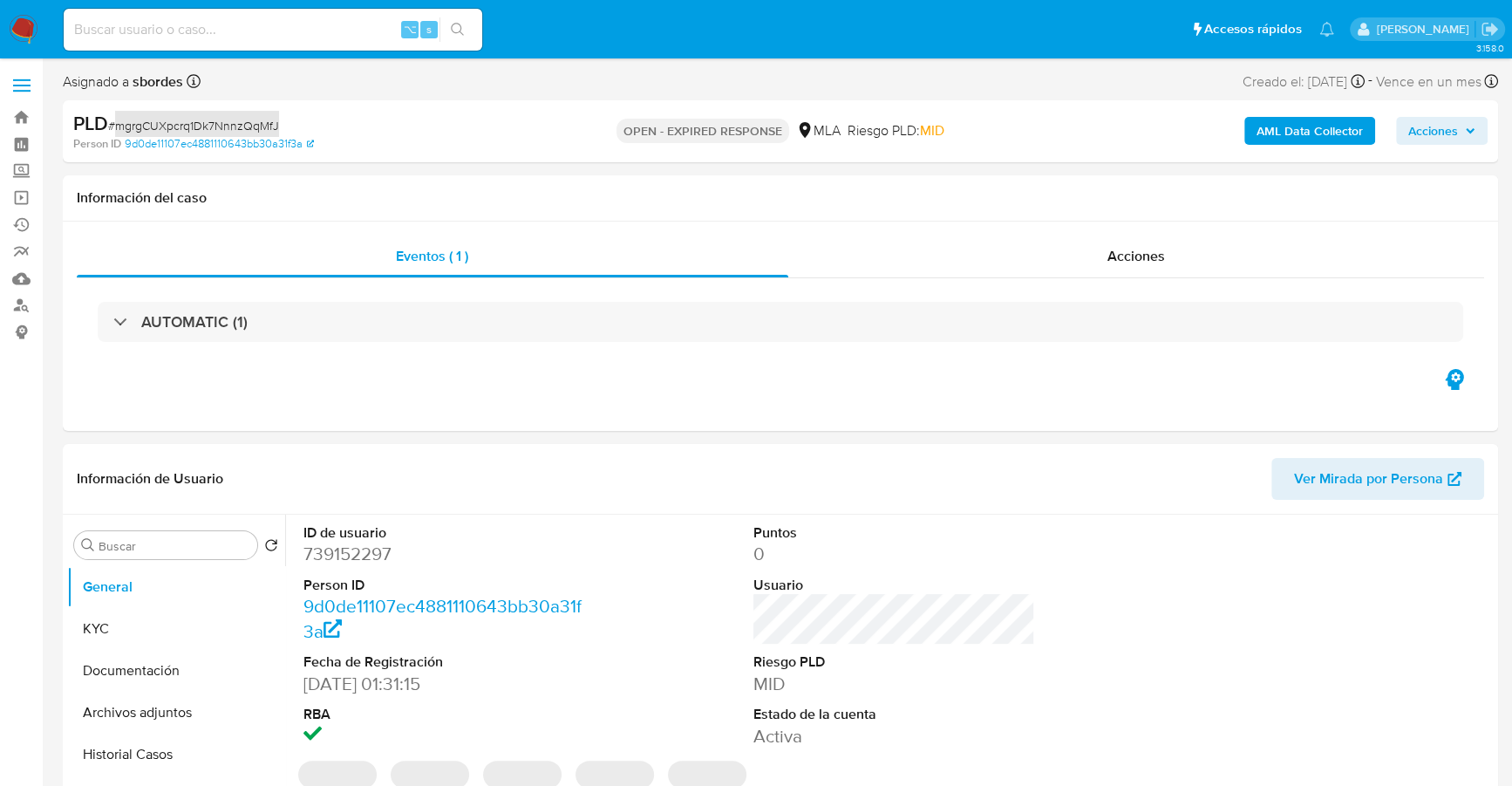
select select "10"
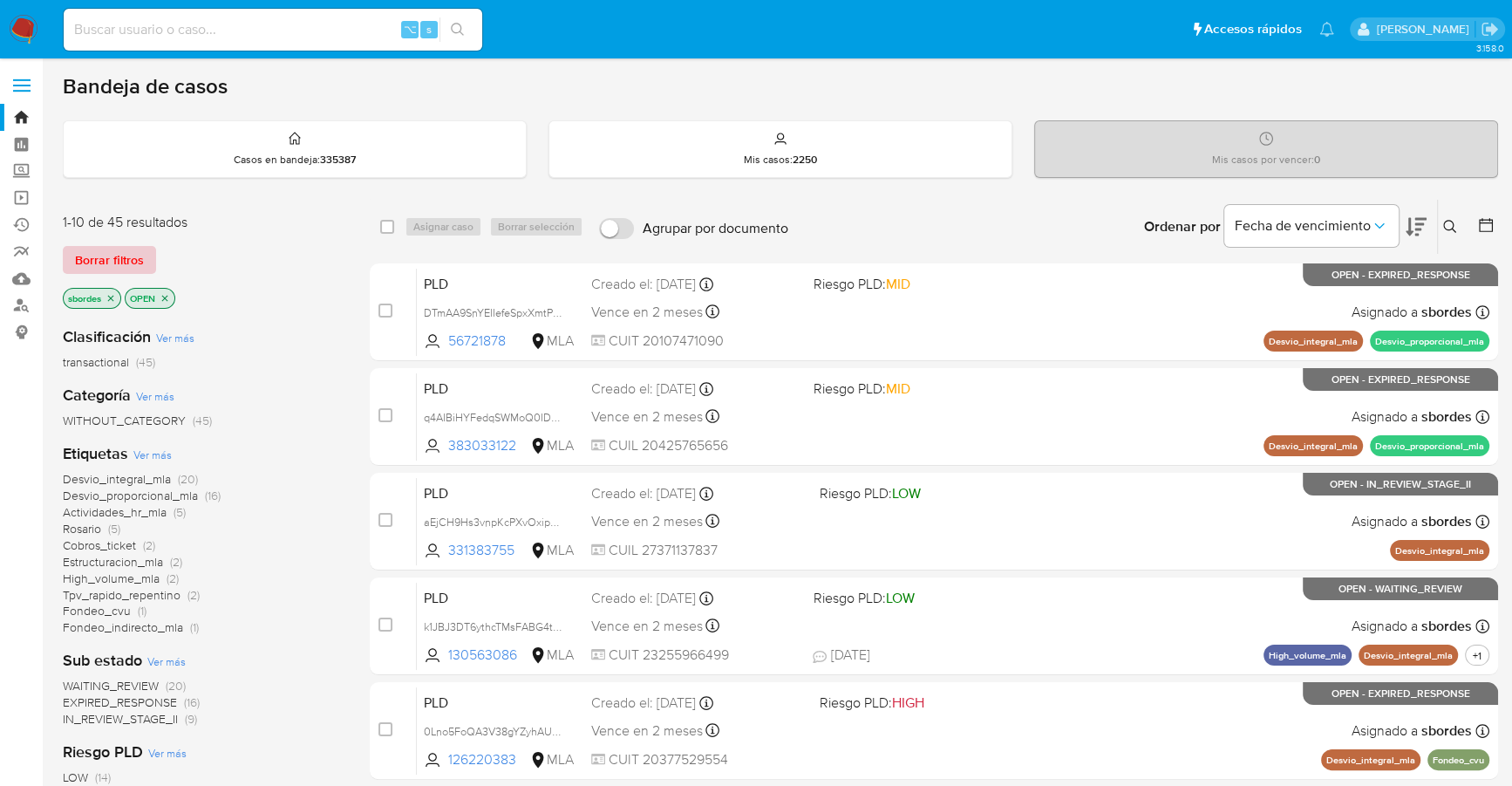
click at [131, 259] on span "Borrar filtros" at bounding box center [109, 259] width 69 height 24
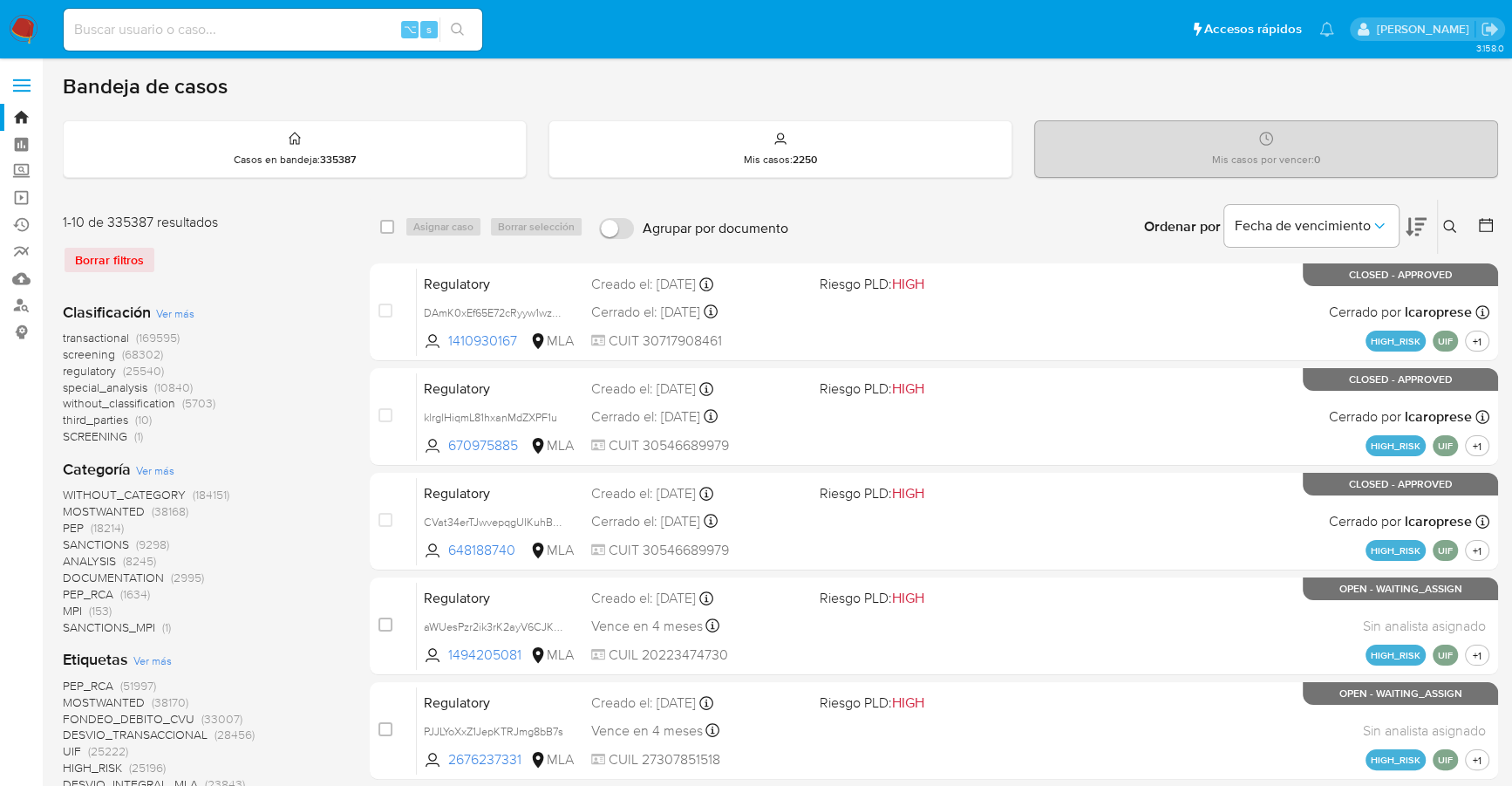
click at [1446, 227] on icon at bounding box center [1449, 226] width 13 height 13
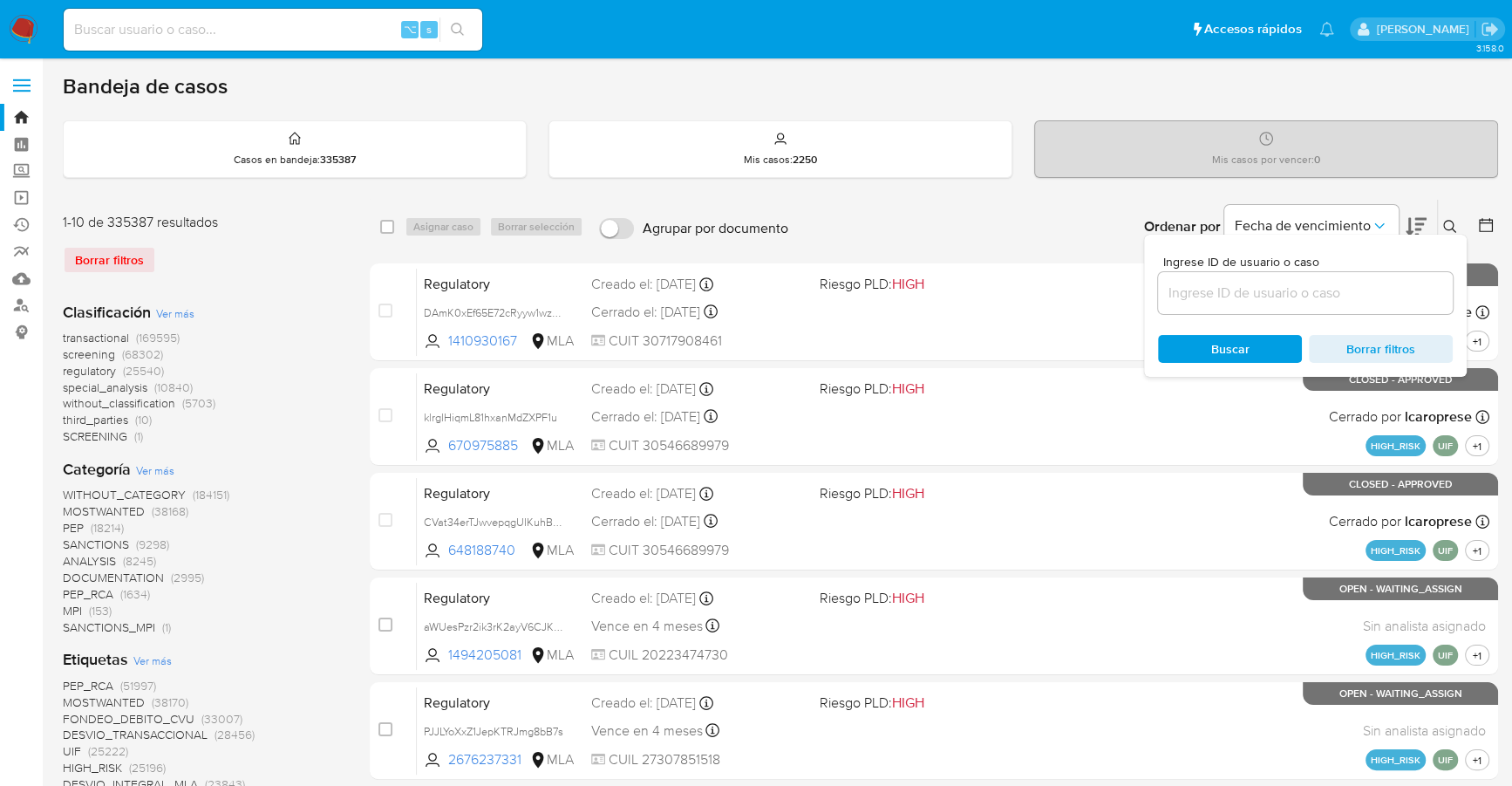
click at [1267, 302] on div at bounding box center [1305, 292] width 295 height 42
click at [1267, 296] on input at bounding box center [1305, 293] width 295 height 23
paste input "mgrgCUXpcrq1Dk7NnnzQqMfJ"
type input "mgrgCUXpcrq1Dk7NnnzQqMfJ"
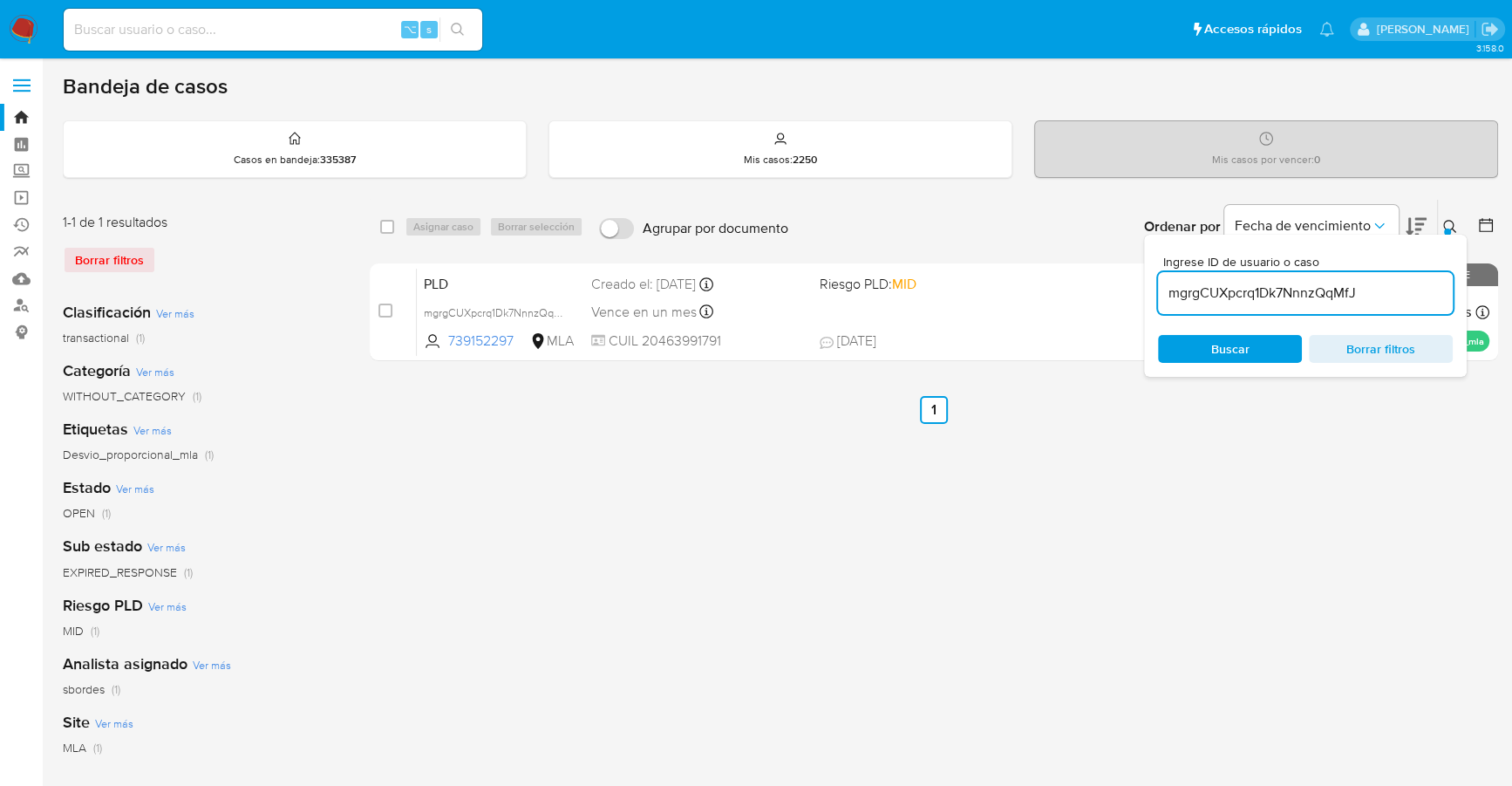
click at [1450, 226] on icon at bounding box center [1450, 226] width 14 height 14
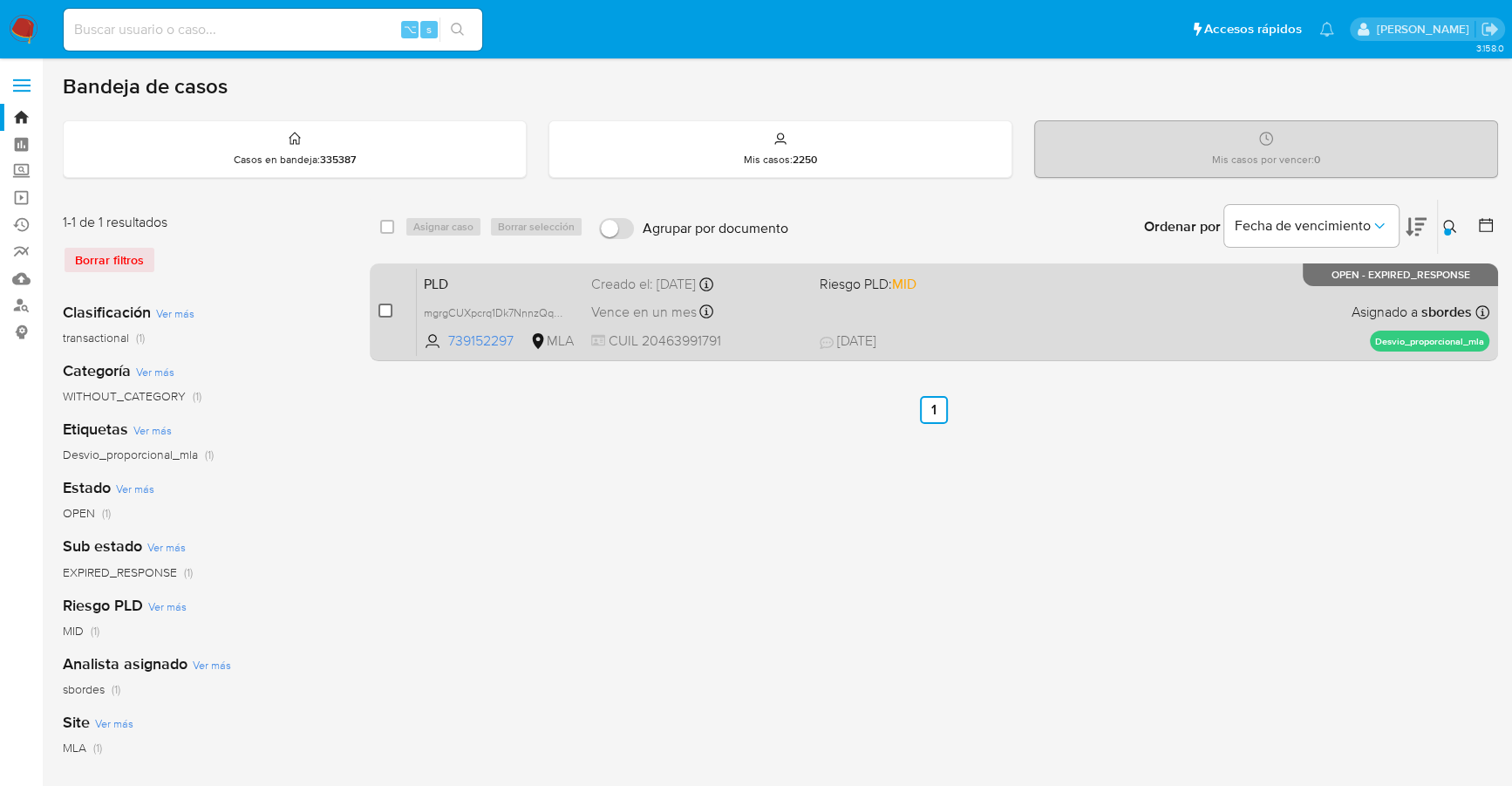
click at [382, 311] on input "checkbox" at bounding box center [385, 311] width 14 height 14
checkbox input "true"
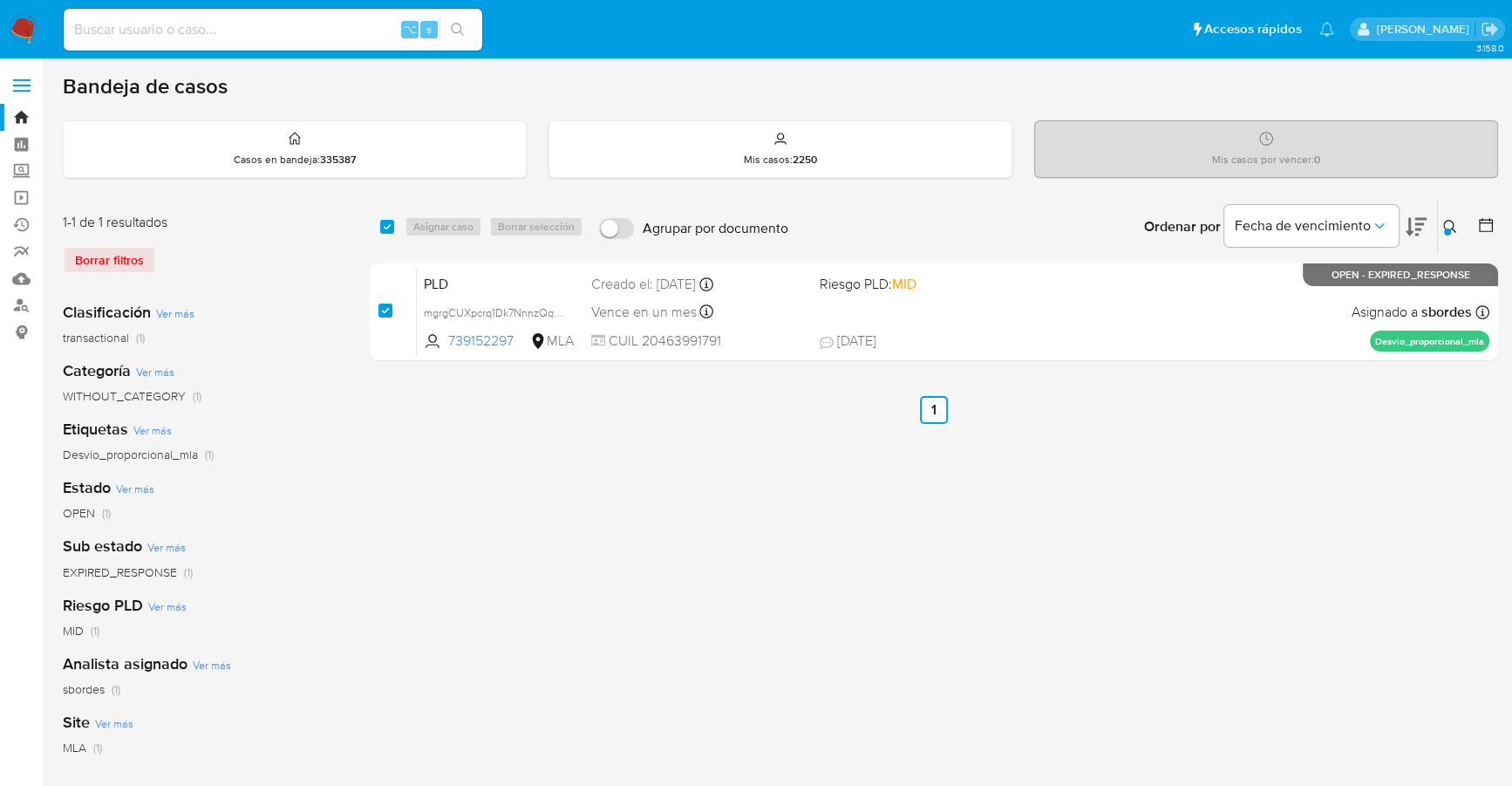
checkbox input "true"
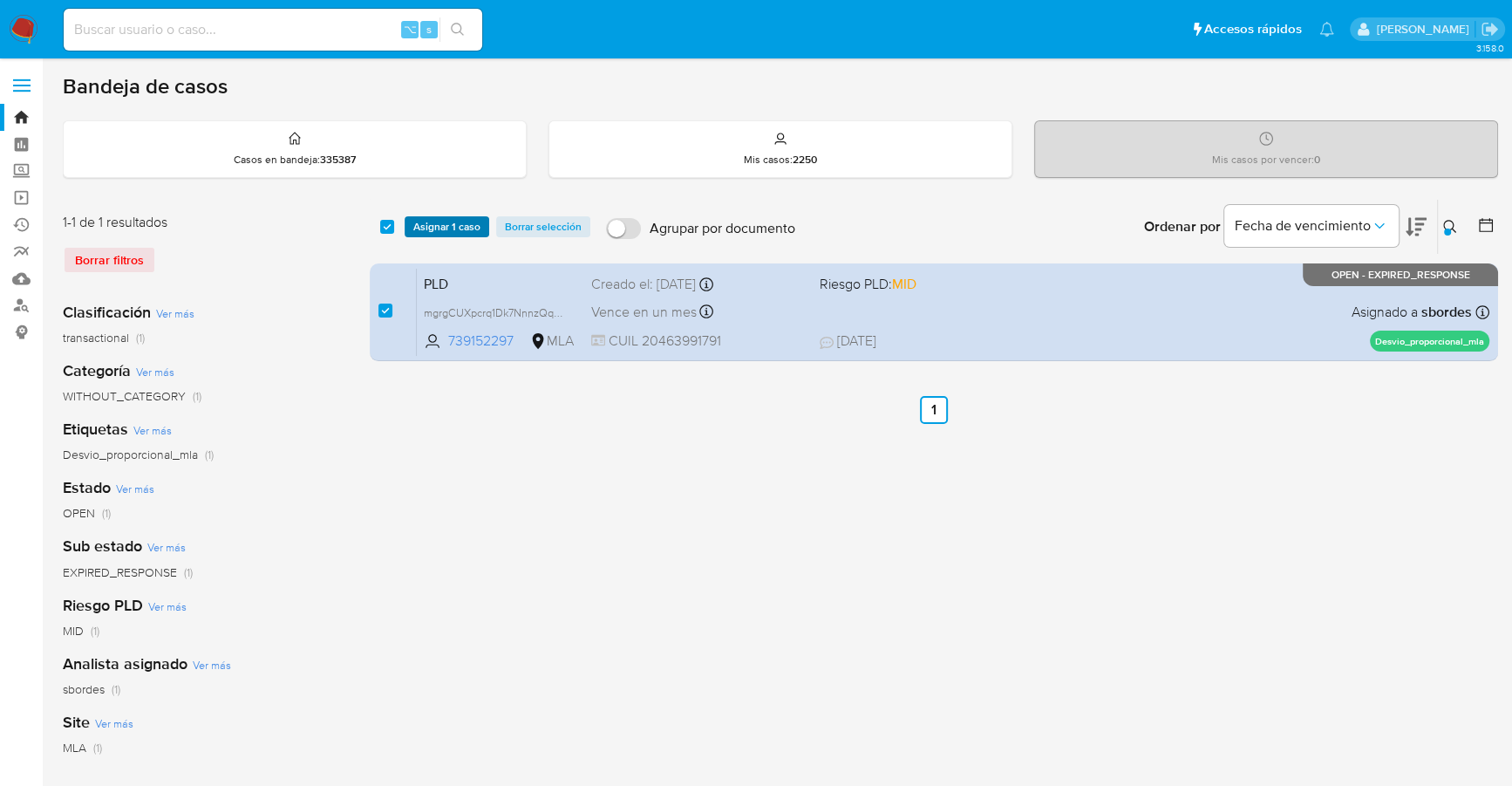
click at [441, 234] on span "Asignar 1 caso" at bounding box center [447, 226] width 67 height 18
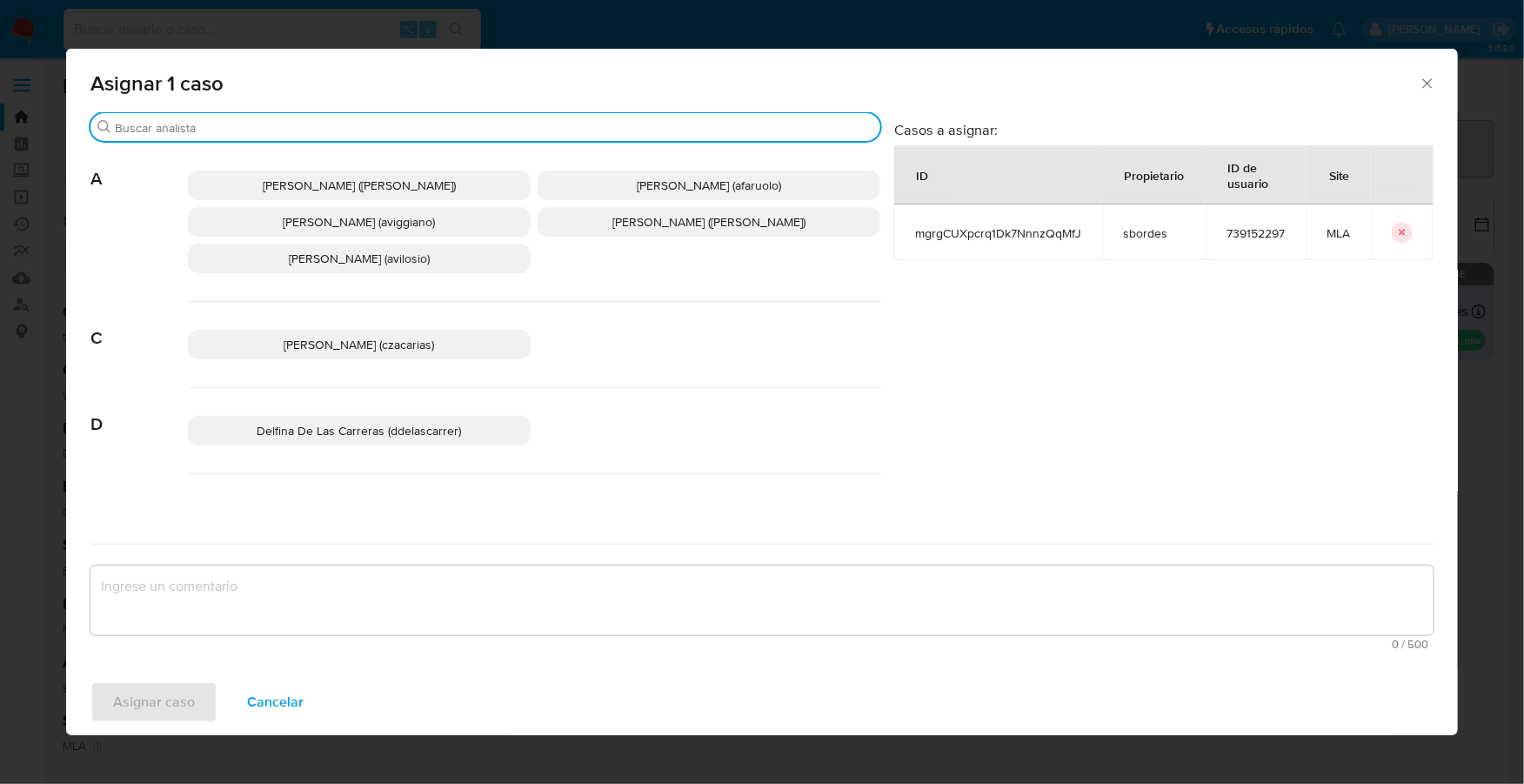
click at [265, 125] on input "Buscar" at bounding box center [494, 128] width 758 height 16
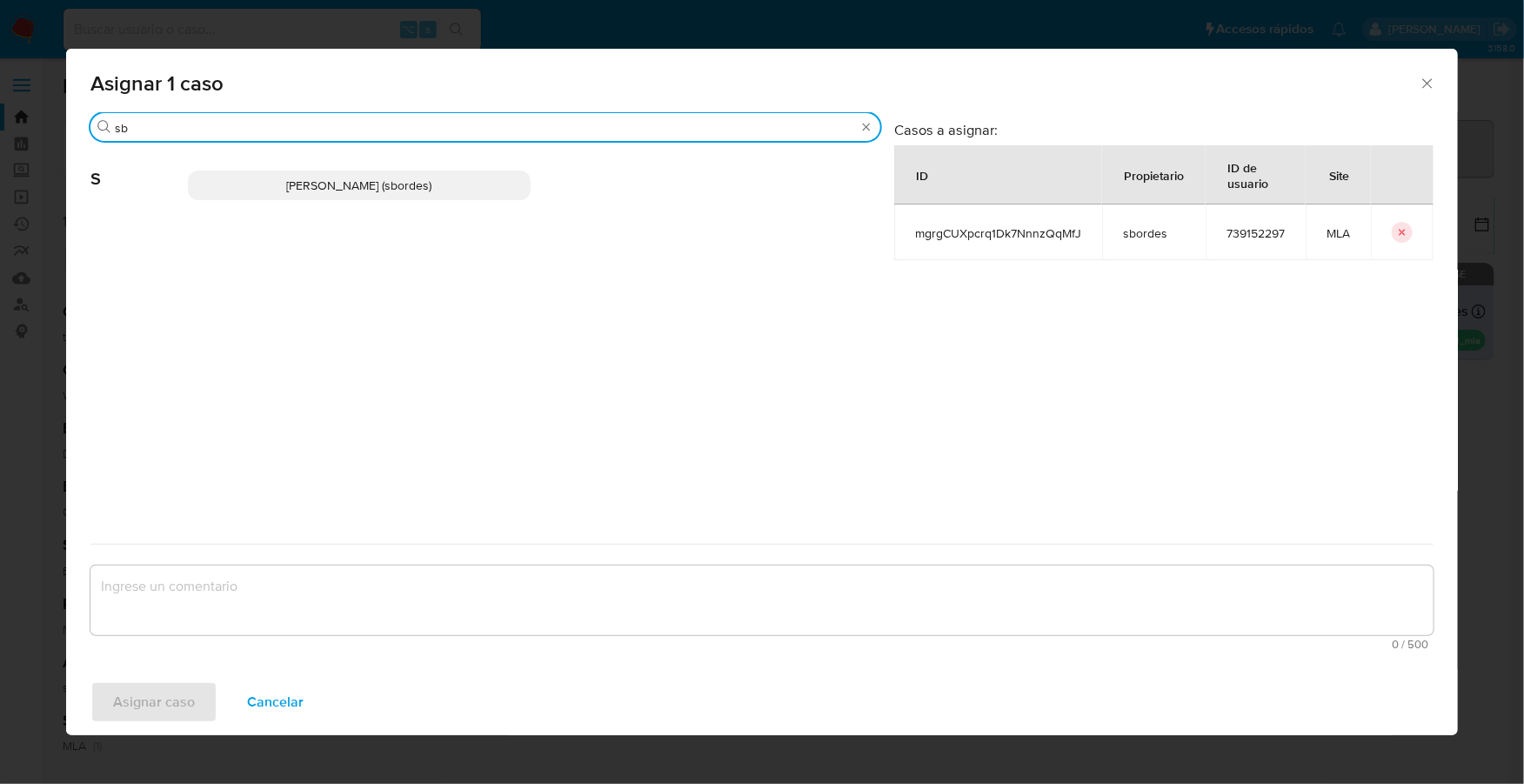
type input "sb"
click at [323, 188] on span "Stefania Bordes (sbordes)" at bounding box center [360, 185] width 145 height 18
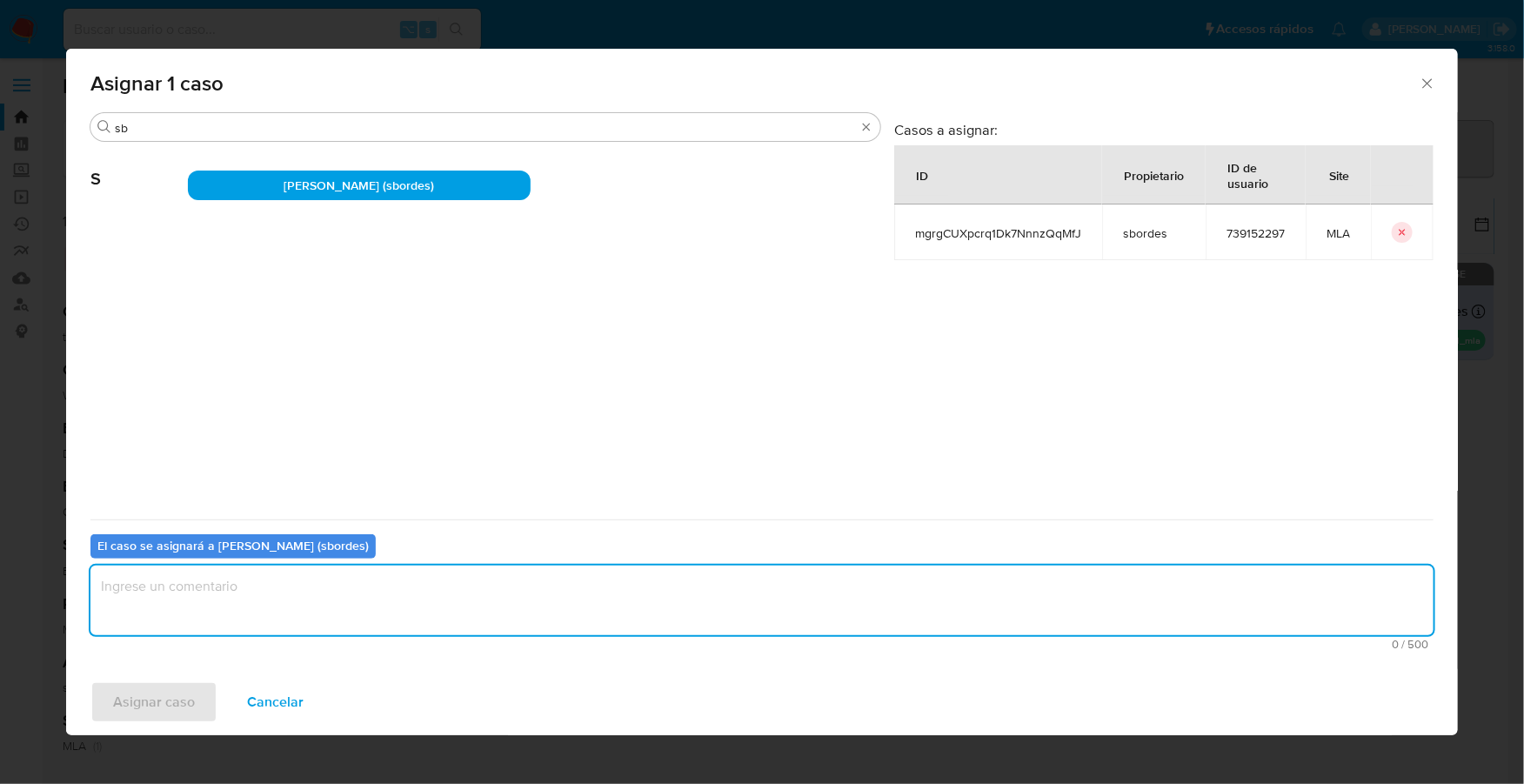
click at [264, 625] on textarea "assign-modal" at bounding box center [762, 600] width 1343 height 70
click at [175, 698] on span "Asignar caso" at bounding box center [154, 702] width 82 height 38
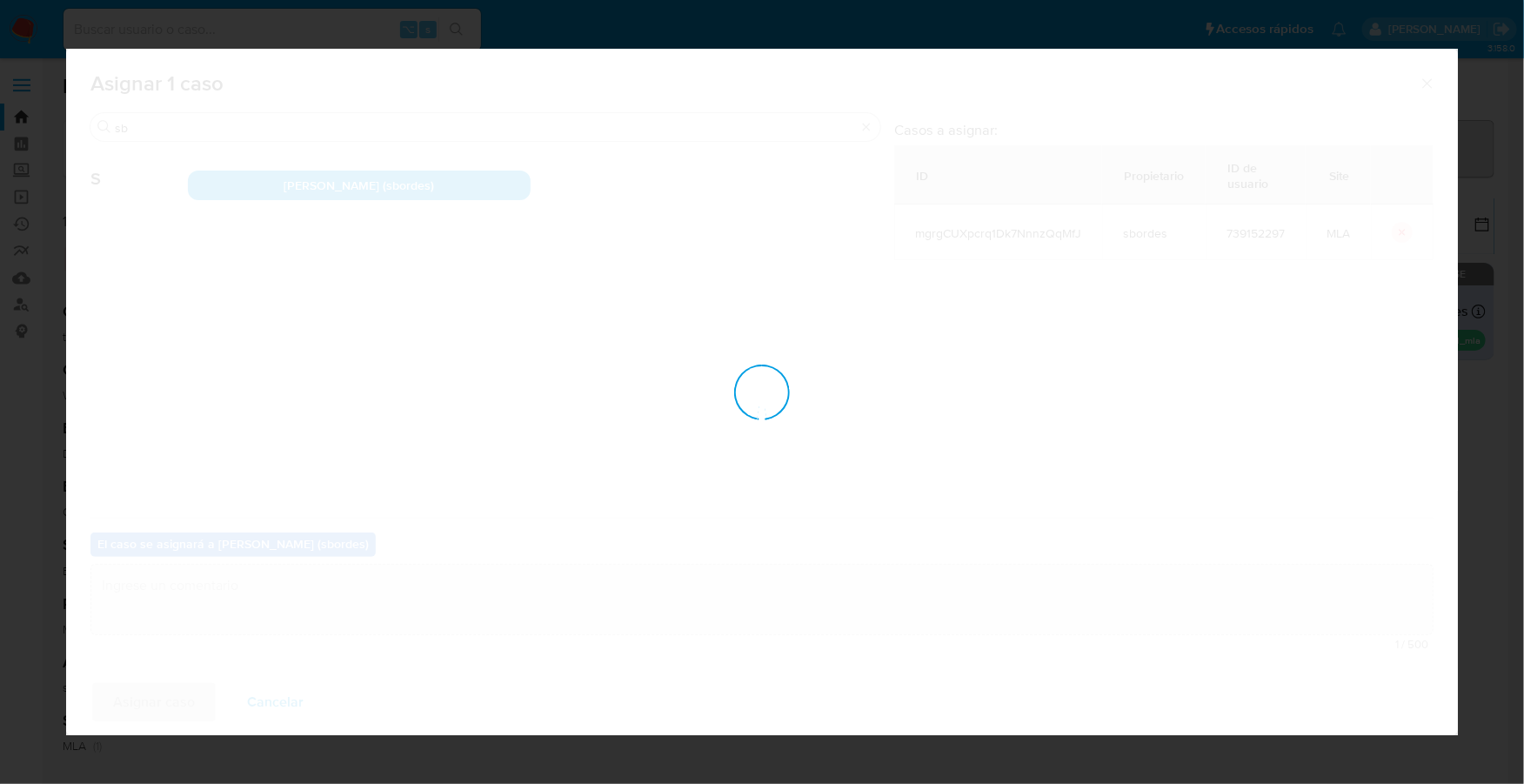
checkbox input "false"
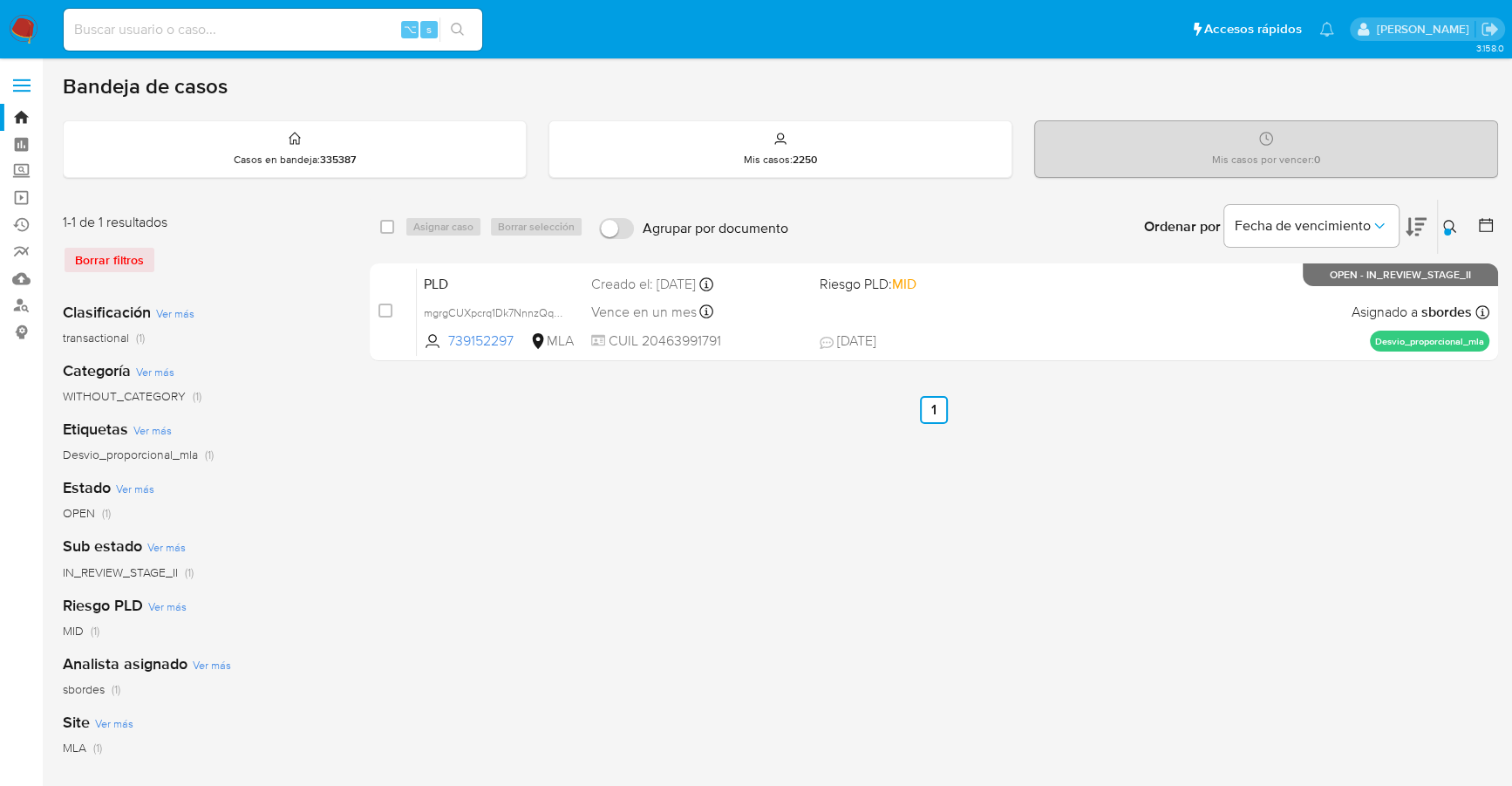
click at [1451, 226] on icon at bounding box center [1449, 226] width 13 height 13
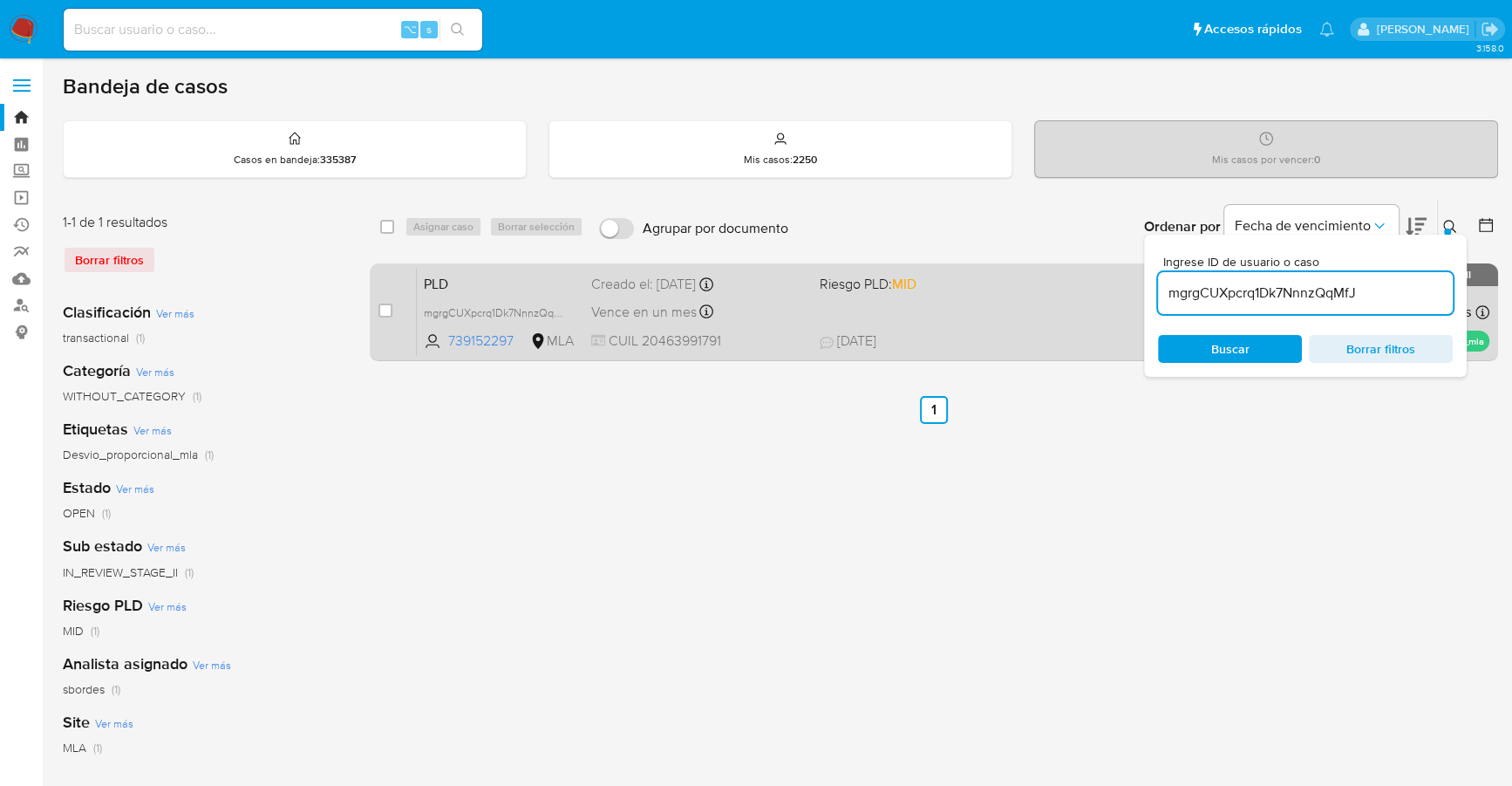
drag, startPoint x: 1373, startPoint y: 297, endPoint x: 1124, endPoint y: 274, distance: 250.1
click at [1124, 274] on div "select-all-cases-checkbox Asignar caso Borrar selección Agrupar por documento O…" at bounding box center [933, 283] width 1128 height 169
type input "k8yAhKhD3BigB0LIcUkFxXPg"
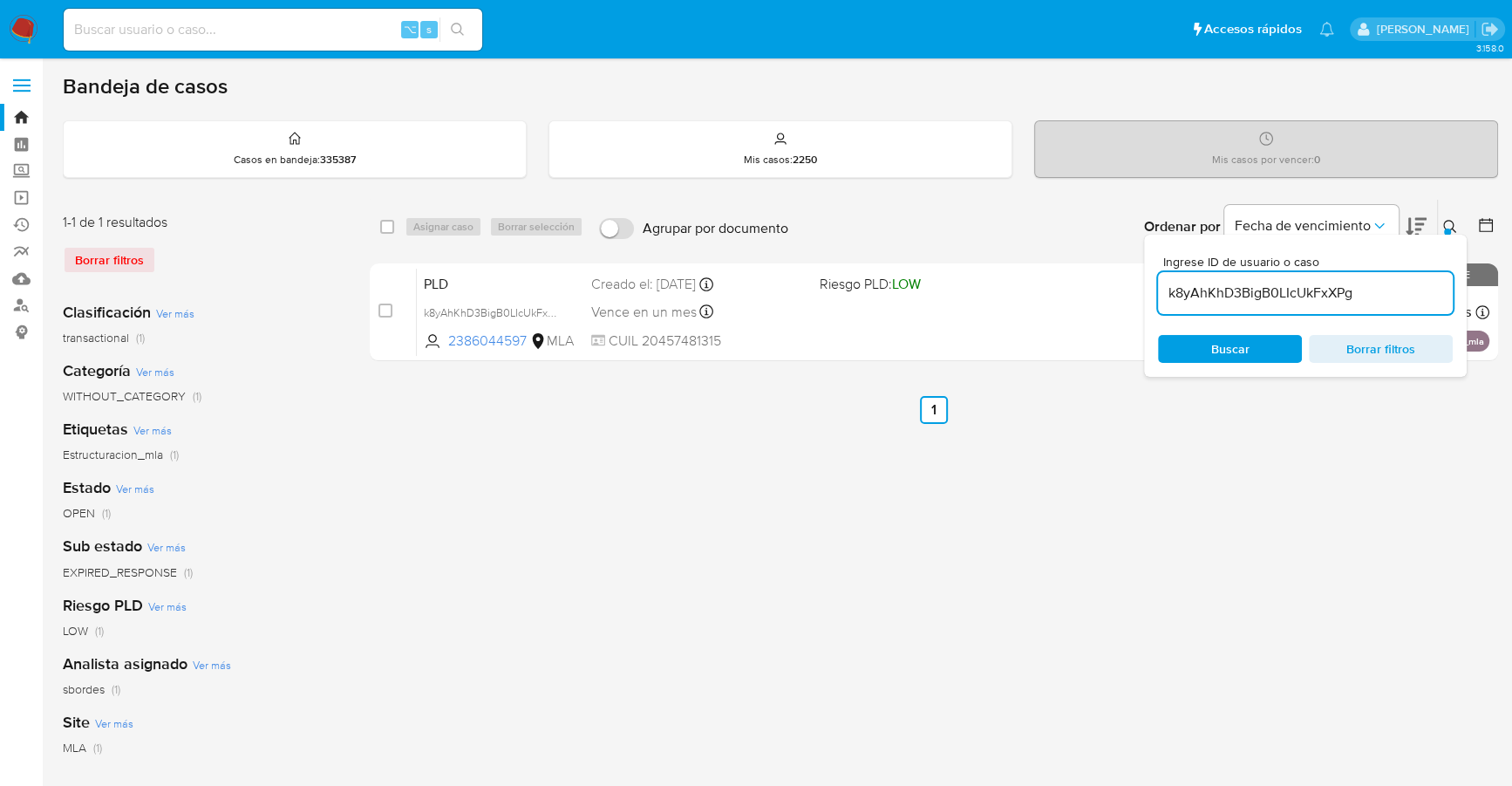
click at [1451, 222] on icon at bounding box center [1450, 226] width 14 height 14
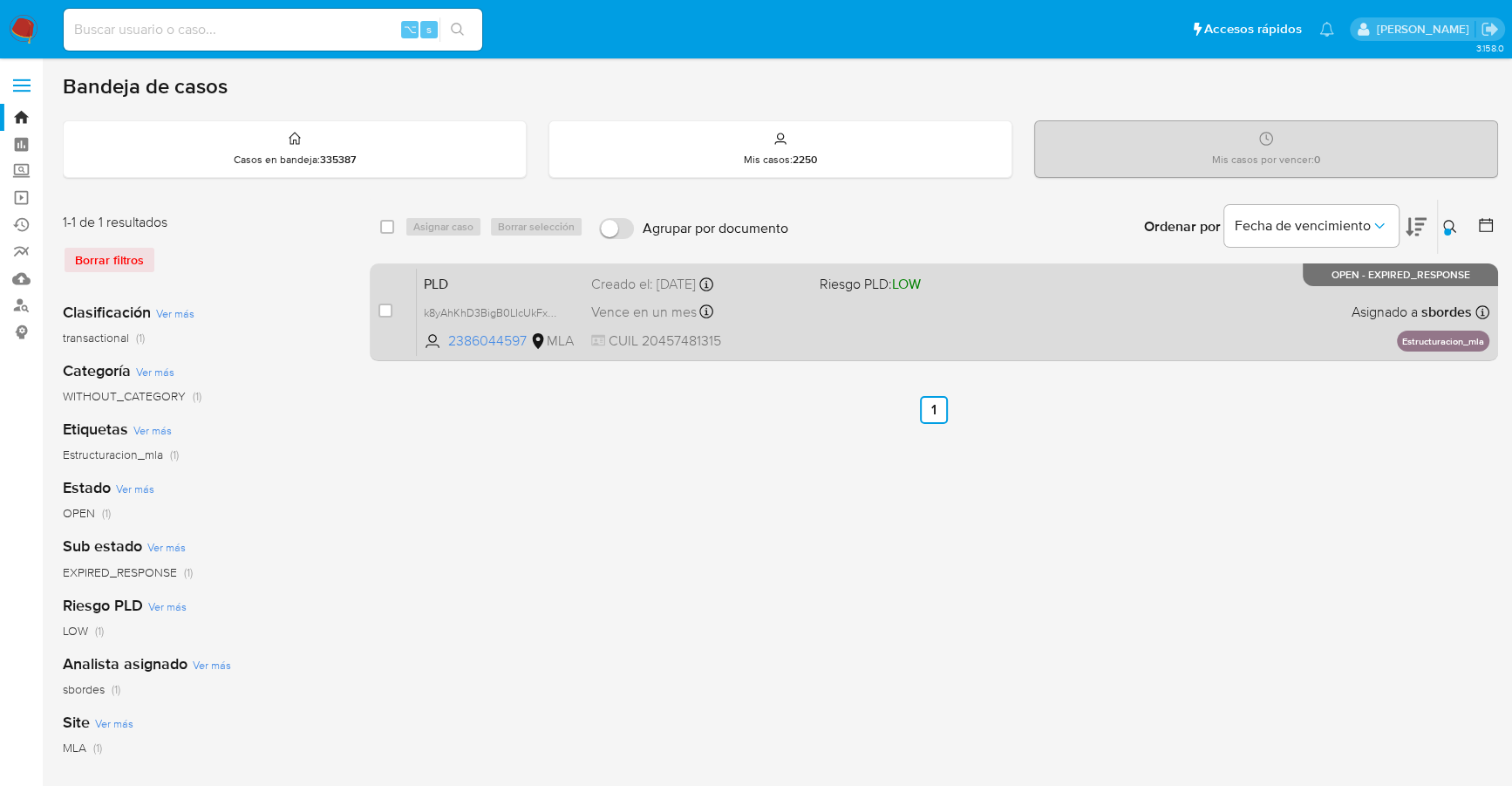
click at [377, 312] on div "case-item-checkbox No es posible asignar el caso PLD k8yAhKhD3BigB0LIcUkFxXPg 2…" at bounding box center [933, 313] width 1128 height 98
click at [378, 310] on input "checkbox" at bounding box center [385, 311] width 14 height 14
checkbox input "true"
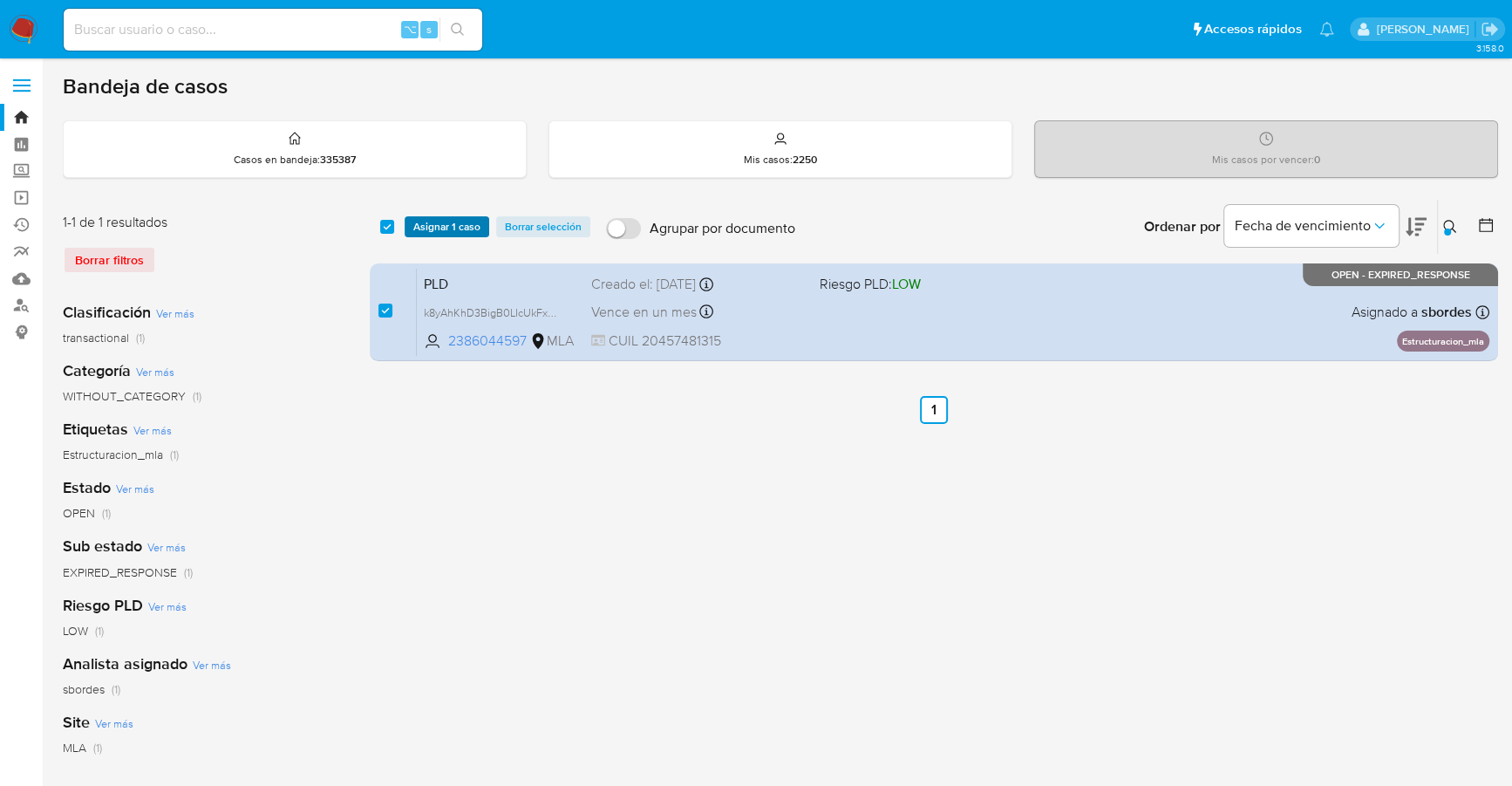
click at [455, 225] on span "Asignar 1 caso" at bounding box center [447, 226] width 67 height 18
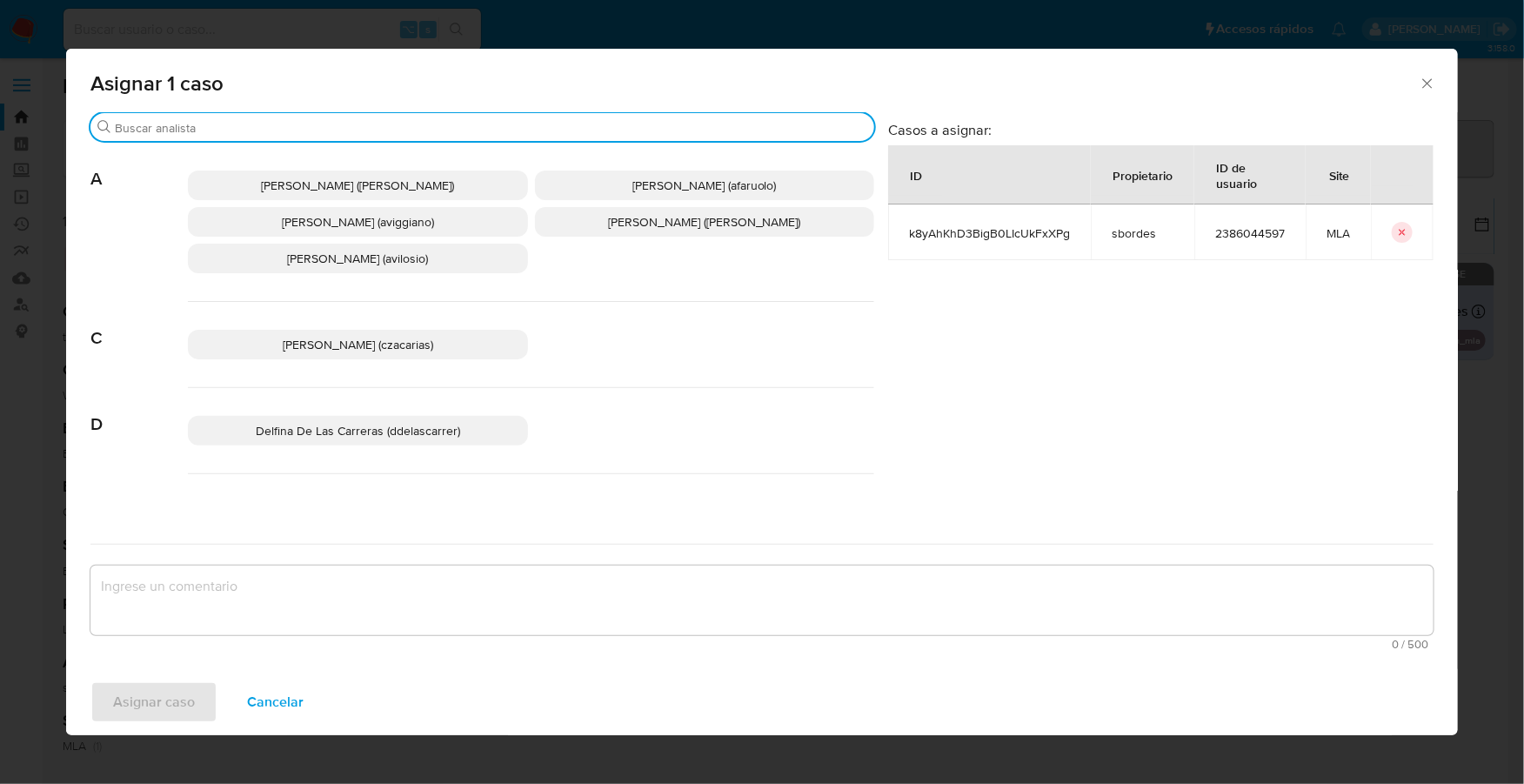
click at [257, 128] on input "Buscar" at bounding box center [491, 128] width 752 height 16
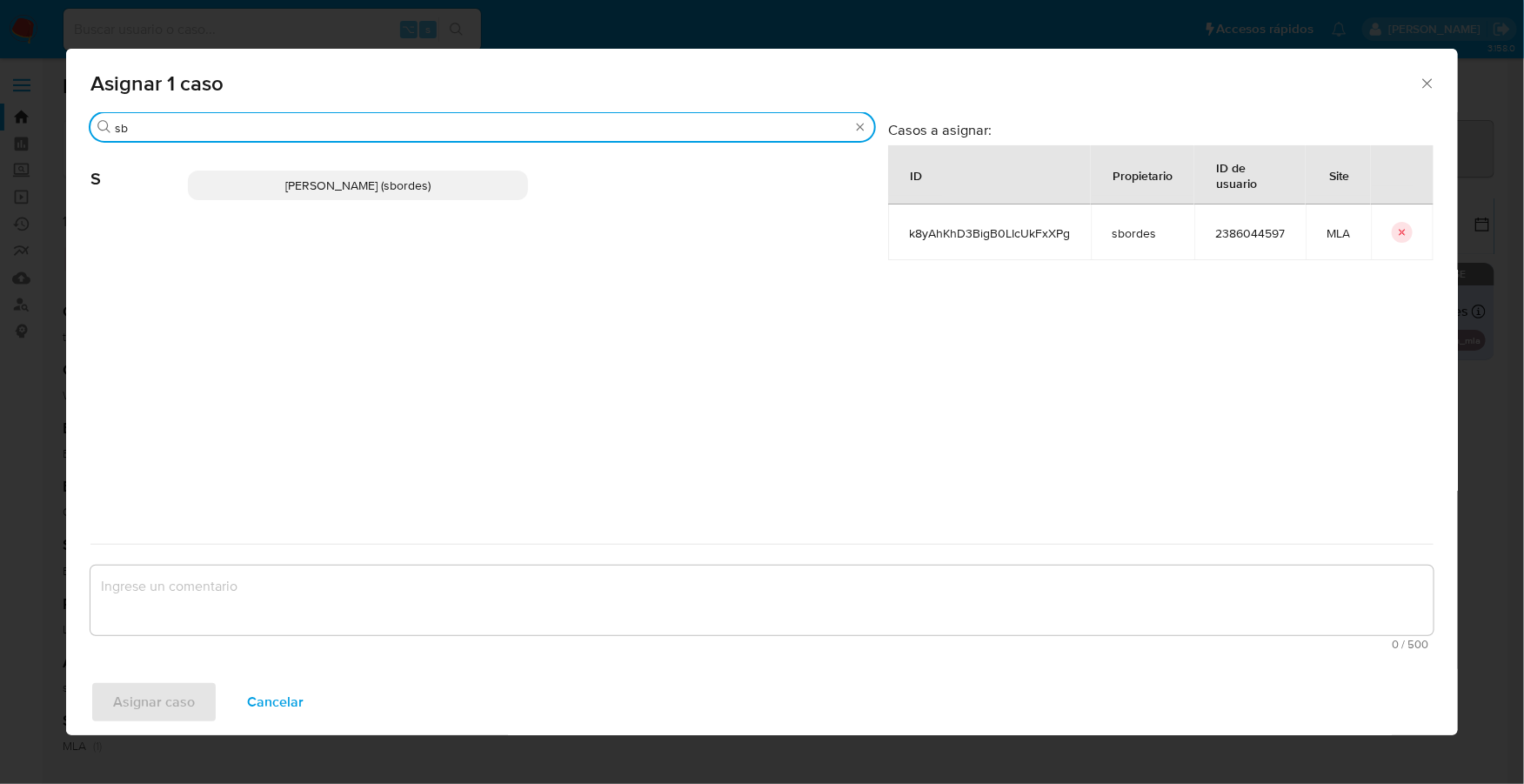
type input "sb"
click at [290, 198] on p "Stefania Bordes (sbordes)" at bounding box center [358, 184] width 340 height 29
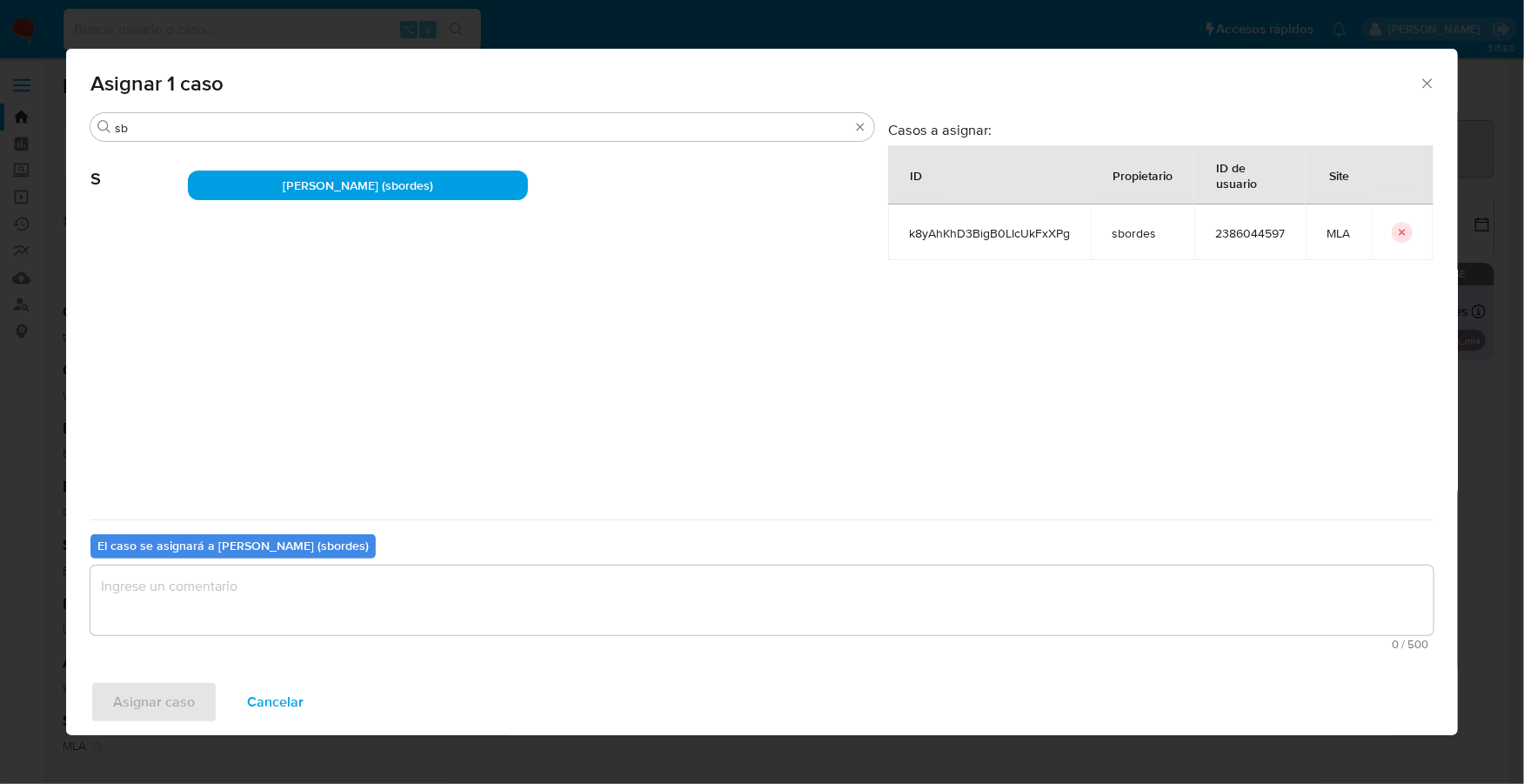
click at [240, 573] on textarea "assign-modal" at bounding box center [762, 600] width 1343 height 70
click at [156, 694] on span "Asignar caso" at bounding box center [154, 702] width 82 height 38
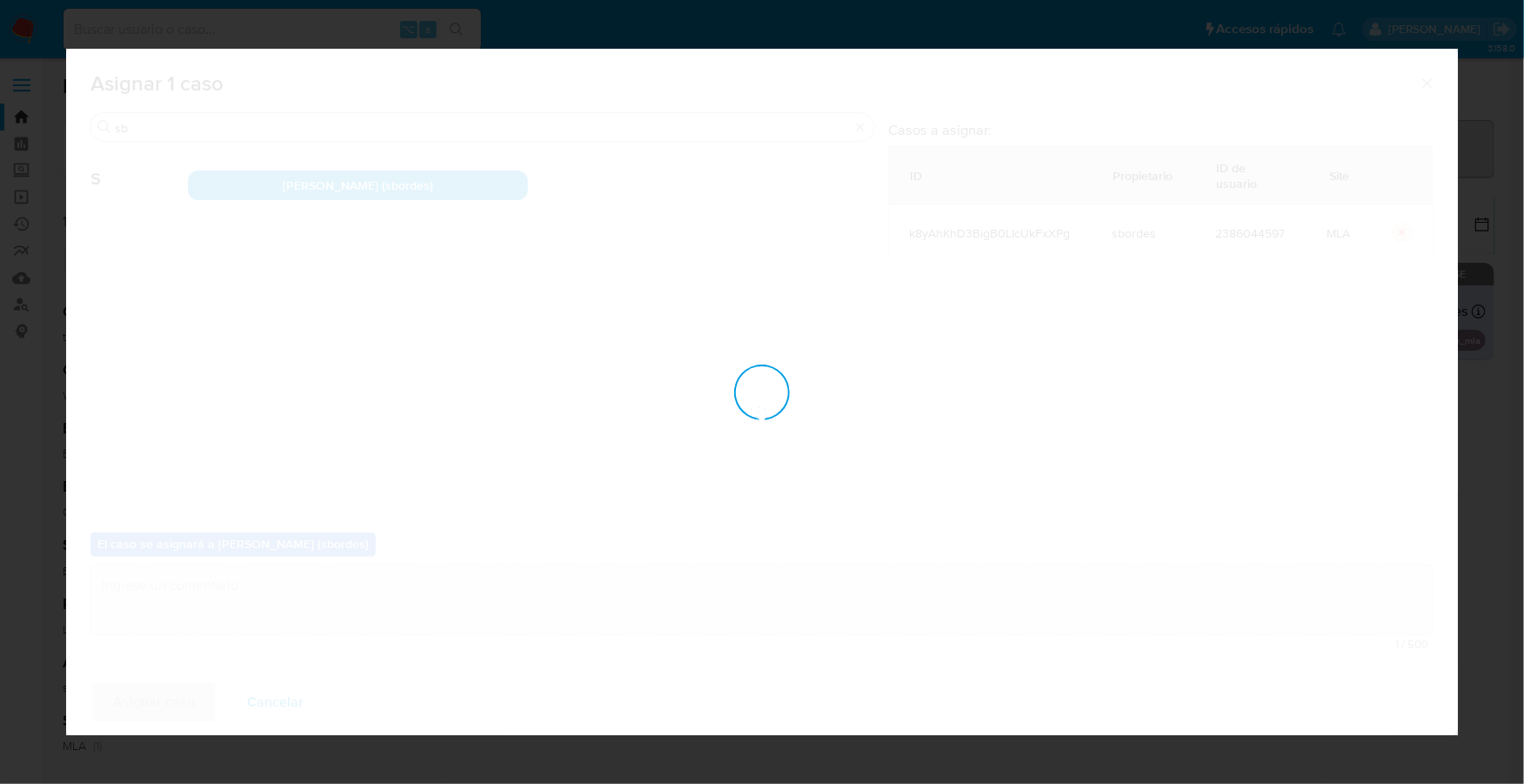
checkbox input "false"
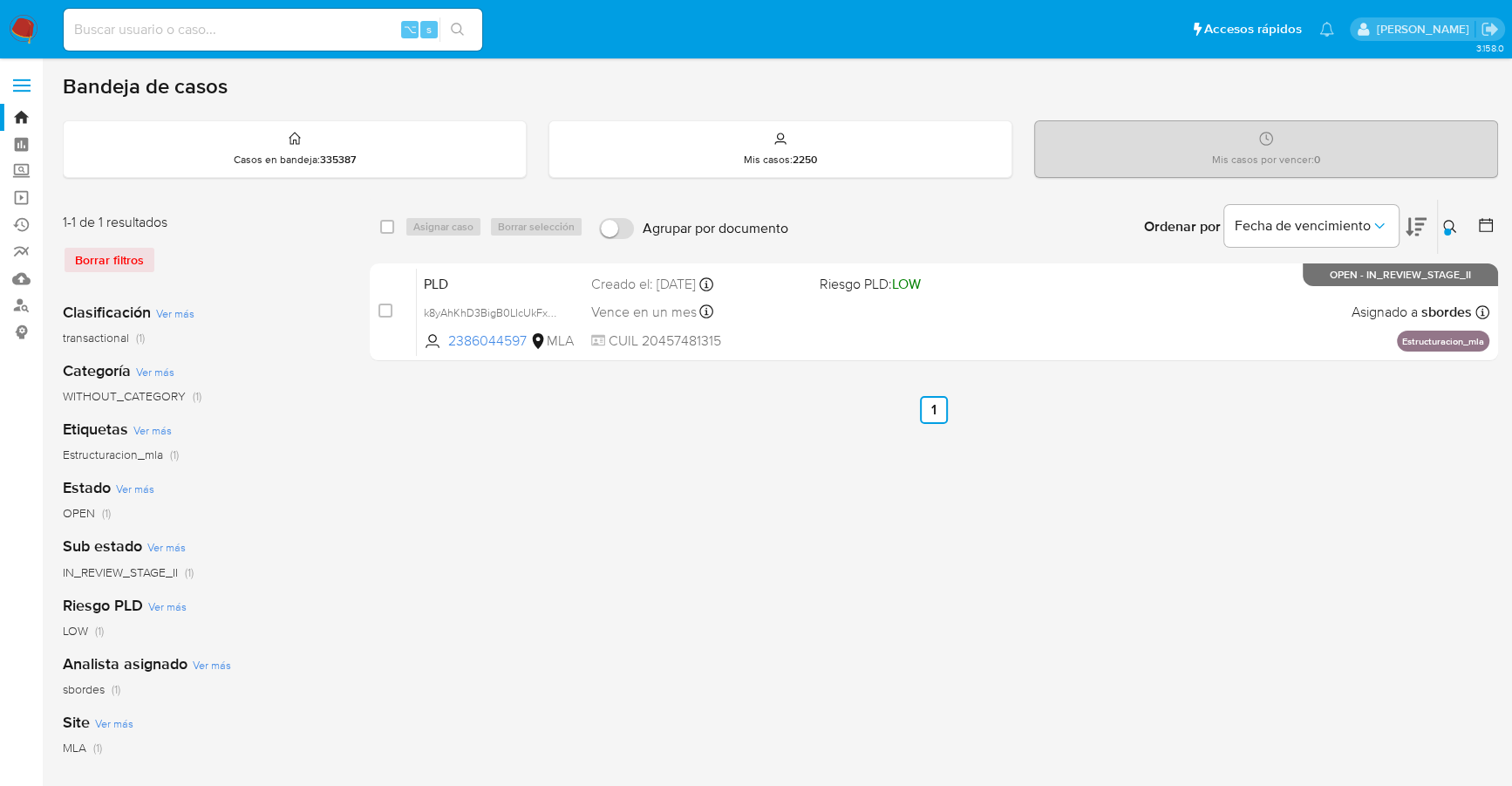
click at [27, 33] on img at bounding box center [23, 29] width 29 height 29
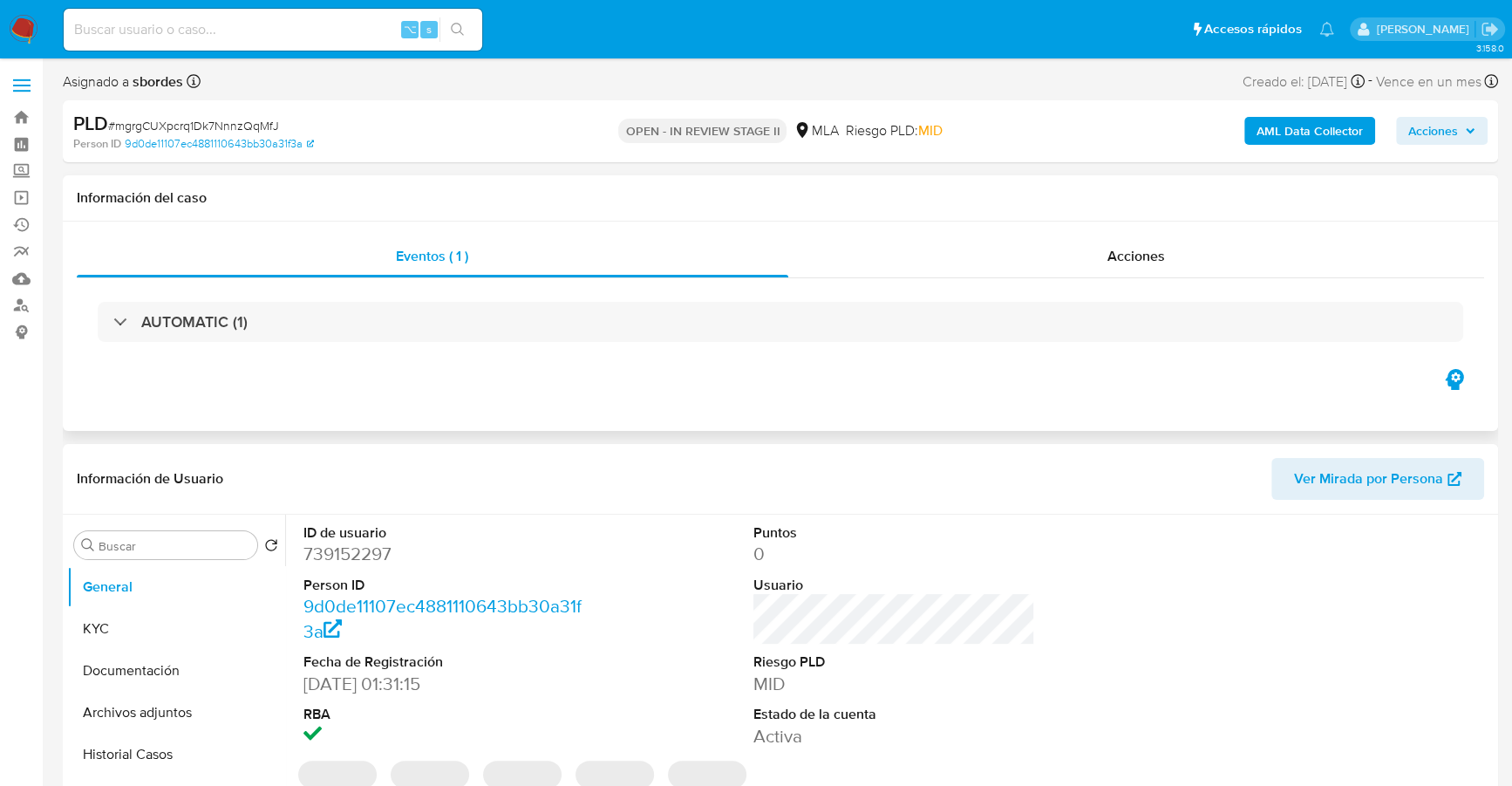
select select "10"
click at [1446, 132] on span "Acciones" at bounding box center [1433, 131] width 50 height 28
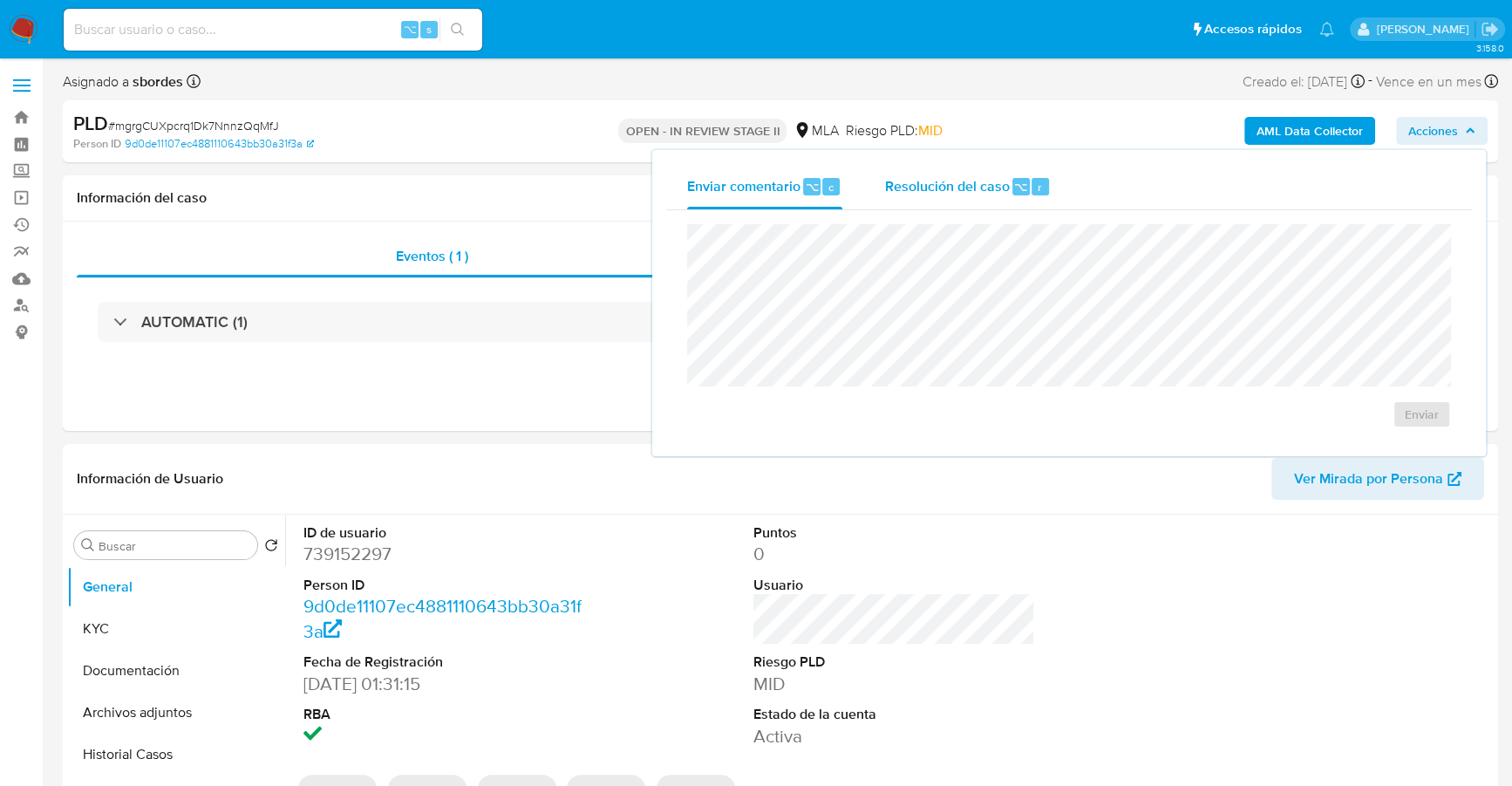
click at [1030, 174] on div "Resolución del caso ⌥ r" at bounding box center [968, 187] width 167 height 45
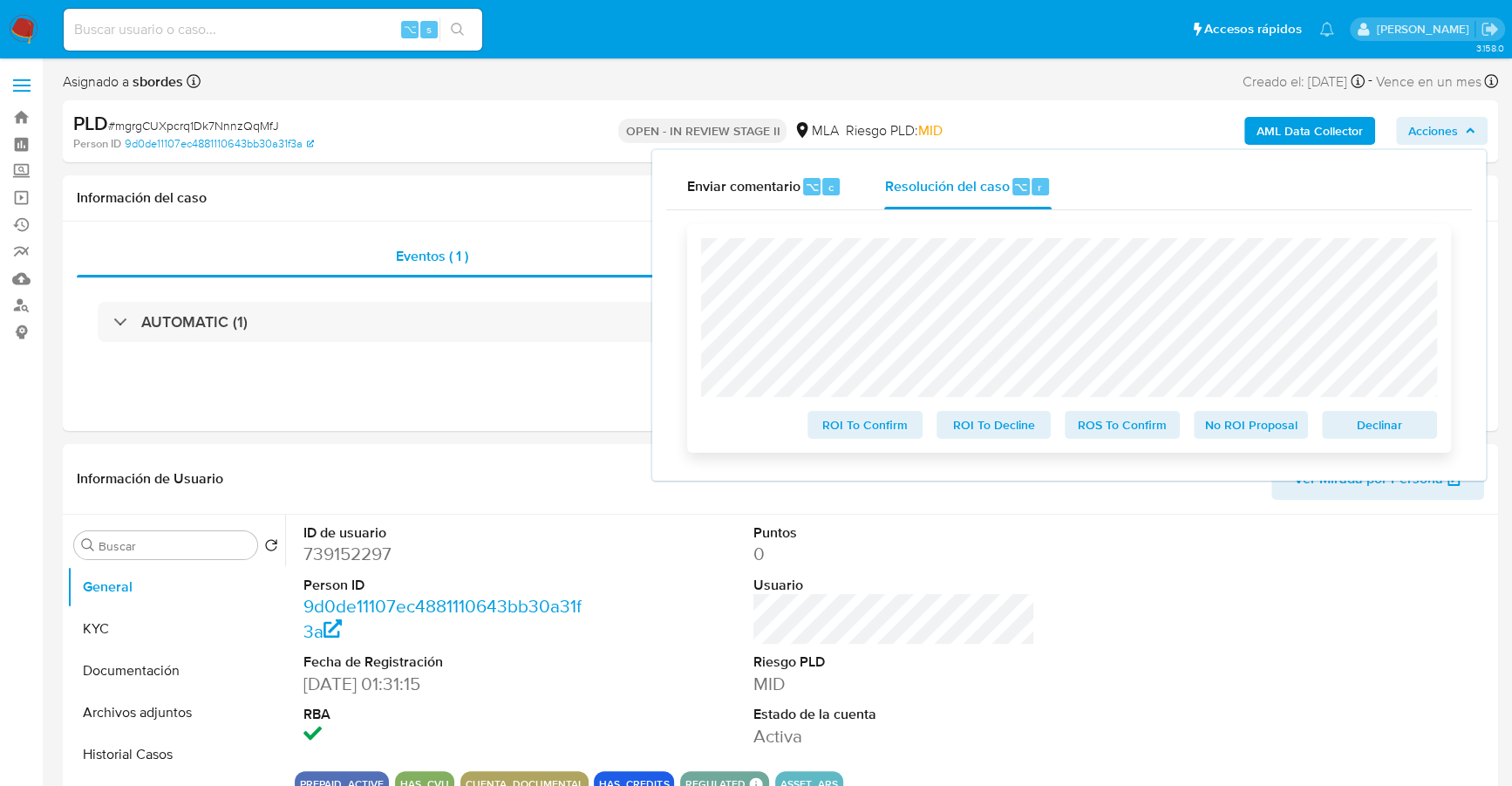
click at [1381, 429] on span "Declinar" at bounding box center [1379, 424] width 91 height 24
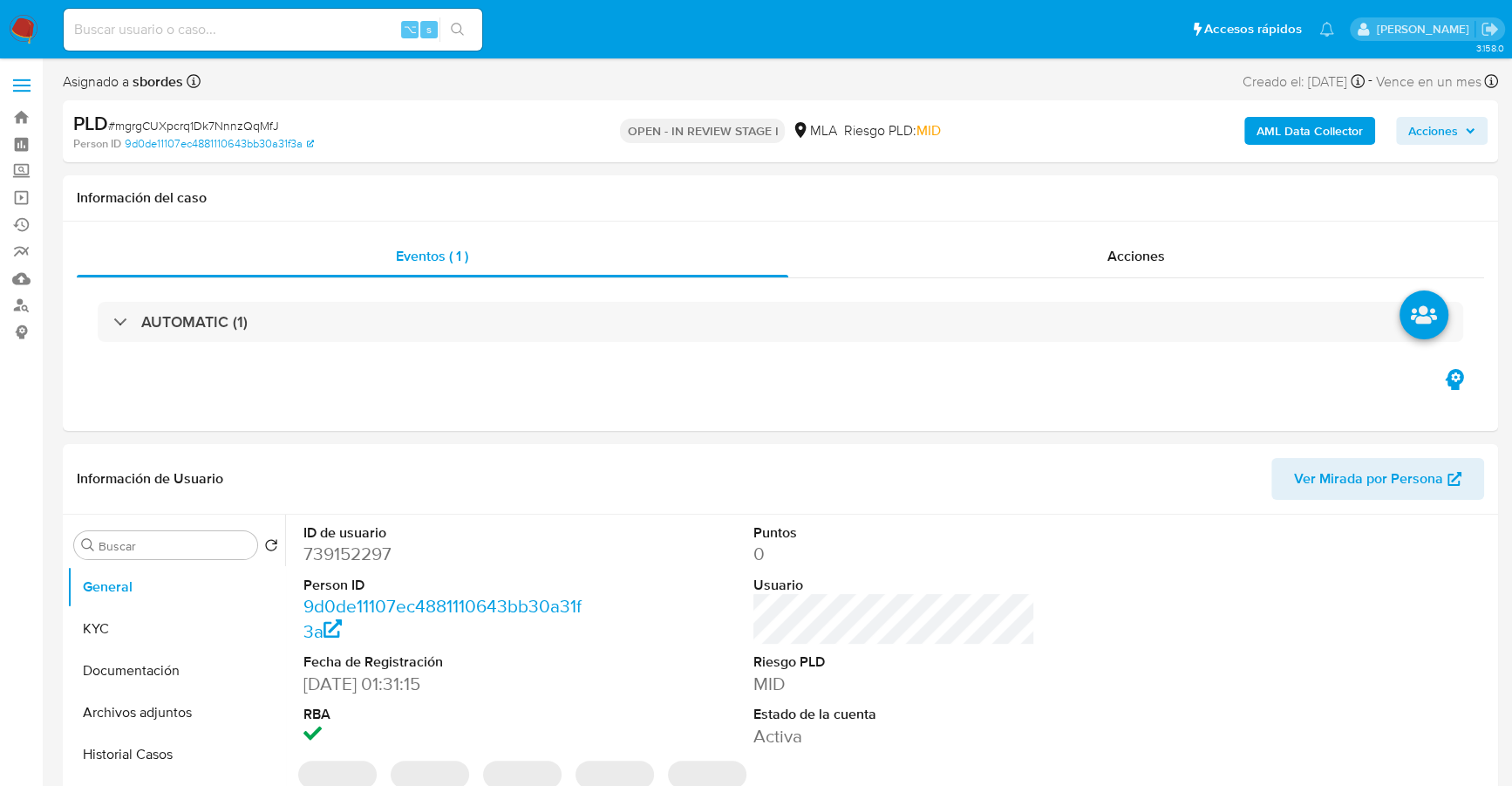
select select "10"
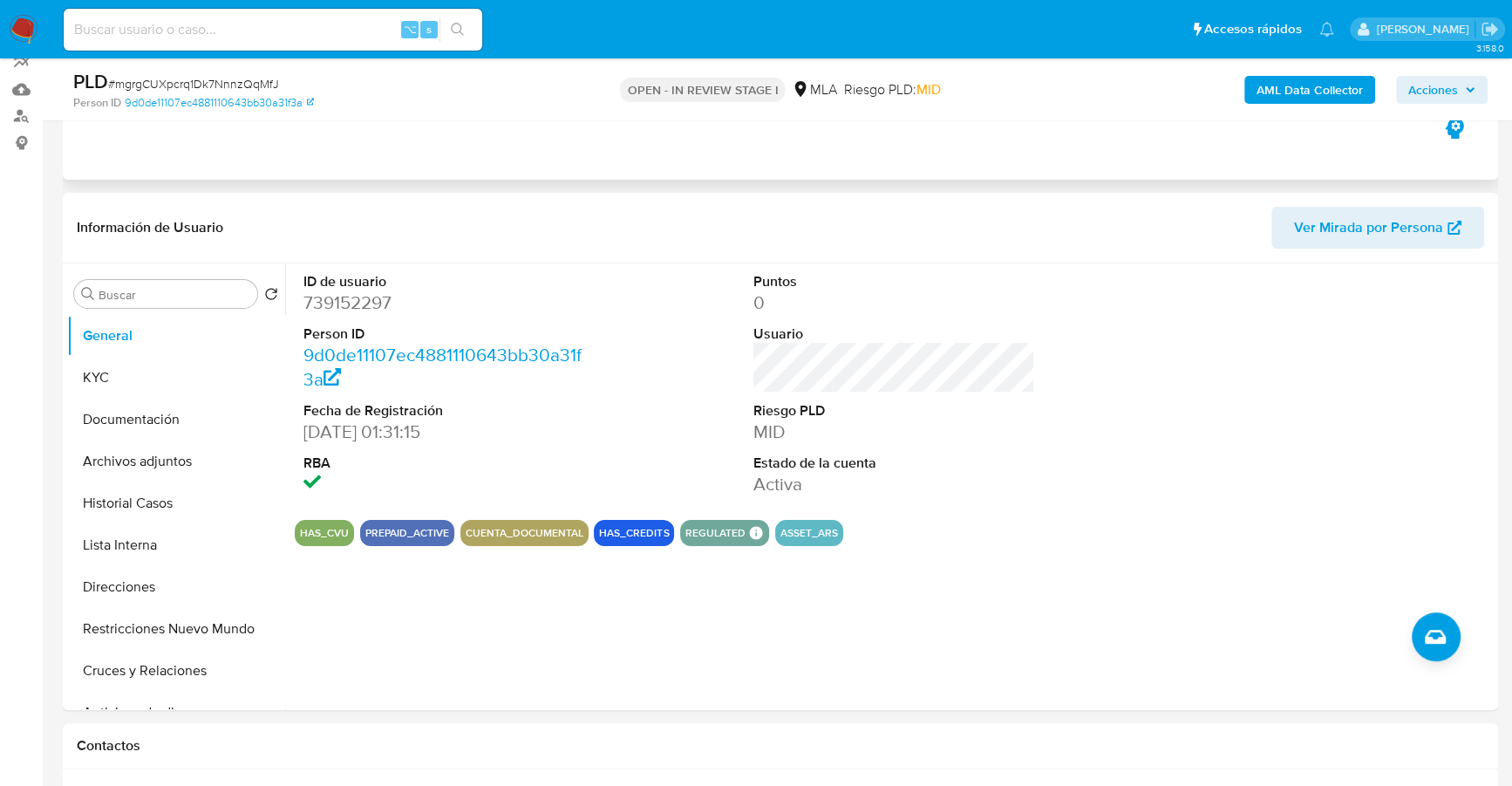
scroll to position [195, 0]
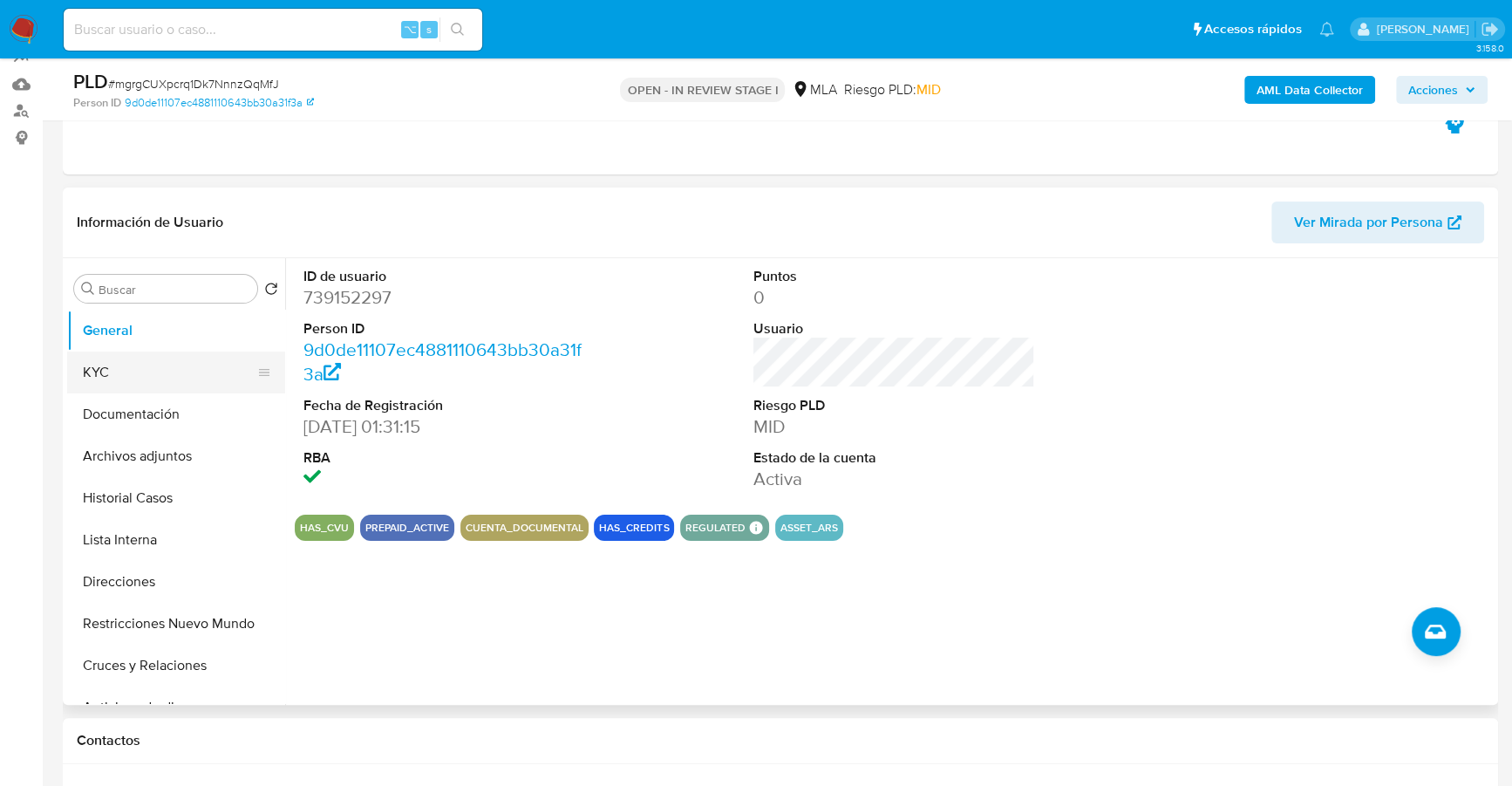
click at [122, 365] on button "KYC" at bounding box center [170, 372] width 204 height 42
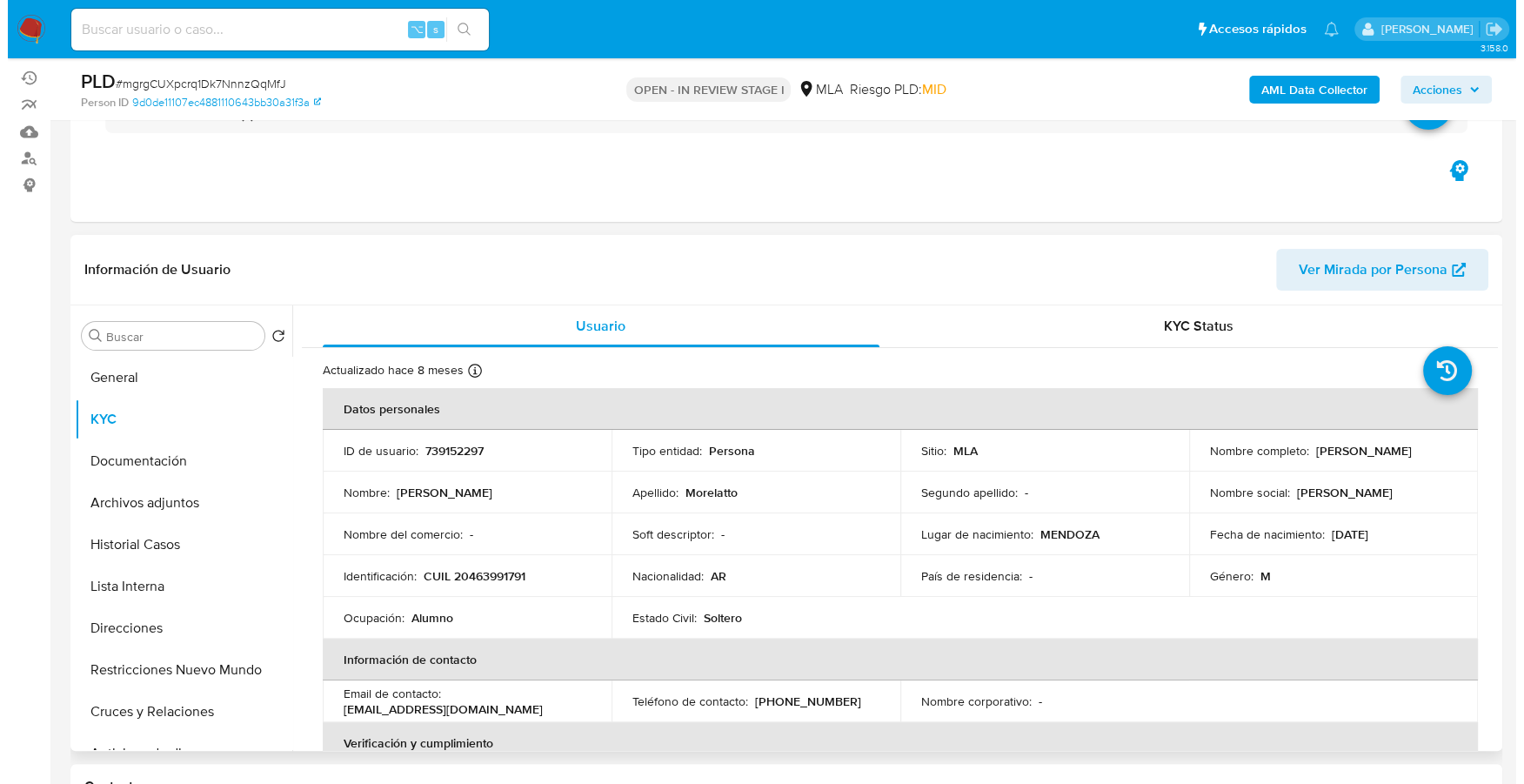
scroll to position [142, 0]
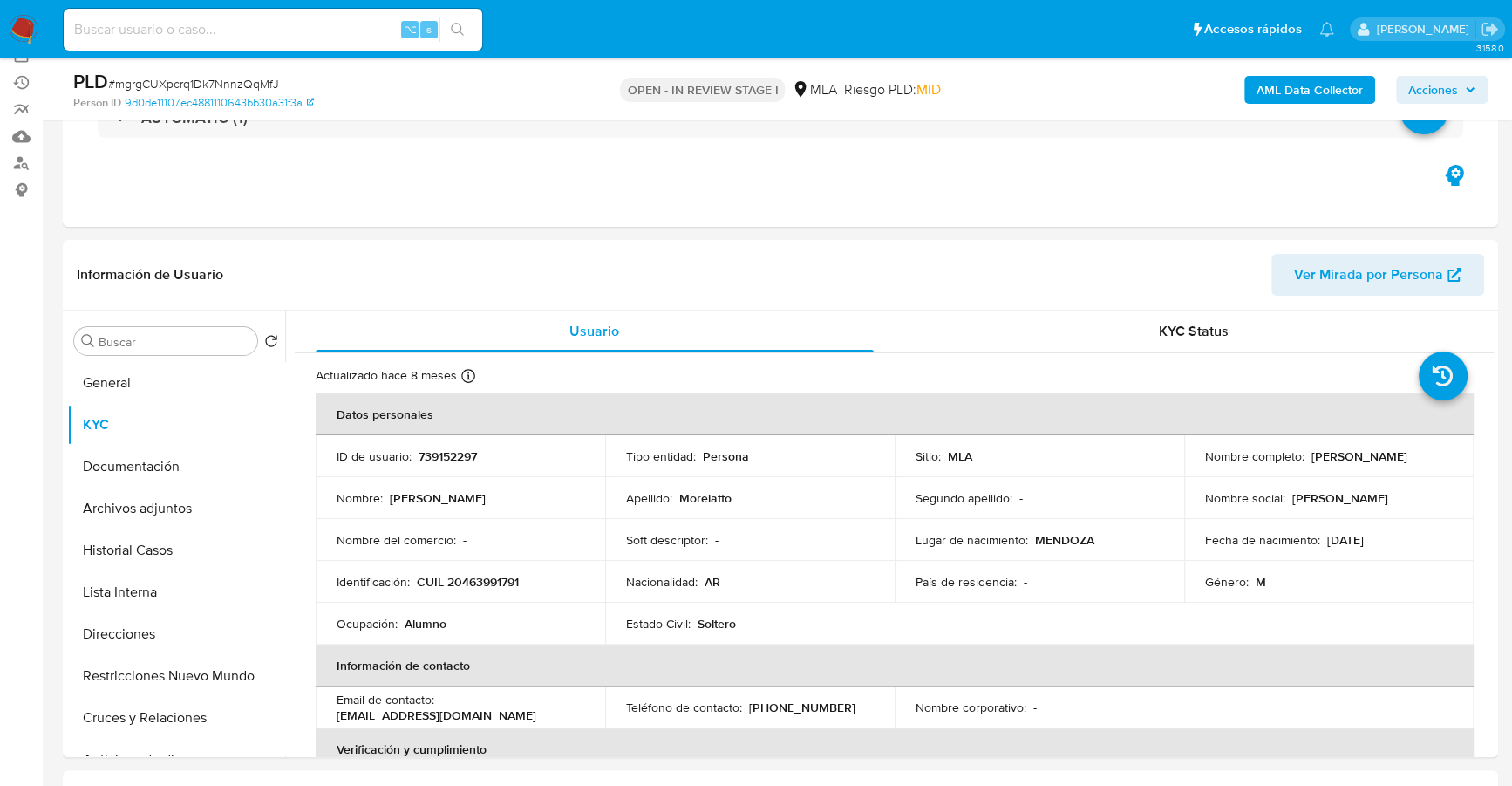
click at [160, 512] on button "Archivos adjuntos" at bounding box center [170, 508] width 204 height 42
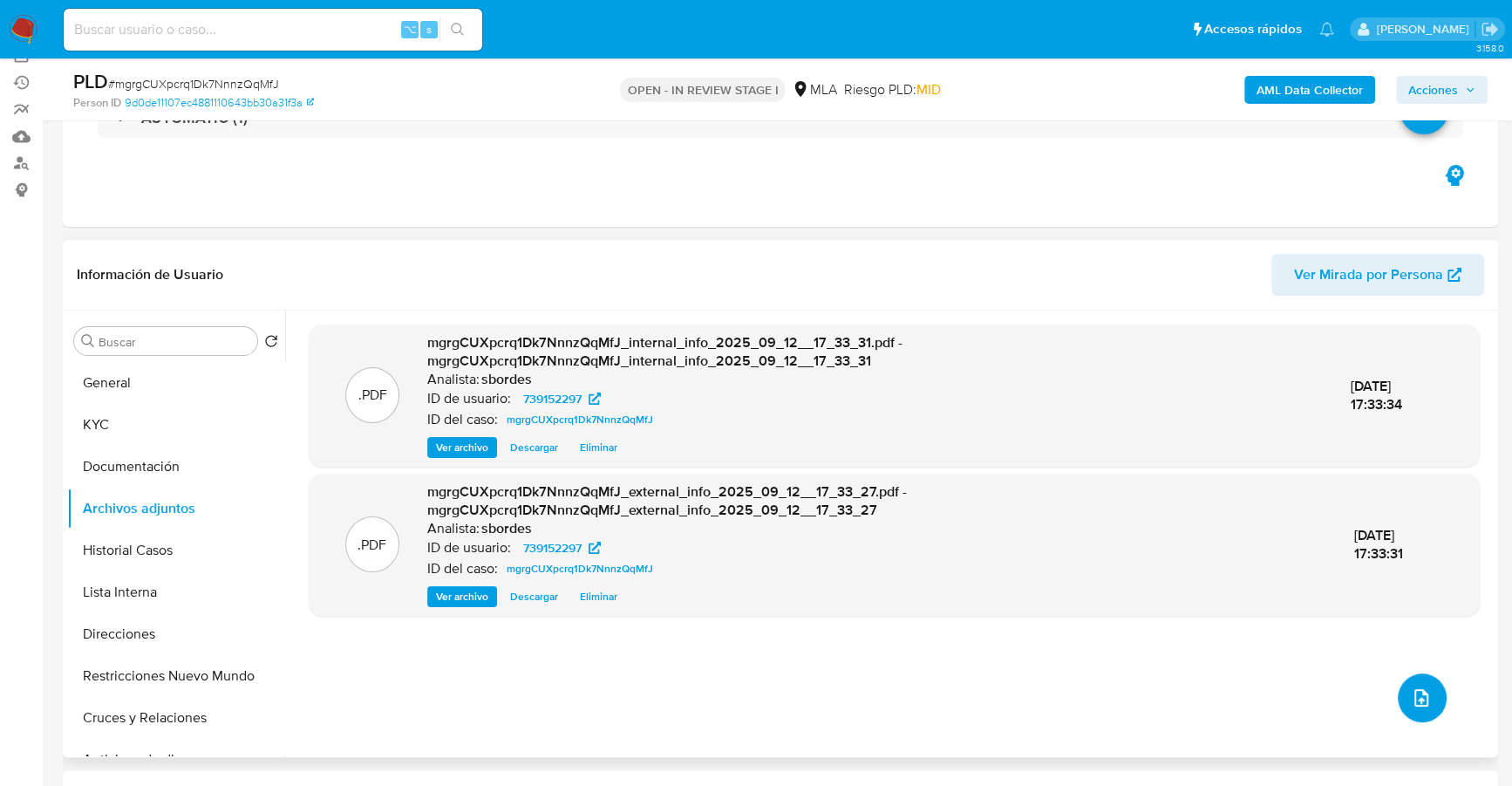
click at [1416, 702] on icon "upload-file" at bounding box center [1421, 698] width 21 height 21
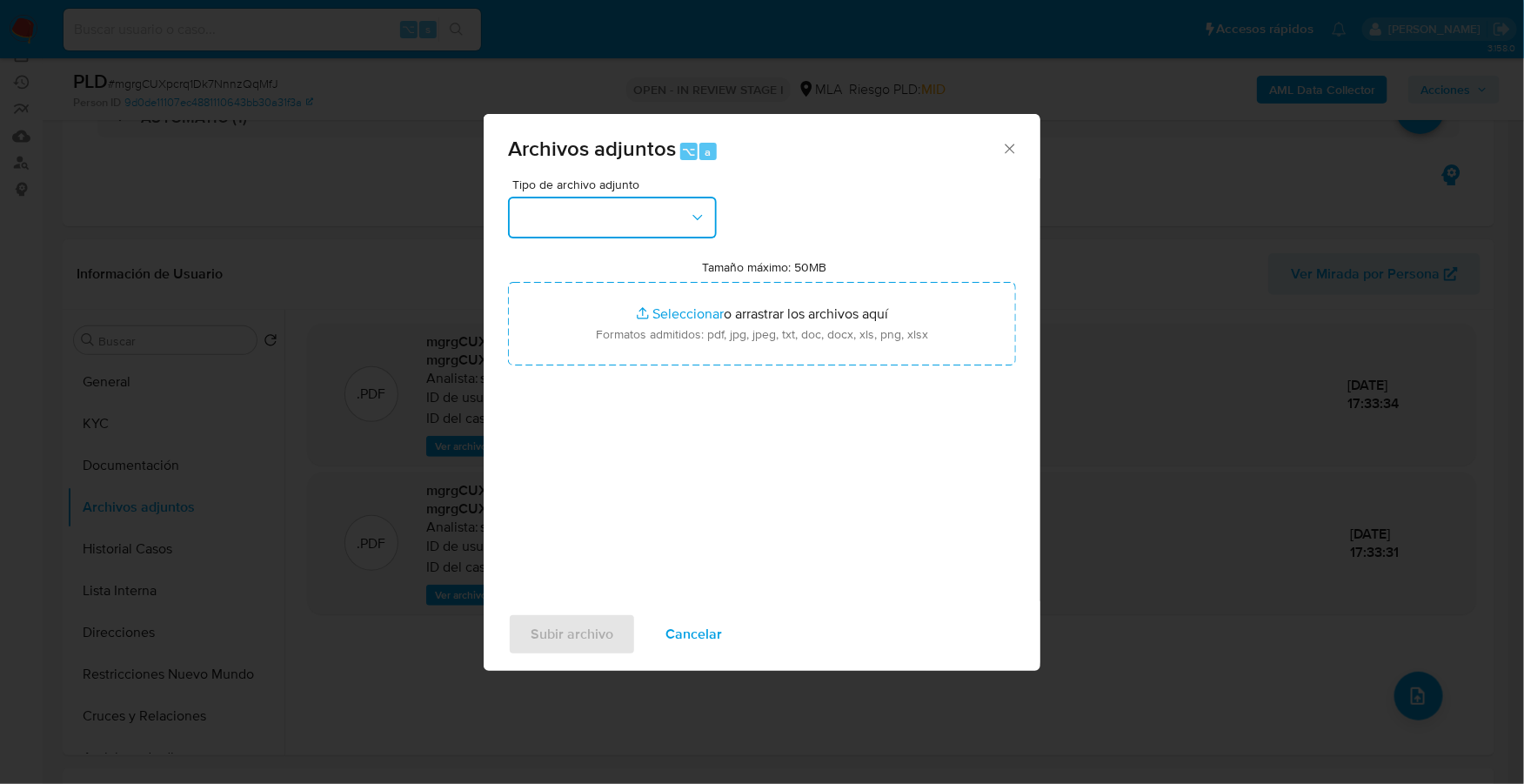
click at [611, 218] on button "button" at bounding box center [612, 217] width 209 height 42
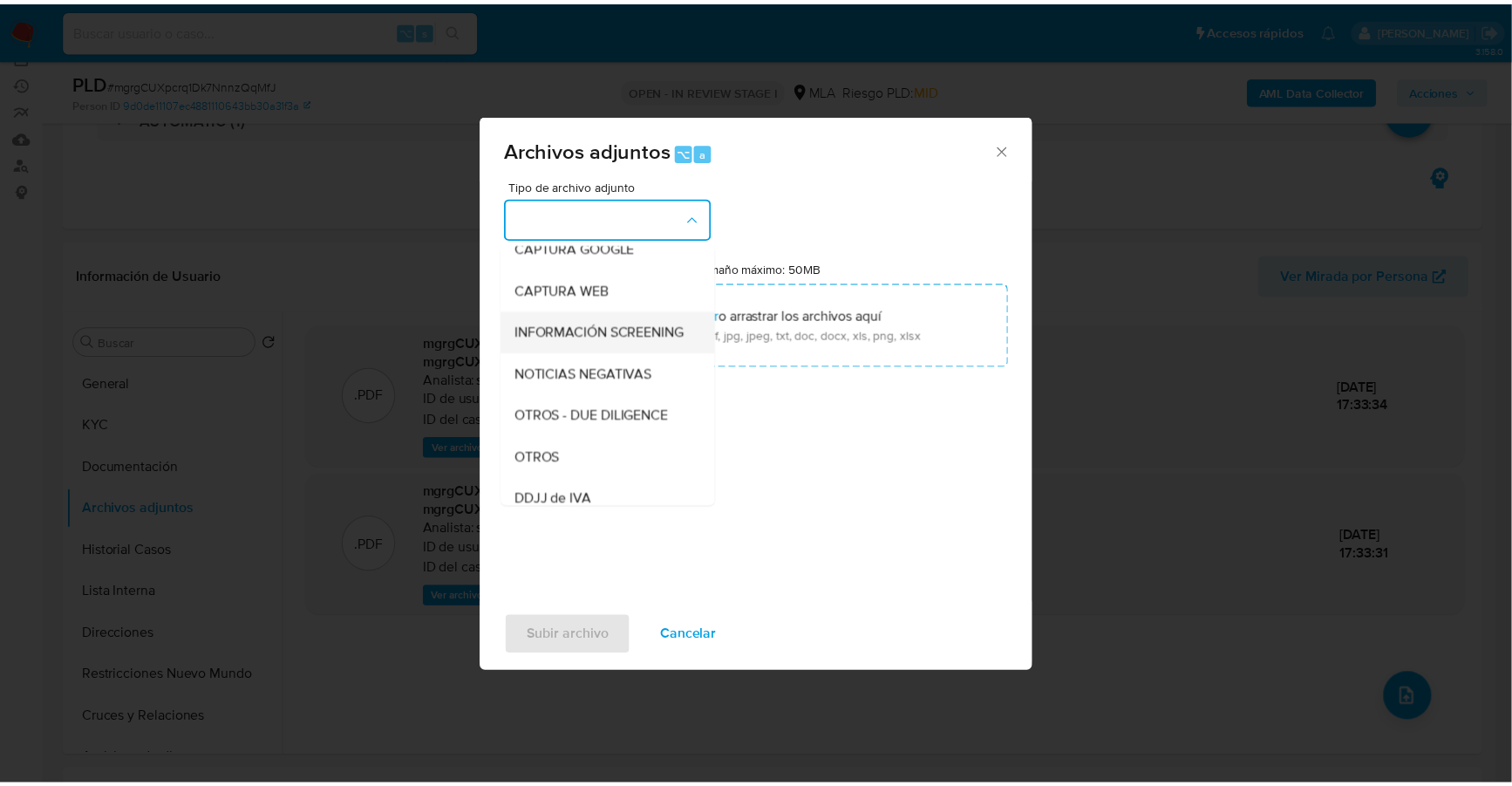
scroll to position [245, 0]
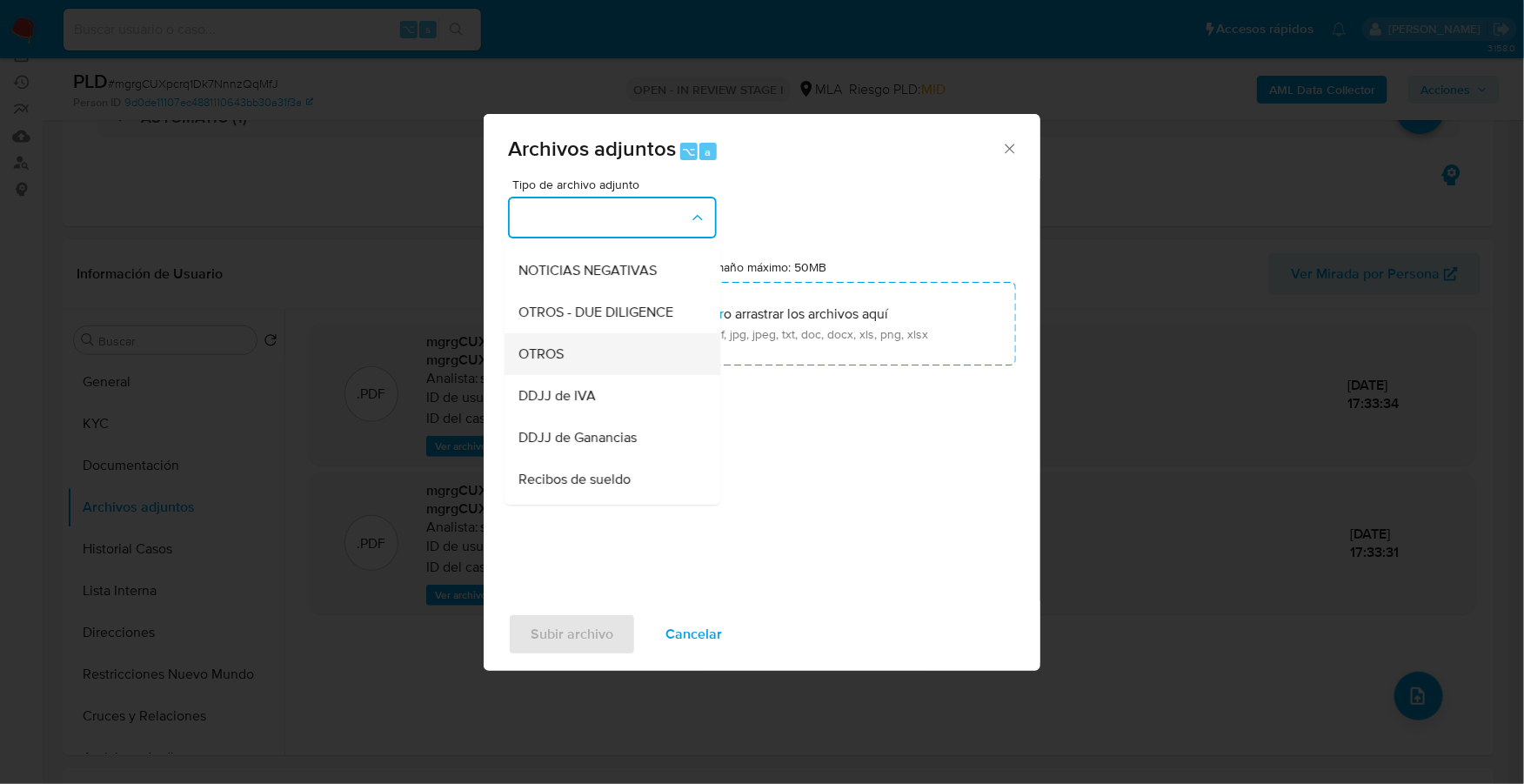
click at [585, 375] on div "OTROS" at bounding box center [607, 353] width 177 height 42
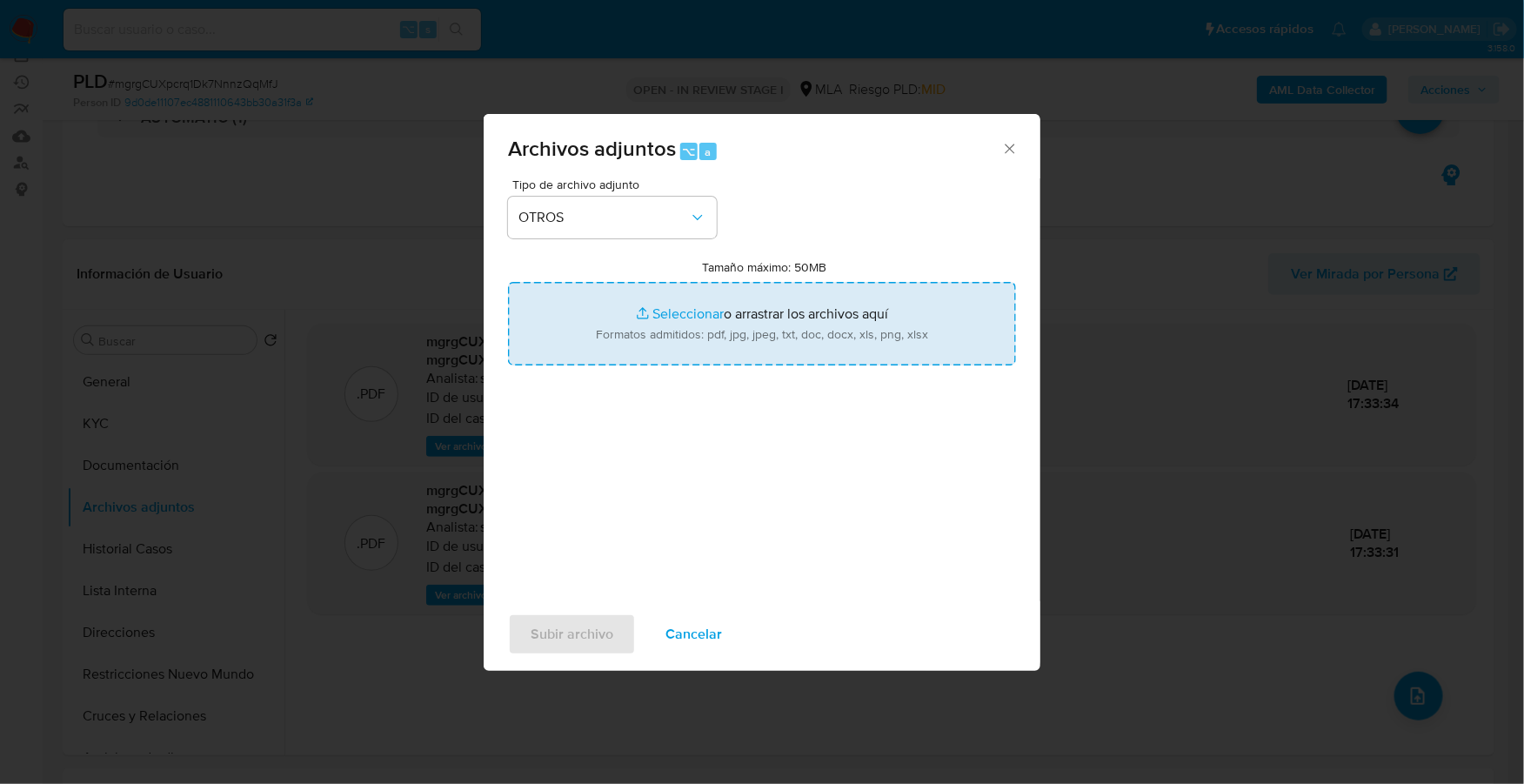
click at [668, 313] on input "Tamaño máximo: 50MB Seleccionar archivos" at bounding box center [761, 323] width 508 height 83
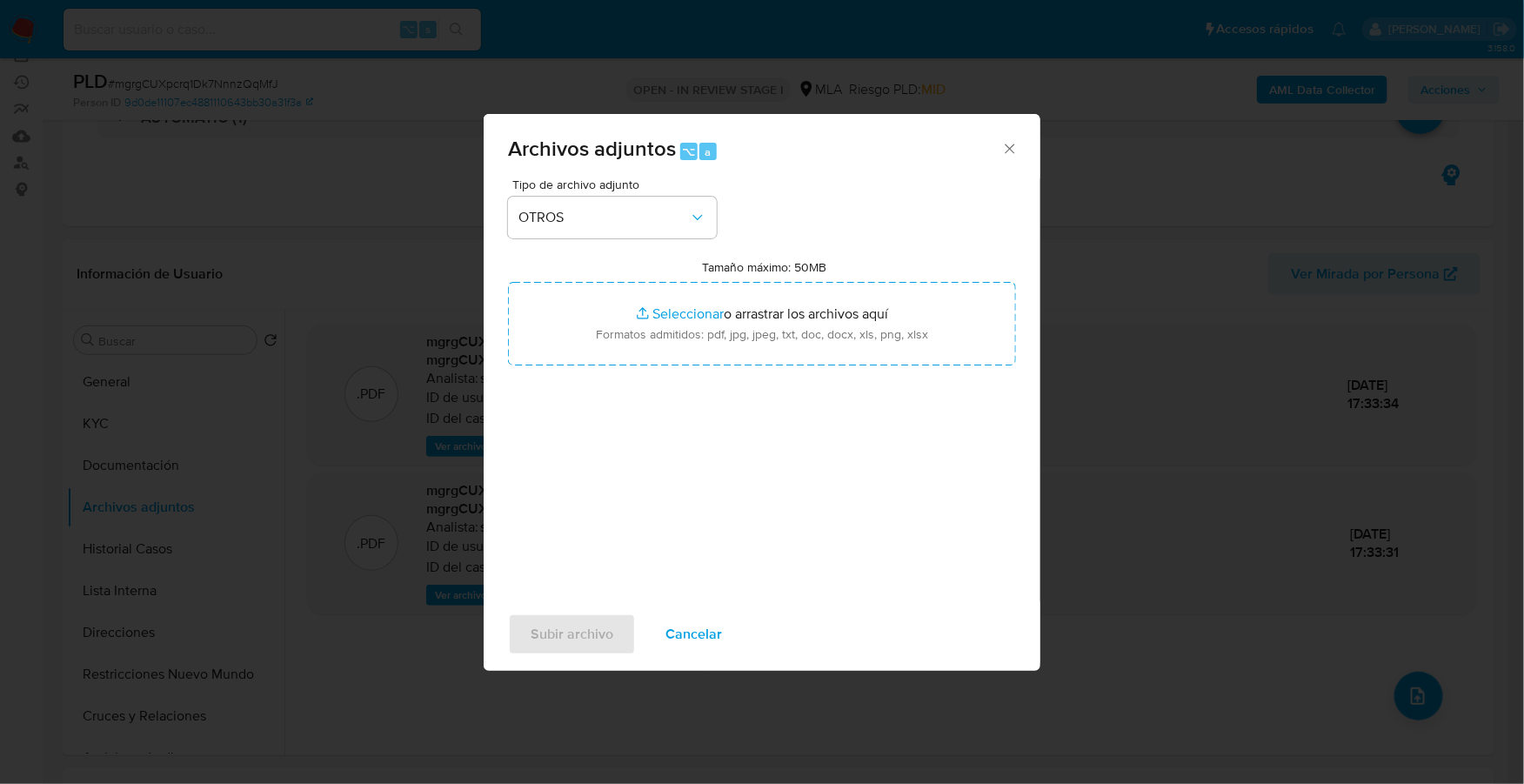
type input "C:\fakepath\739152297_5280eec4-ada5-475b-929f-8b1b8a5b9195.jpeg"
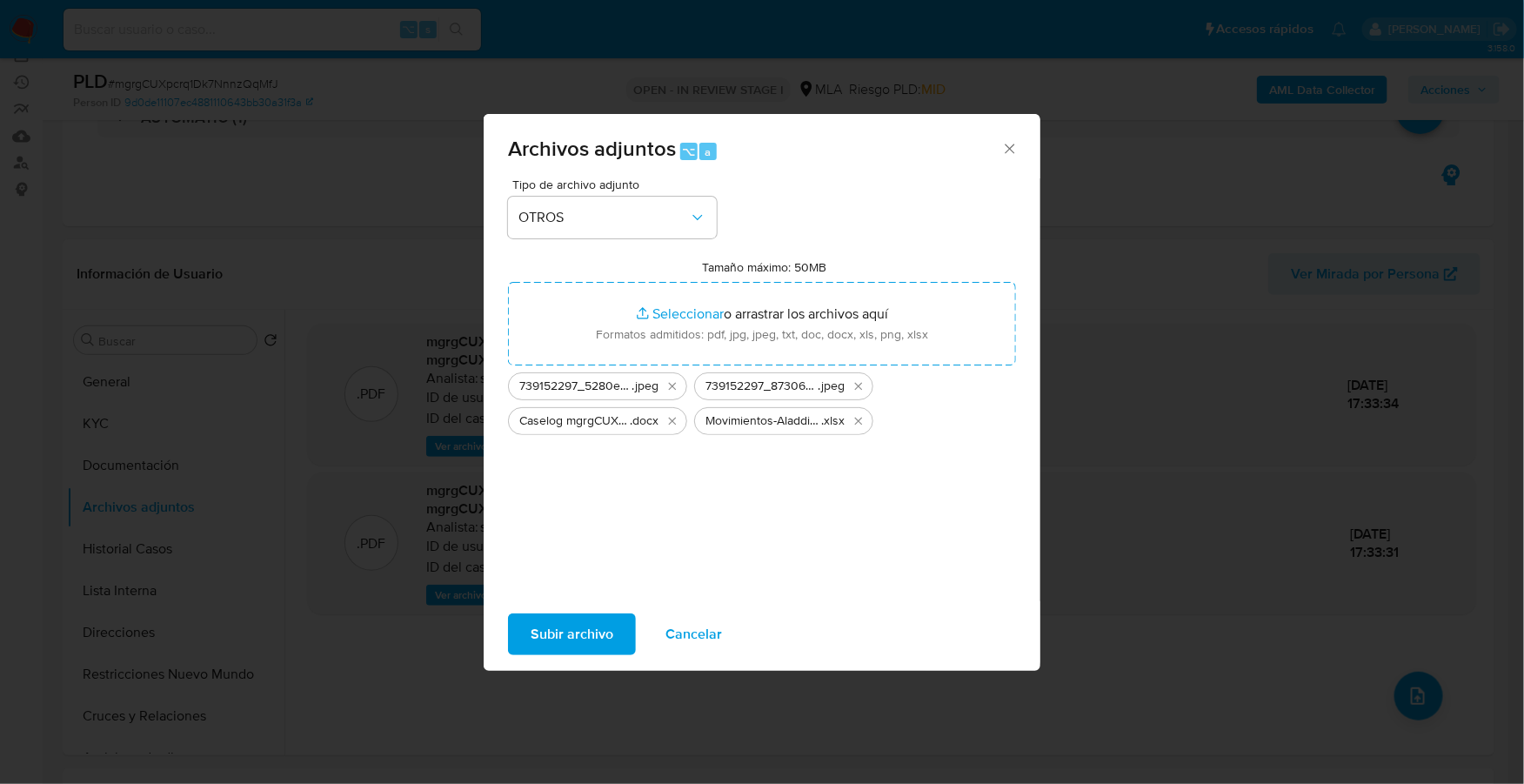
click at [568, 628] on span "Subir archivo" at bounding box center [572, 633] width 82 height 38
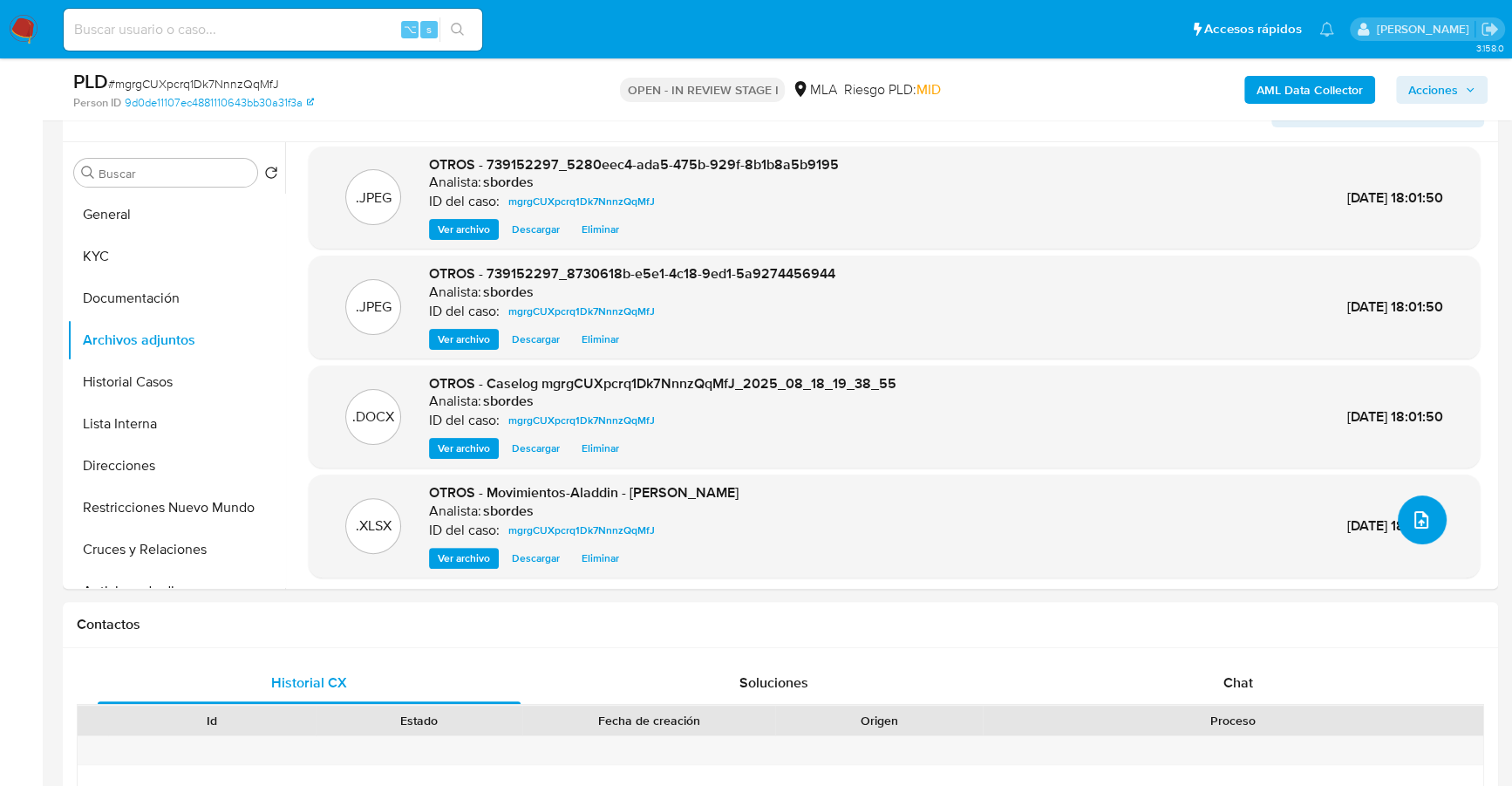
scroll to position [14, 0]
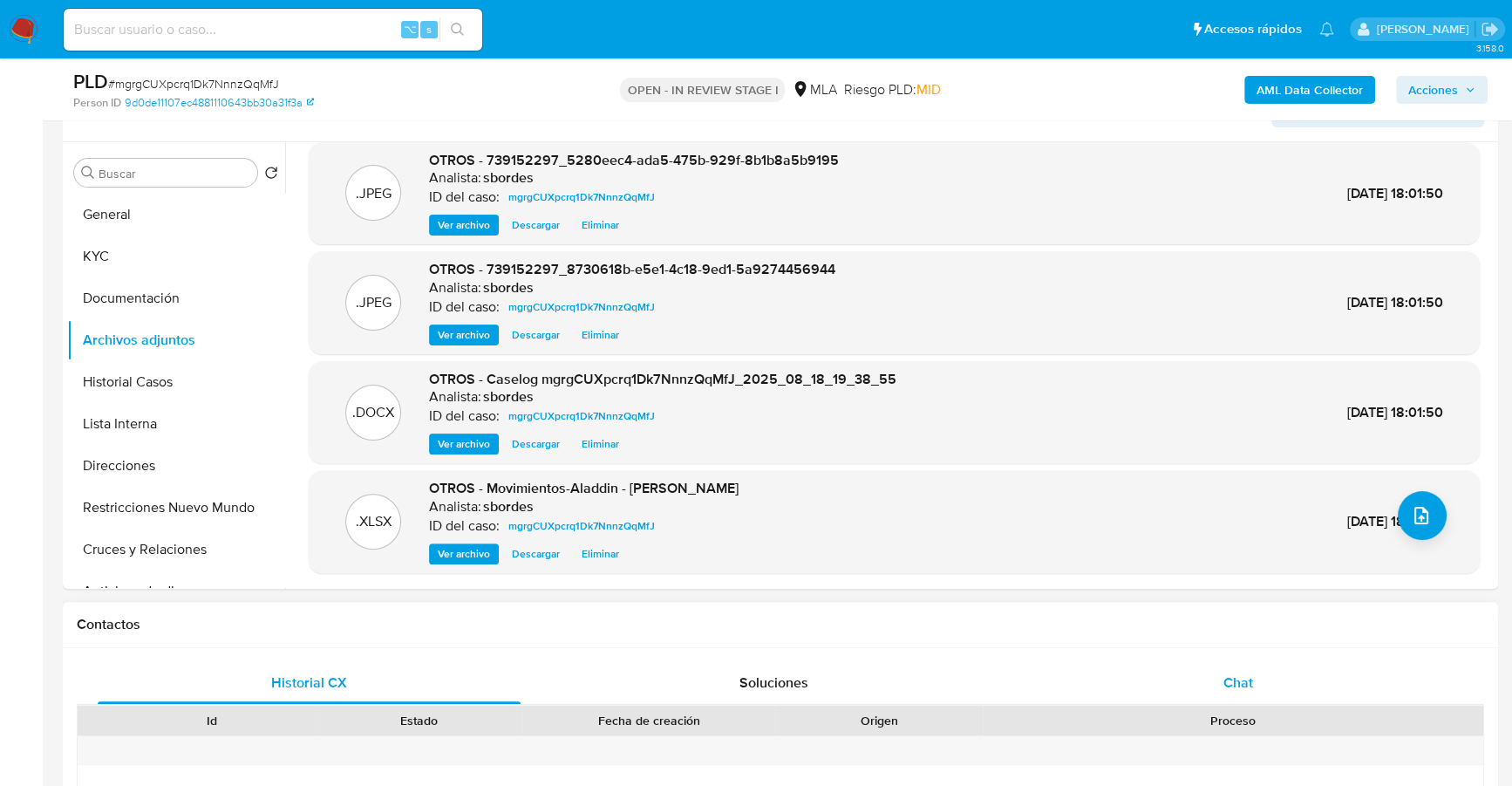
click at [1233, 668] on div "Chat" at bounding box center [1238, 682] width 423 height 42
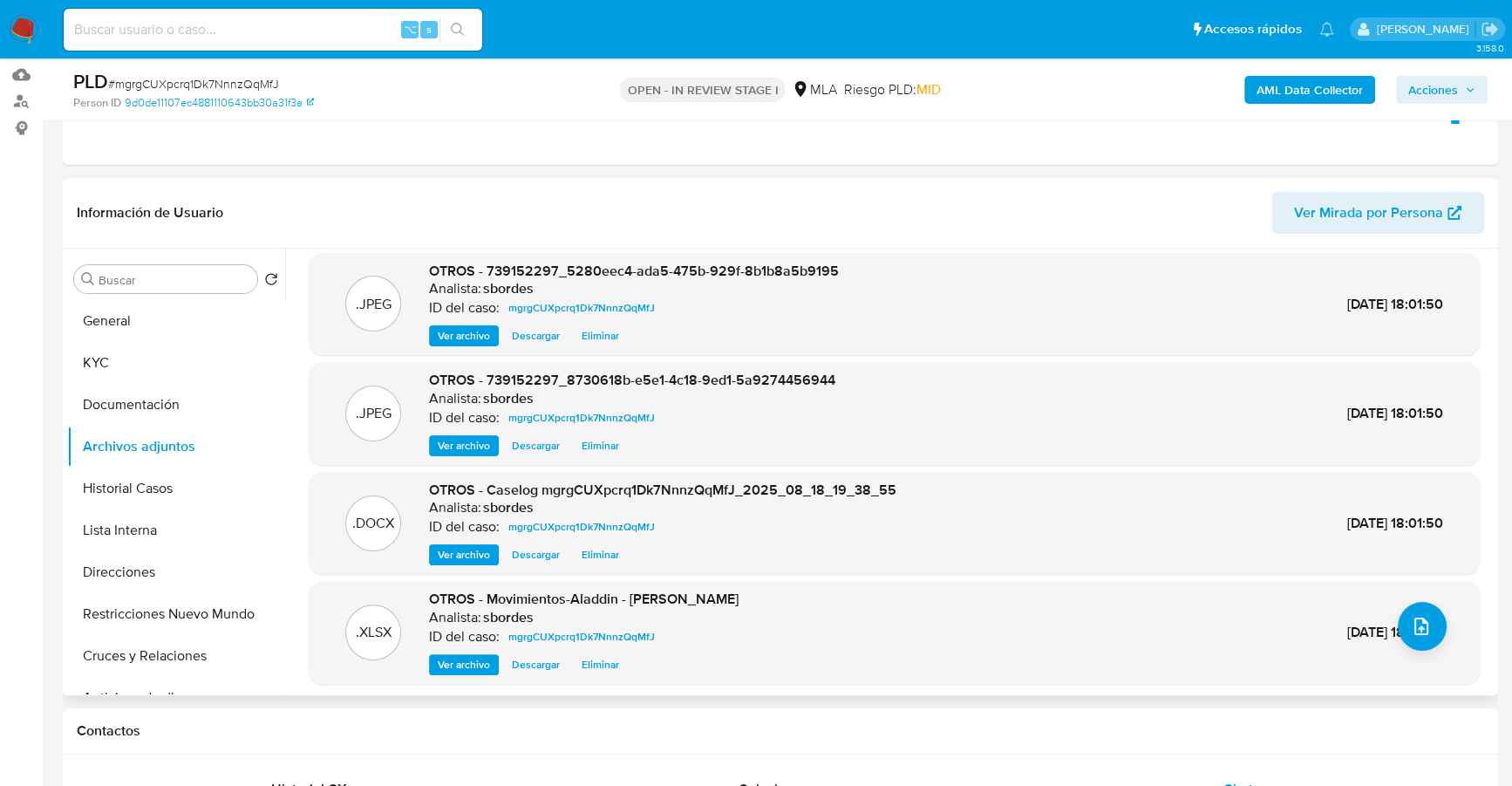
scroll to position [10, 0]
click at [1446, 91] on span "Acciones" at bounding box center [1433, 89] width 50 height 28
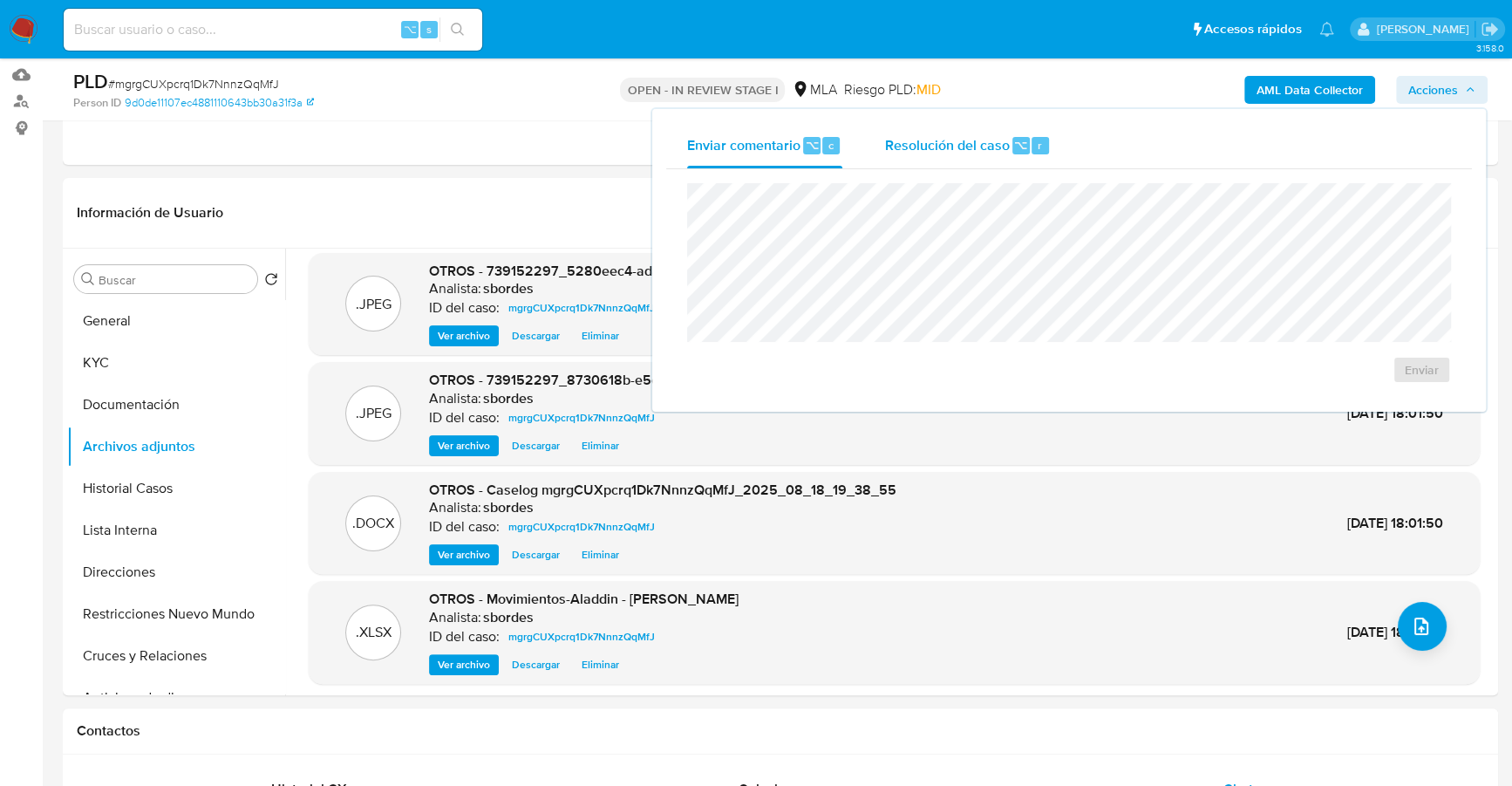
click at [969, 147] on span "Resolución del caso" at bounding box center [946, 144] width 124 height 20
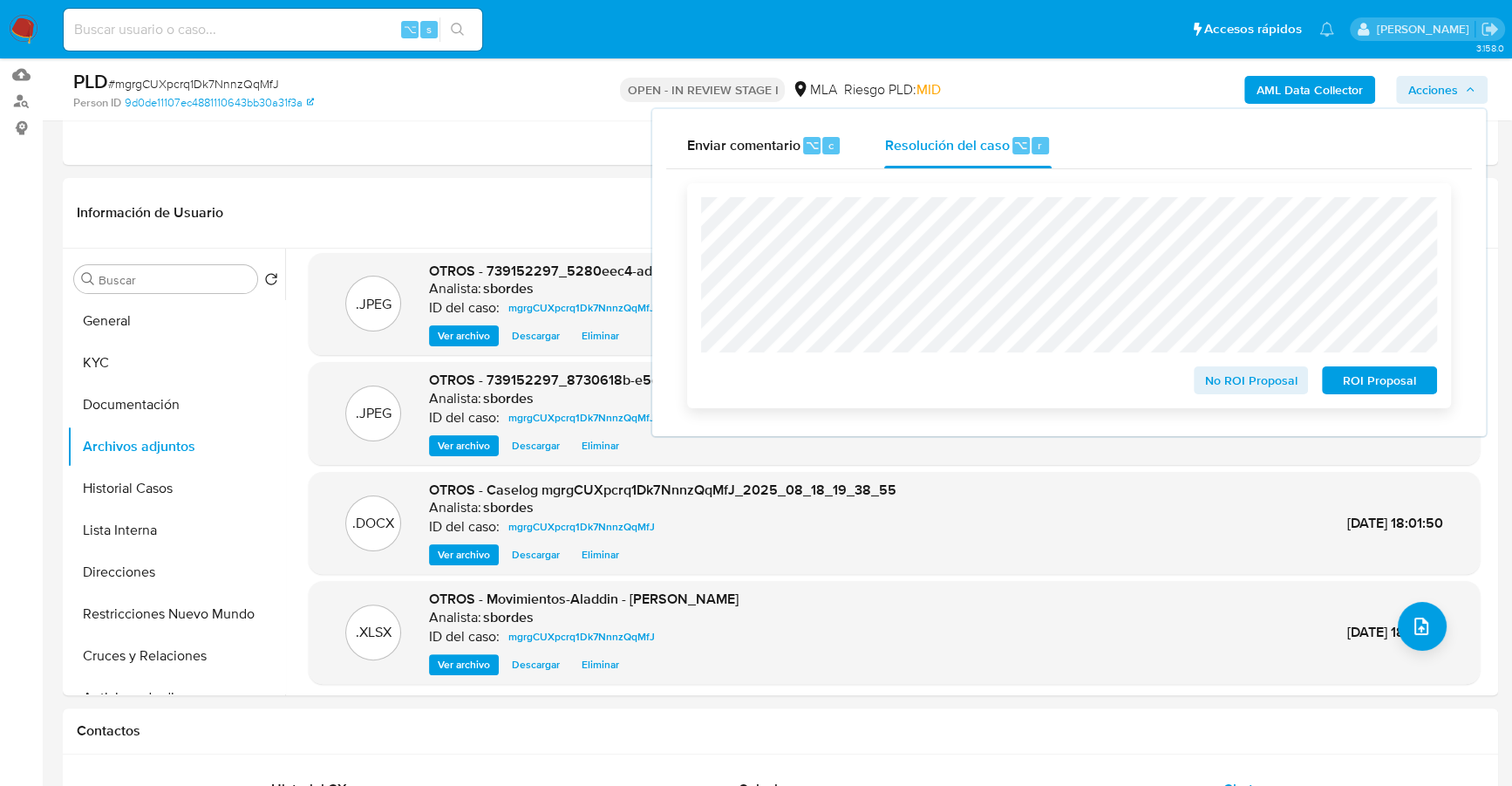
click at [1226, 380] on span "No ROI Proposal" at bounding box center [1251, 379] width 91 height 24
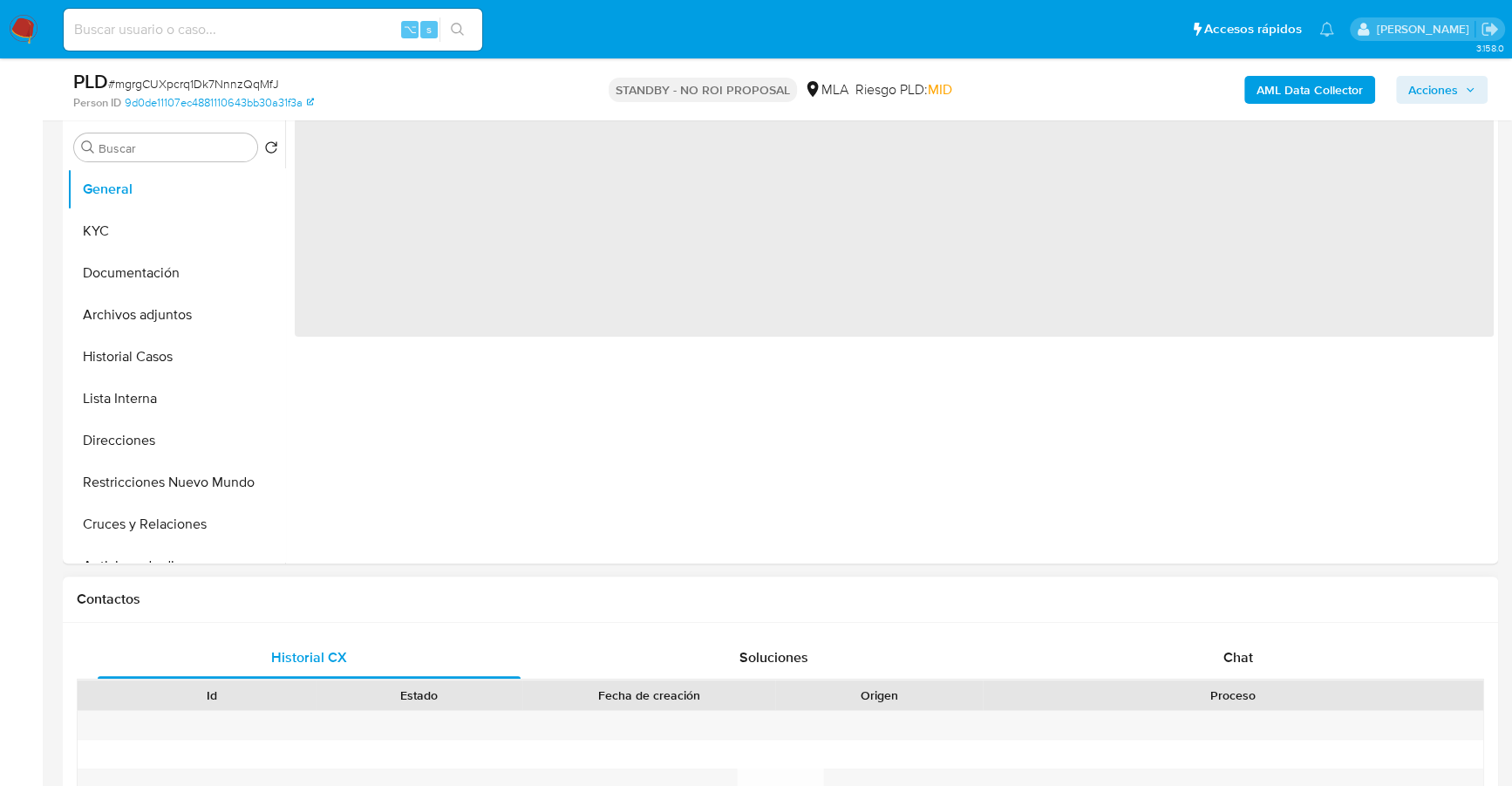
scroll to position [762, 0]
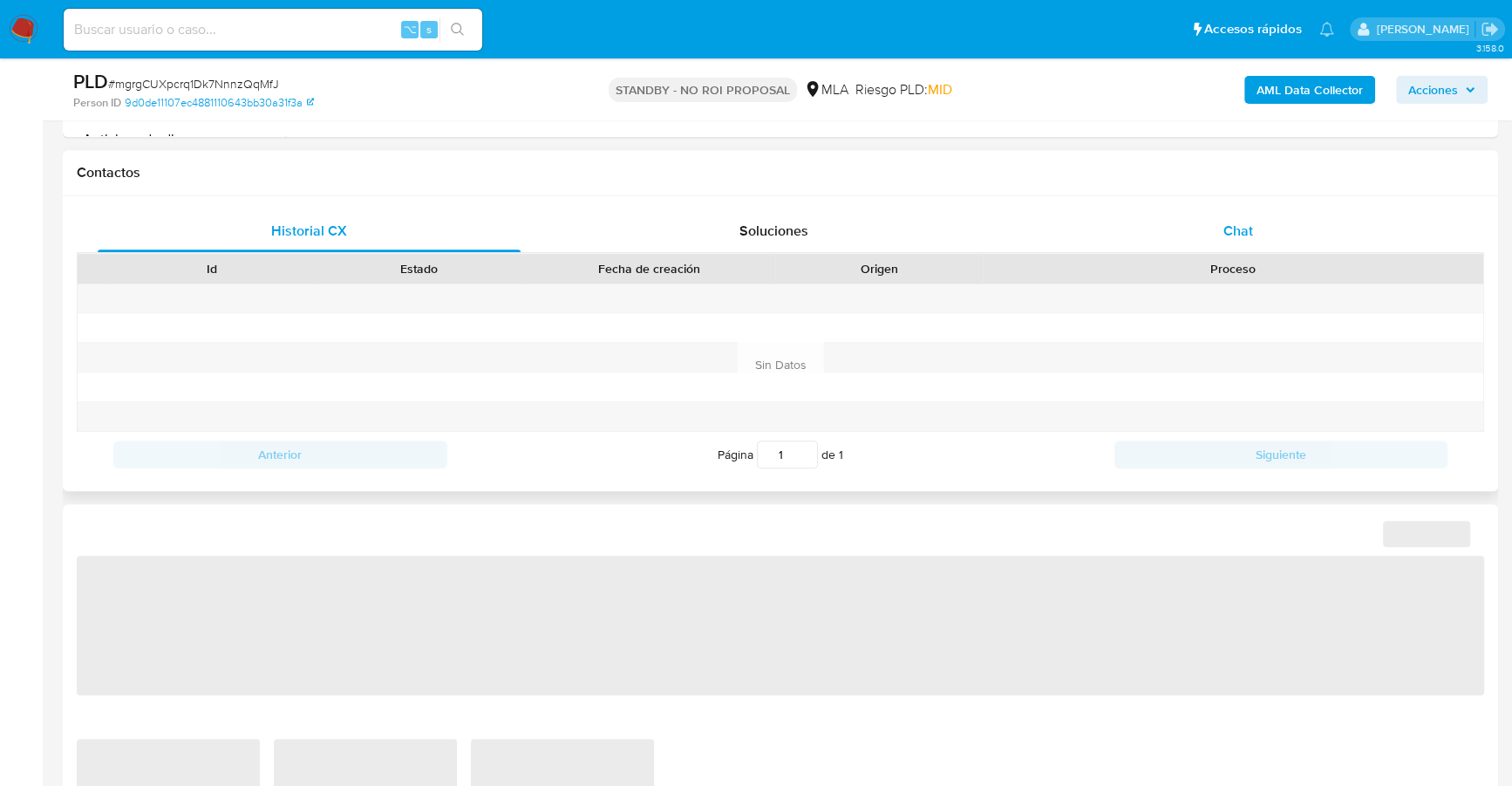
click at [1219, 232] on div "Chat" at bounding box center [1238, 231] width 423 height 42
select select "10"
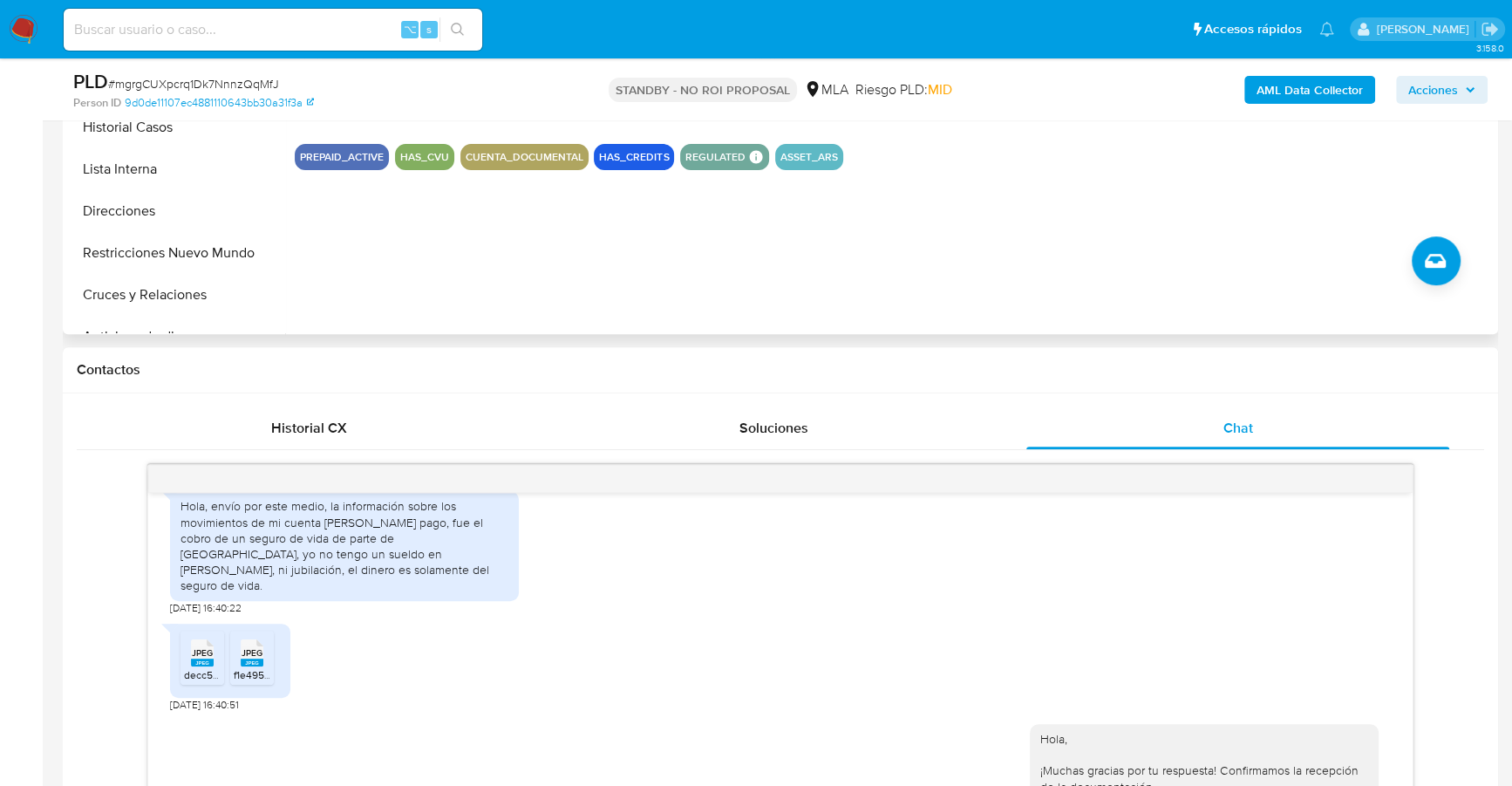
scroll to position [322, 0]
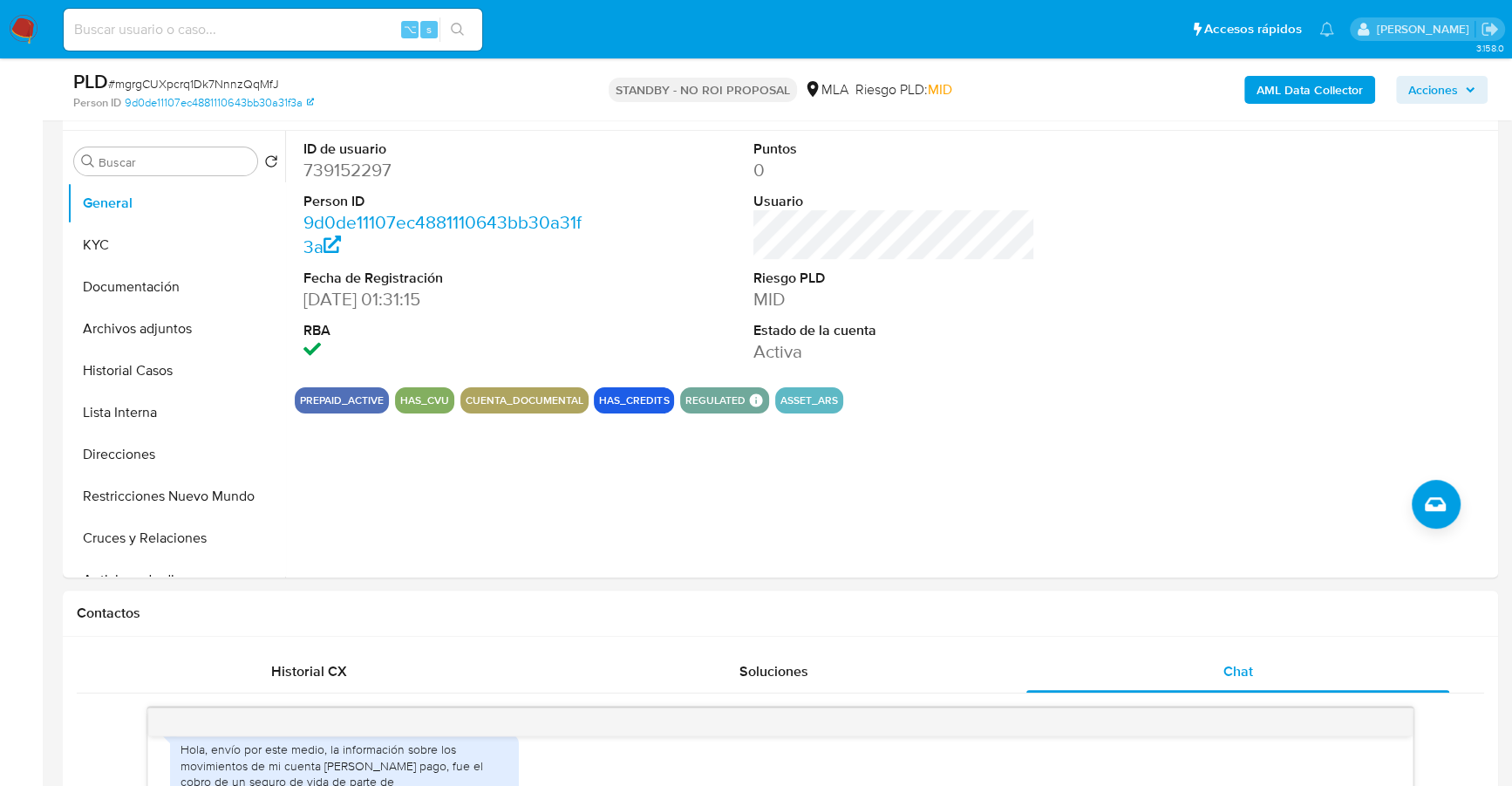
click at [205, 17] on div "⌥ s" at bounding box center [273, 29] width 418 height 42
click at [206, 20] on input at bounding box center [273, 30] width 418 height 23
paste input "2386044597"
type input "2386044597"
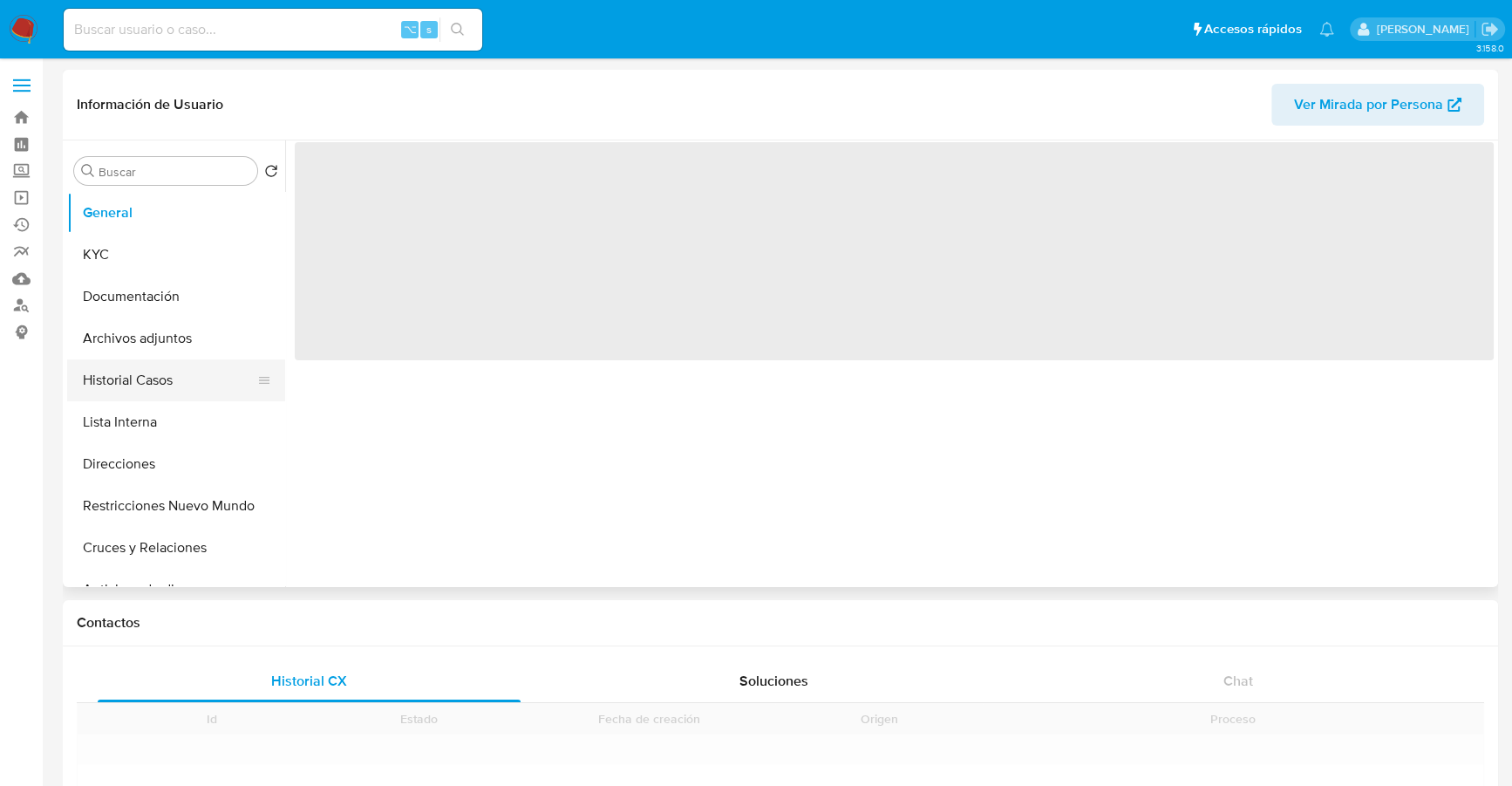
click at [147, 382] on button "Historial Casos" at bounding box center [170, 380] width 204 height 42
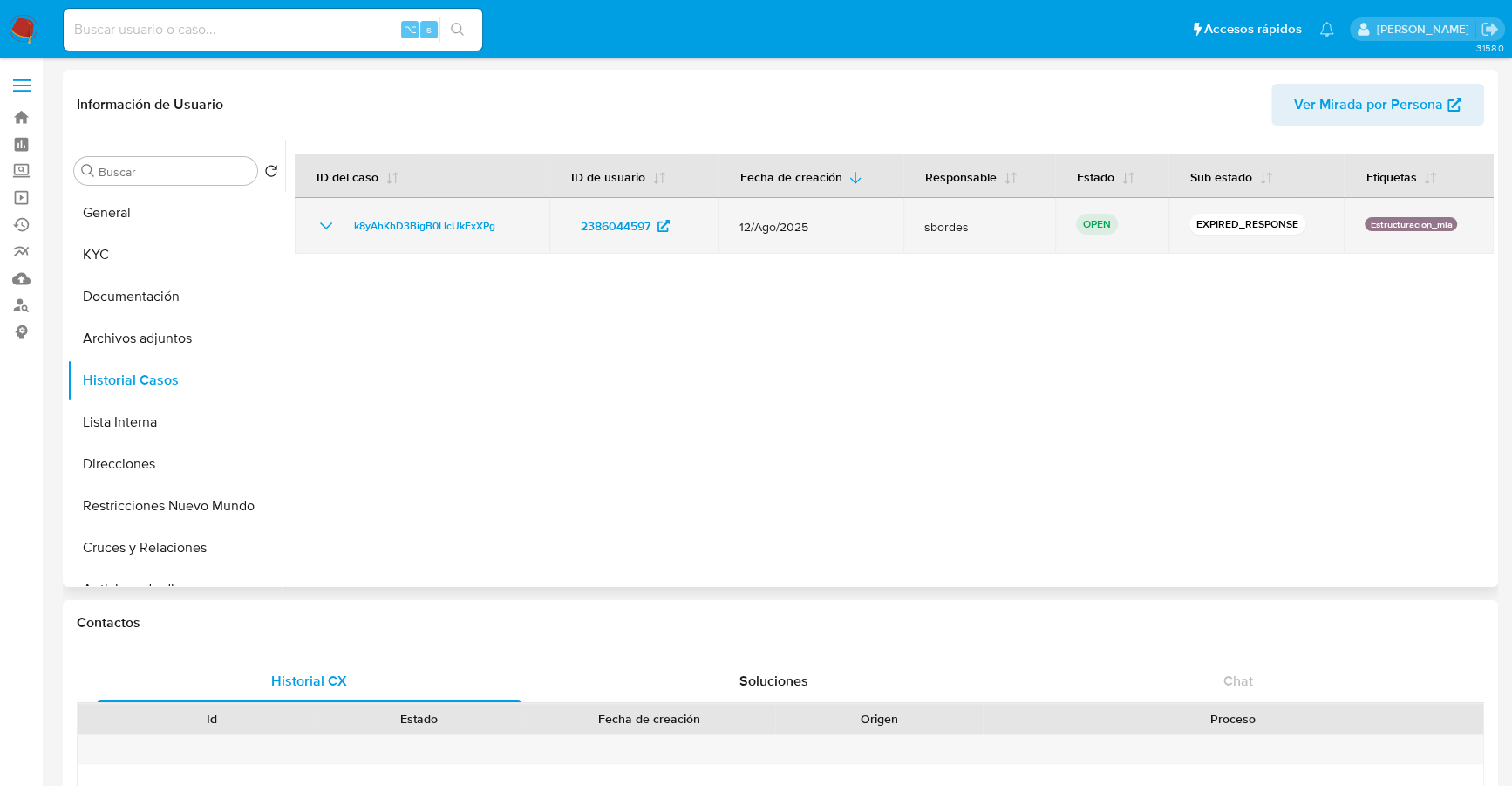
select select "10"
click at [430, 227] on span "k8yAhKhD3BigB0LIcUkFxXPg" at bounding box center [424, 226] width 141 height 21
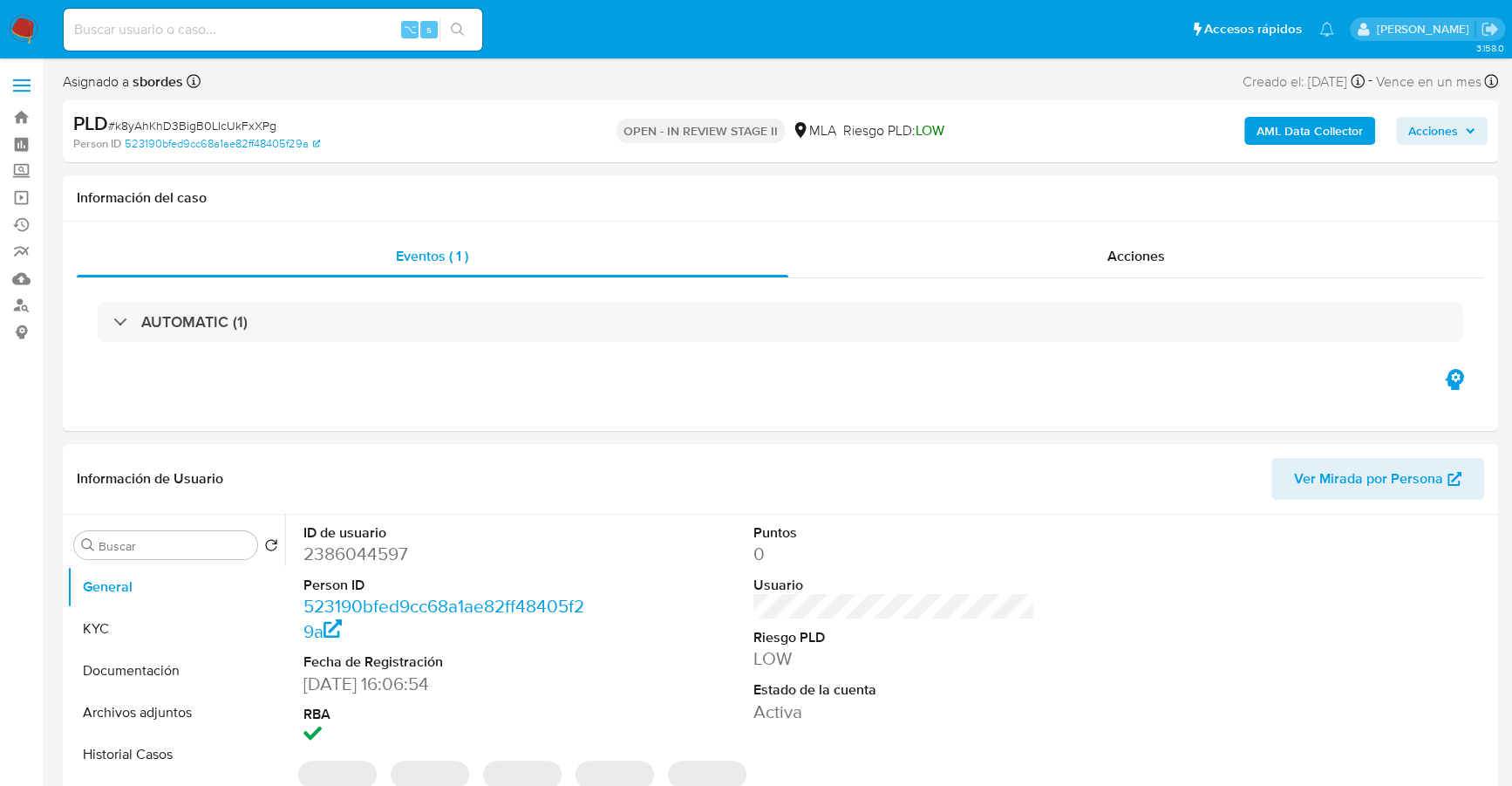
select select "10"
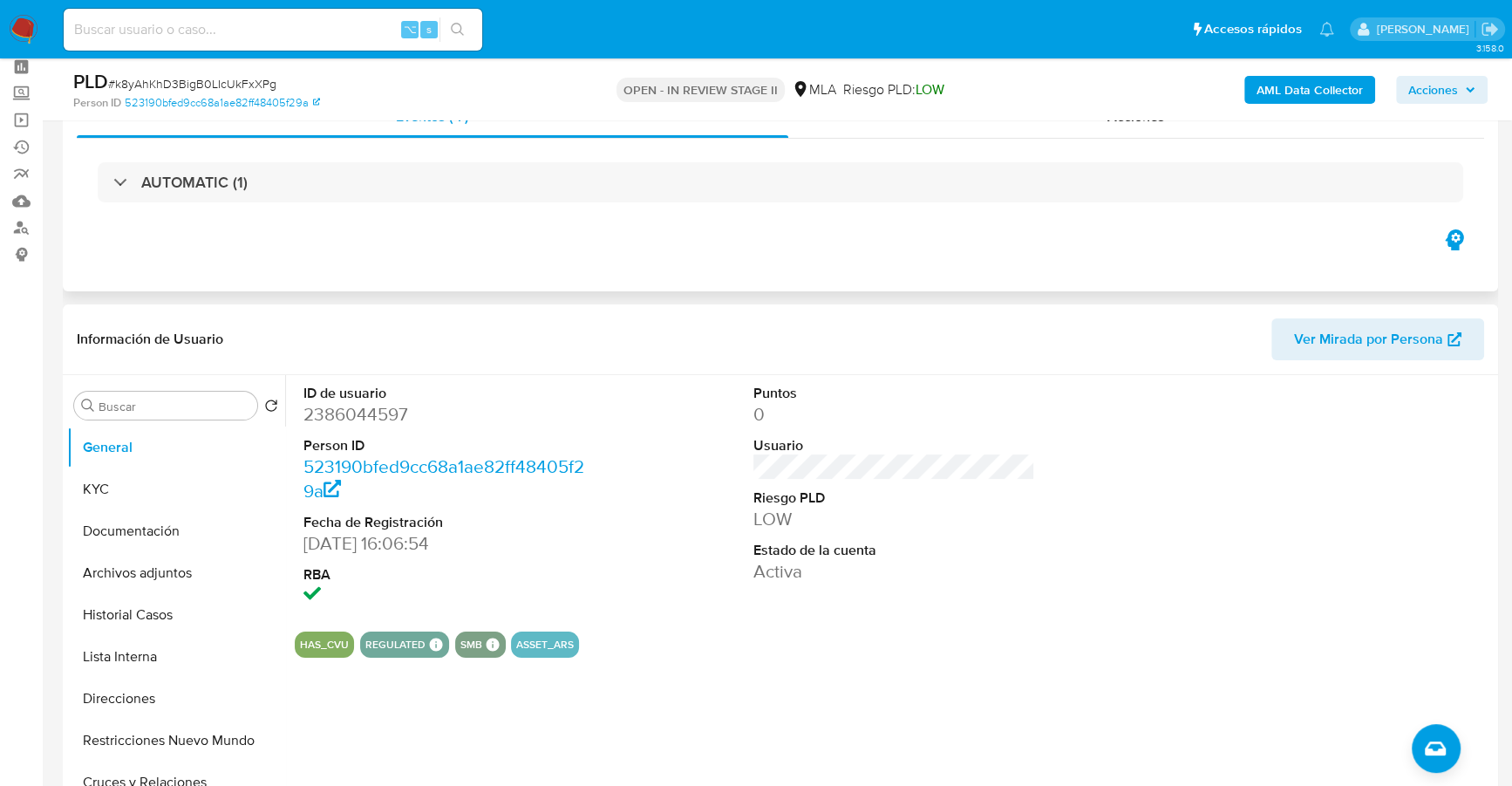
scroll to position [163, 0]
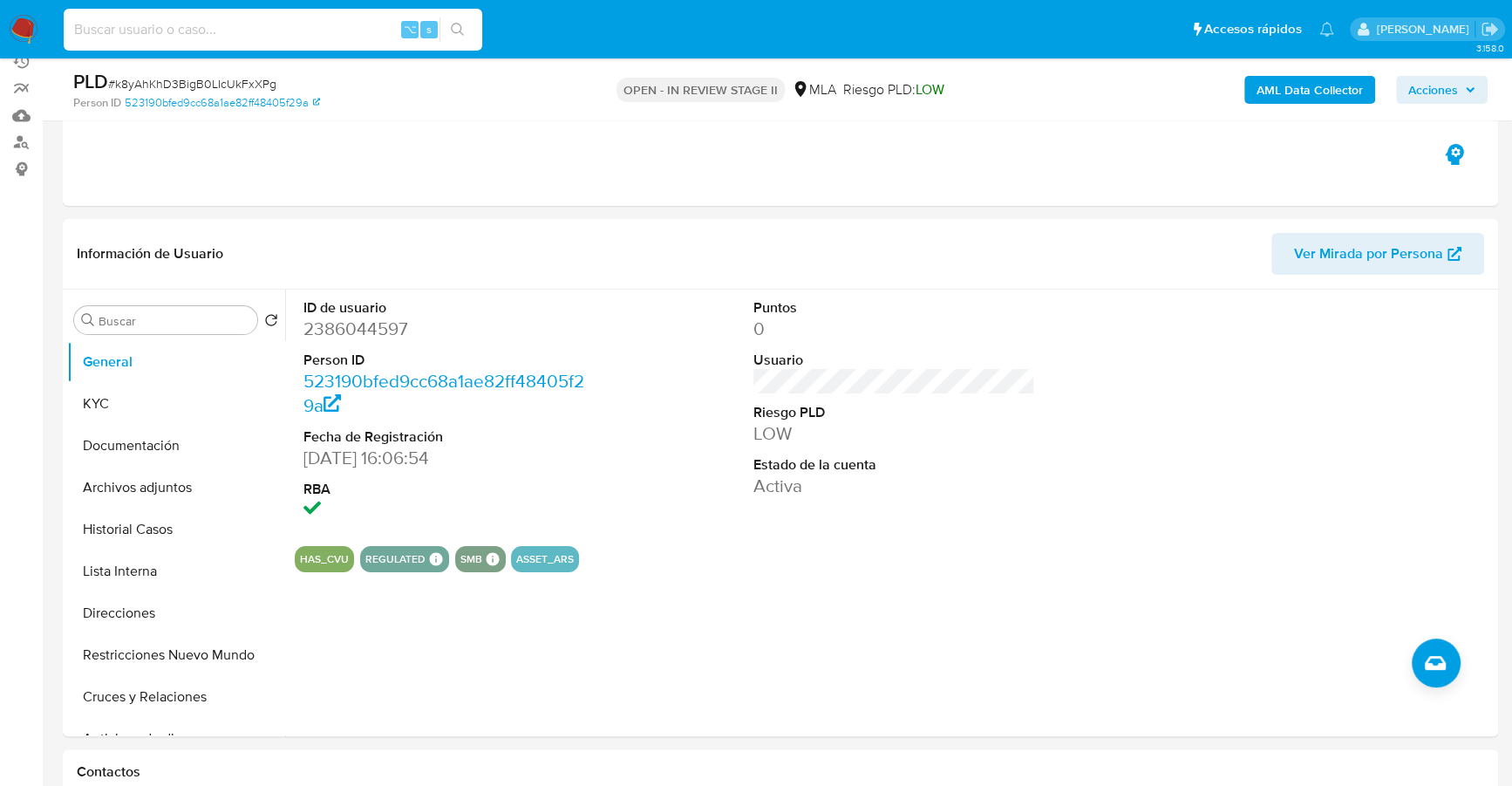
click at [273, 28] on input at bounding box center [273, 30] width 418 height 23
paste input "2386044597"
type input "2386044597"
click at [111, 393] on button "KYC" at bounding box center [170, 403] width 204 height 42
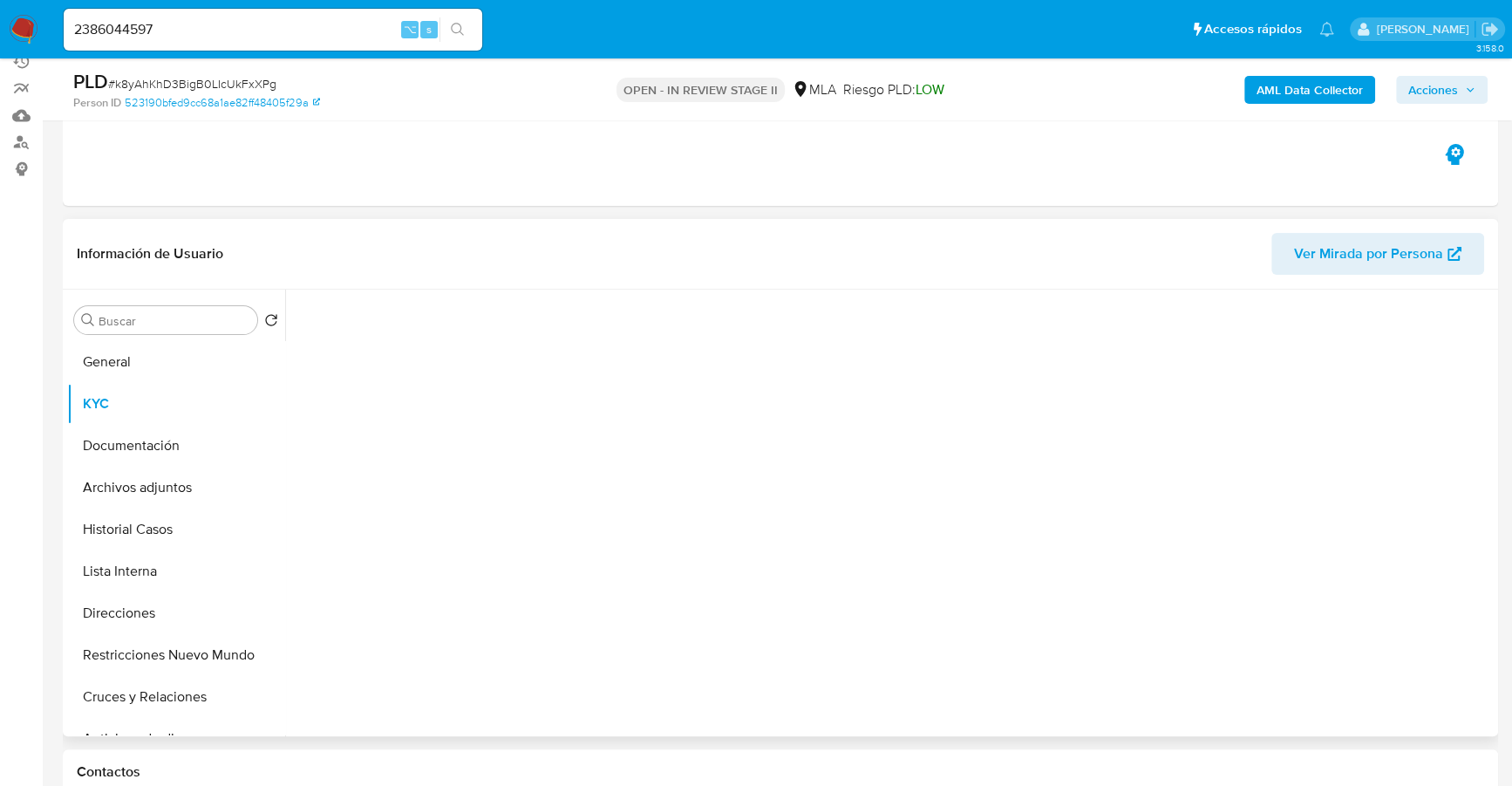
scroll to position [352, 0]
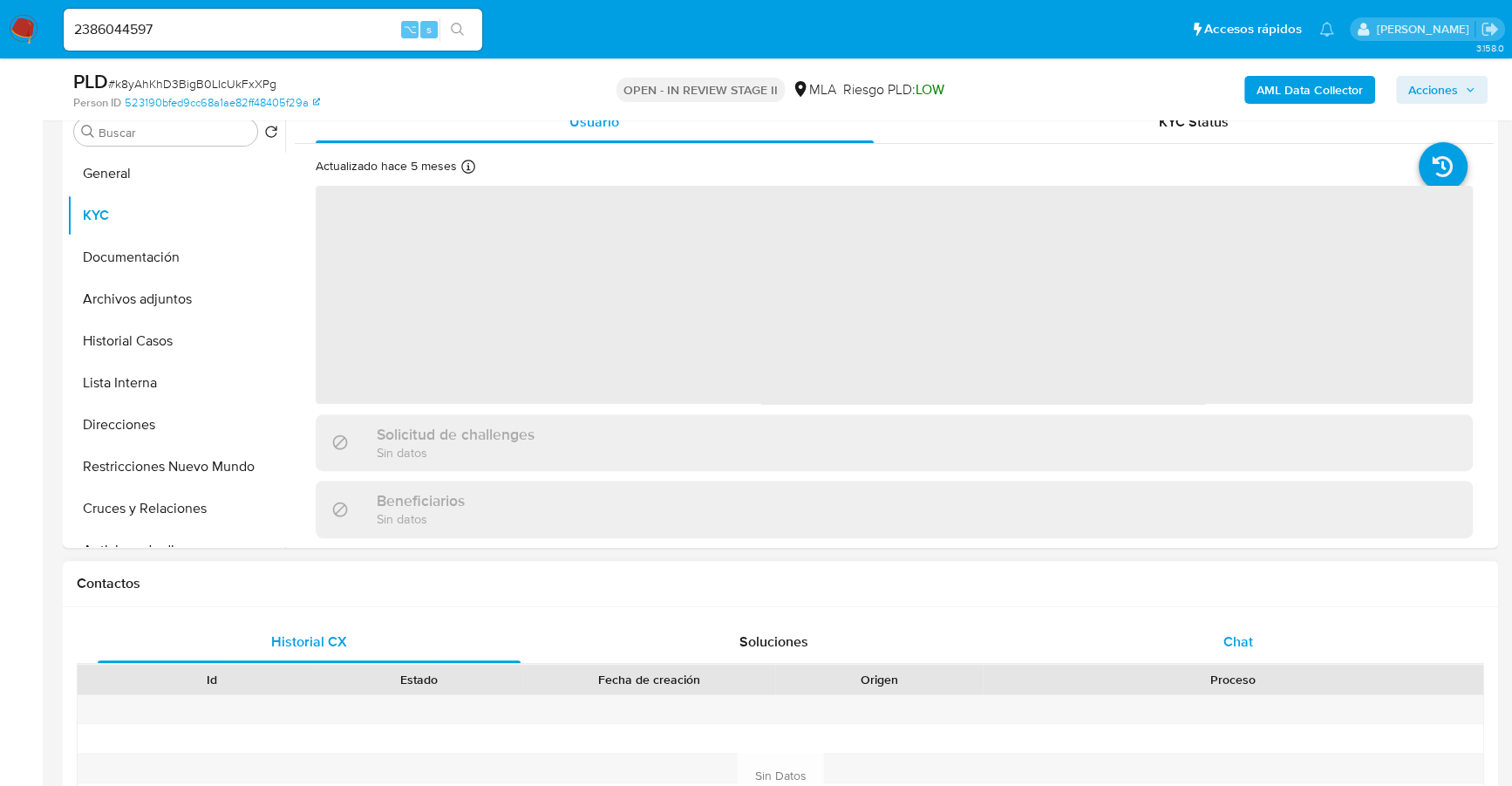
click at [1246, 642] on span "Chat" at bounding box center [1238, 641] width 29 height 20
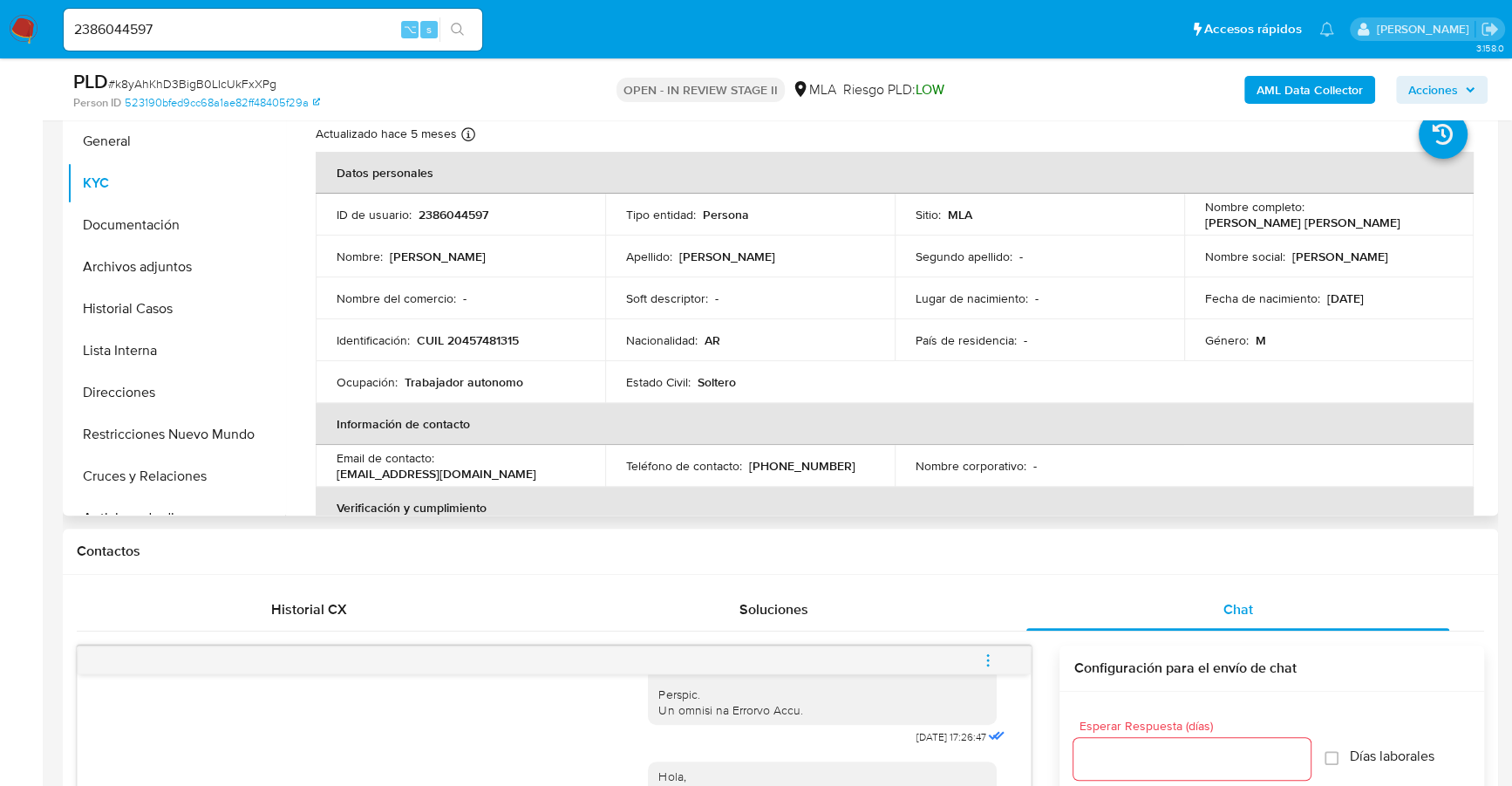
scroll to position [277, 0]
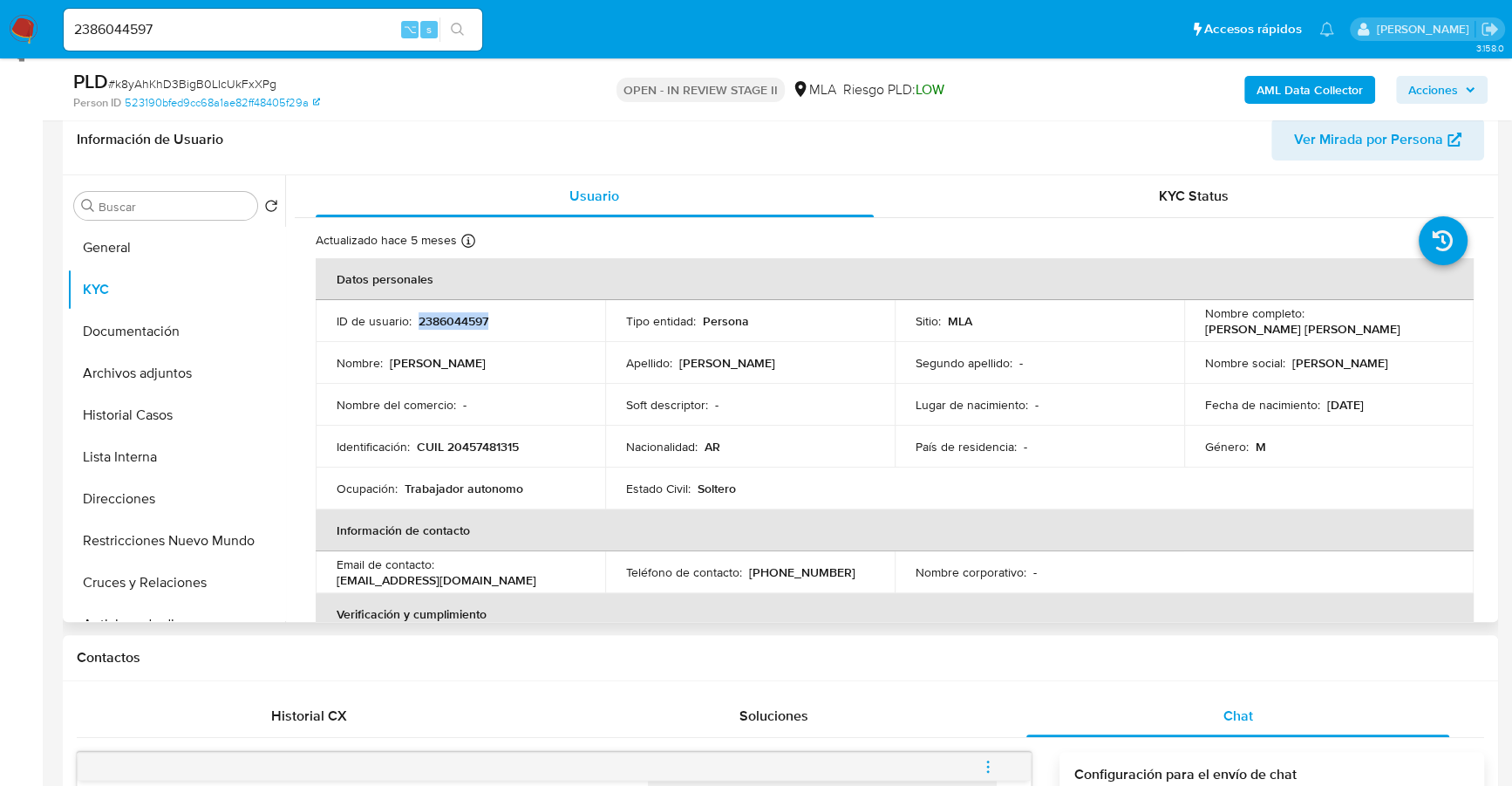
copy p "2386044597"
click at [162, 333] on button "Documentación" at bounding box center [170, 331] width 204 height 42
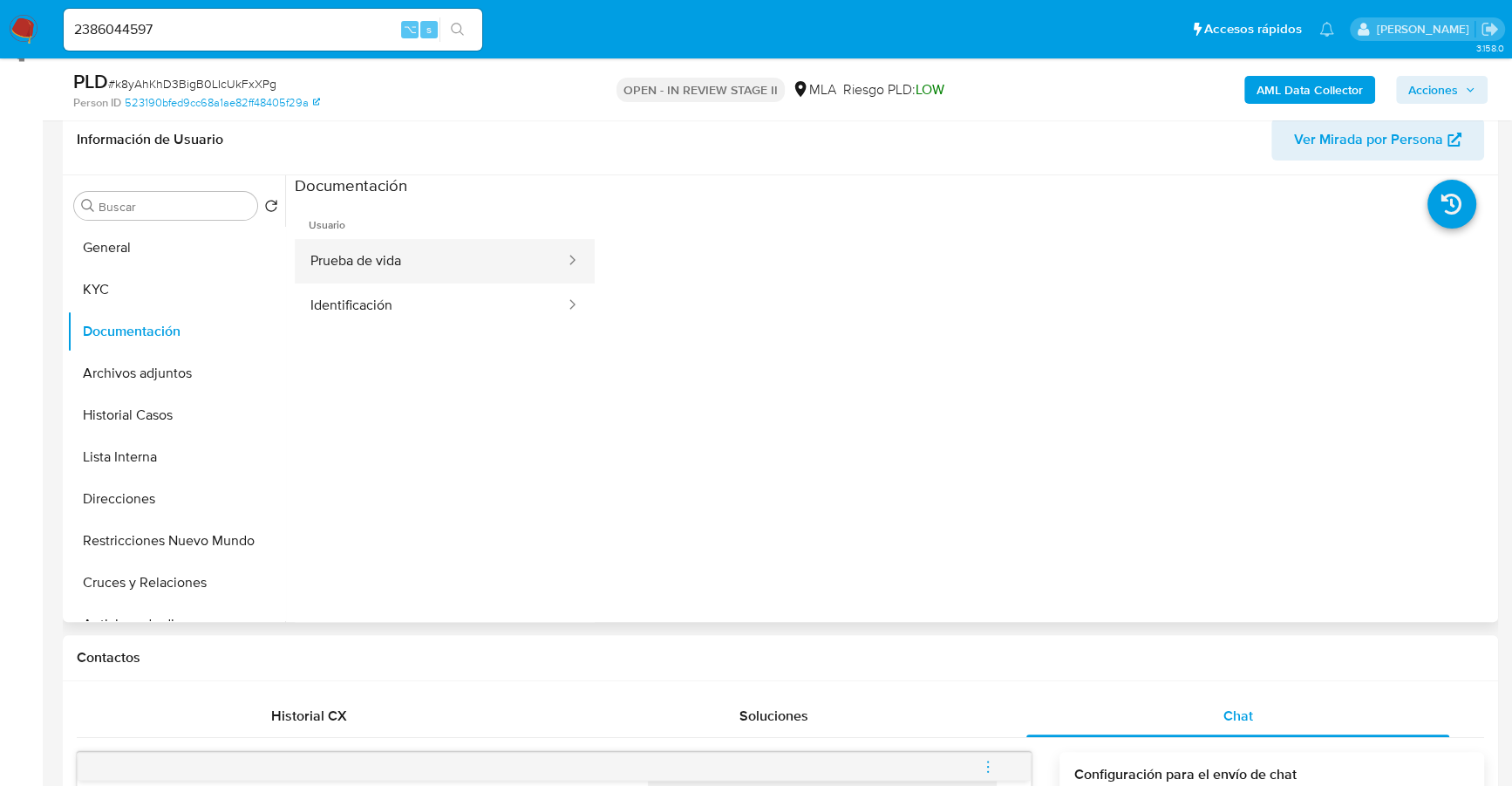
click at [459, 265] on button "Prueba de vida" at bounding box center [431, 261] width 272 height 44
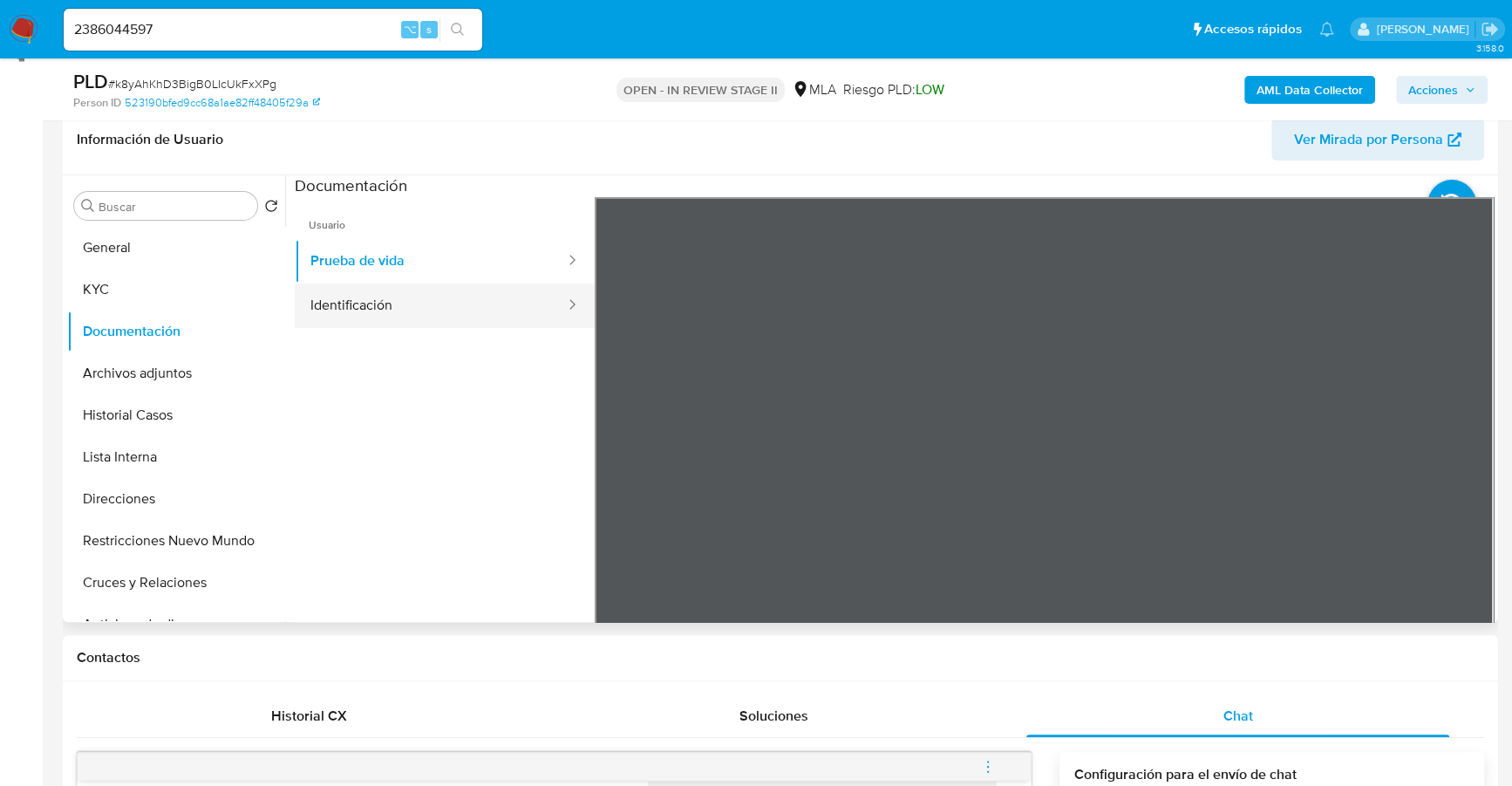
click at [457, 310] on button "Identificación" at bounding box center [431, 306] width 272 height 44
click at [1454, 475] on icon at bounding box center [1471, 480] width 35 height 35
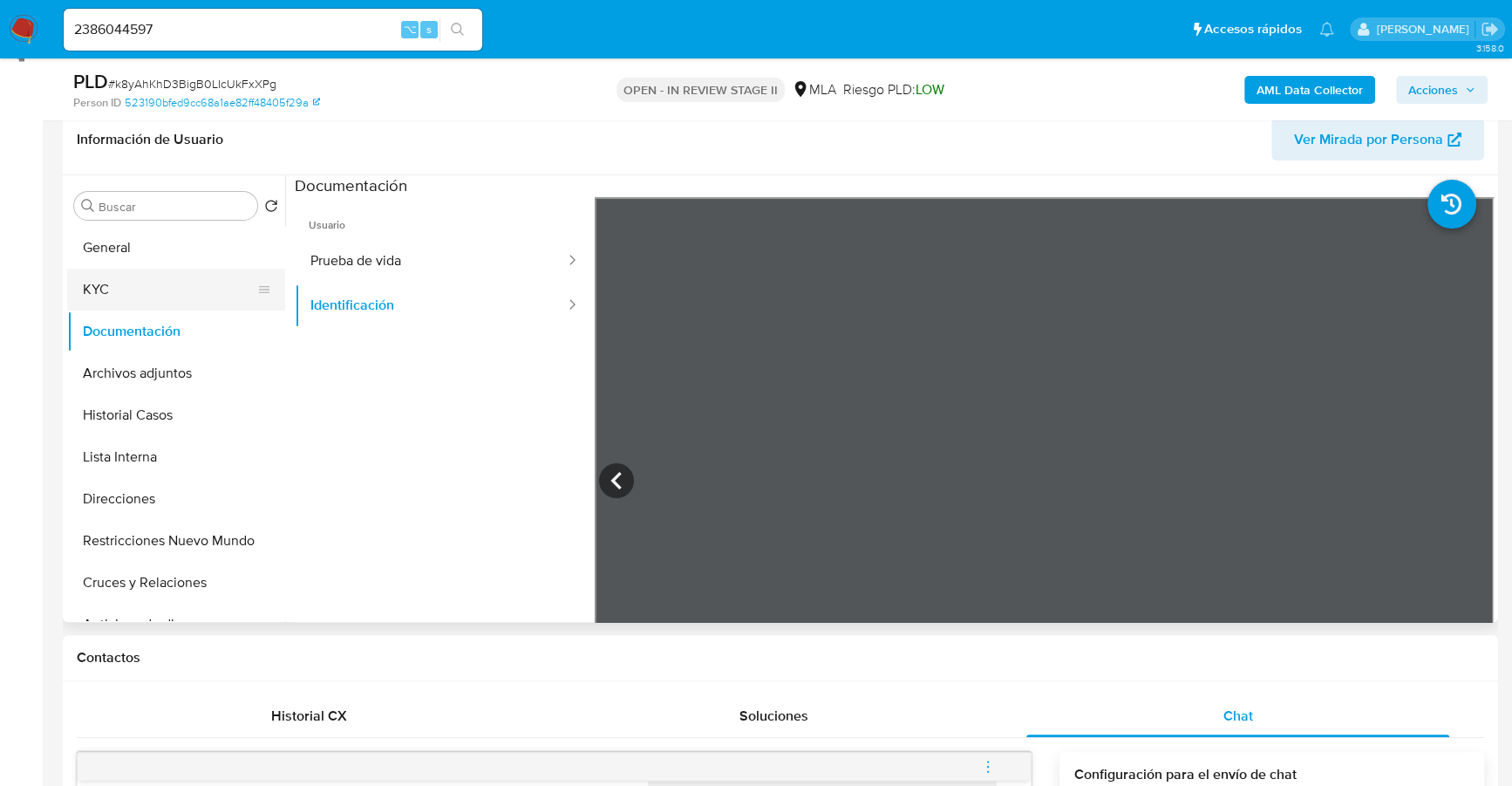
click at [105, 283] on button "KYC" at bounding box center [170, 289] width 204 height 42
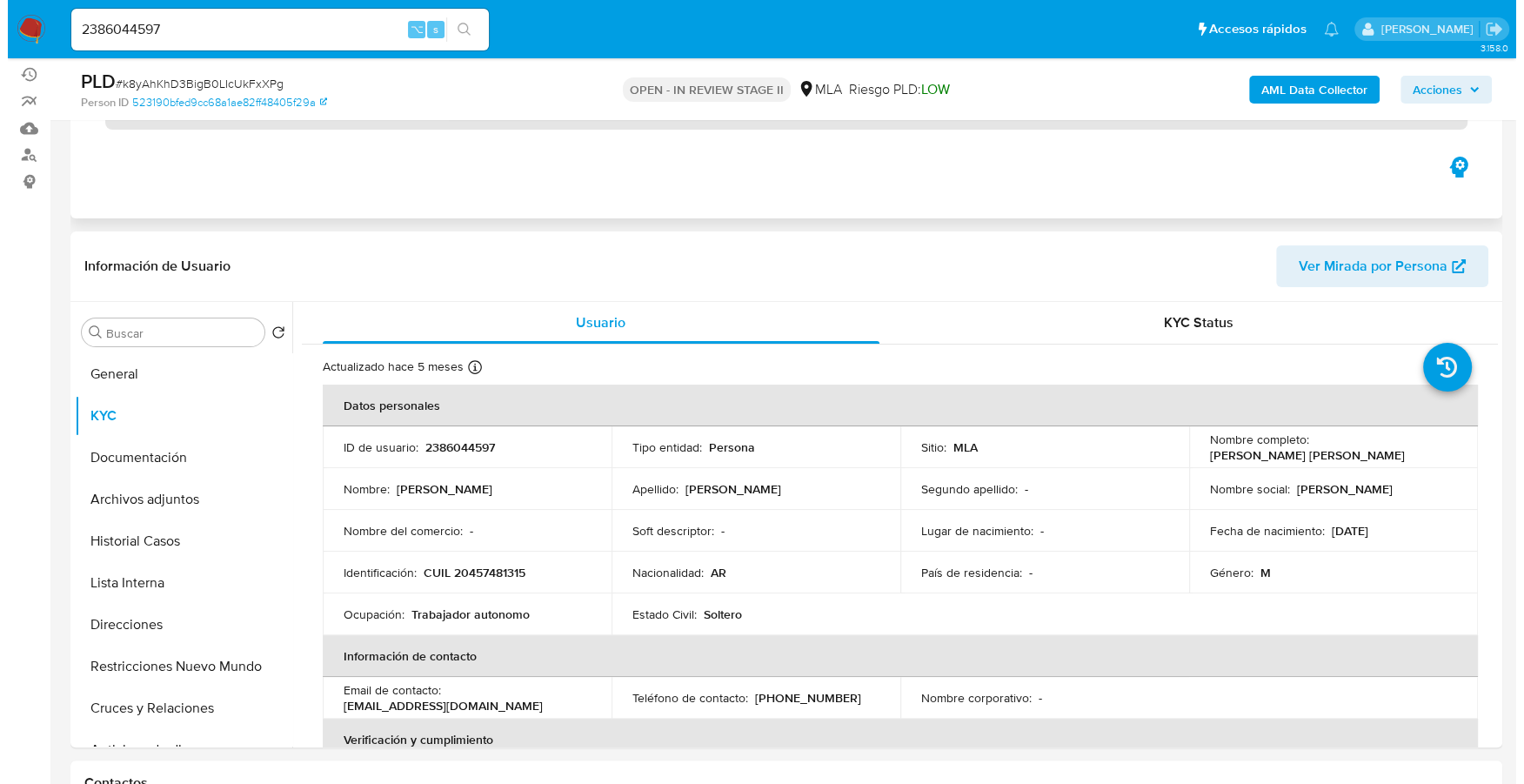
scroll to position [129, 0]
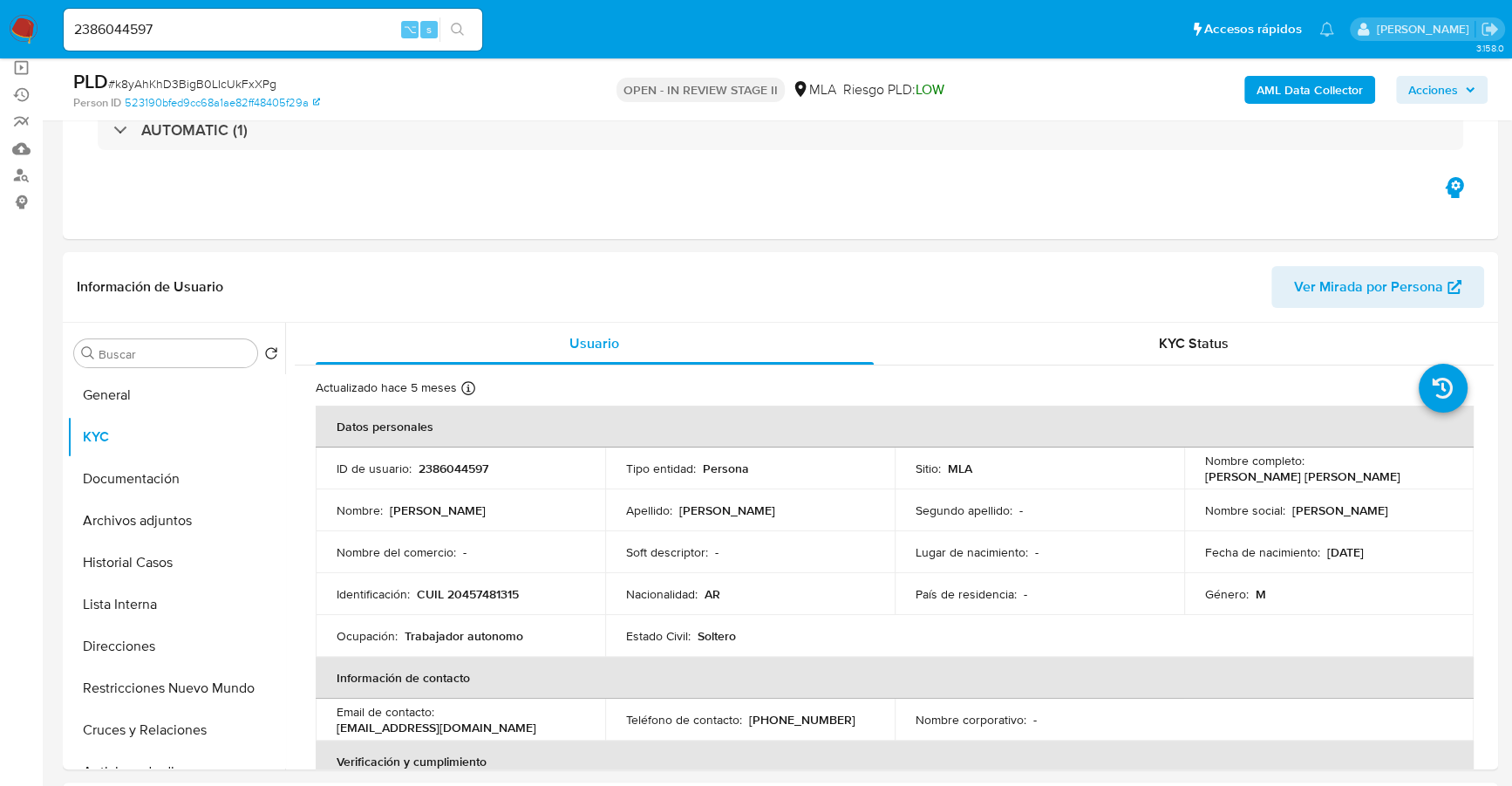
click at [1287, 91] on b "AML Data Collector" at bounding box center [1310, 89] width 107 height 28
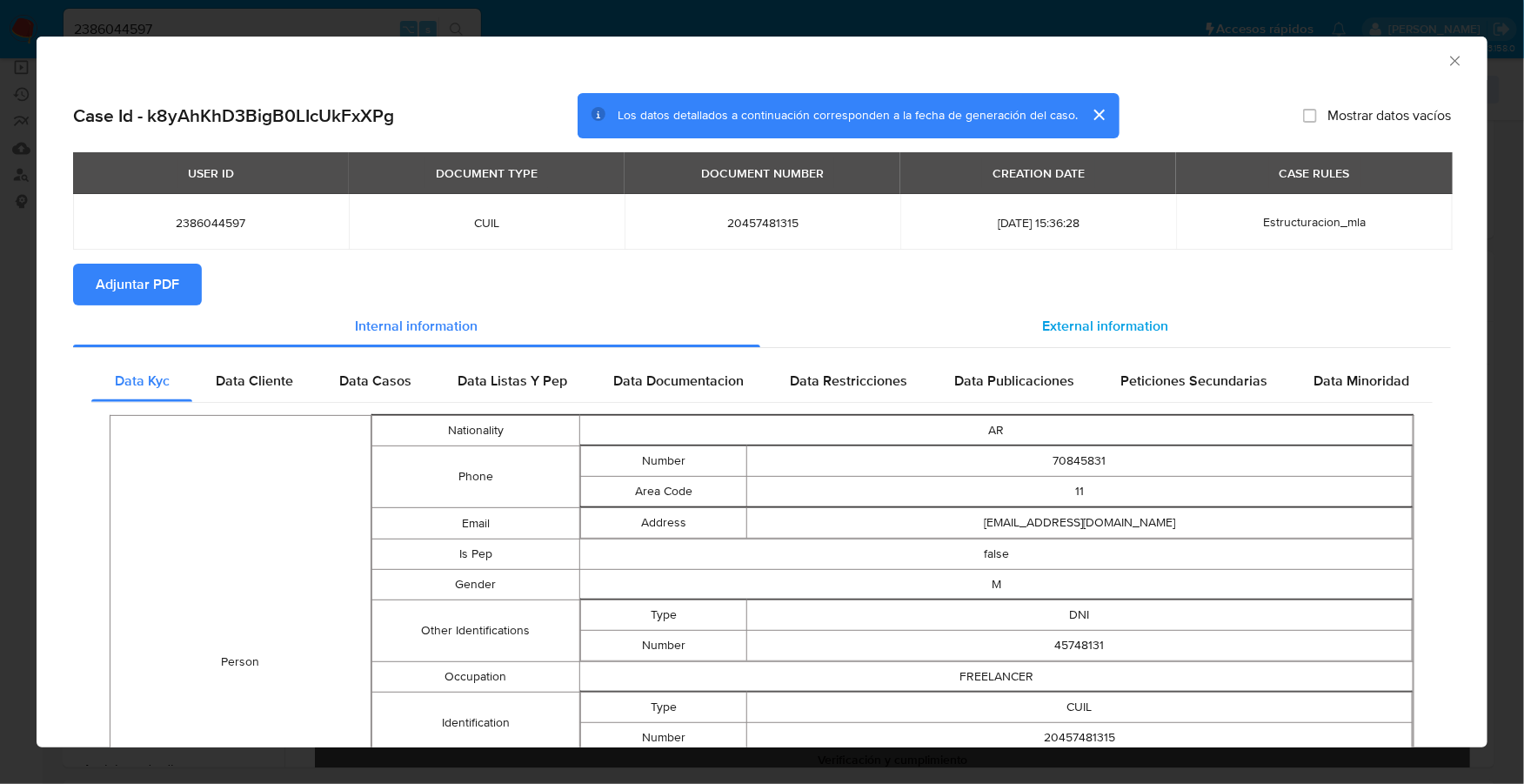
click at [1092, 336] on div "External information" at bounding box center [1106, 326] width 691 height 42
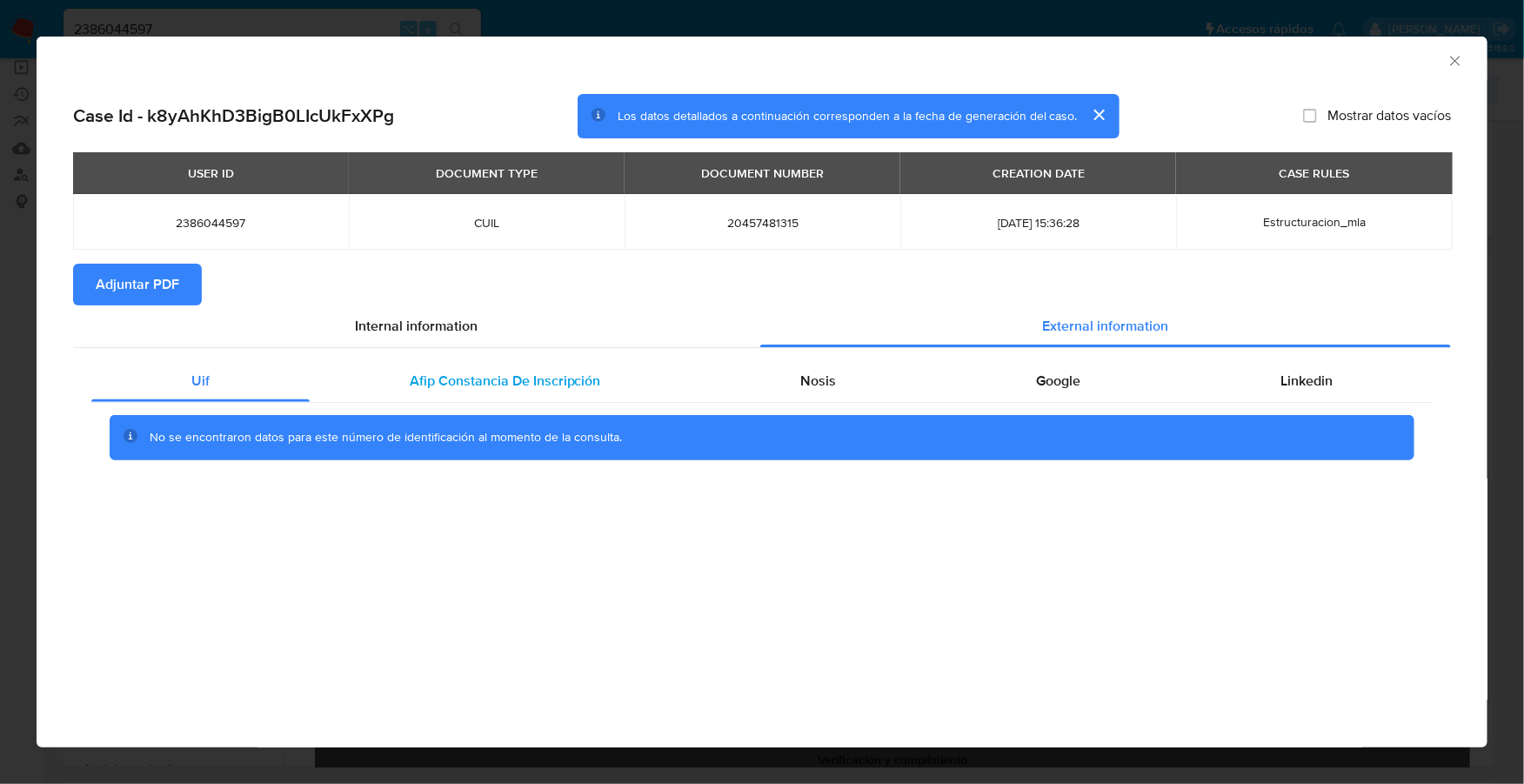
click at [444, 378] on span "Afip Constancia De Inscripción" at bounding box center [505, 380] width 191 height 20
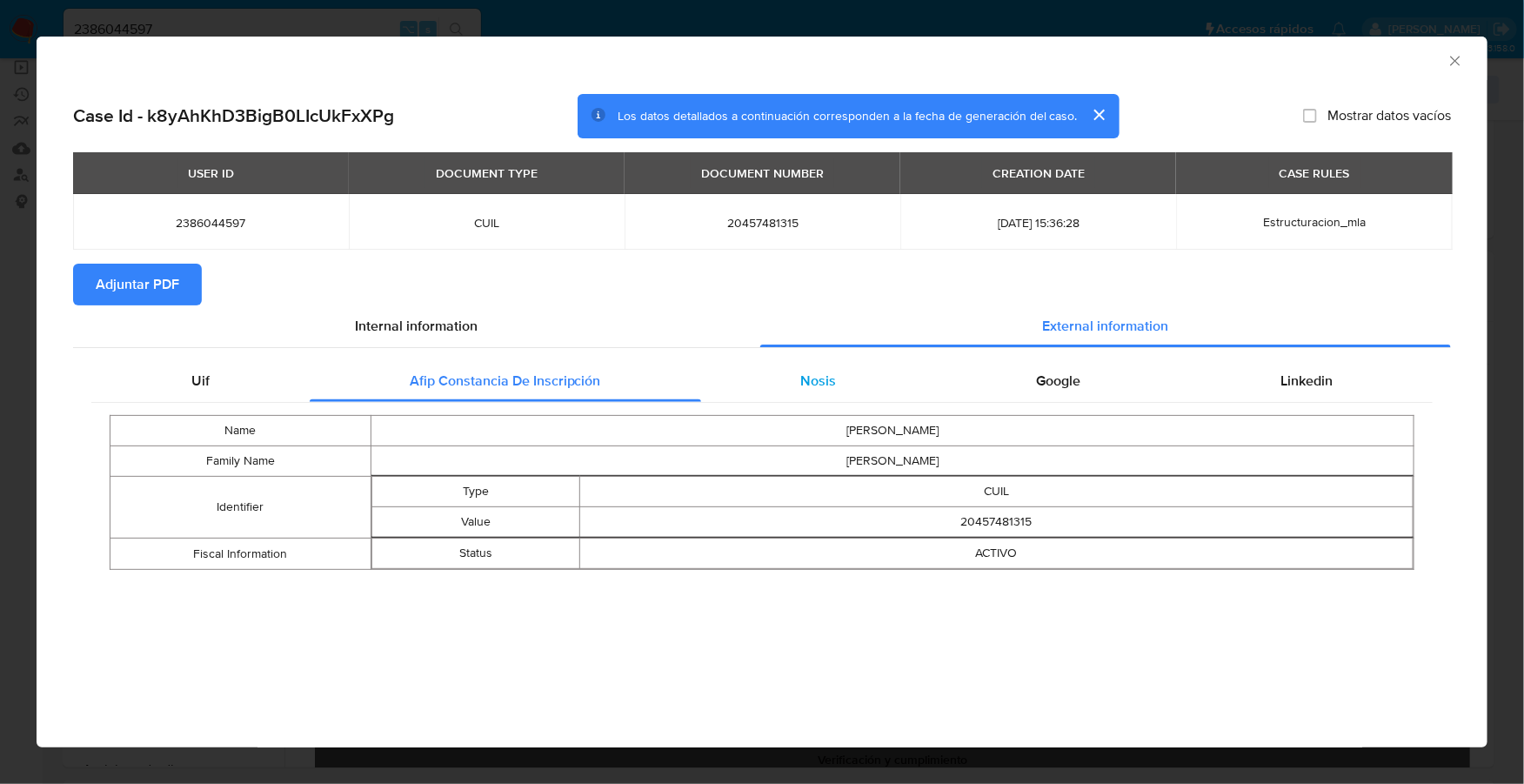
click at [813, 373] on span "Nosis" at bounding box center [818, 380] width 35 height 20
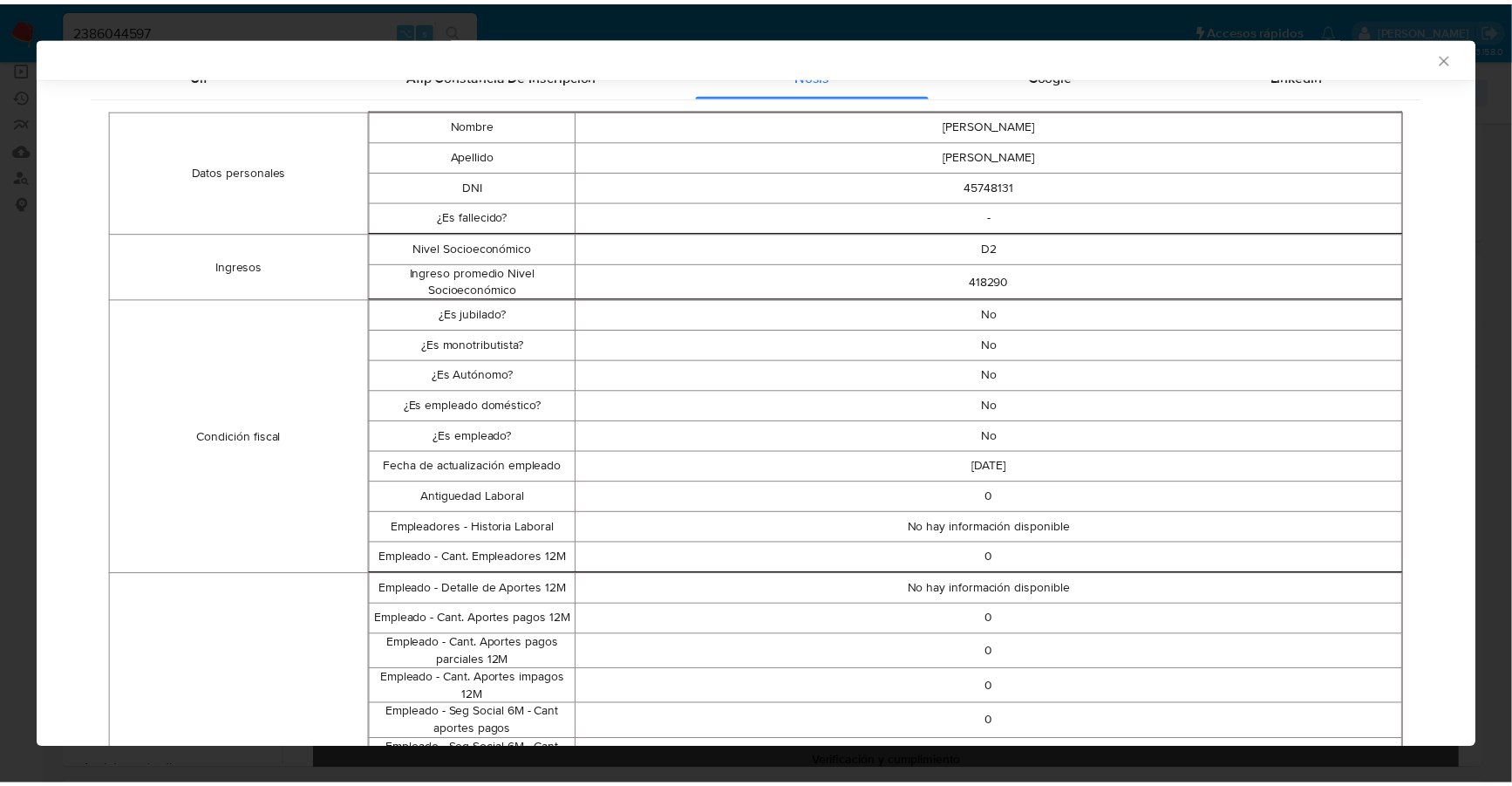
scroll to position [0, 0]
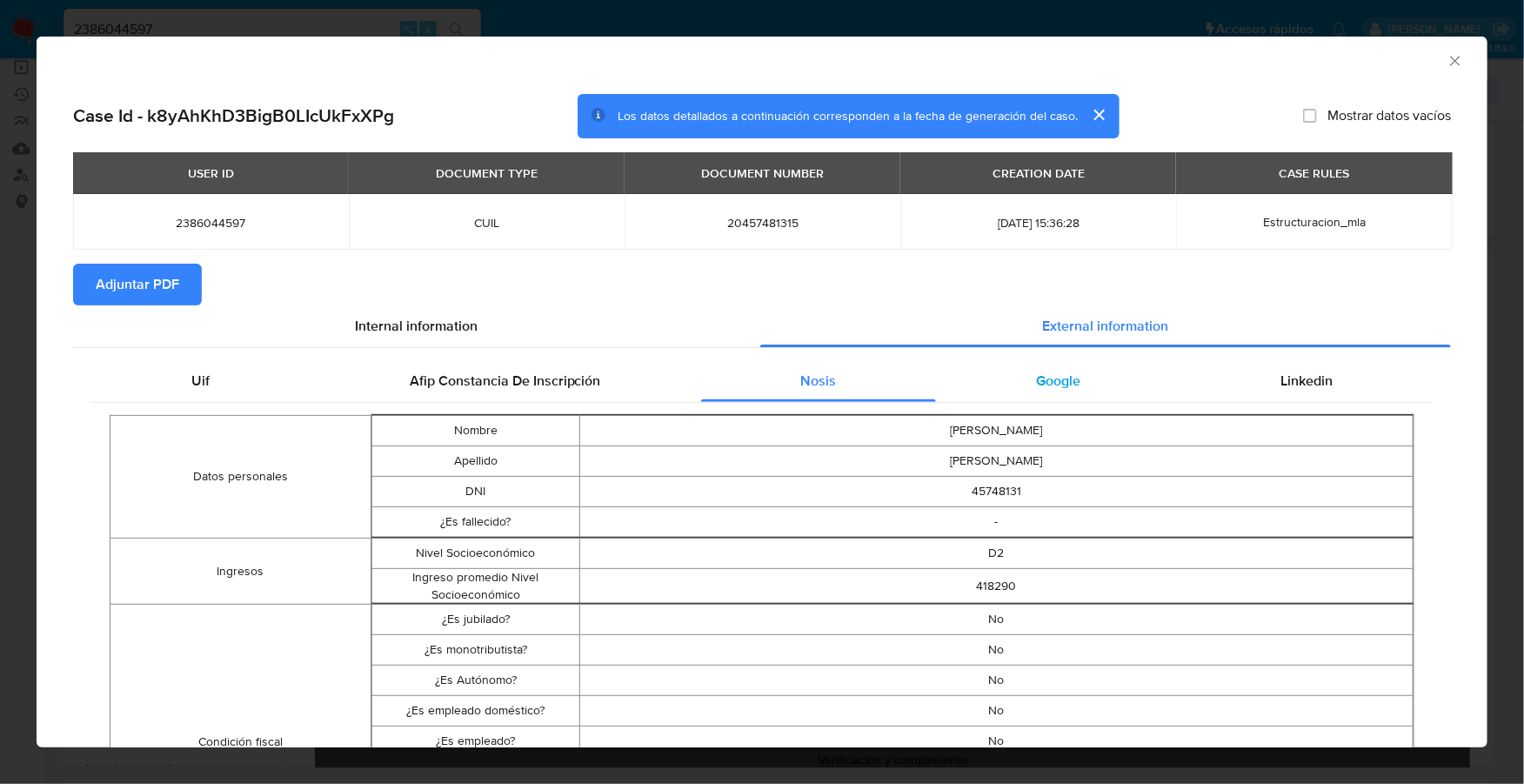
click at [1073, 383] on div "Google" at bounding box center [1058, 380] width 245 height 42
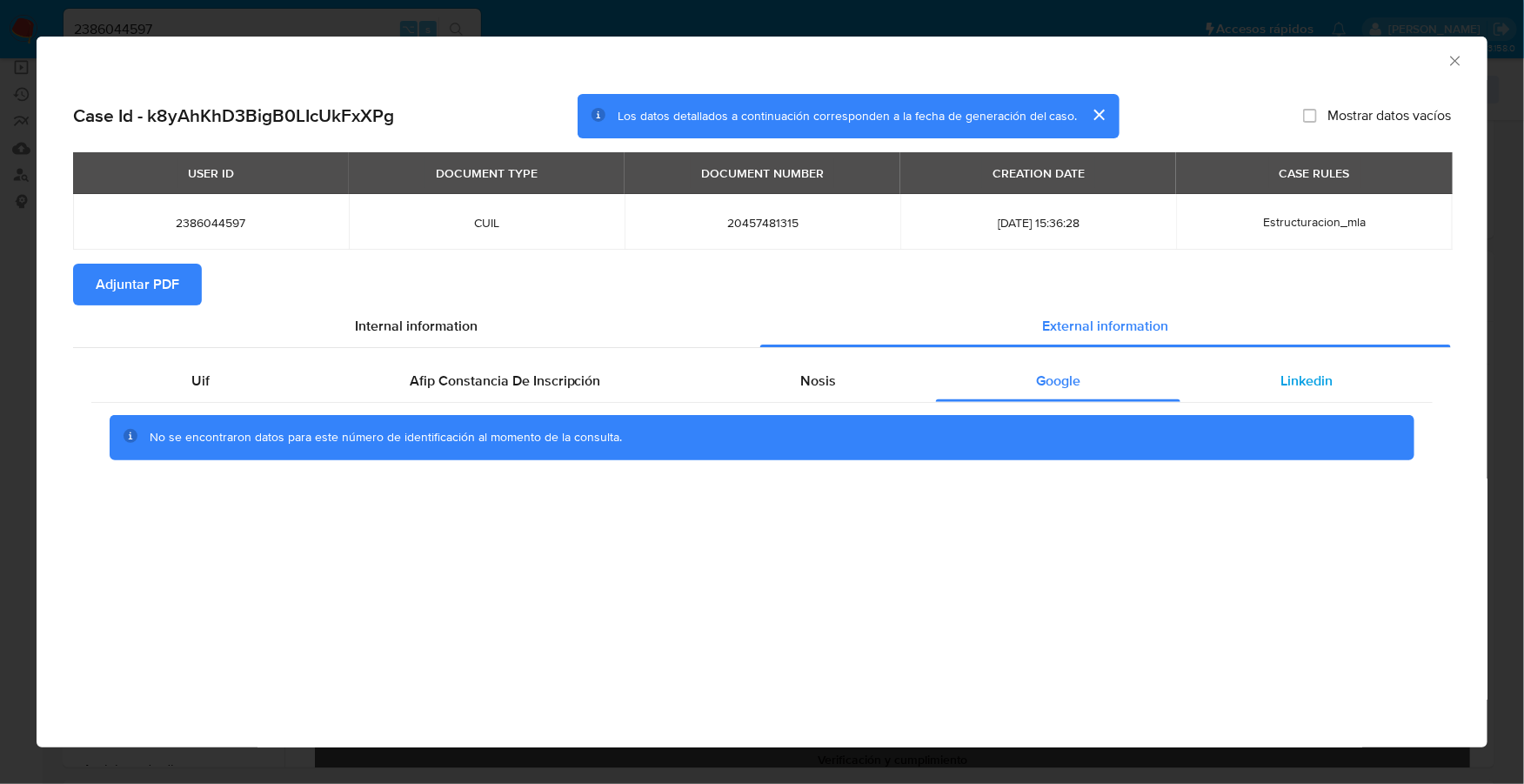
click at [1321, 367] on div "Linkedin" at bounding box center [1306, 380] width 253 height 42
click at [134, 288] on span "Adjuntar PDF" at bounding box center [137, 283] width 83 height 38
click at [1456, 48] on div "AML Data Collector" at bounding box center [762, 58] width 1451 height 43
click at [1458, 55] on icon "Cerrar ventana" at bounding box center [1456, 61] width 18 height 18
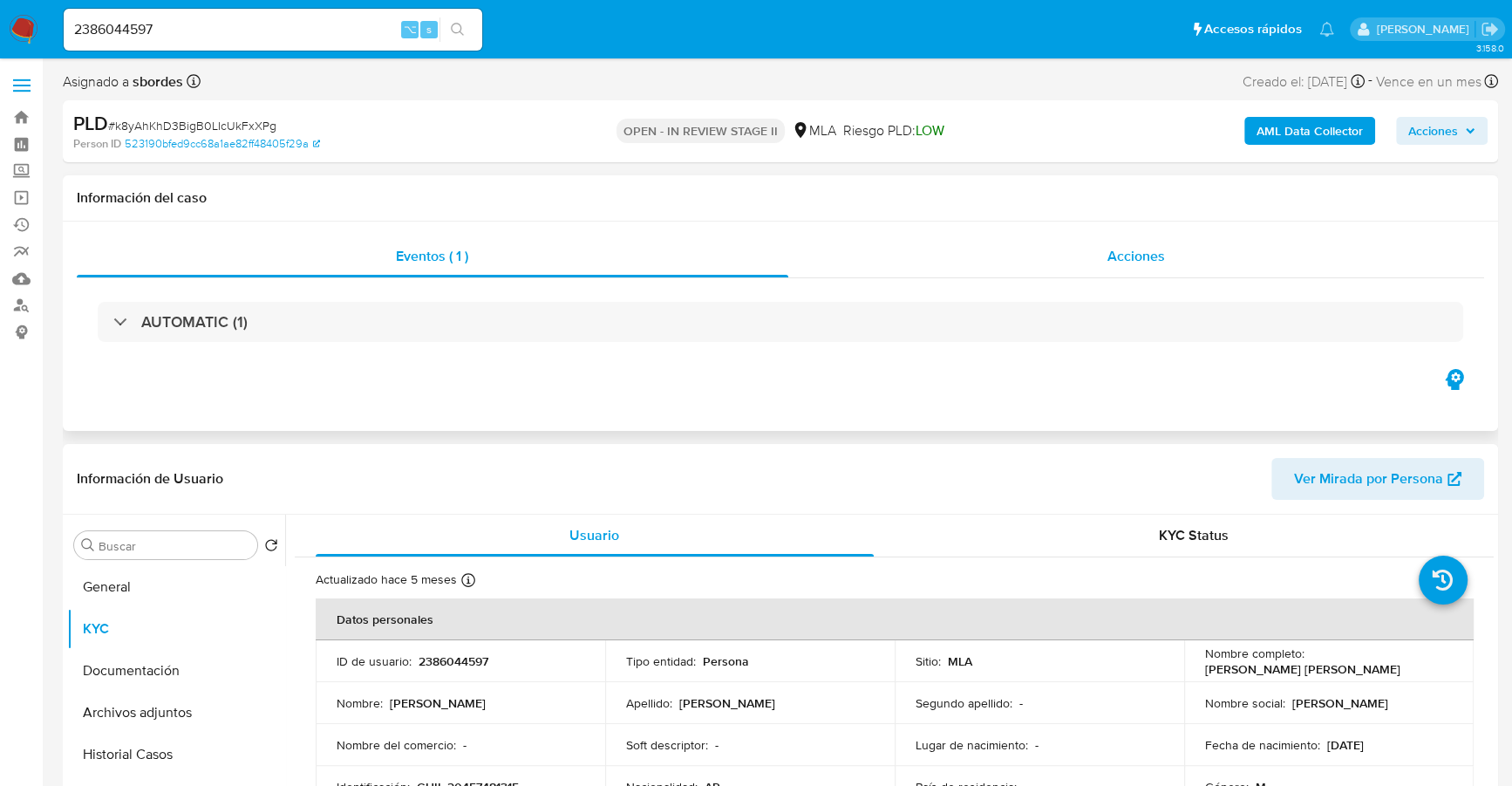
click at [1132, 241] on div "Acciones" at bounding box center [1136, 256] width 696 height 42
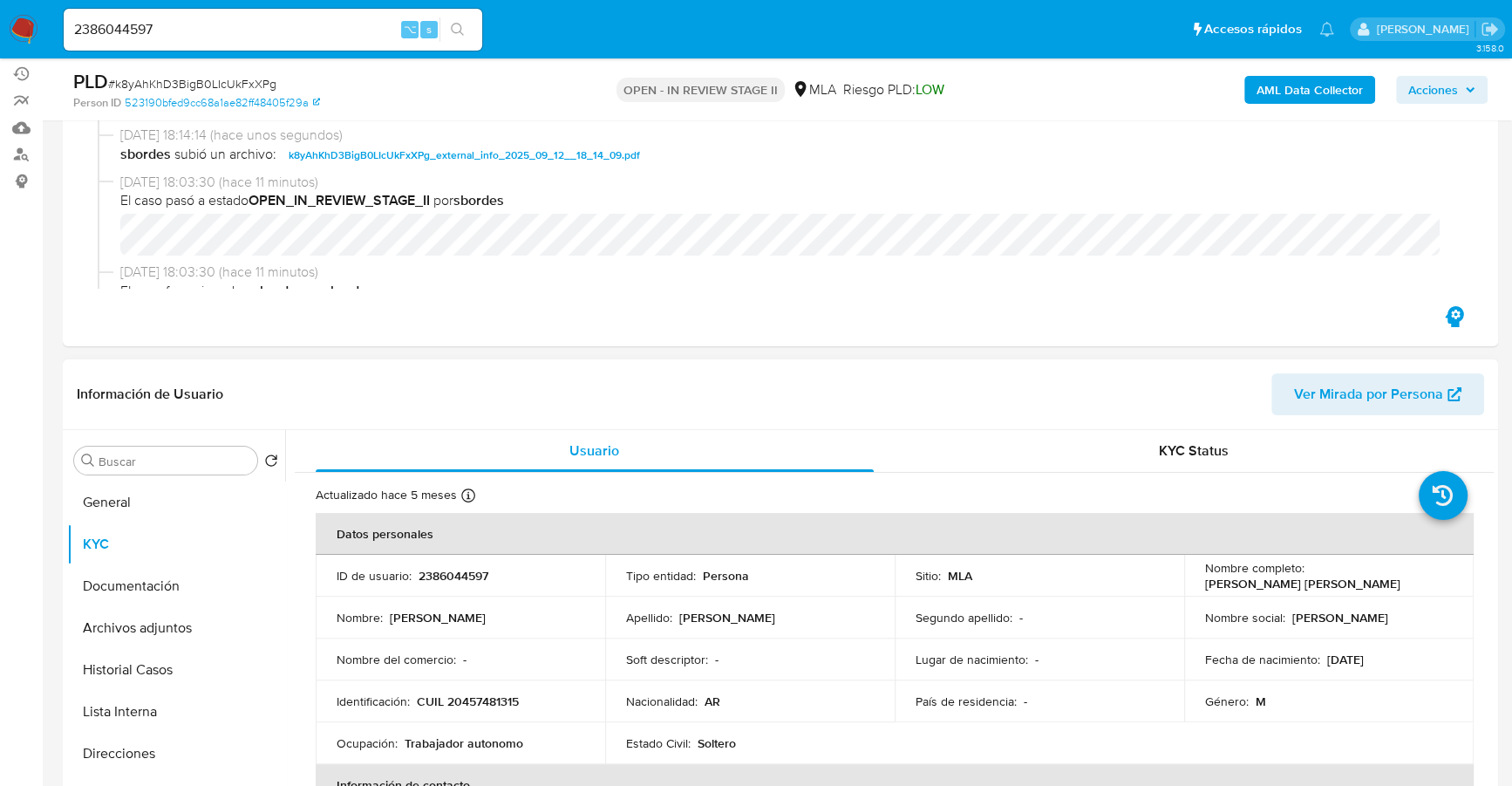
scroll to position [201, 0]
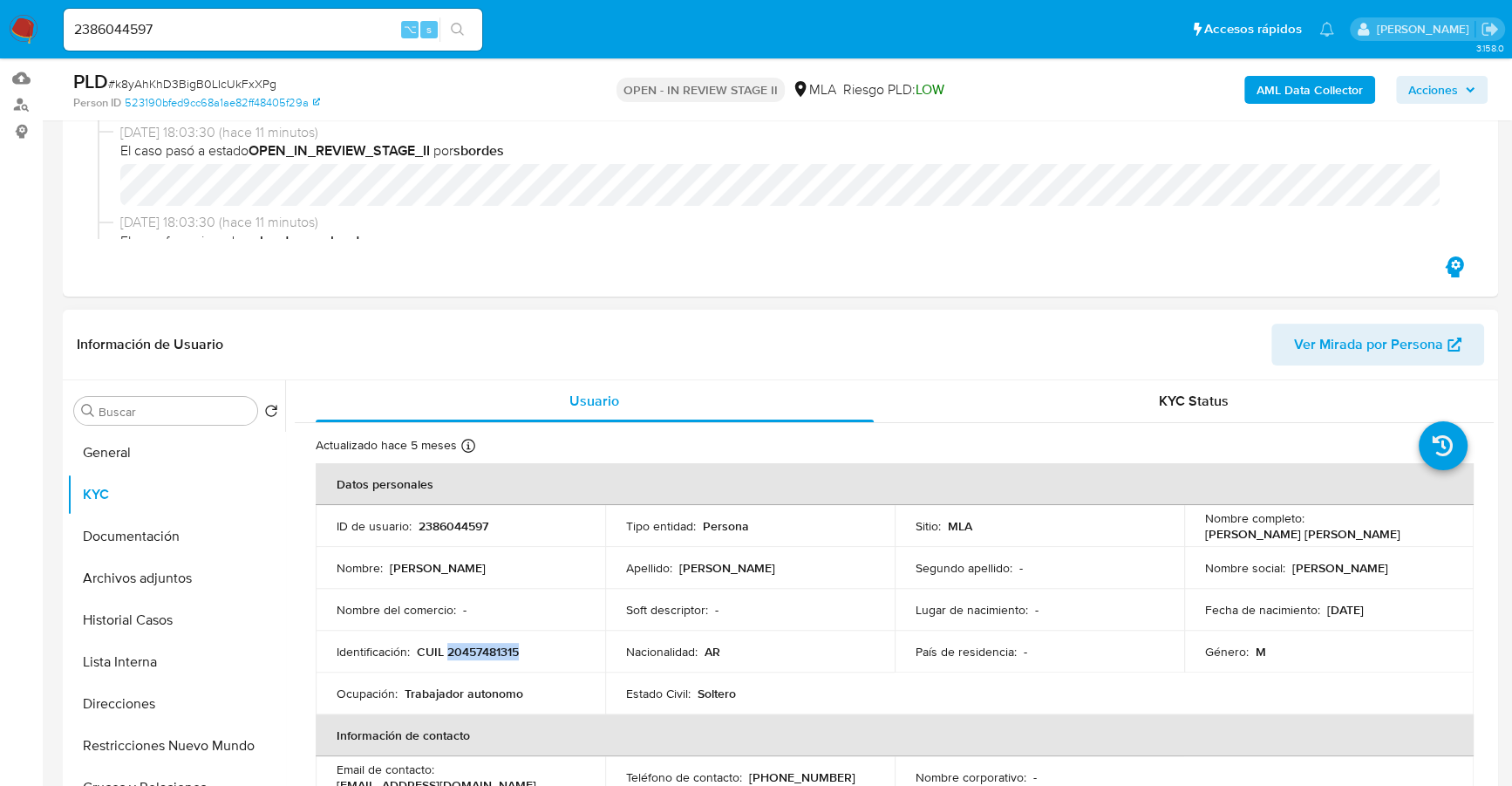
copy p "20457481315"
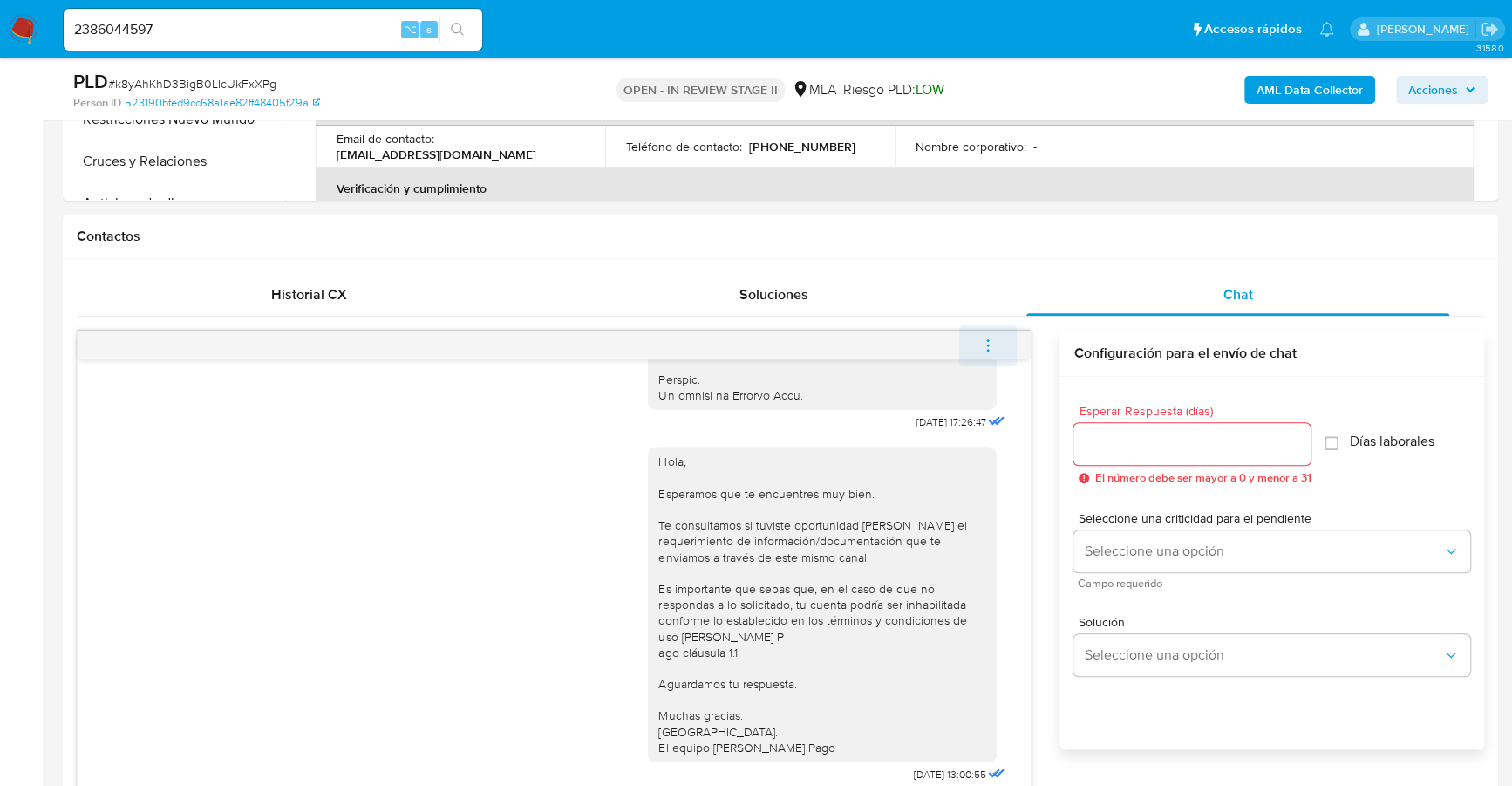
scroll to position [828, 0]
click at [994, 345] on icon "menu-action" at bounding box center [988, 345] width 16 height 16
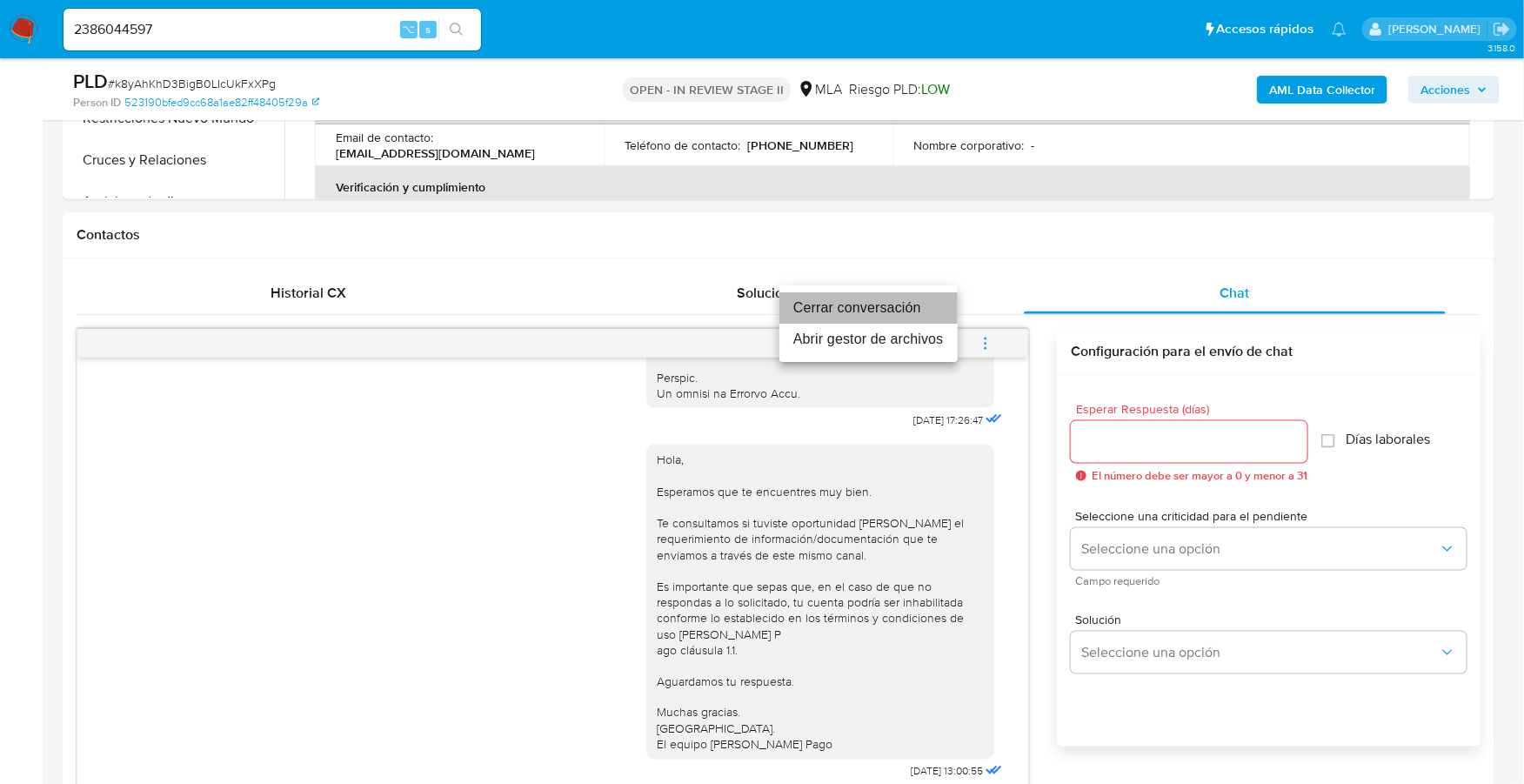
click at [908, 299] on li "Cerrar conversación" at bounding box center [868, 307] width 178 height 31
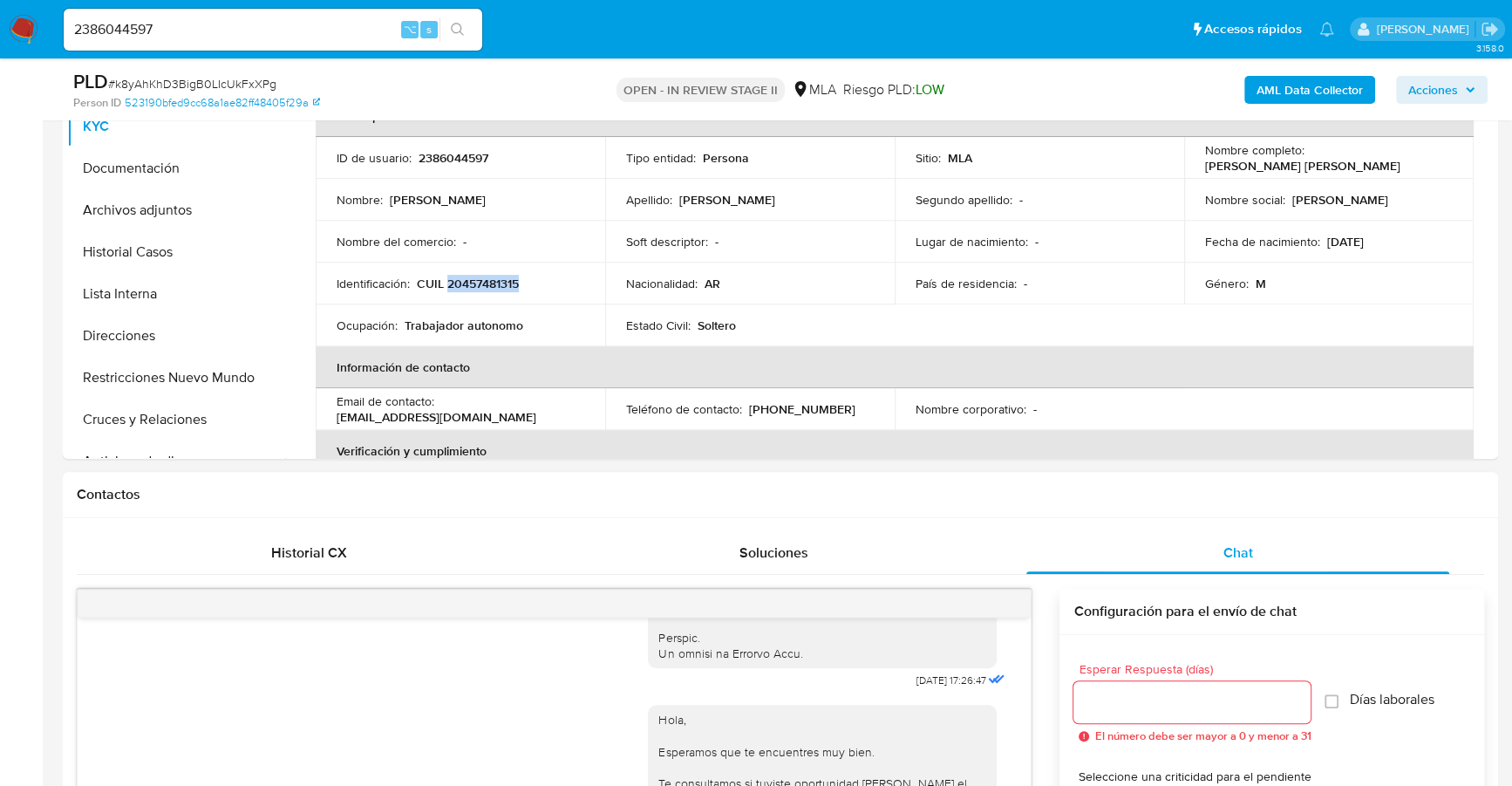
scroll to position [886, 0]
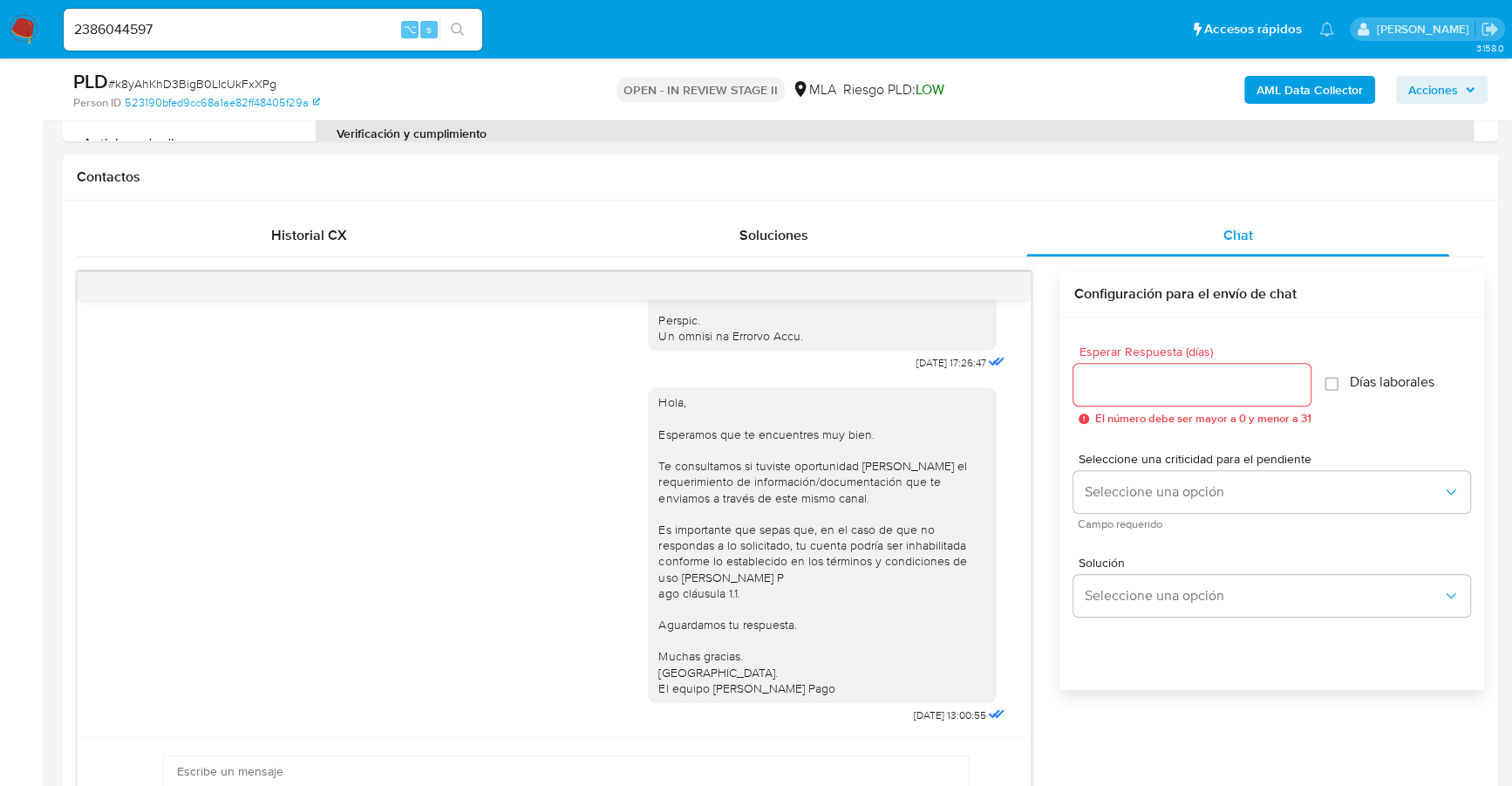
click at [1445, 101] on span "Acciones" at bounding box center [1433, 89] width 50 height 28
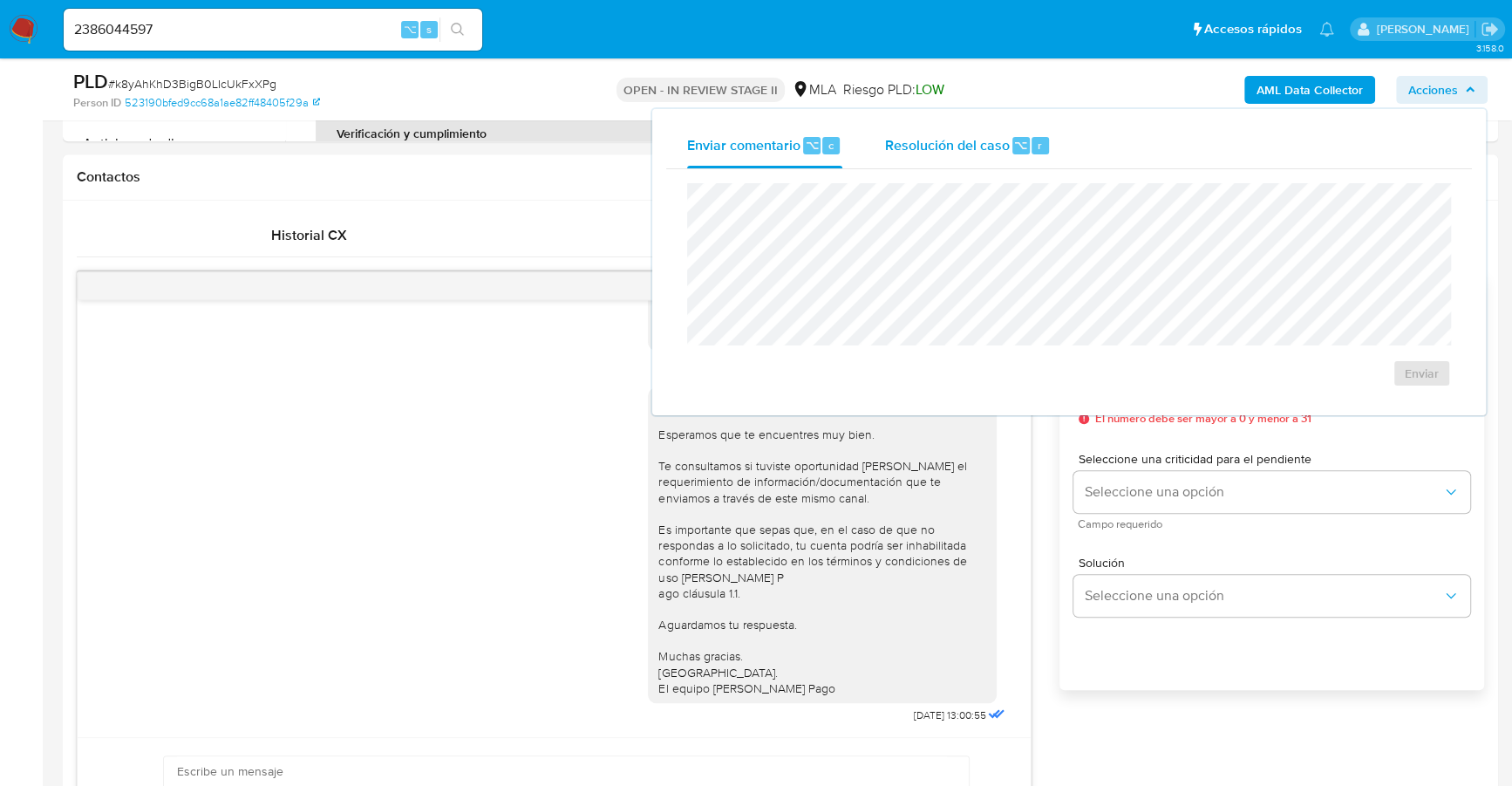
click at [977, 135] on span "Resolución del caso" at bounding box center [946, 144] width 124 height 20
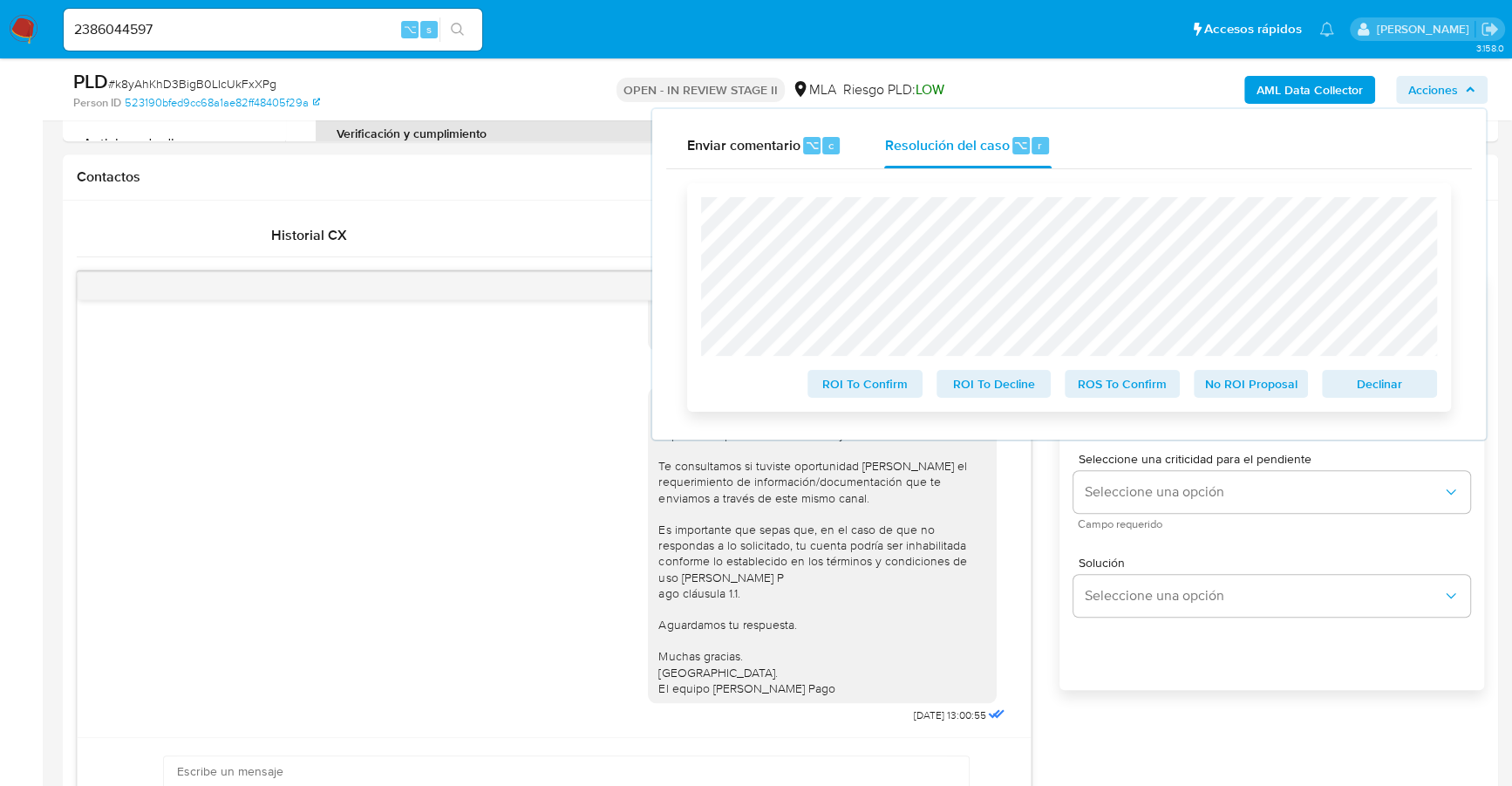
click at [1378, 378] on span "Declinar" at bounding box center [1379, 383] width 91 height 24
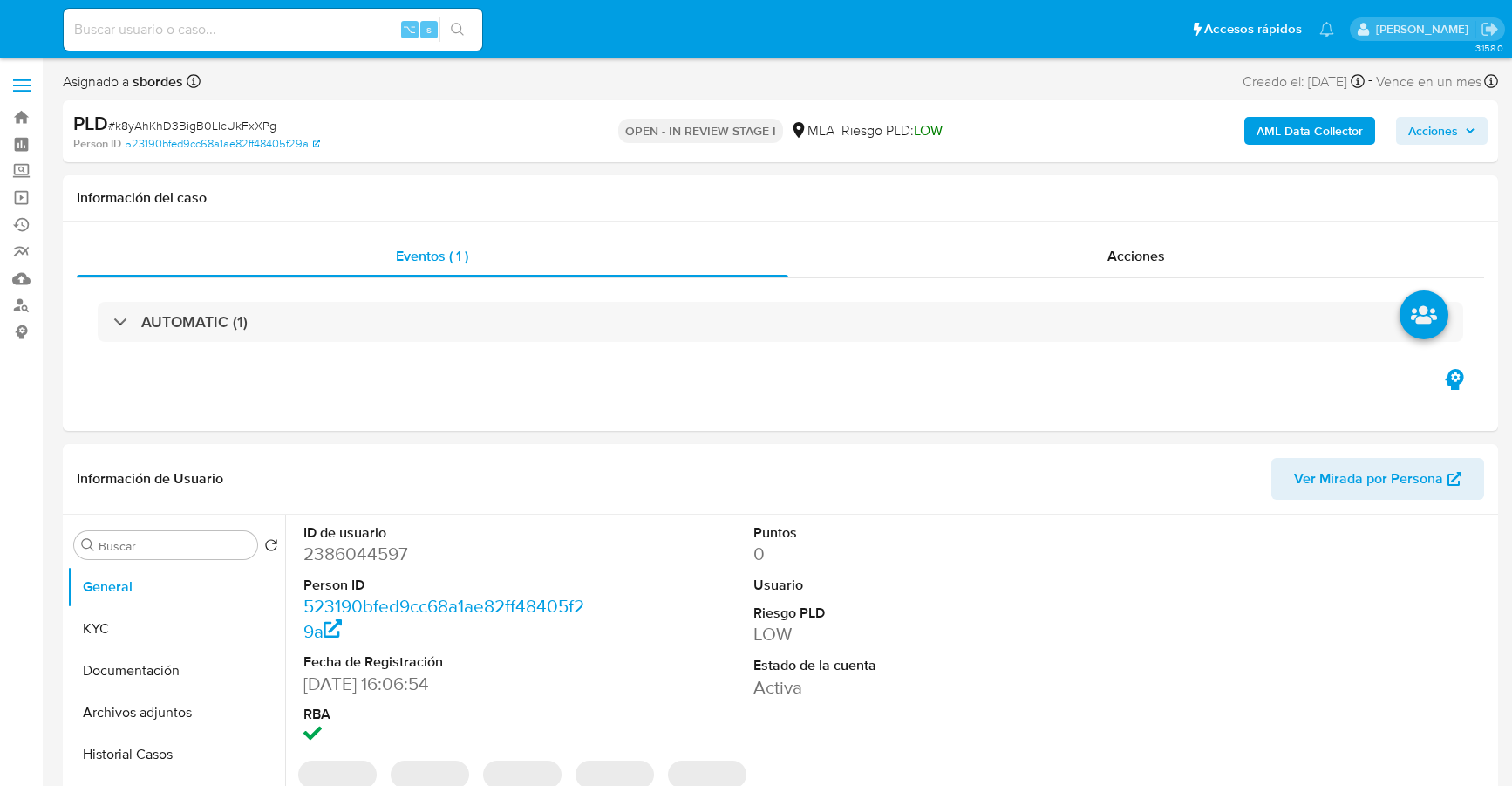
select select "10"
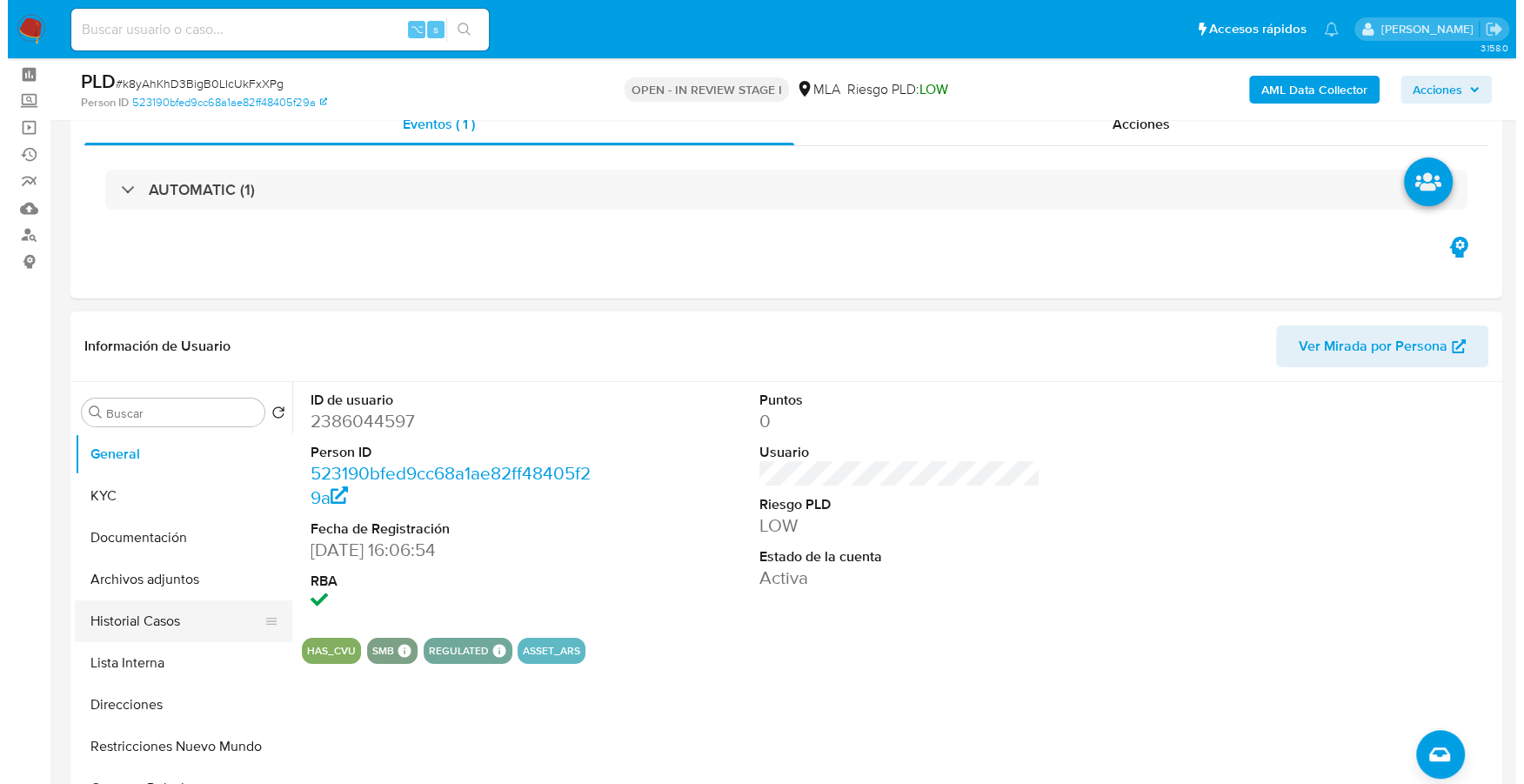
scroll to position [190, 0]
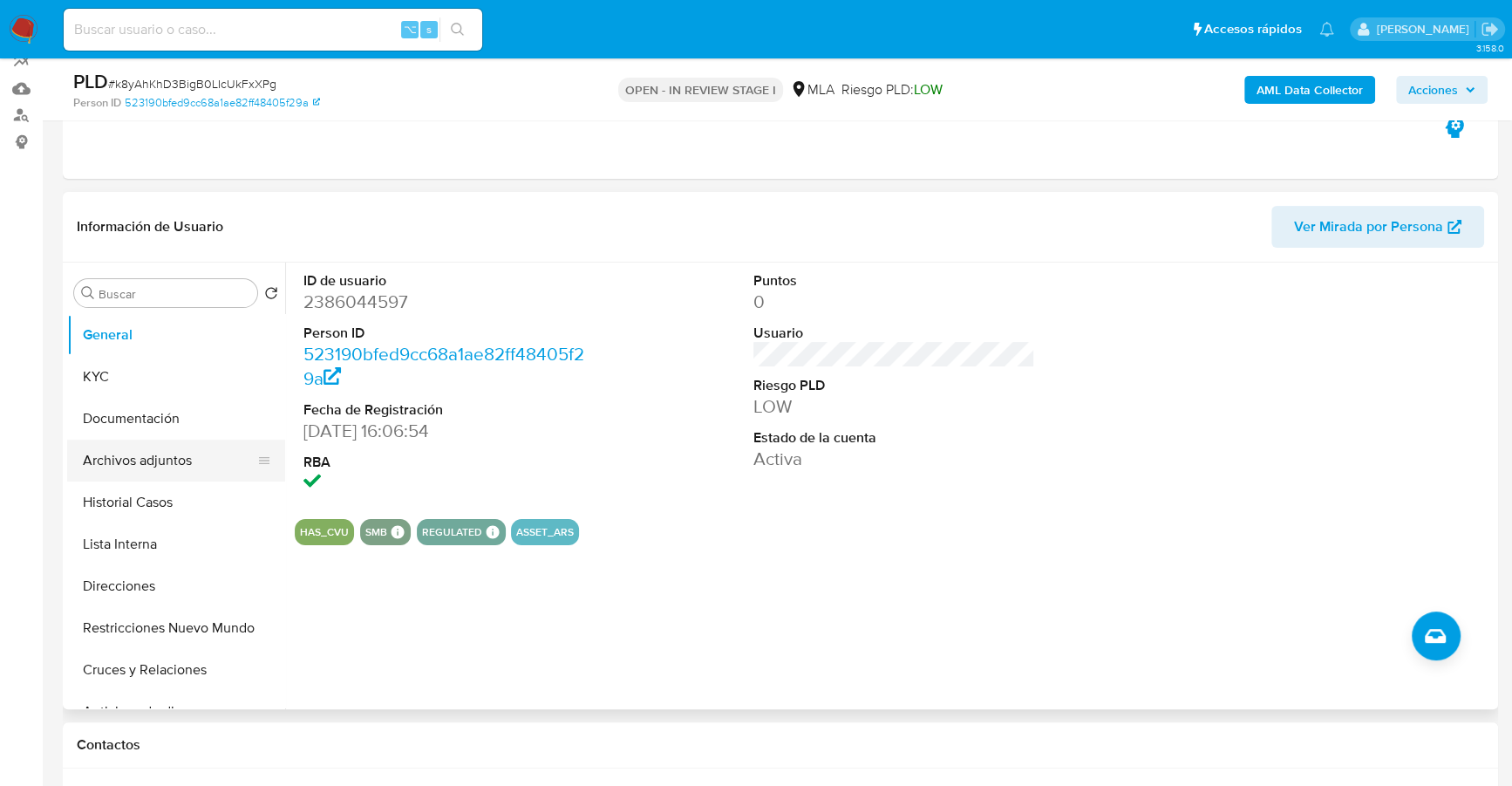
click at [167, 458] on button "Archivos adjuntos" at bounding box center [170, 460] width 204 height 42
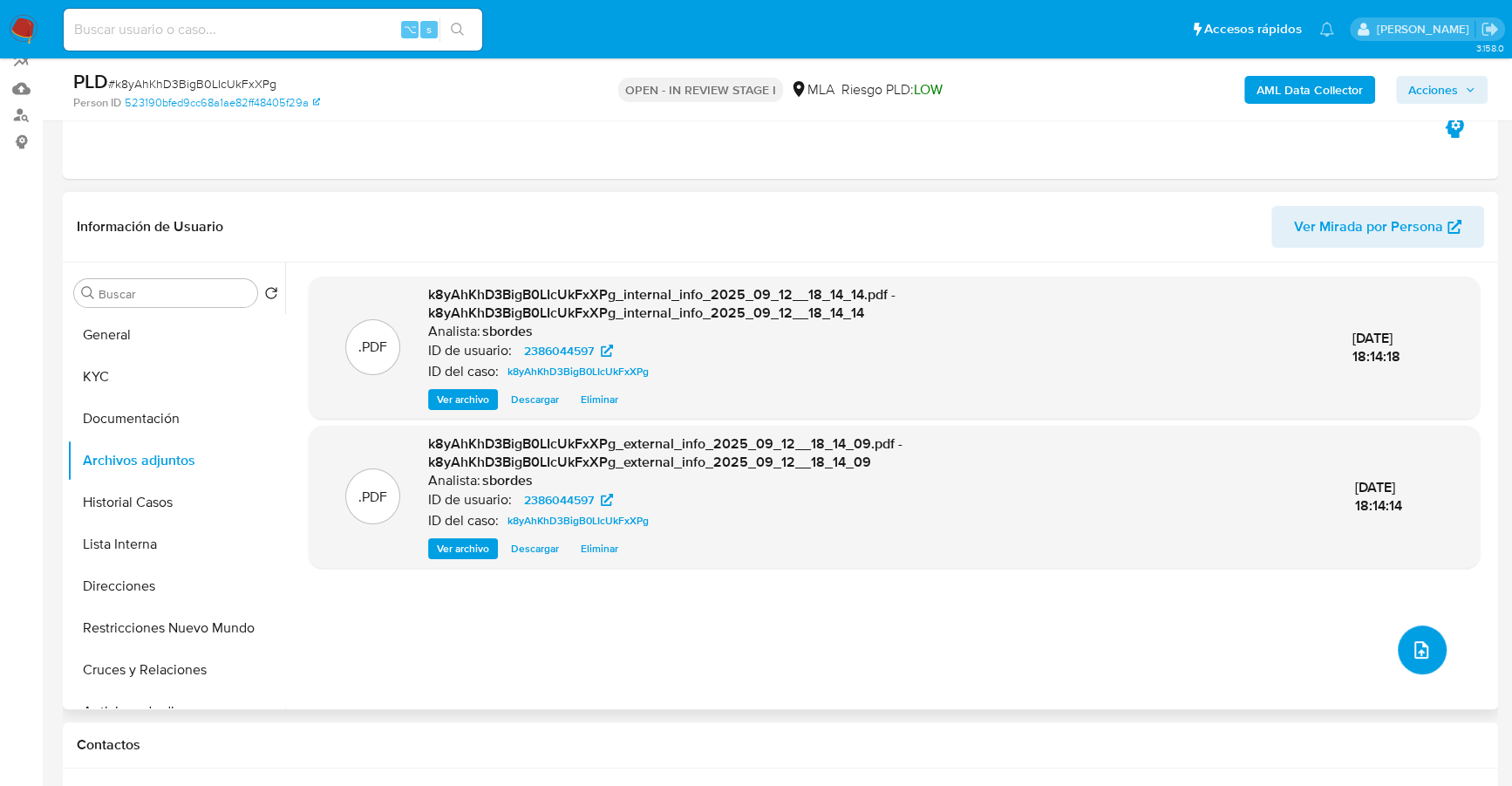
click at [1411, 639] on icon "upload-file" at bounding box center [1421, 650] width 21 height 21
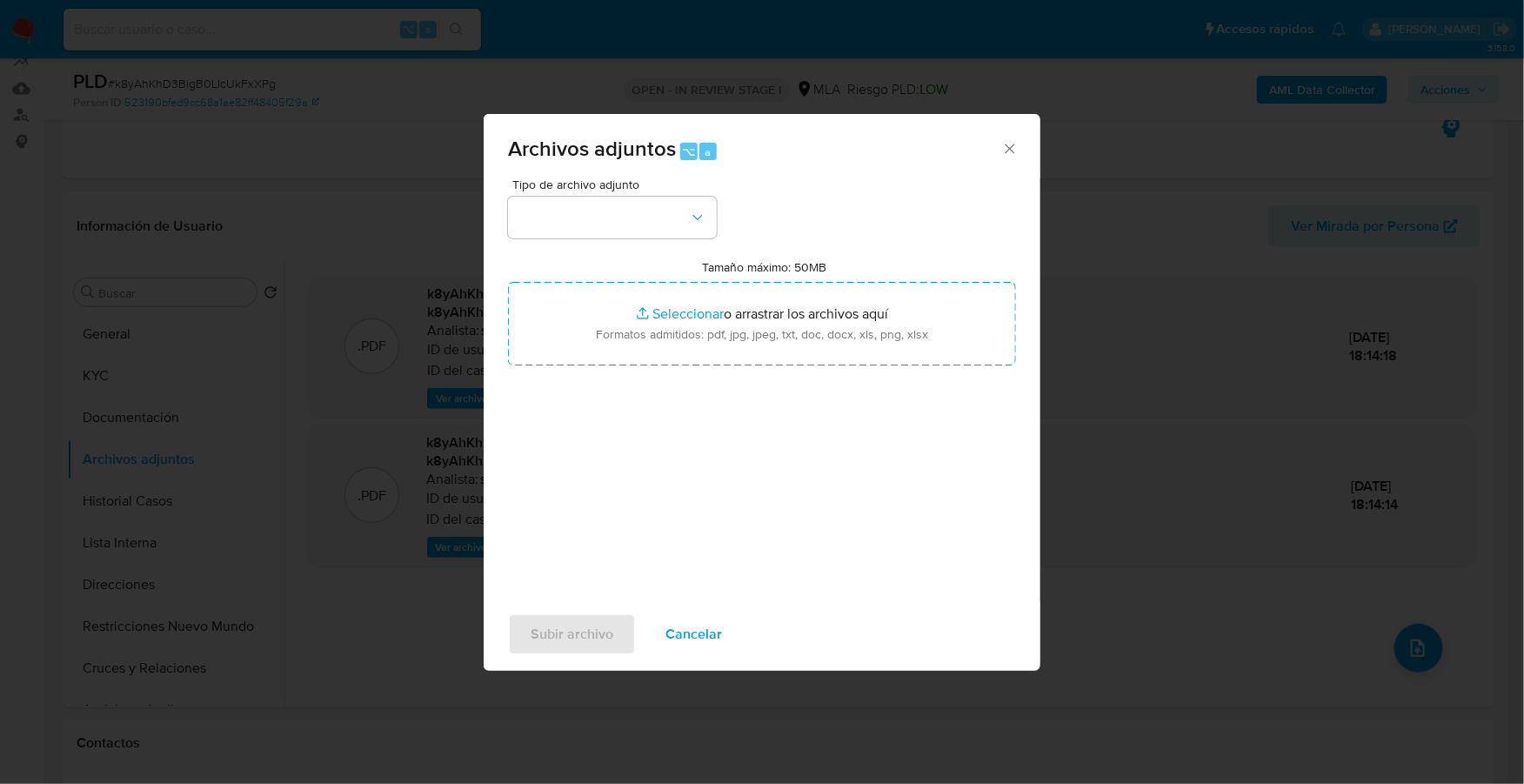
click at [643, 184] on span "Tipo de archivo adjunto" at bounding box center [617, 184] width 209 height 12
click at [652, 225] on button "button" at bounding box center [612, 217] width 209 height 42
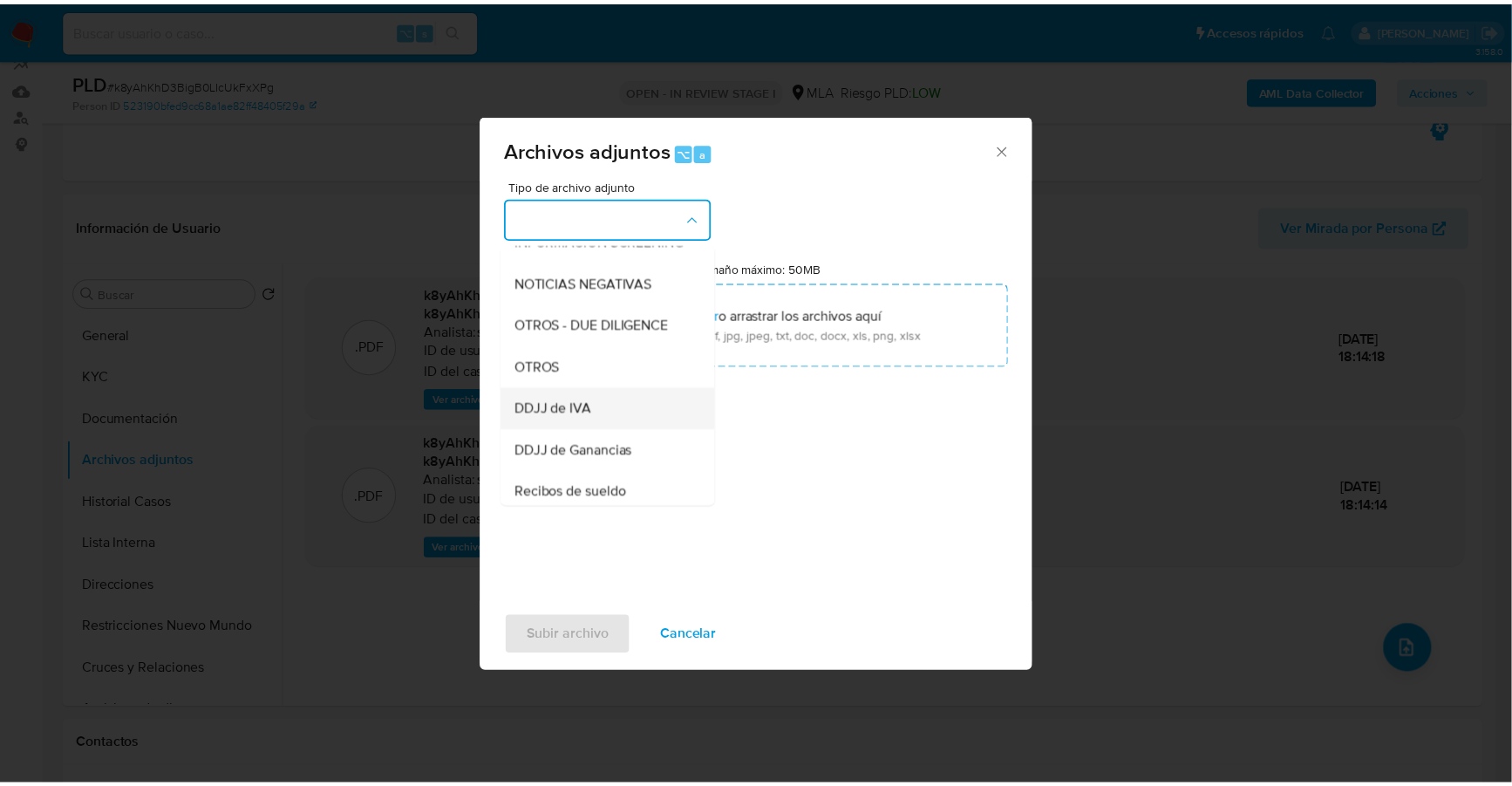
scroll to position [237, 0]
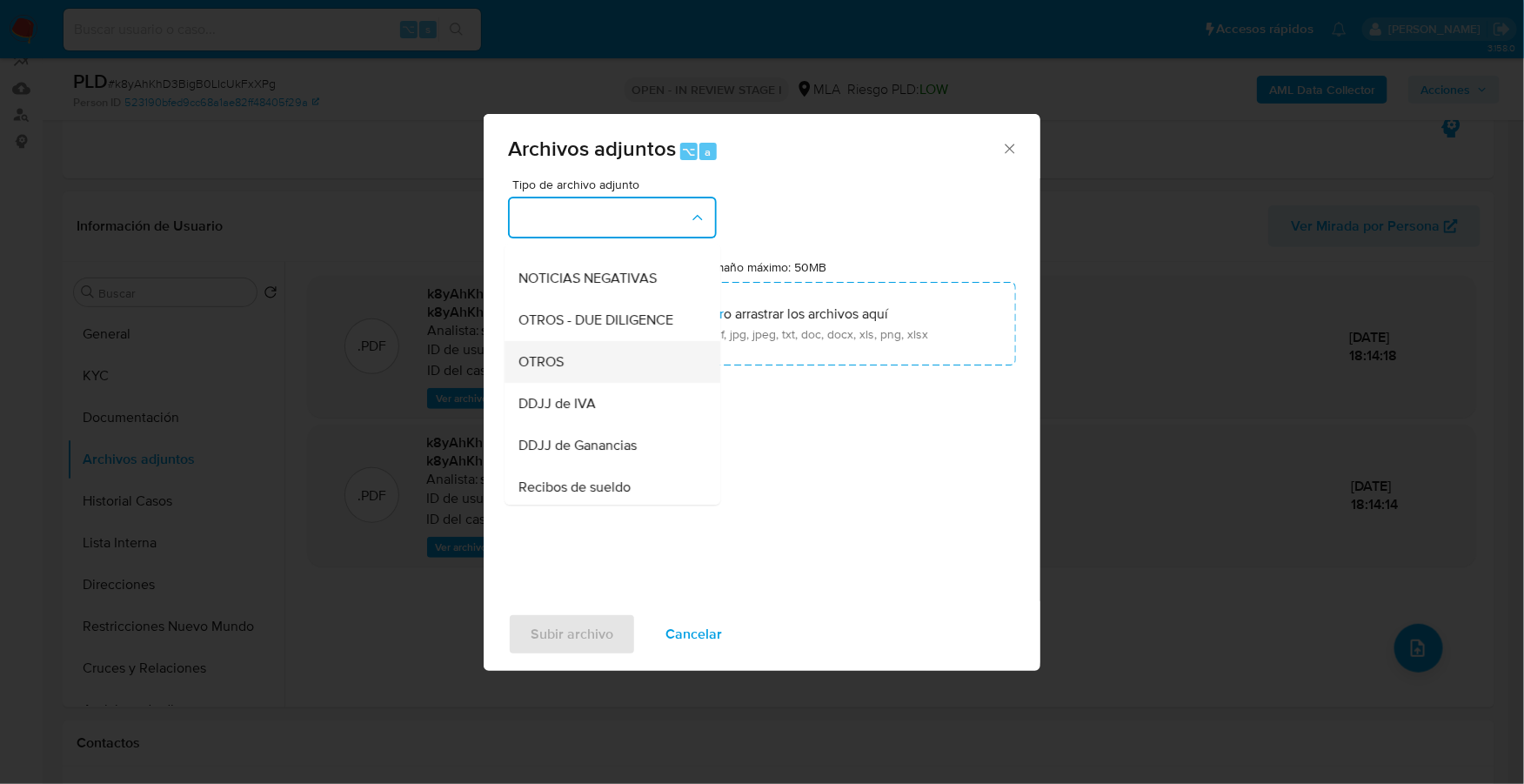
click at [554, 370] on span "OTROS" at bounding box center [540, 362] width 45 height 18
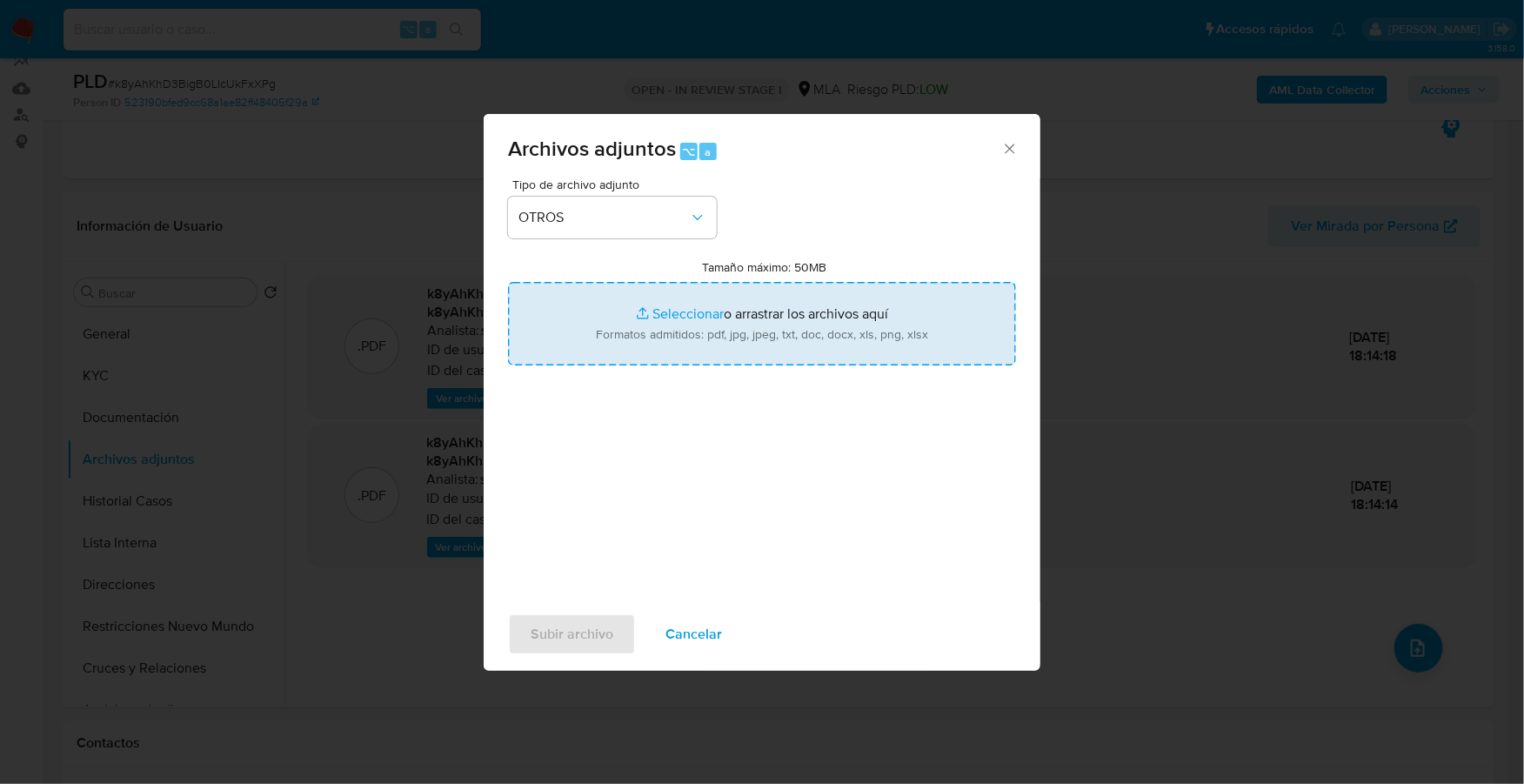
click at [704, 311] on input "Tamaño máximo: 50MB Seleccionar archivos" at bounding box center [761, 323] width 508 height 83
type input "C:\fakepath\Caselog k8yAhKhD3BigB0LIcUkFxXPg_2025_08_19_06_29_51.docx"
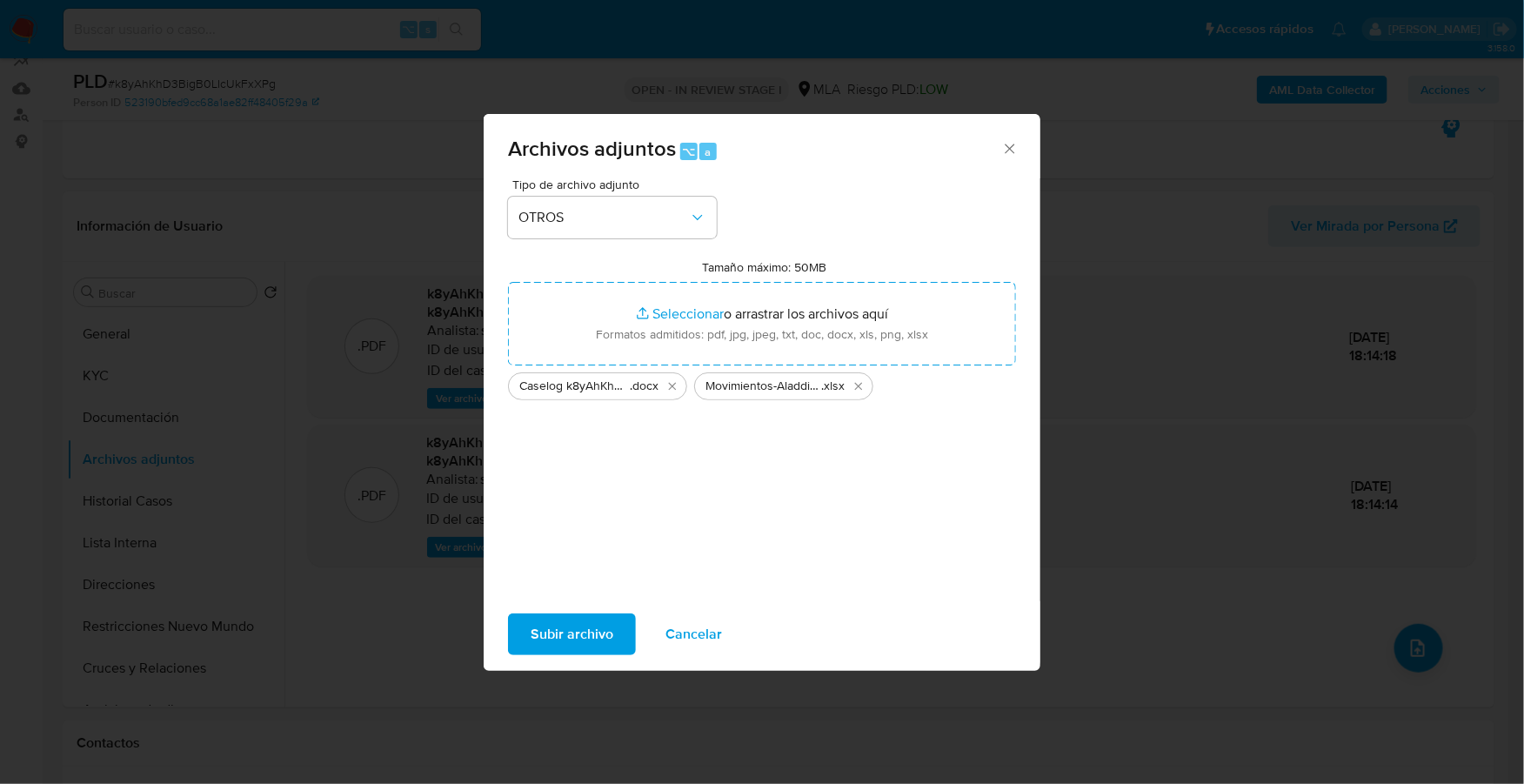
click at [532, 631] on span "Subir archivo" at bounding box center [572, 633] width 82 height 38
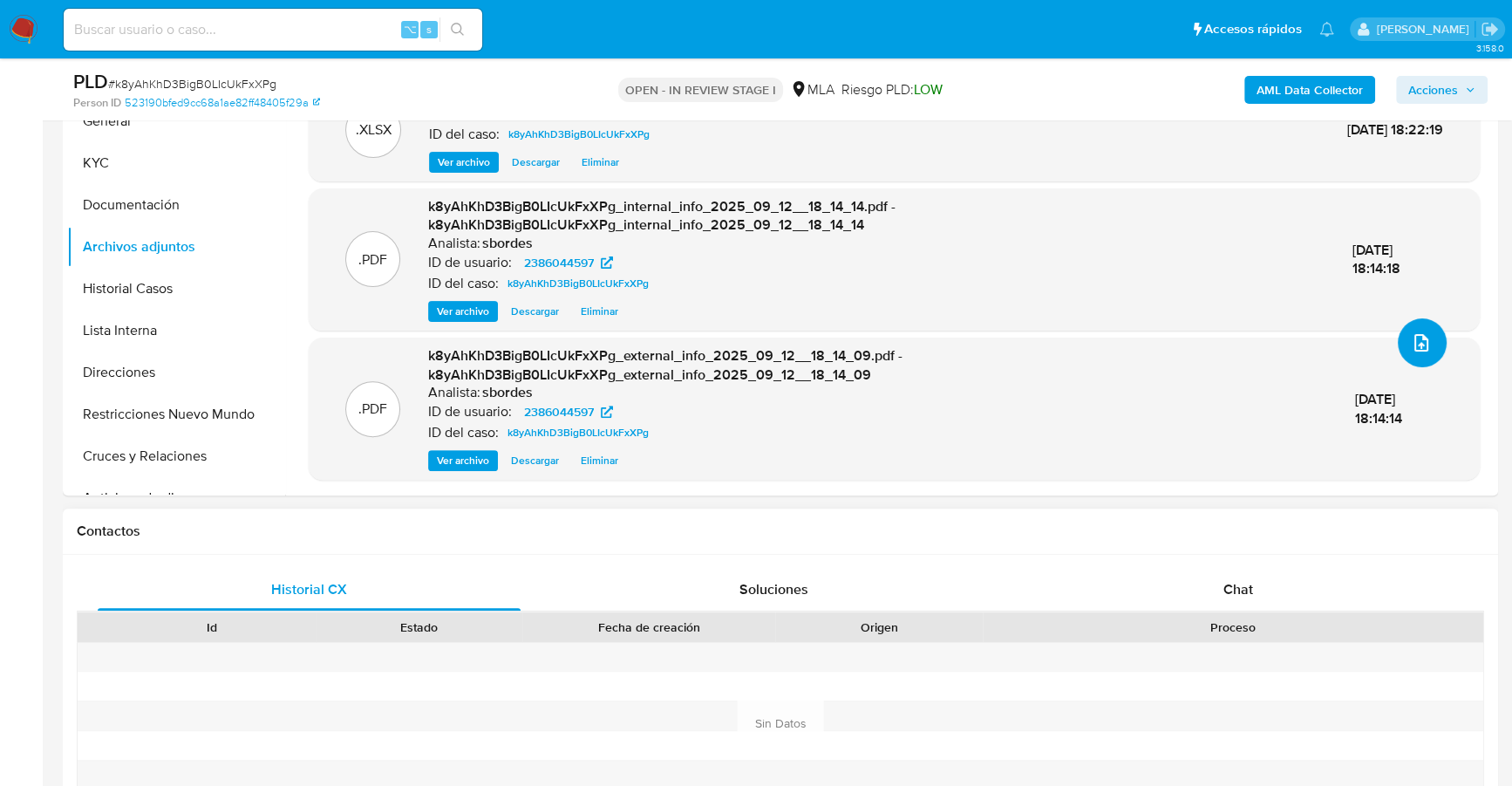
scroll to position [577, 0]
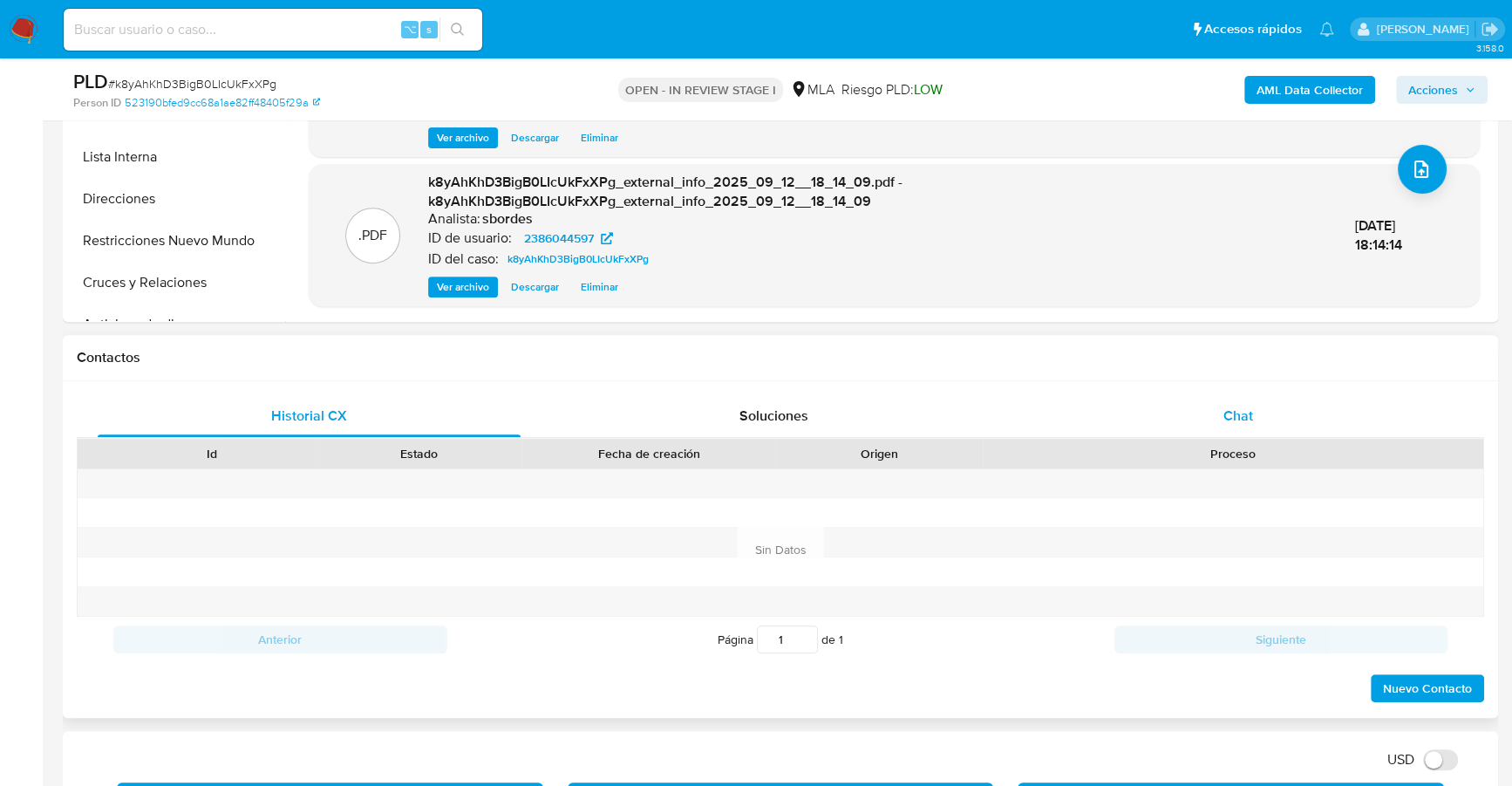
click at [1204, 433] on div "Chat" at bounding box center [1238, 416] width 423 height 42
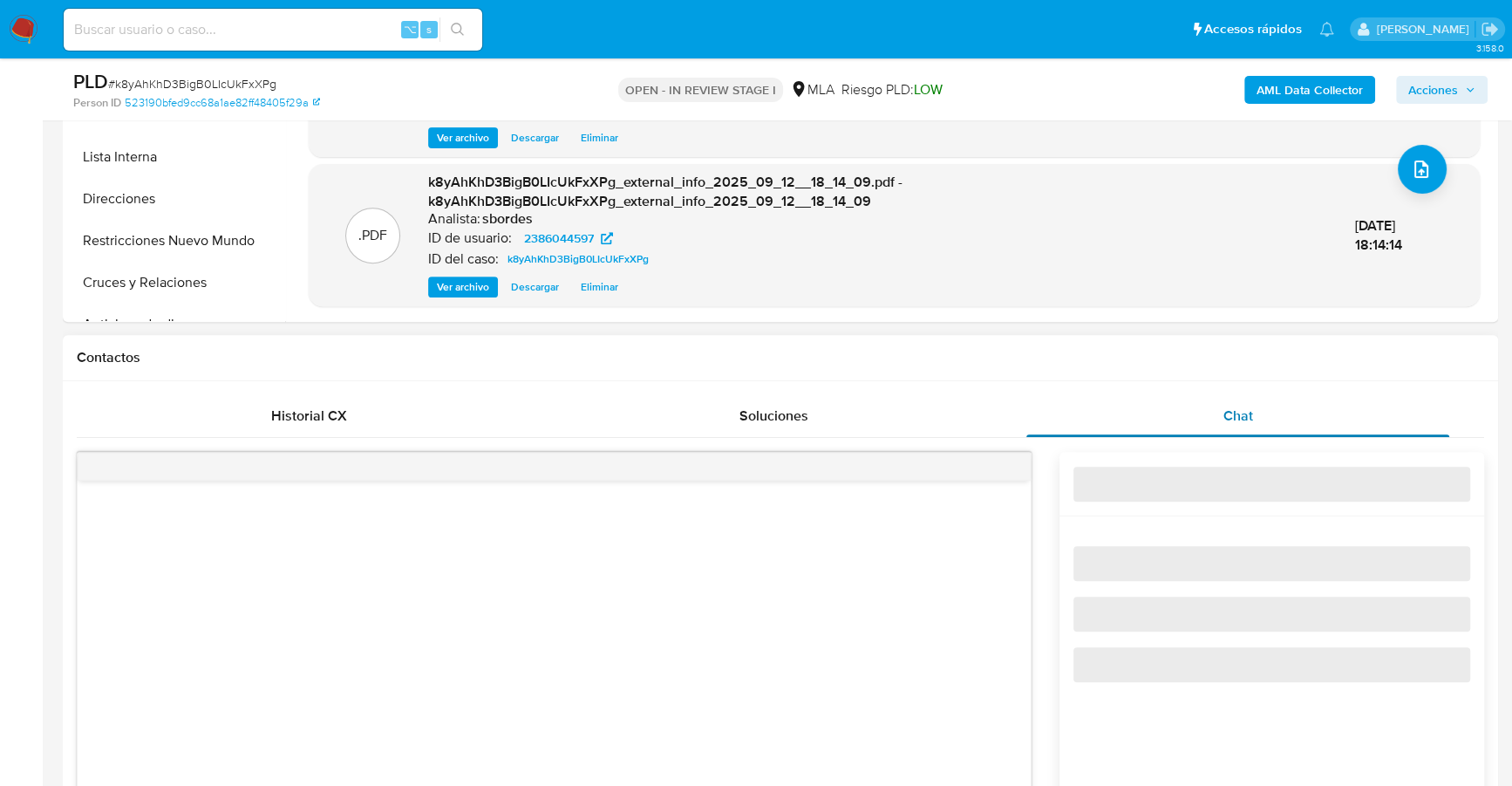
click at [1219, 417] on div "Chat" at bounding box center [1238, 416] width 423 height 42
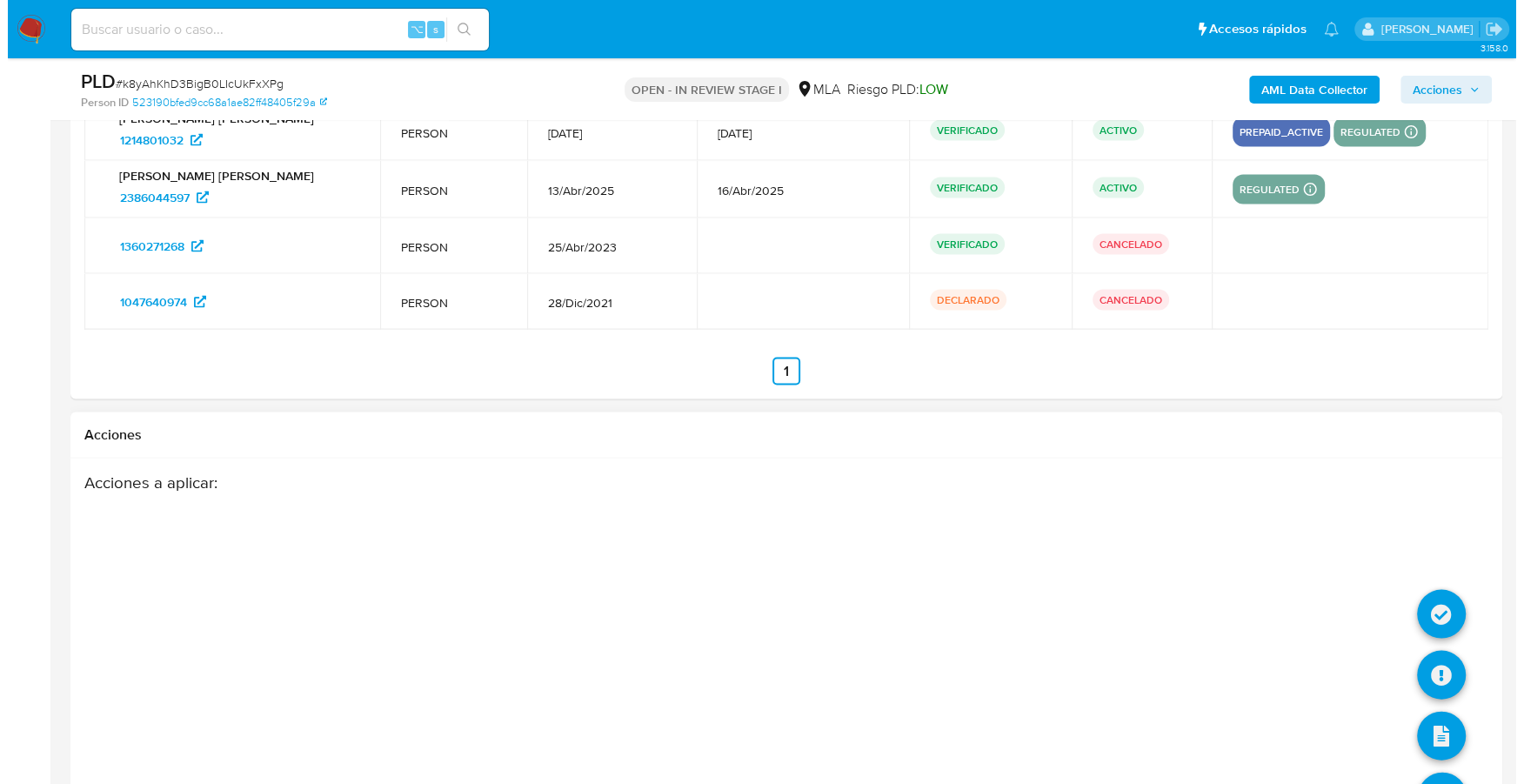
scroll to position [3232, 0]
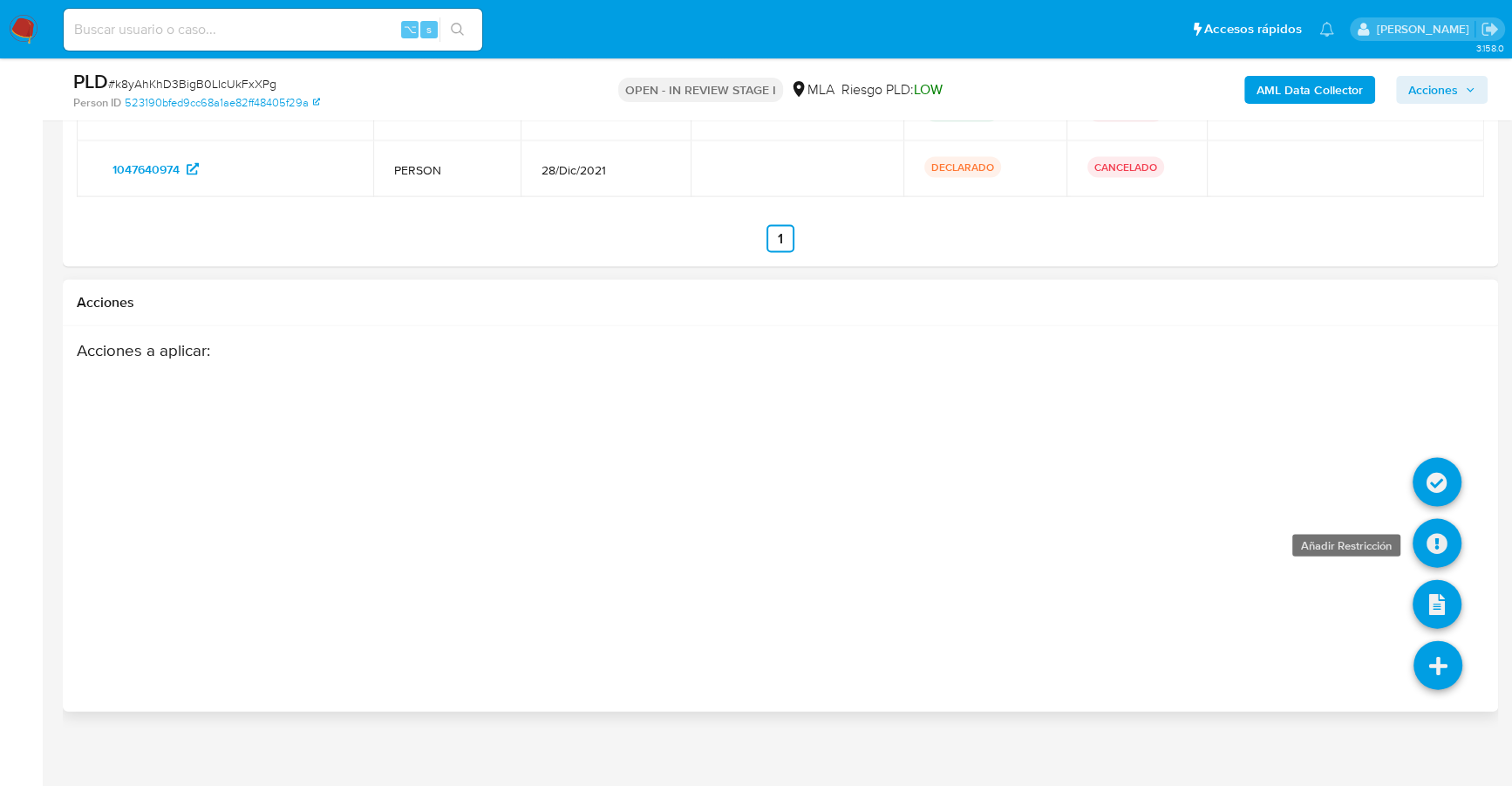
click at [1445, 552] on icon at bounding box center [1437, 543] width 49 height 49
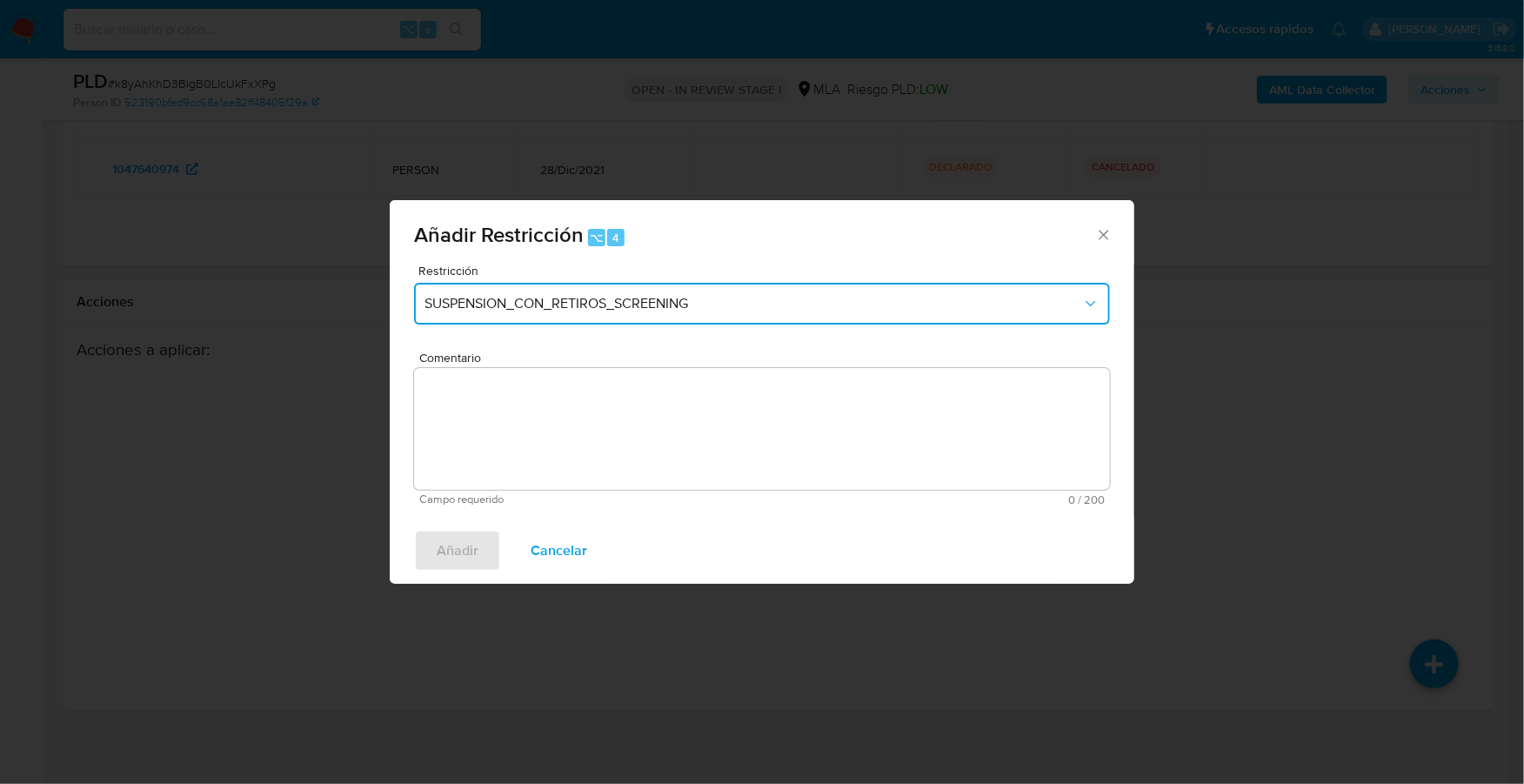
click at [674, 294] on button "SUSPENSION_CON_RETIROS_SCREENING" at bounding box center [761, 303] width 696 height 42
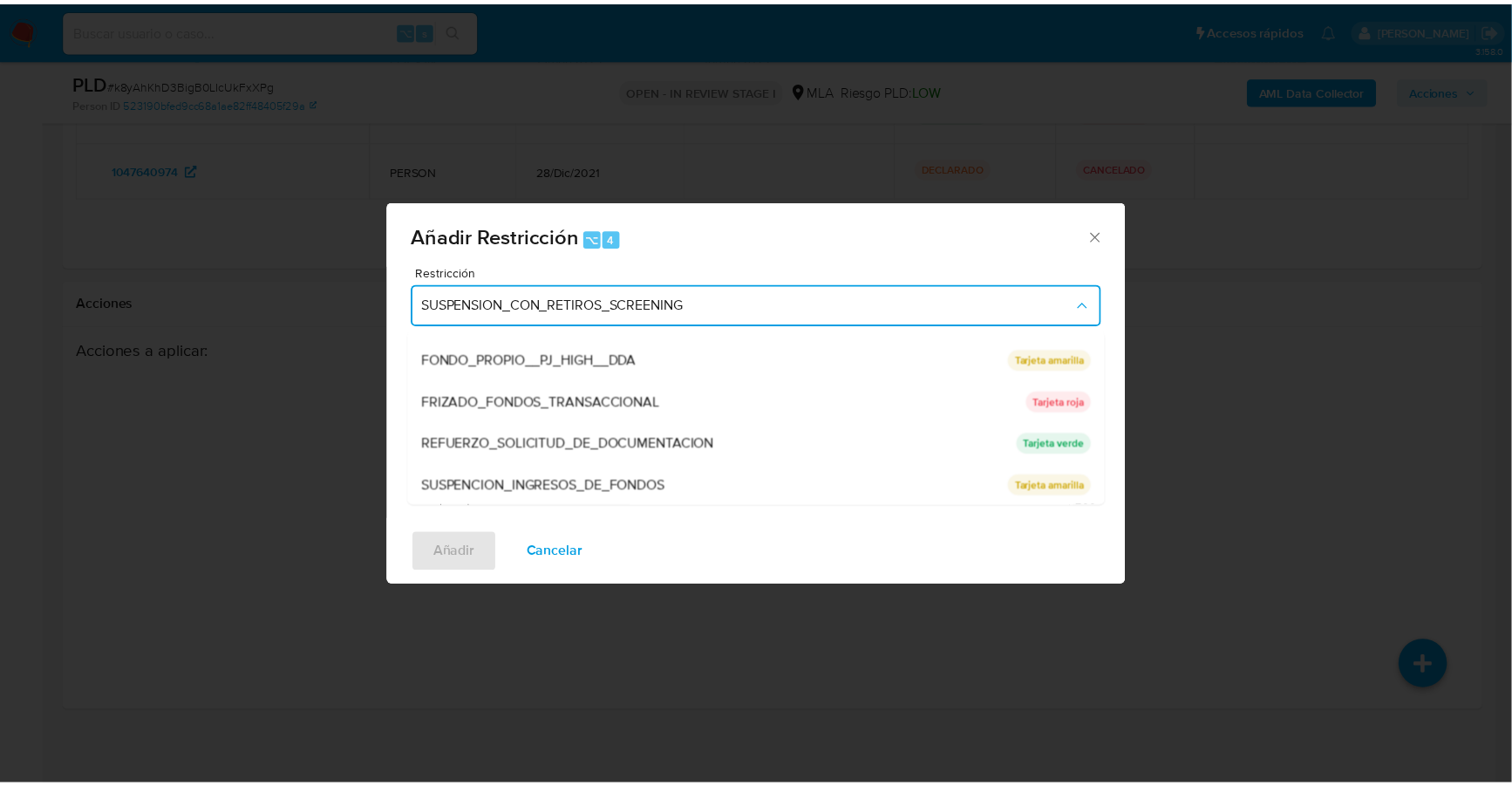
scroll to position [369, 0]
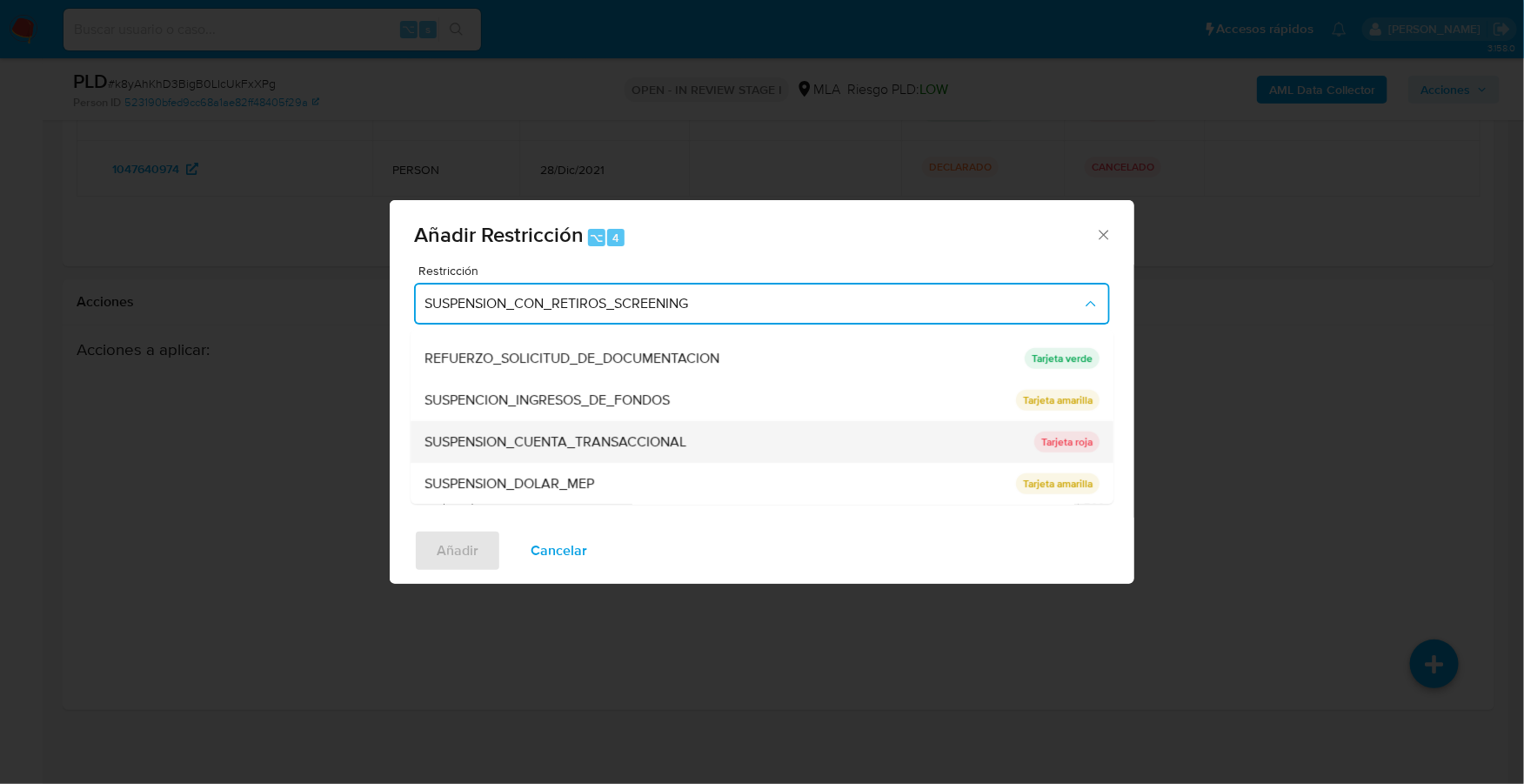
click at [595, 444] on span "SUSPENSION_CUENTA_TRANSACCIONAL" at bounding box center [556, 442] width 262 height 18
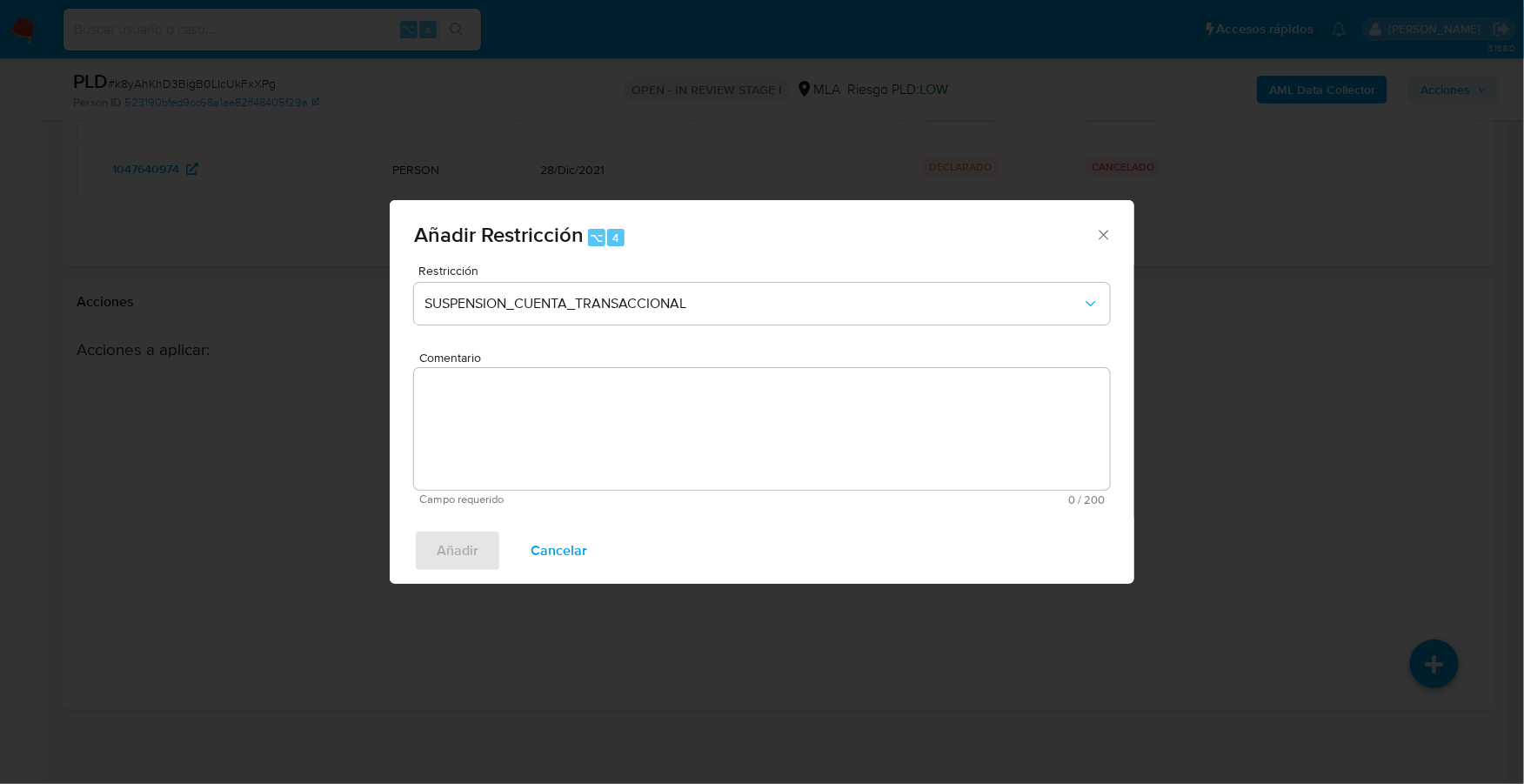
click at [616, 424] on textarea "Comentario" at bounding box center [761, 428] width 696 height 121
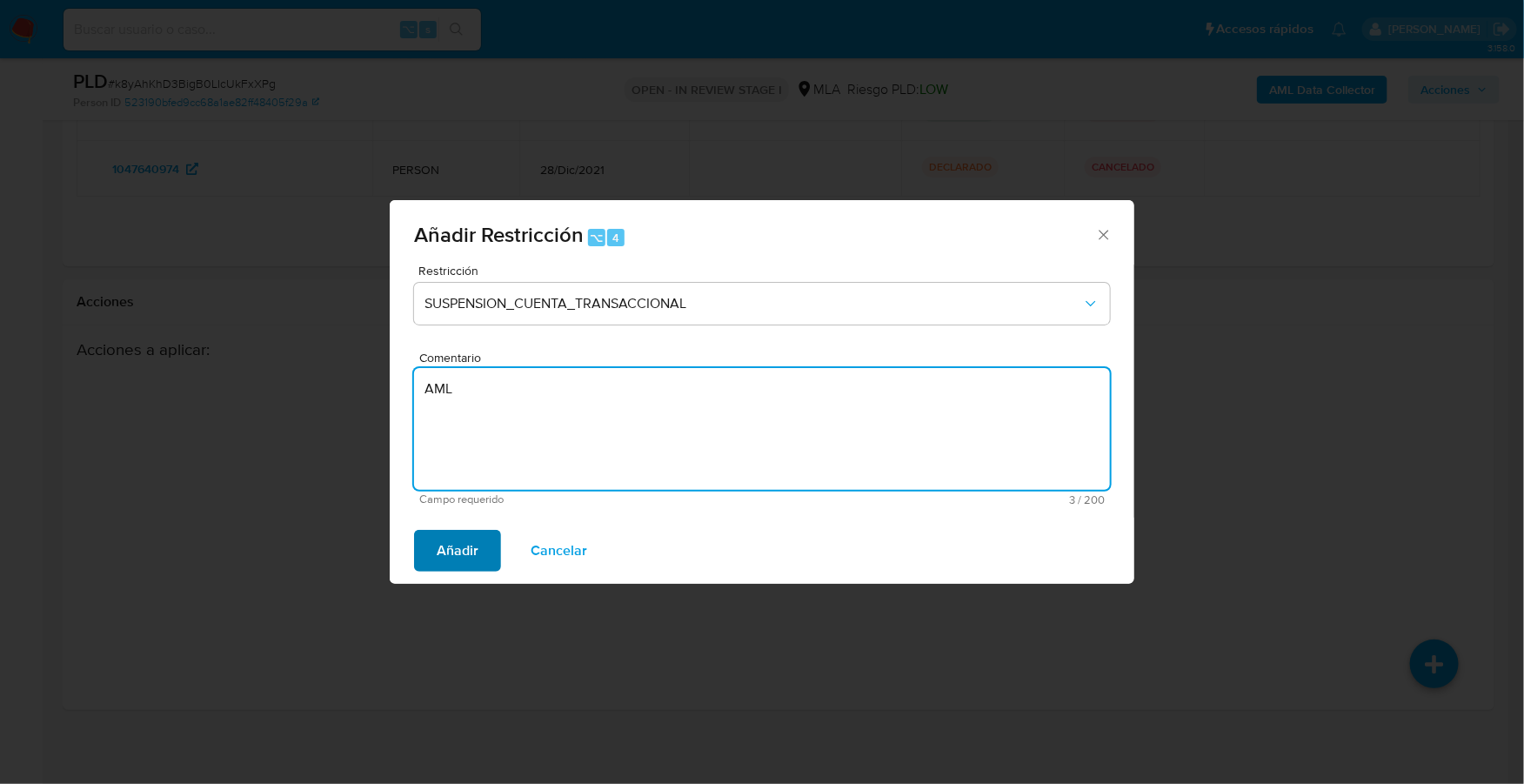
type textarea "AML"
click at [477, 544] on span "Añadir" at bounding box center [457, 550] width 42 height 38
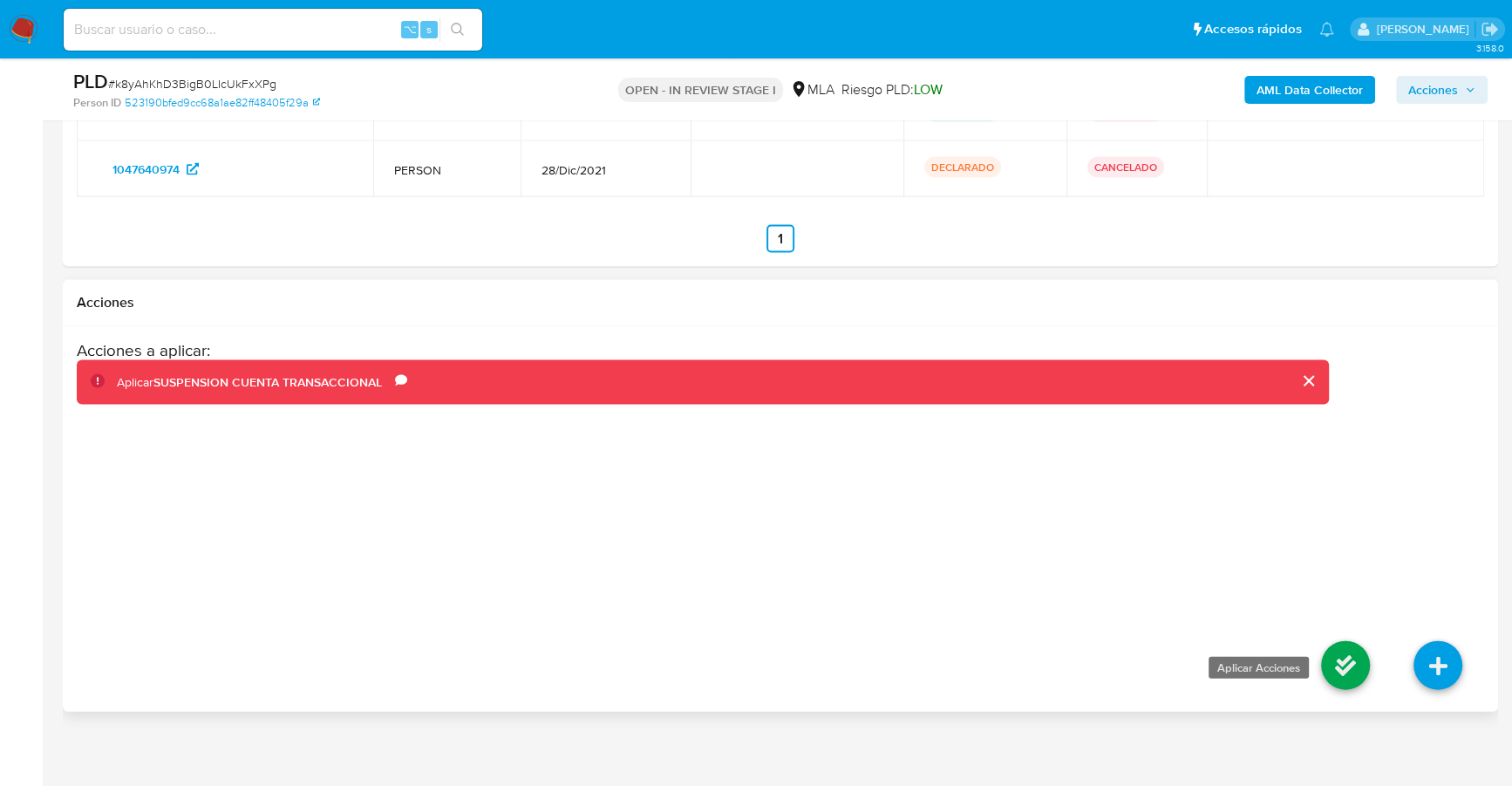
click at [1347, 660] on icon at bounding box center [1345, 665] width 49 height 49
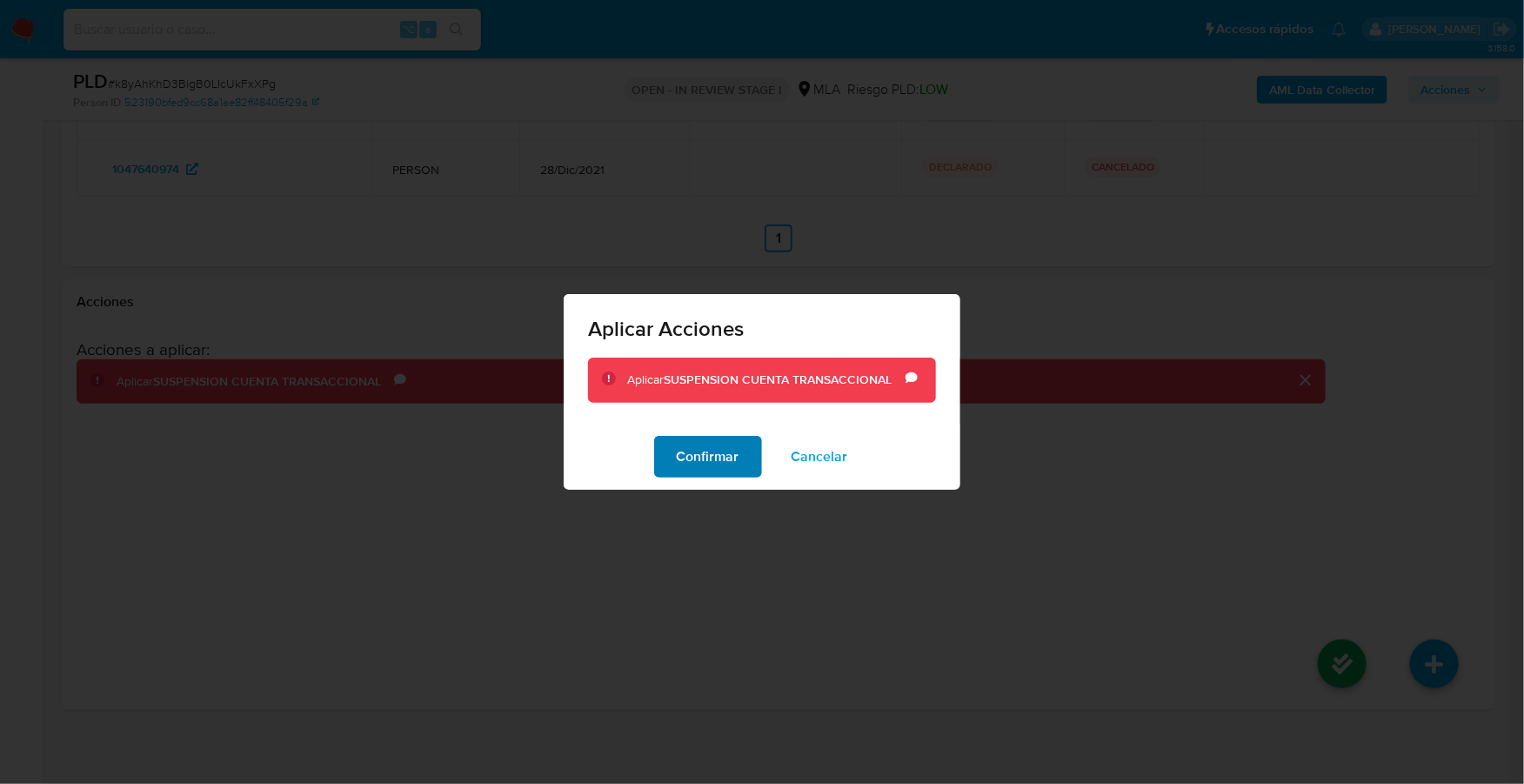
click at [698, 462] on span "Confirmar" at bounding box center [708, 456] width 63 height 38
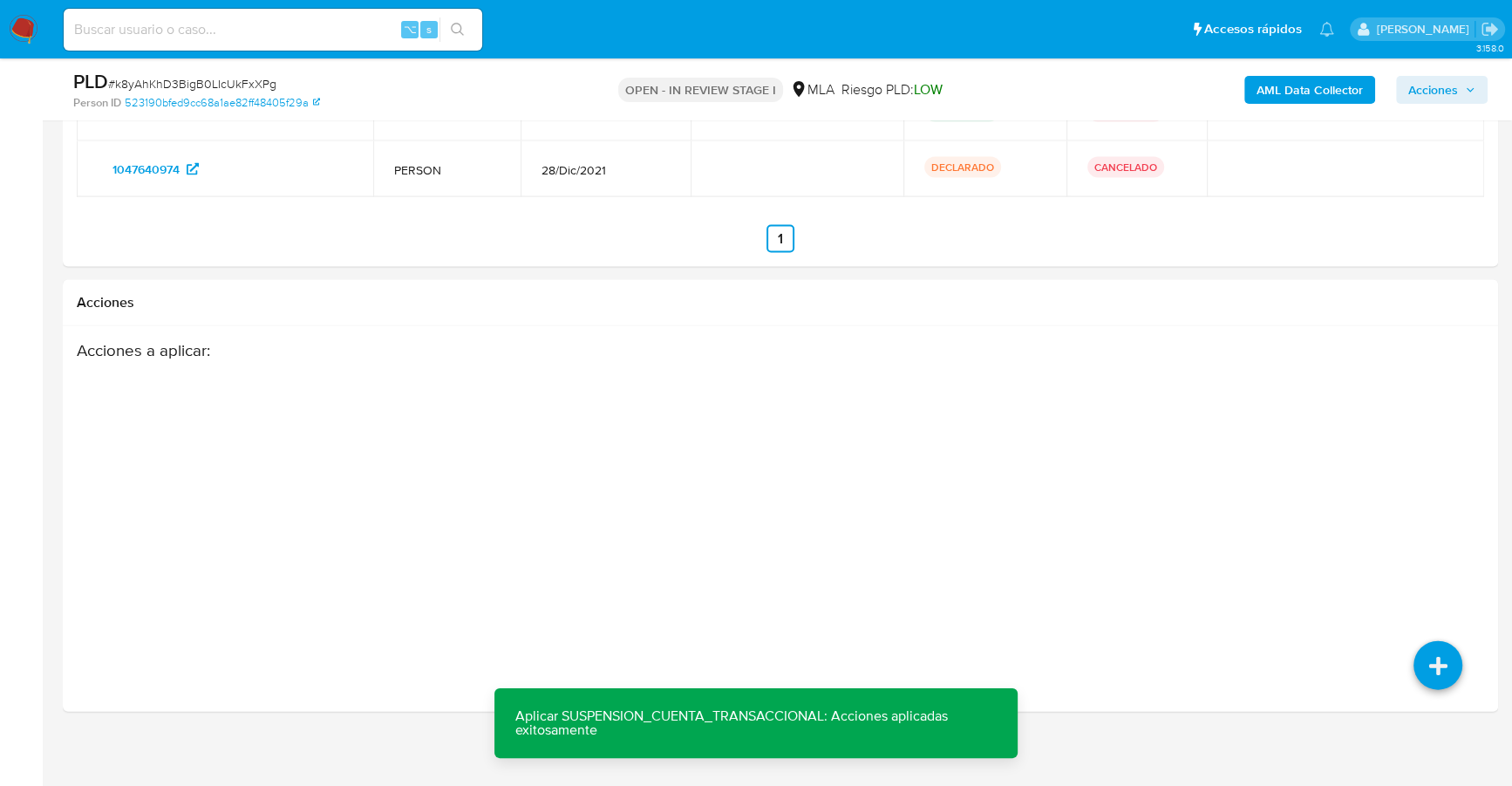
click at [1439, 83] on span "Acciones" at bounding box center [1433, 89] width 50 height 28
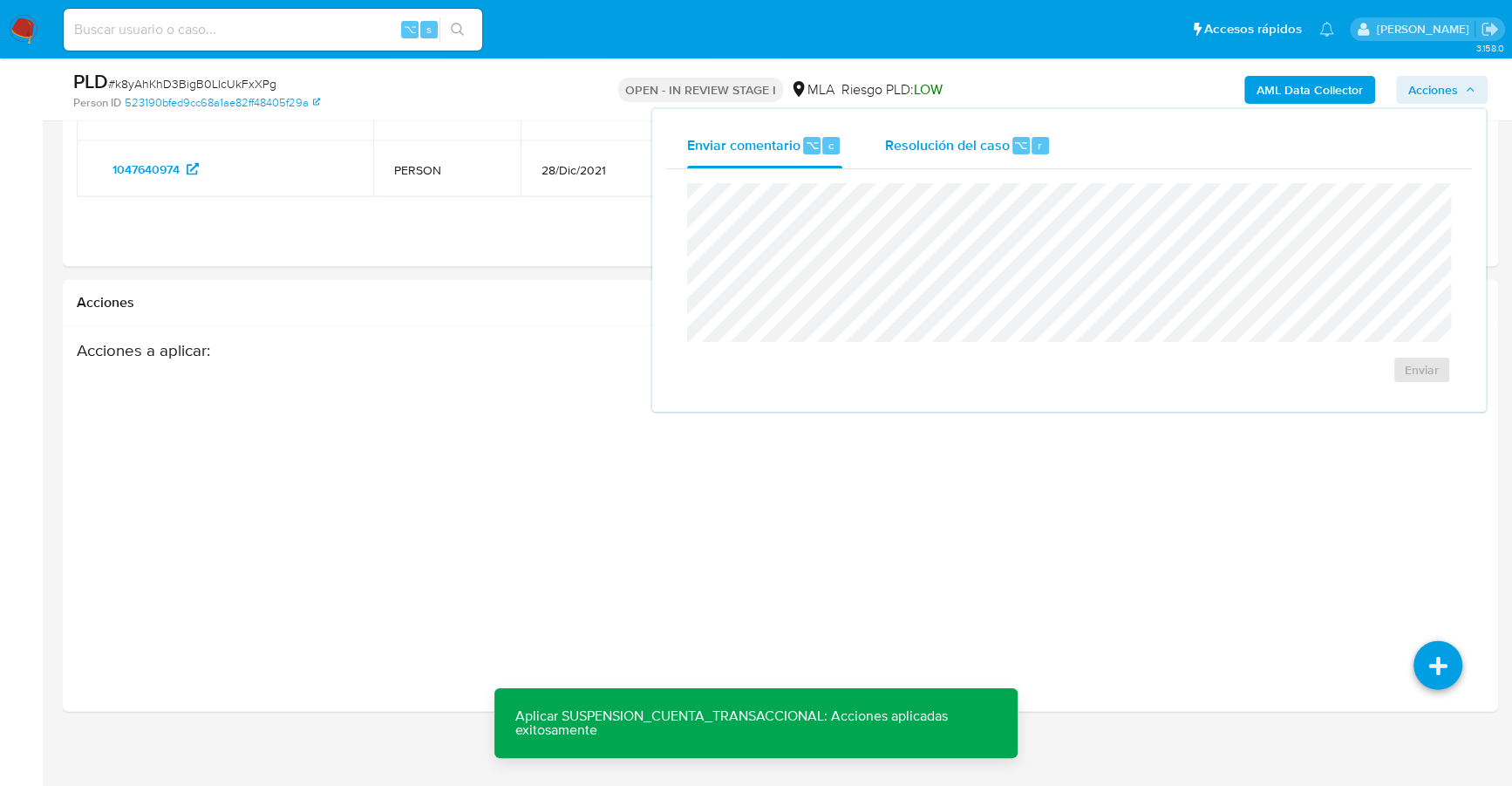
click at [911, 136] on span "Resolución del caso" at bounding box center [946, 144] width 124 height 20
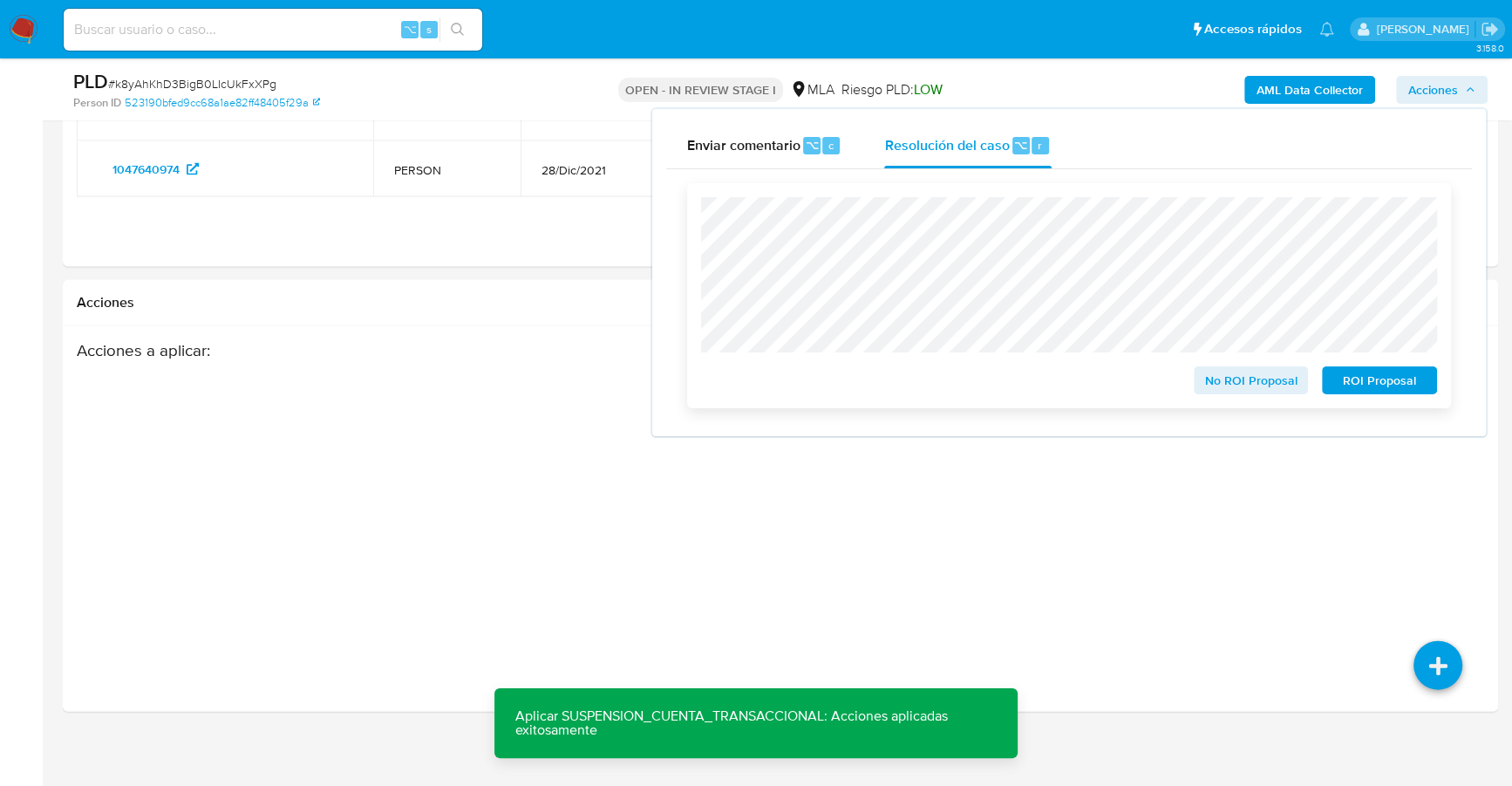
click at [1330, 369] on button "ROI Proposal" at bounding box center [1379, 379] width 115 height 28
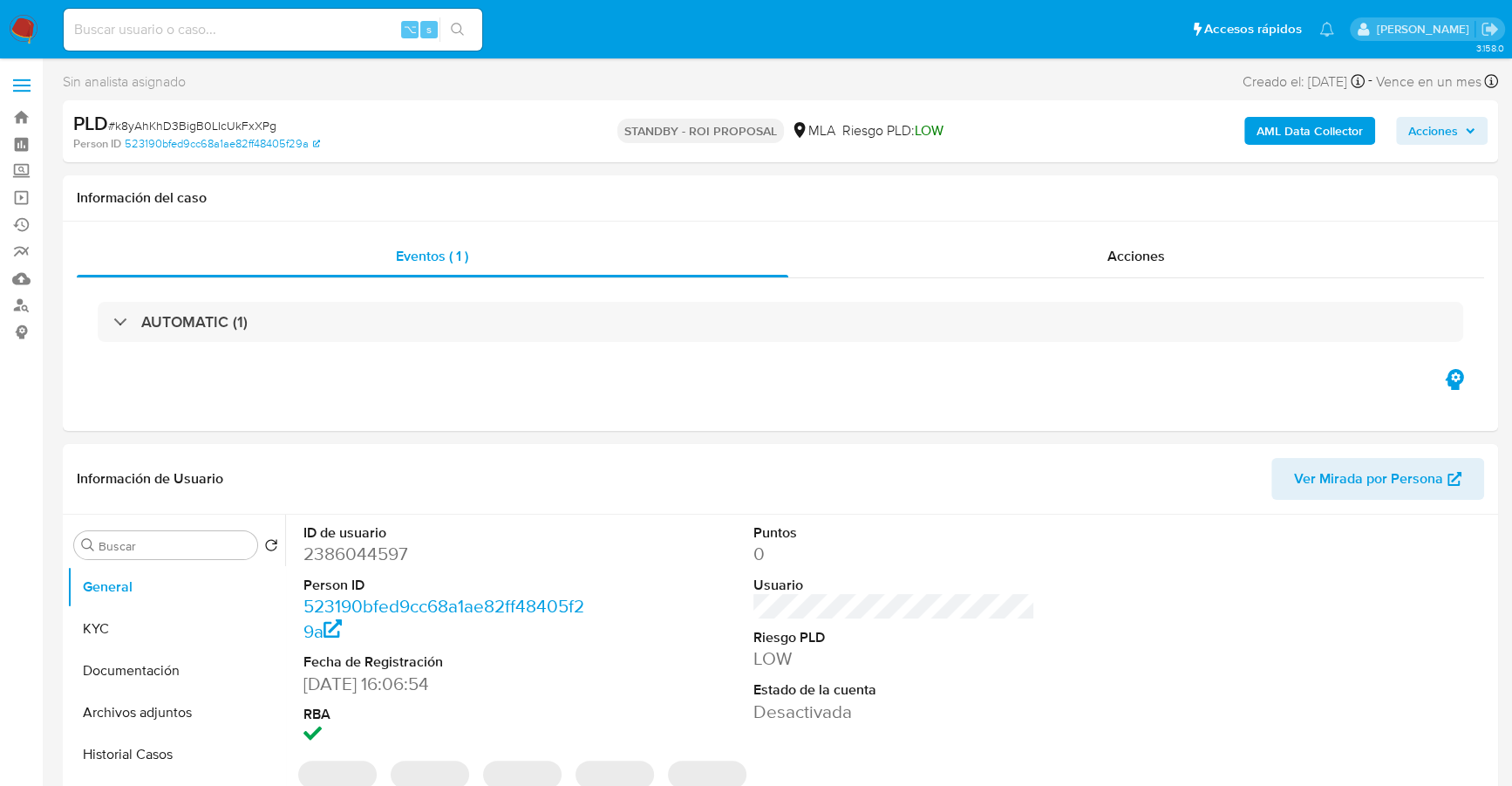
select select "10"
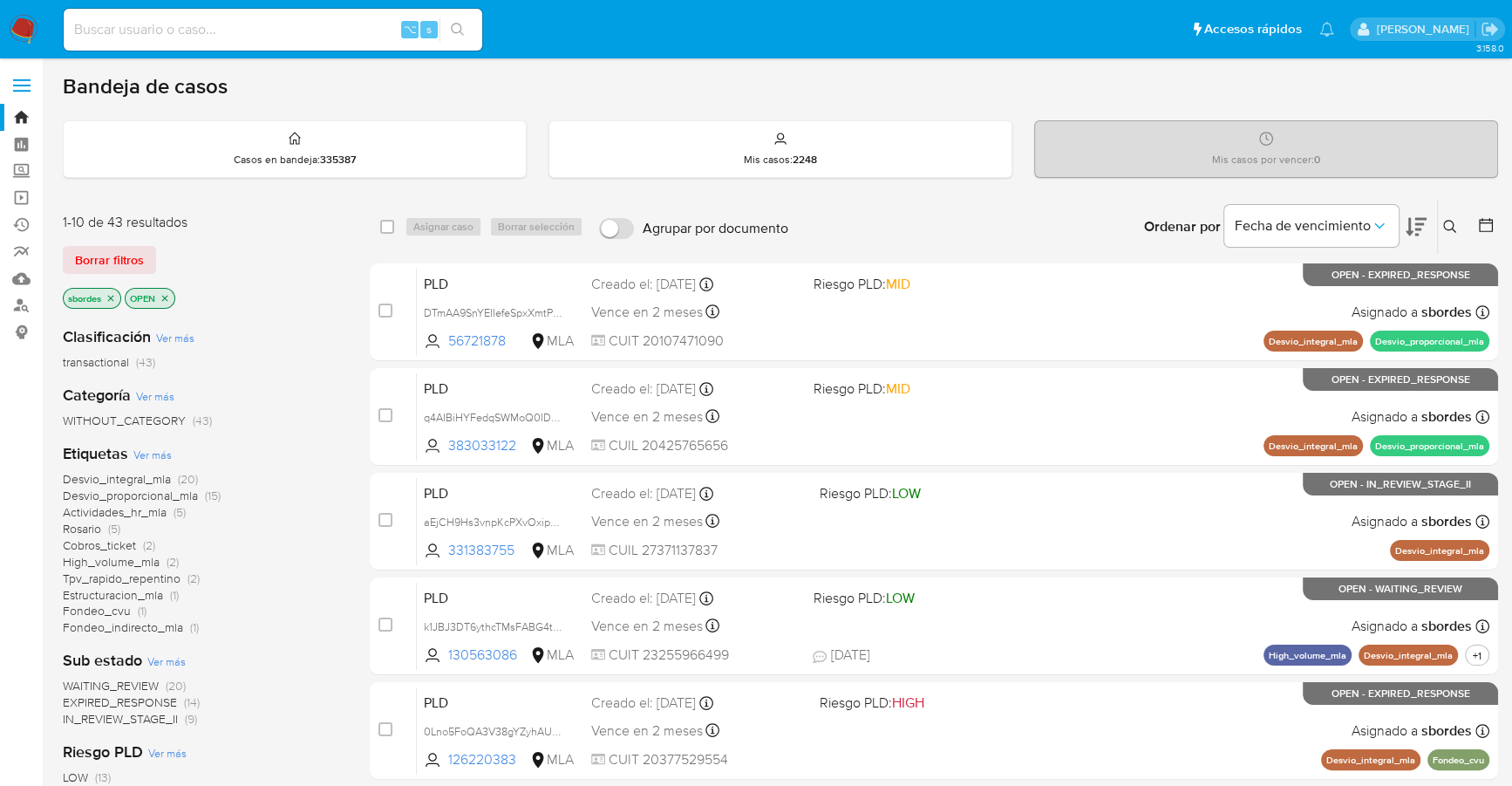
click at [114, 298] on icon "close-filter" at bounding box center [111, 298] width 6 height 6
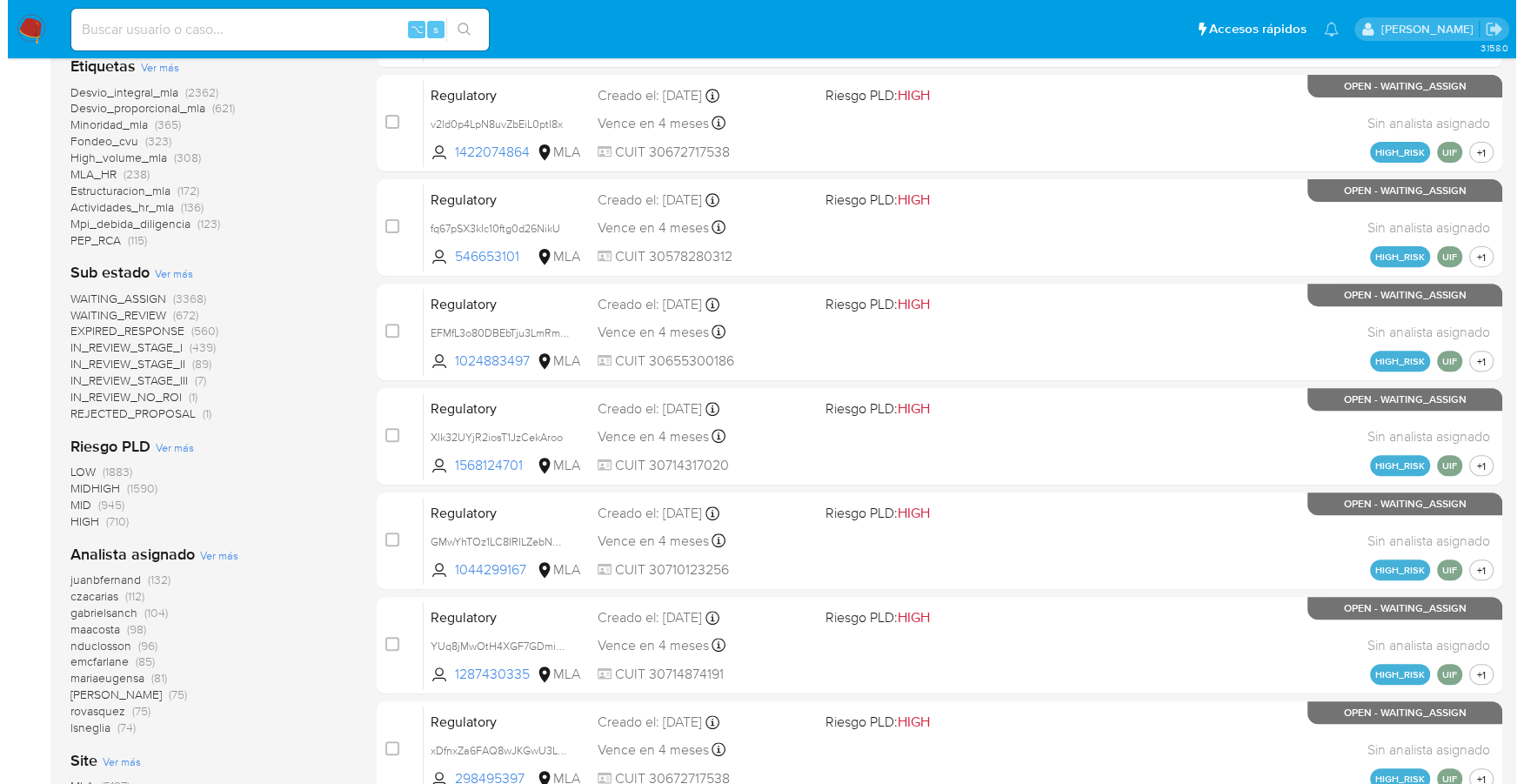
scroll to position [666, 0]
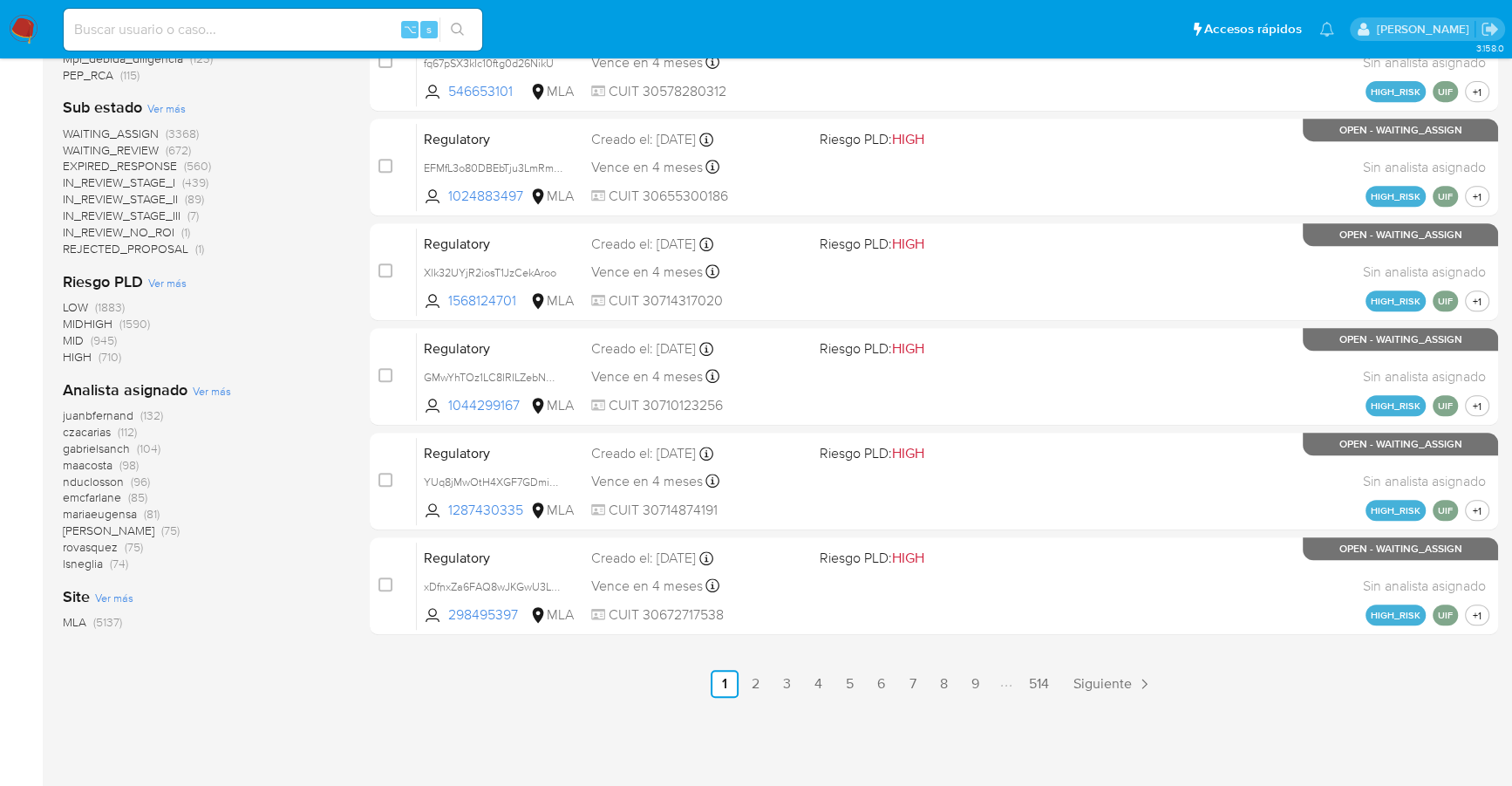
click at [210, 390] on span "Ver más" at bounding box center [211, 391] width 38 height 16
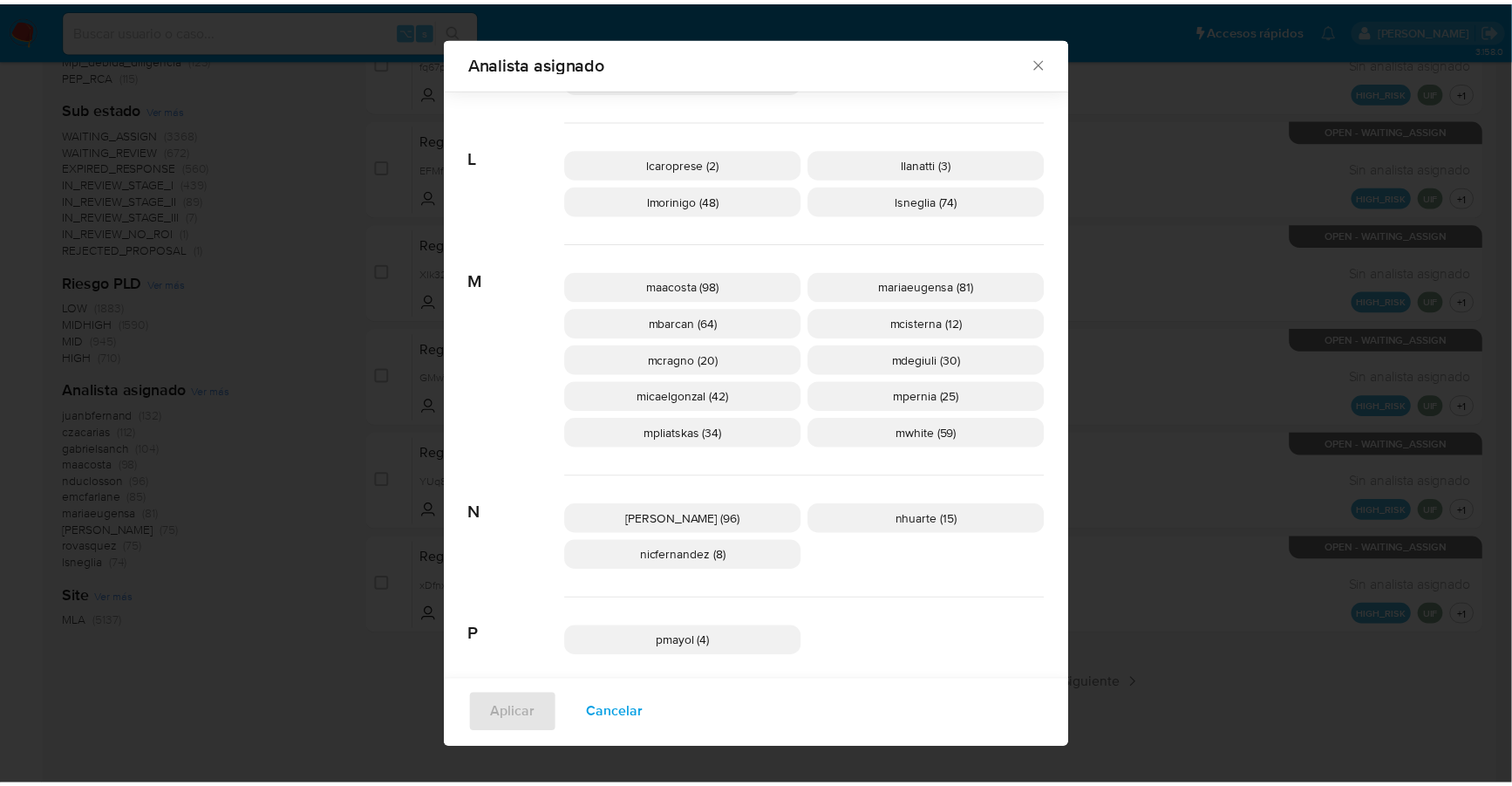
scroll to position [711, 0]
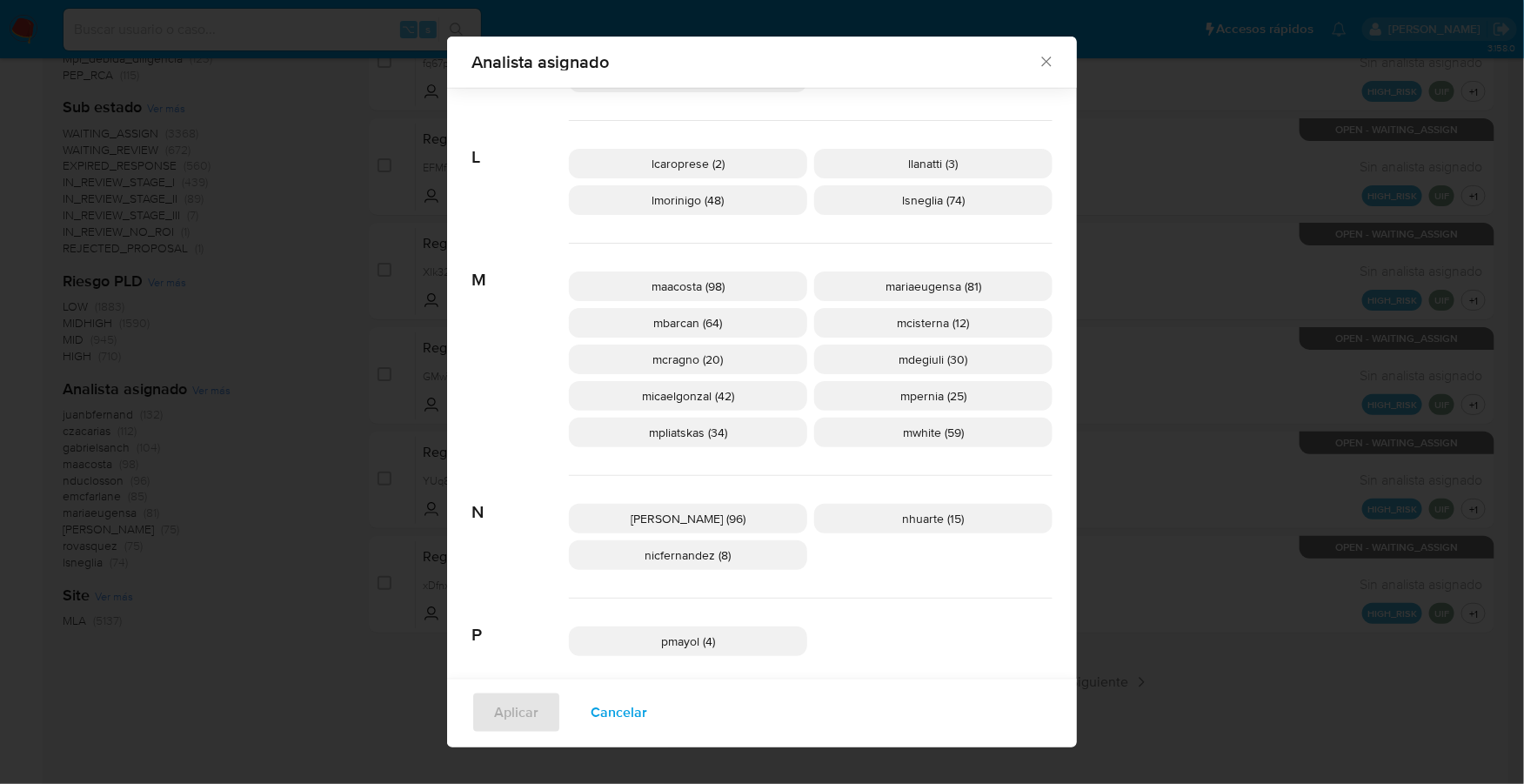
click at [1038, 58] on icon "Cerrar" at bounding box center [1046, 62] width 18 height 18
